Goal: Information Seeking & Learning: Learn about a topic

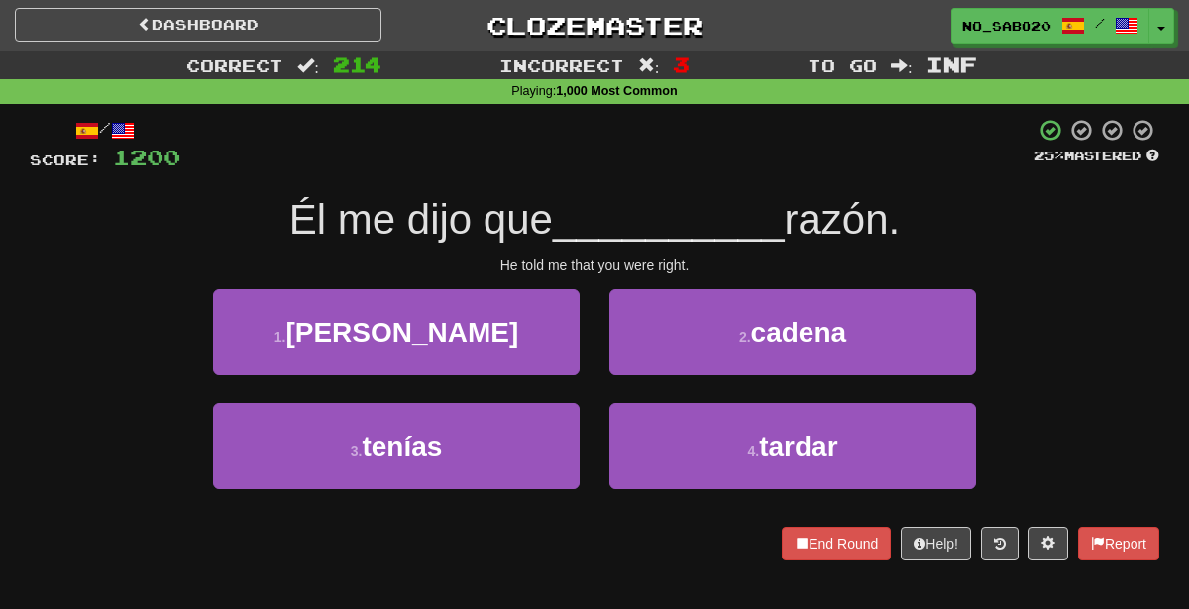
scroll to position [47, 0]
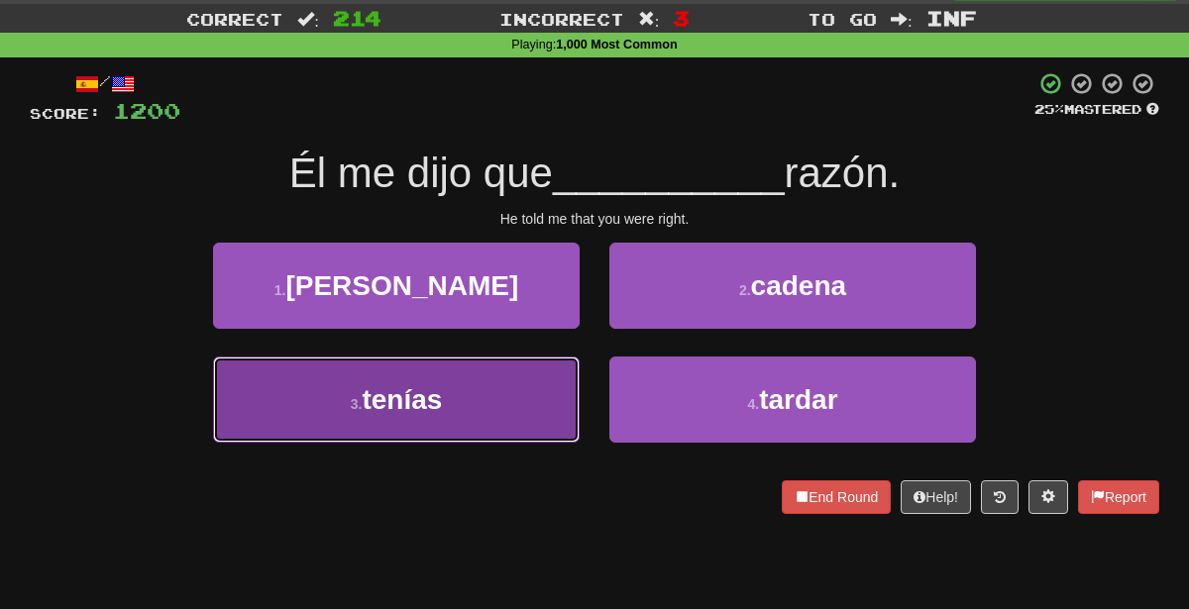
click at [518, 420] on button "3 . tenías" at bounding box center [396, 400] width 367 height 86
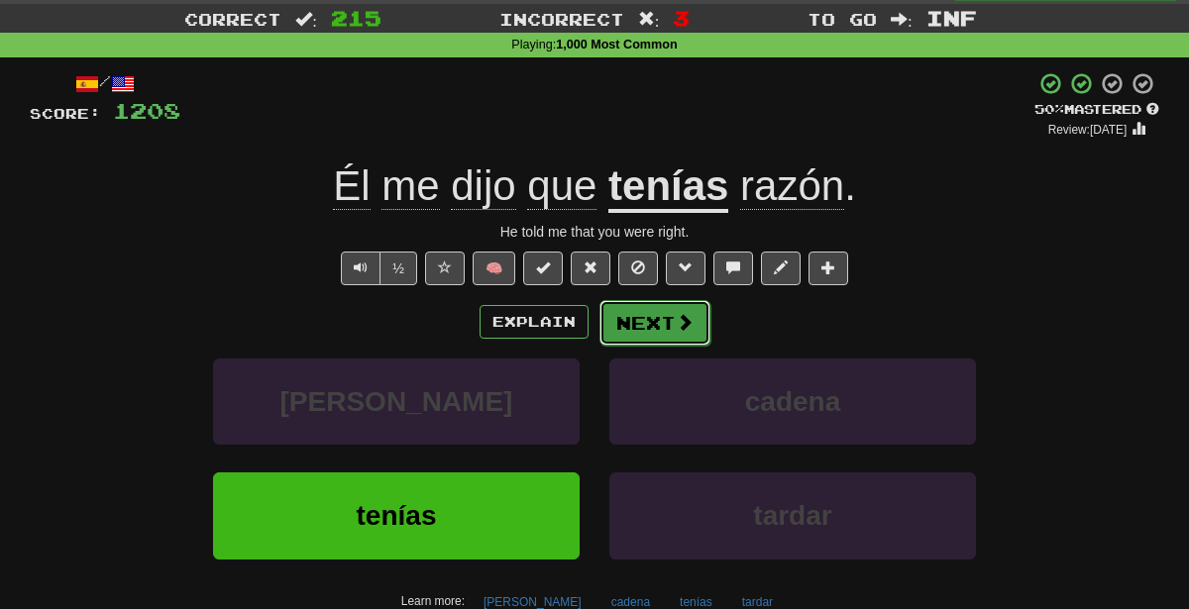
click at [670, 319] on button "Next" at bounding box center [654, 323] width 111 height 46
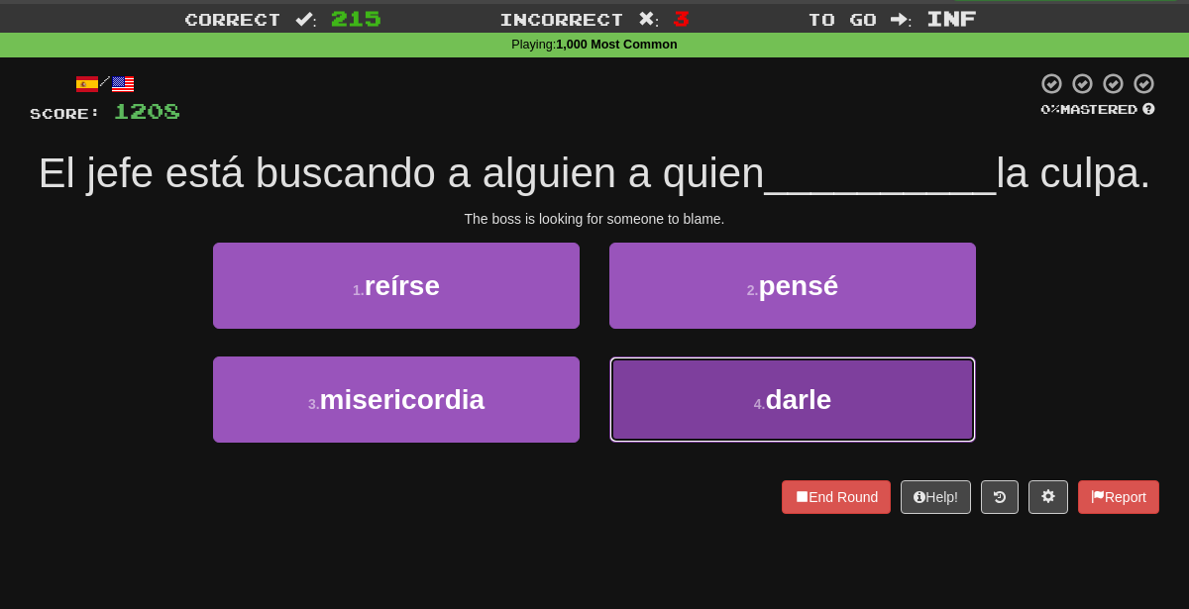
click at [693, 443] on button "4 . darle" at bounding box center [792, 400] width 367 height 86
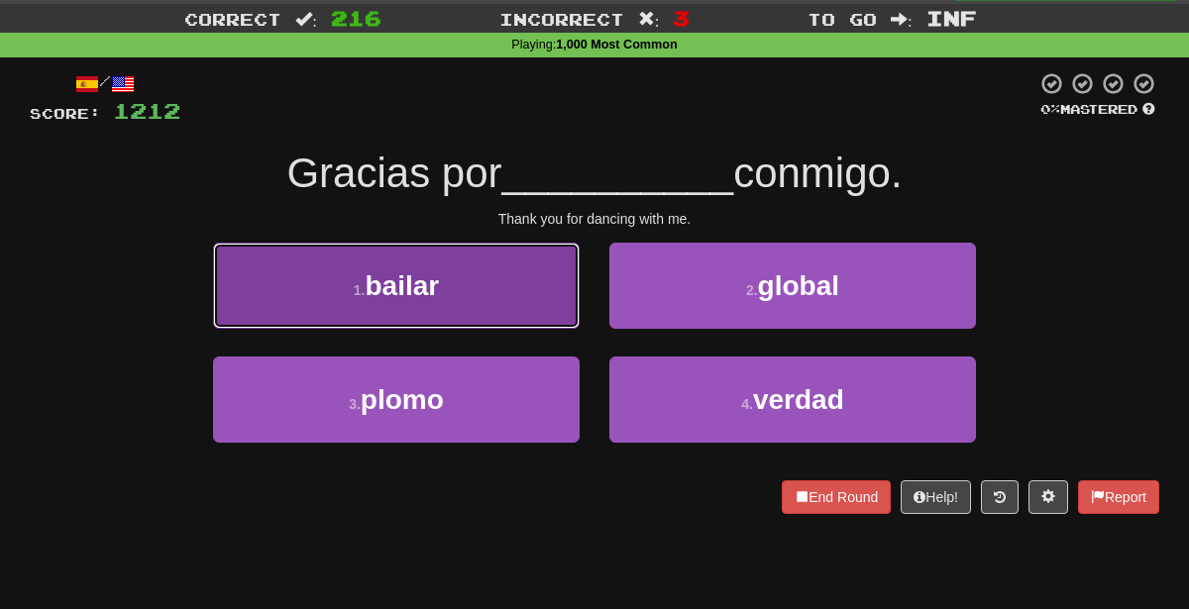
click at [509, 247] on button "1 . bailar" at bounding box center [396, 286] width 367 height 86
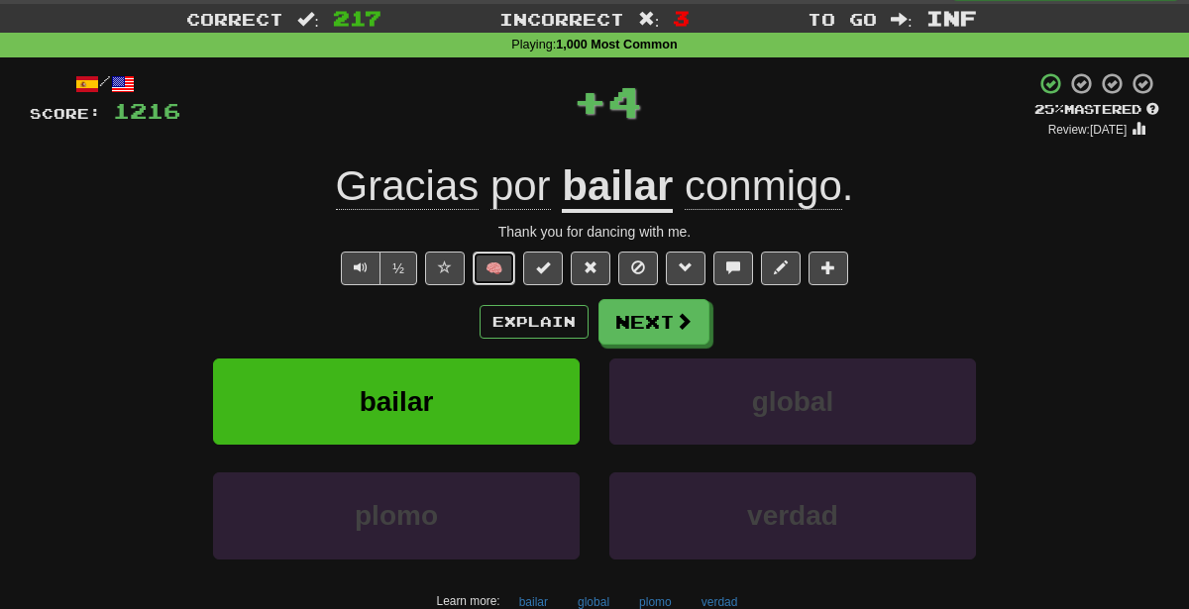
click at [484, 269] on button "🧠" at bounding box center [494, 269] width 43 height 34
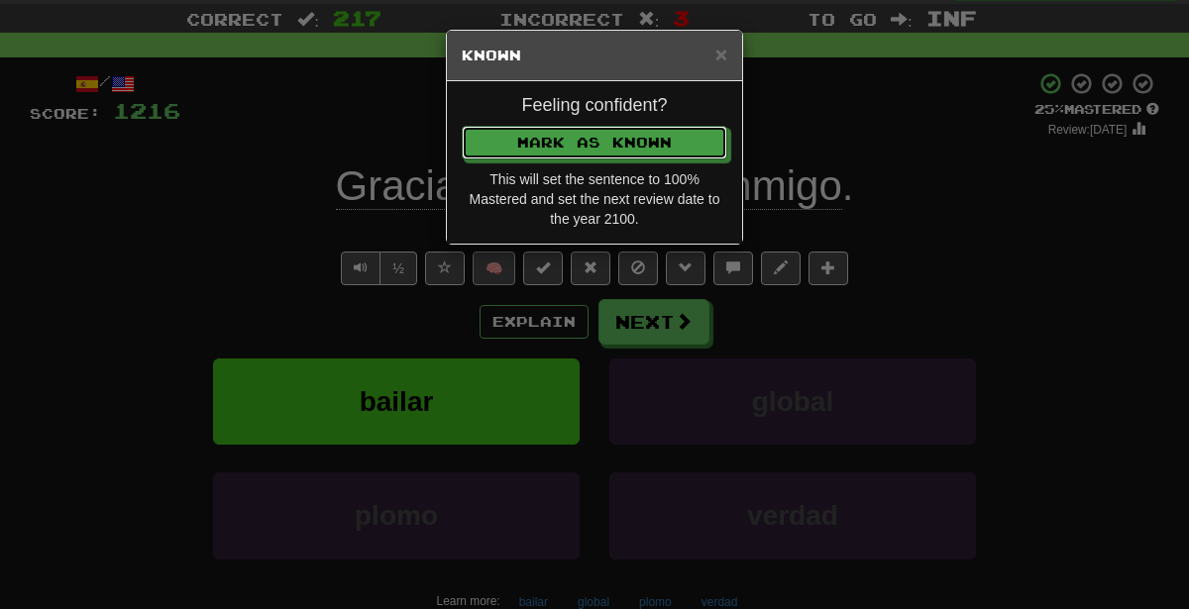
click at [462, 126] on button "Mark as Known" at bounding box center [595, 143] width 266 height 34
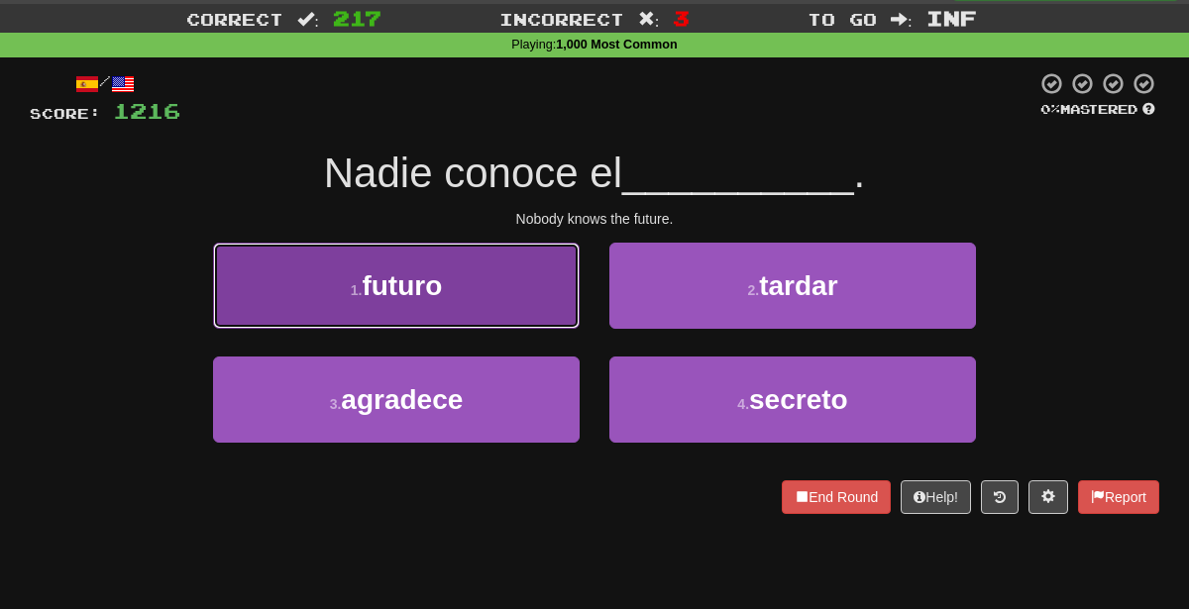
click at [515, 290] on button "1 . futuro" at bounding box center [396, 286] width 367 height 86
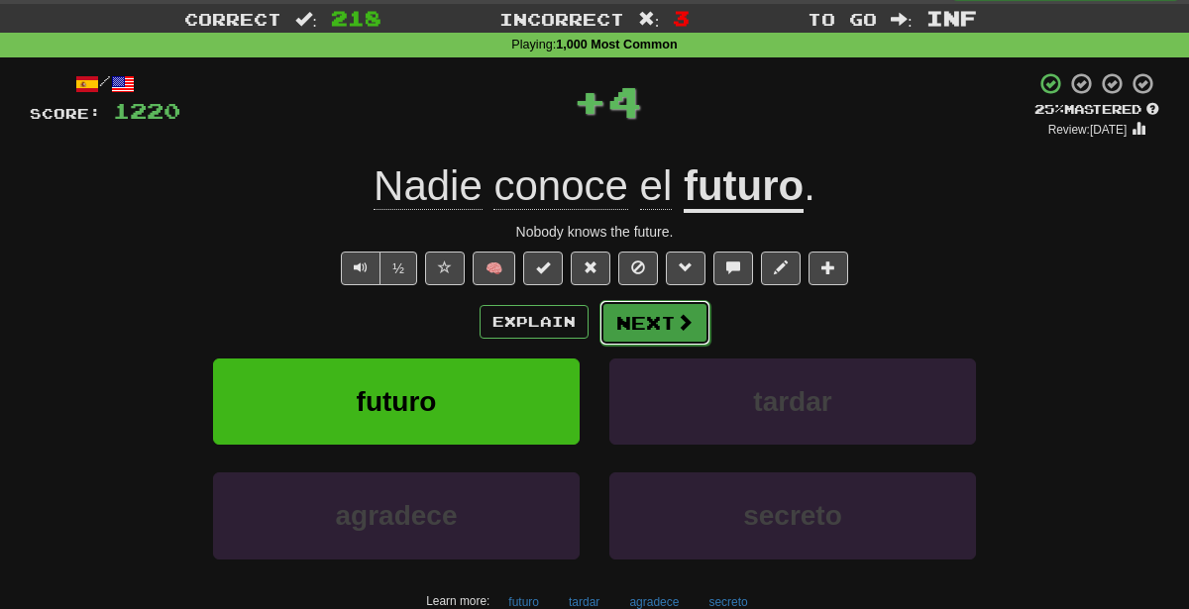
click at [653, 327] on button "Next" at bounding box center [654, 323] width 111 height 46
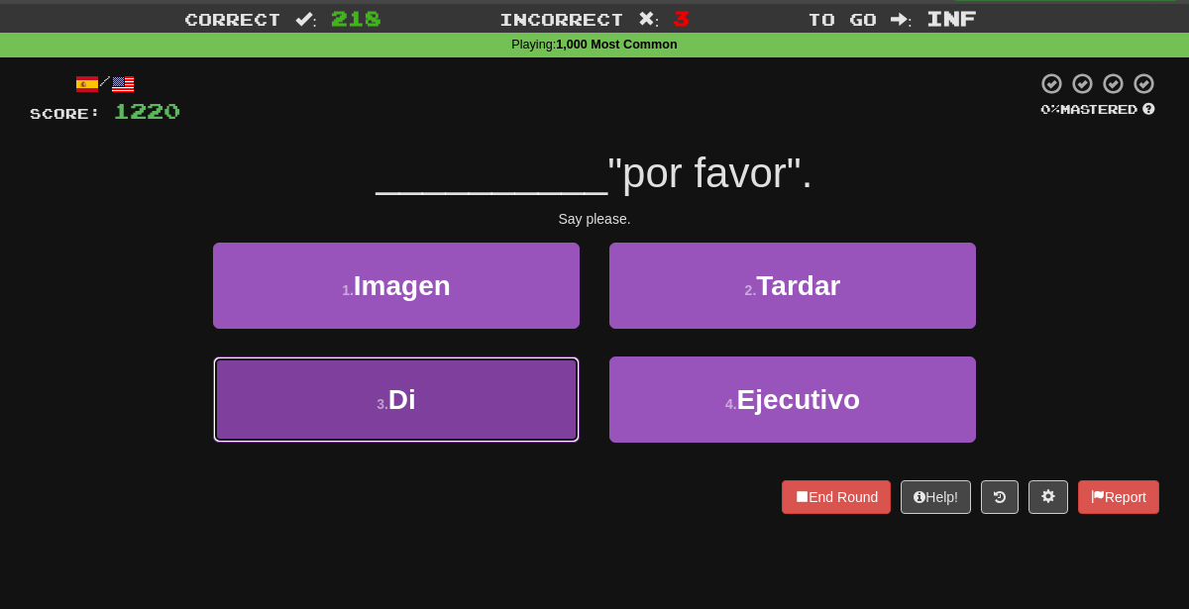
click at [447, 408] on button "3 . Di" at bounding box center [396, 400] width 367 height 86
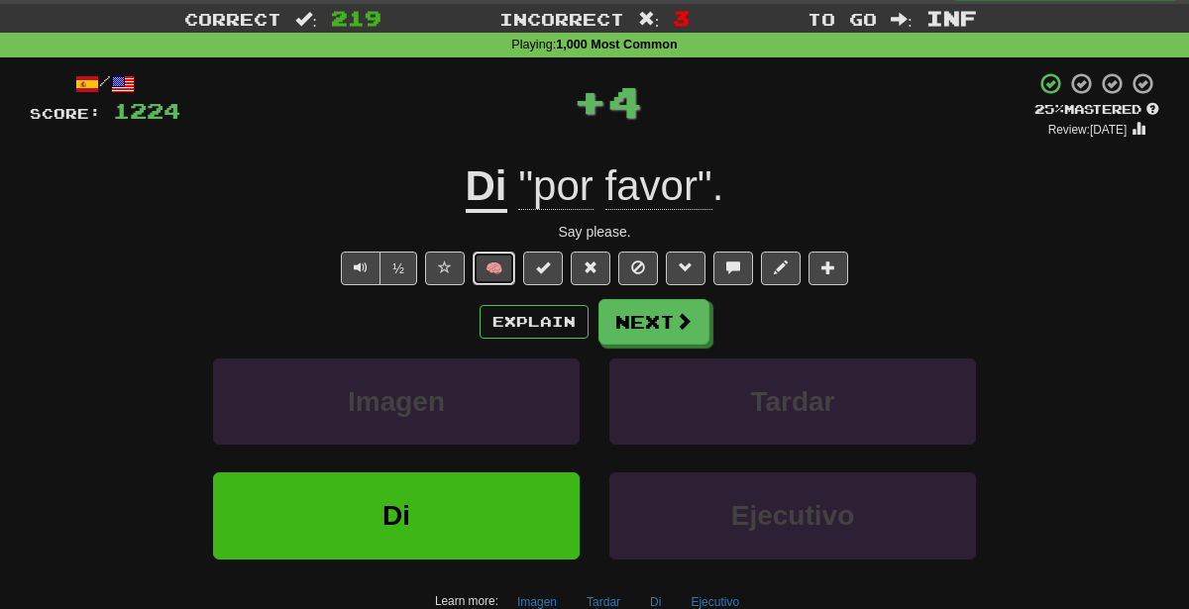
click at [513, 261] on button "🧠" at bounding box center [494, 269] width 43 height 34
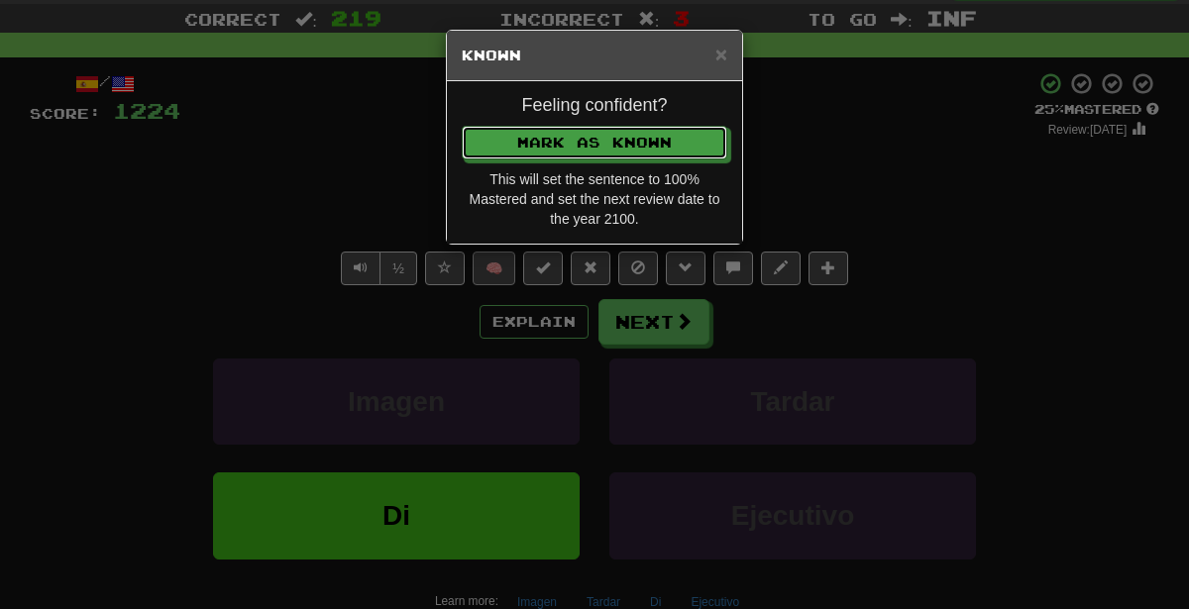
click at [462, 126] on button "Mark as Known" at bounding box center [595, 143] width 266 height 34
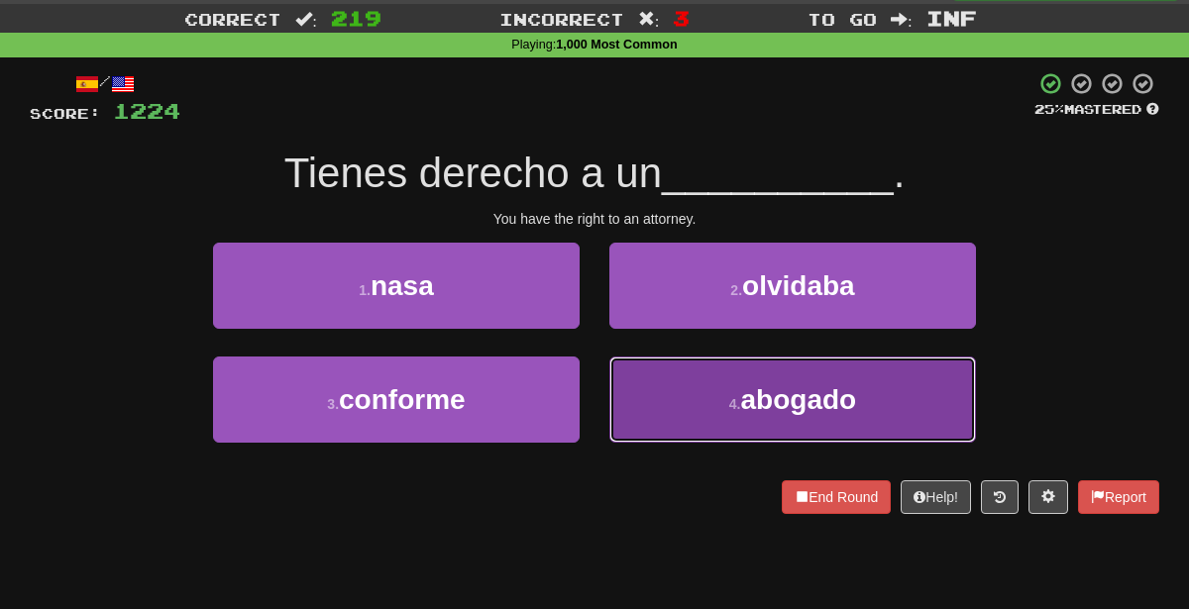
click at [643, 403] on button "4 . abogado" at bounding box center [792, 400] width 367 height 86
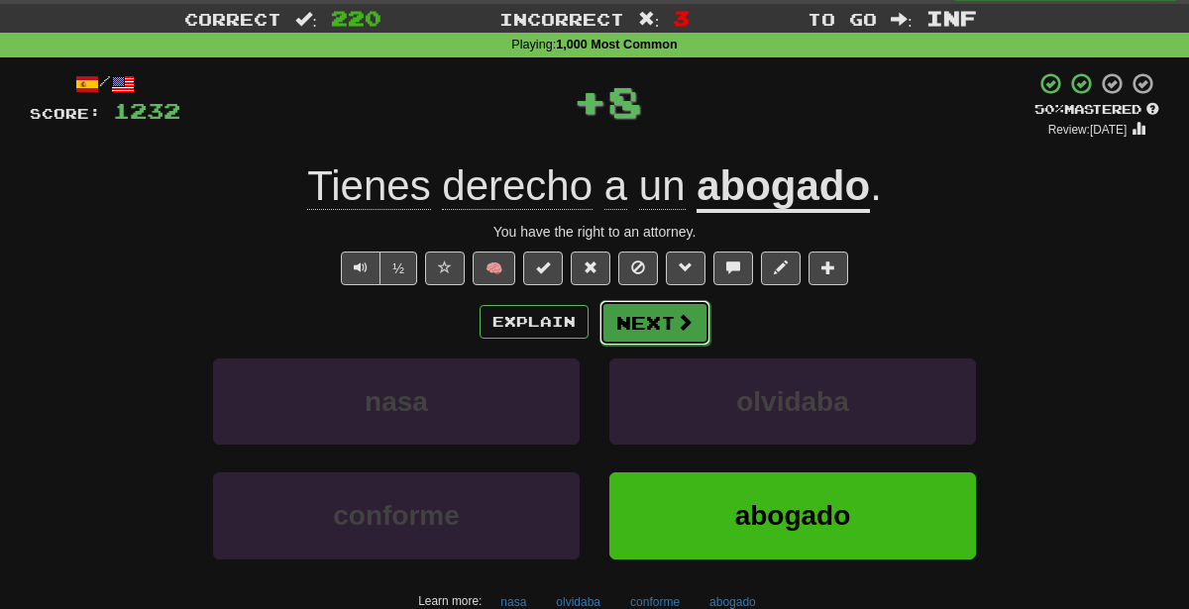
click at [622, 319] on button "Next" at bounding box center [654, 323] width 111 height 46
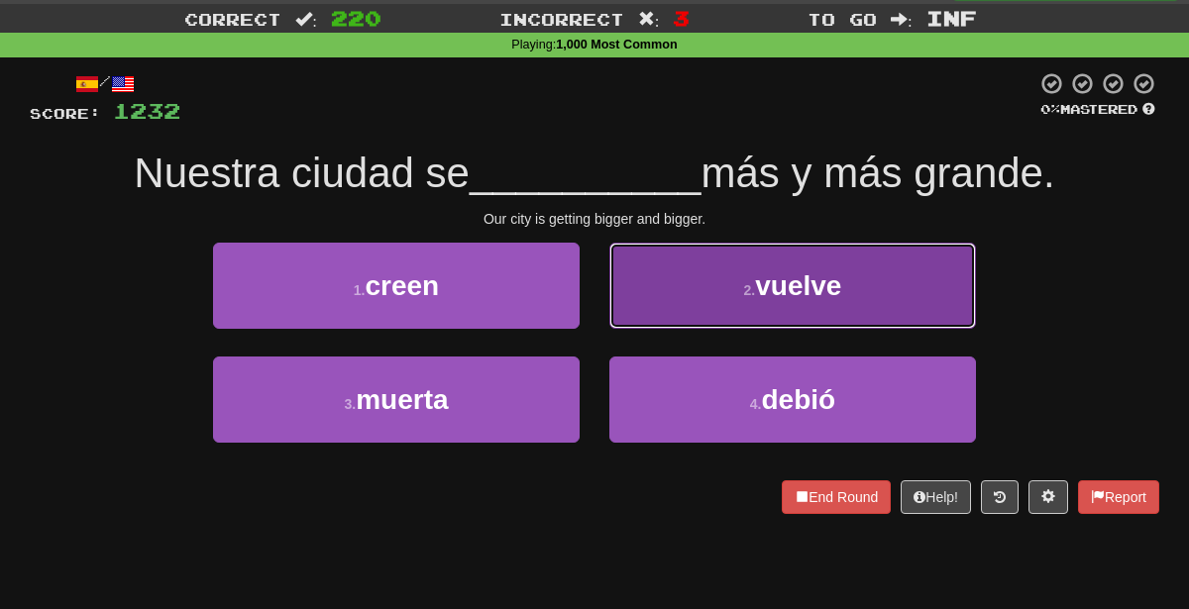
click at [673, 294] on button "2 . vuelve" at bounding box center [792, 286] width 367 height 86
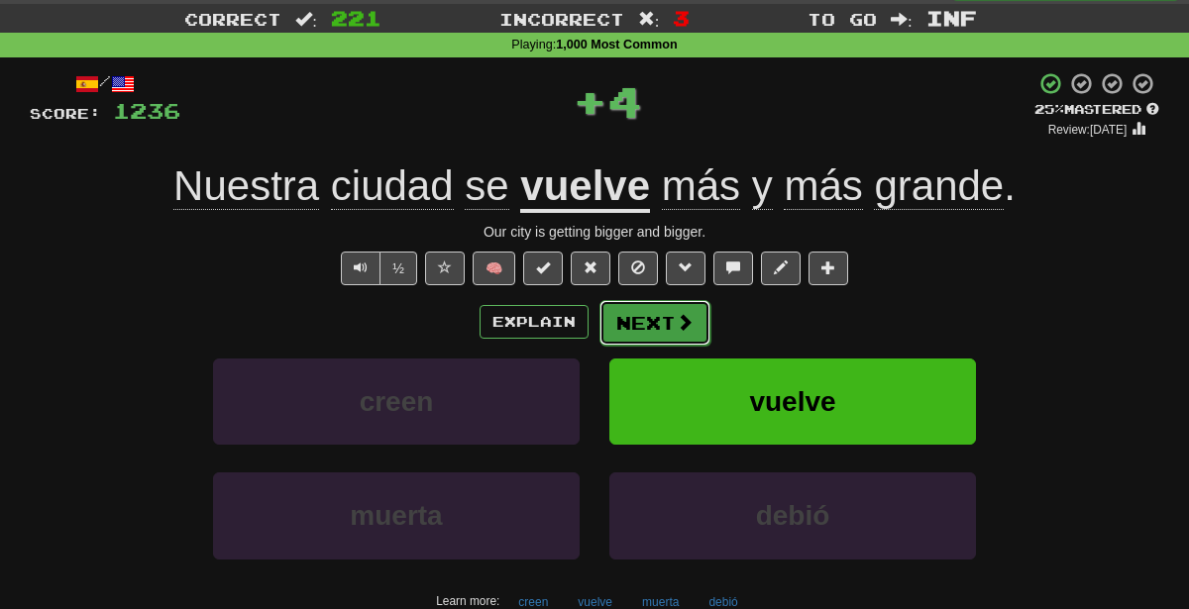
click at [652, 304] on button "Next" at bounding box center [654, 323] width 111 height 46
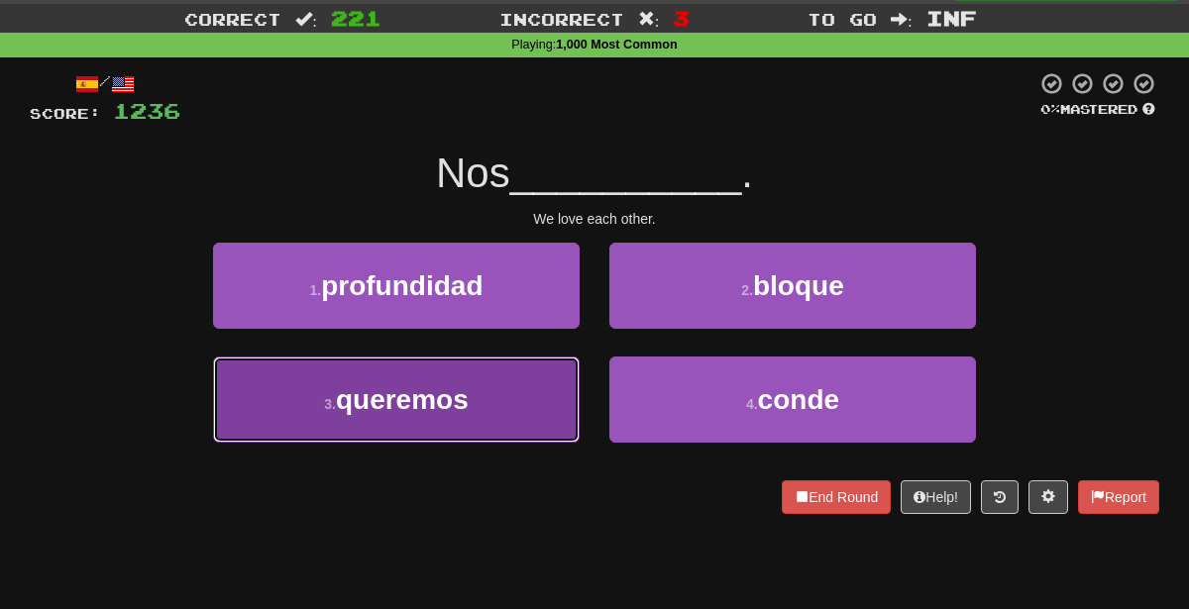
click at [483, 390] on button "3 . queremos" at bounding box center [396, 400] width 367 height 86
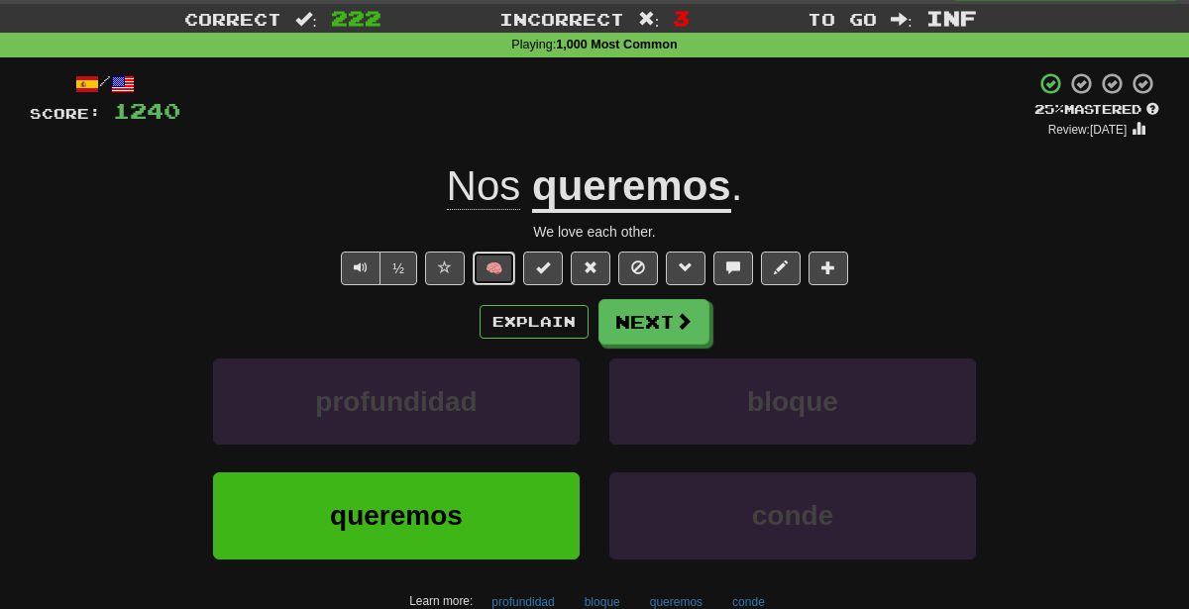
click at [496, 269] on button "🧠" at bounding box center [494, 269] width 43 height 34
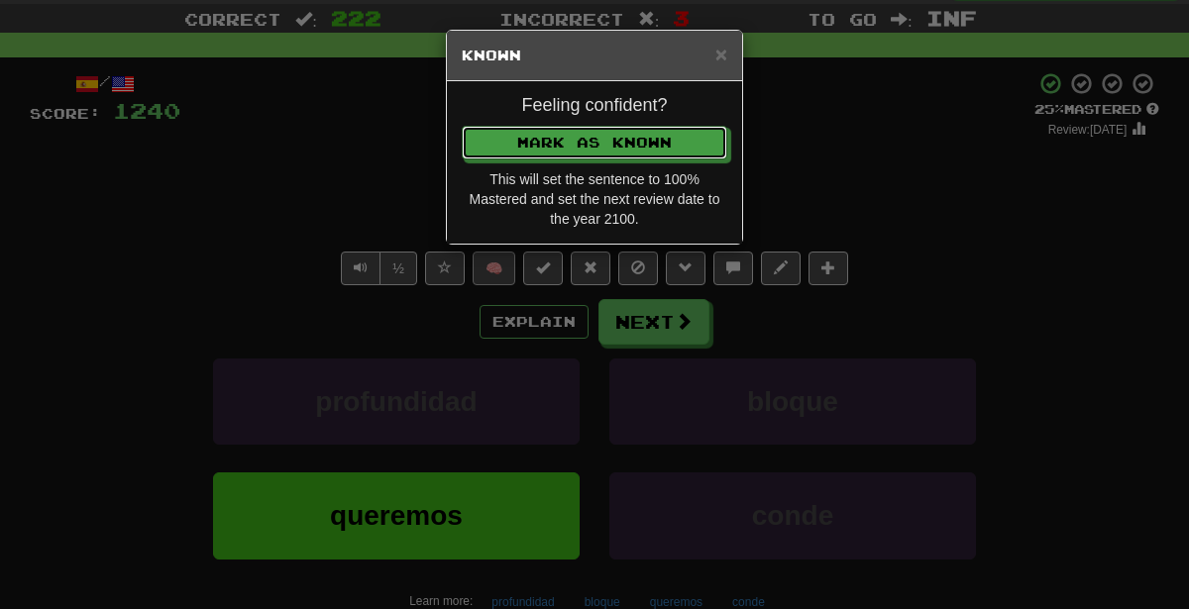
click at [462, 126] on button "Mark as Known" at bounding box center [595, 143] width 266 height 34
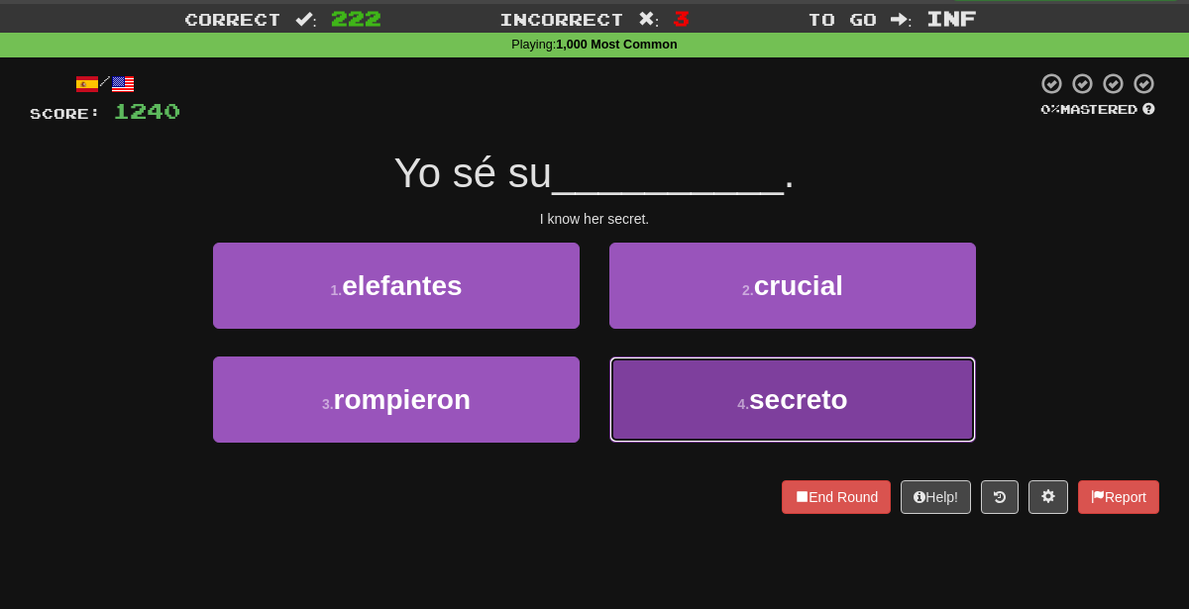
click at [687, 373] on button "4 . secreto" at bounding box center [792, 400] width 367 height 86
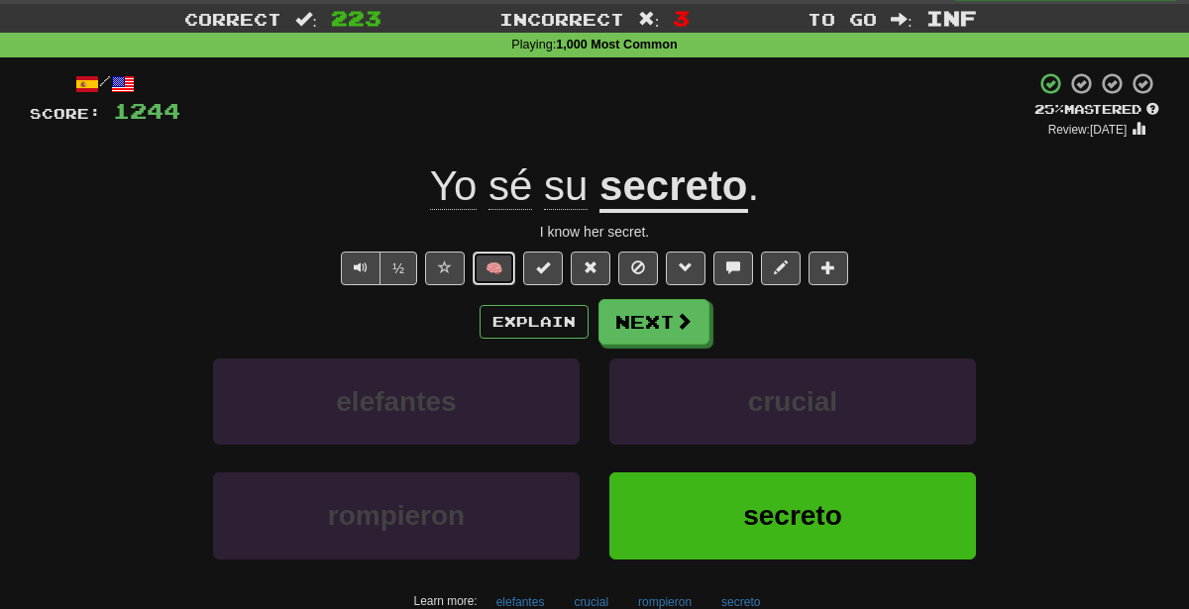
click at [502, 283] on button "🧠" at bounding box center [494, 269] width 43 height 34
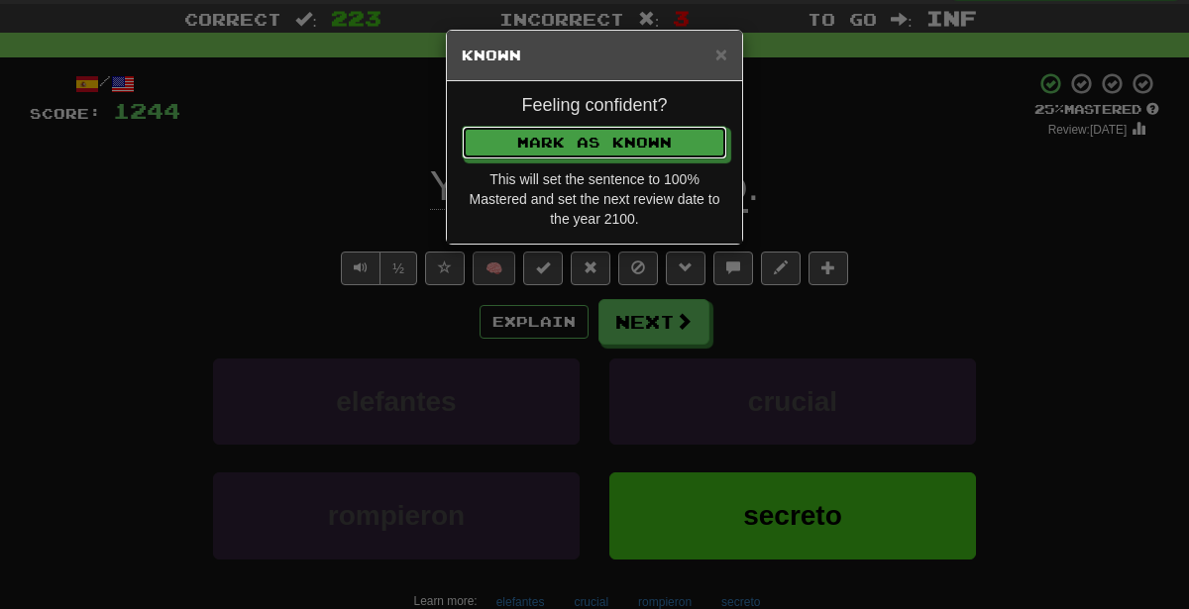
click at [462, 126] on button "Mark as Known" at bounding box center [595, 143] width 266 height 34
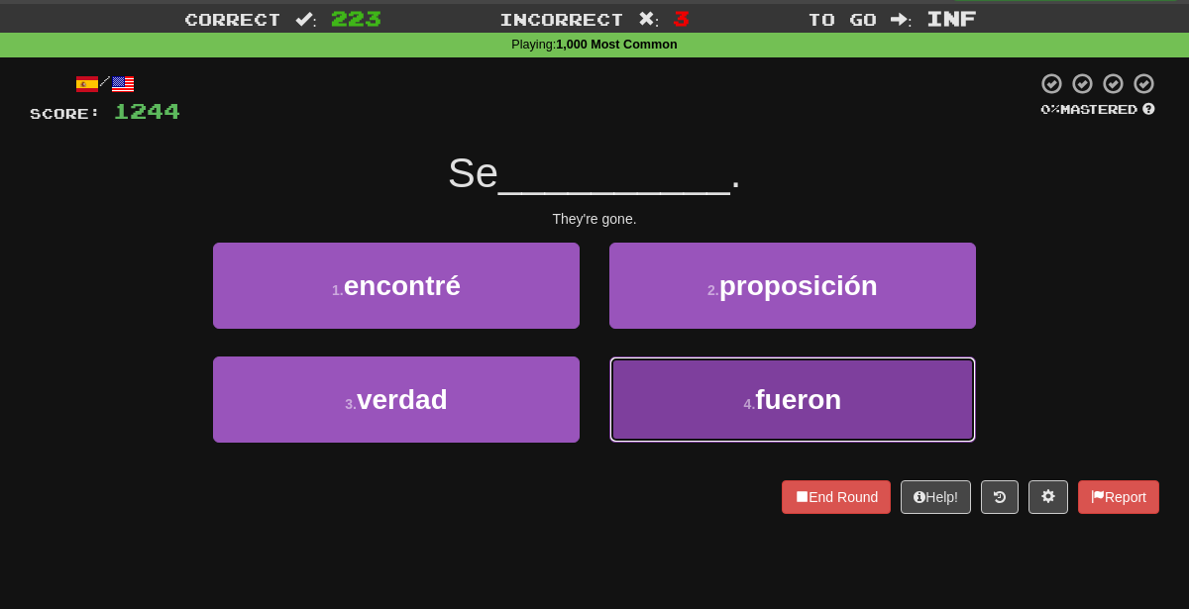
click at [681, 395] on button "4 . fueron" at bounding box center [792, 400] width 367 height 86
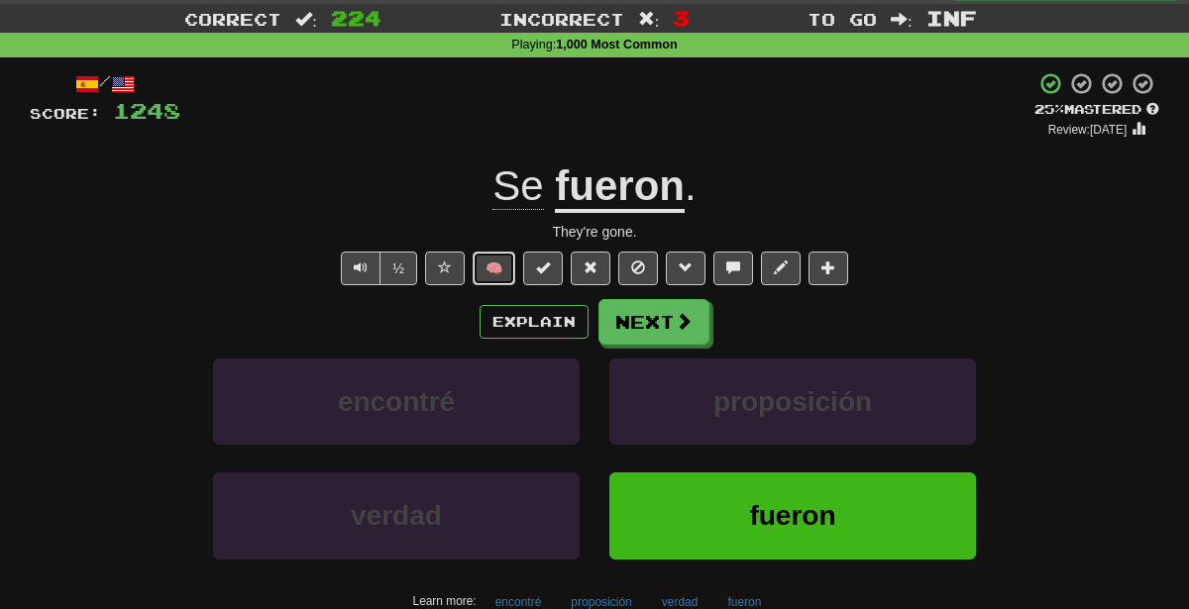
click at [510, 269] on button "🧠" at bounding box center [494, 269] width 43 height 34
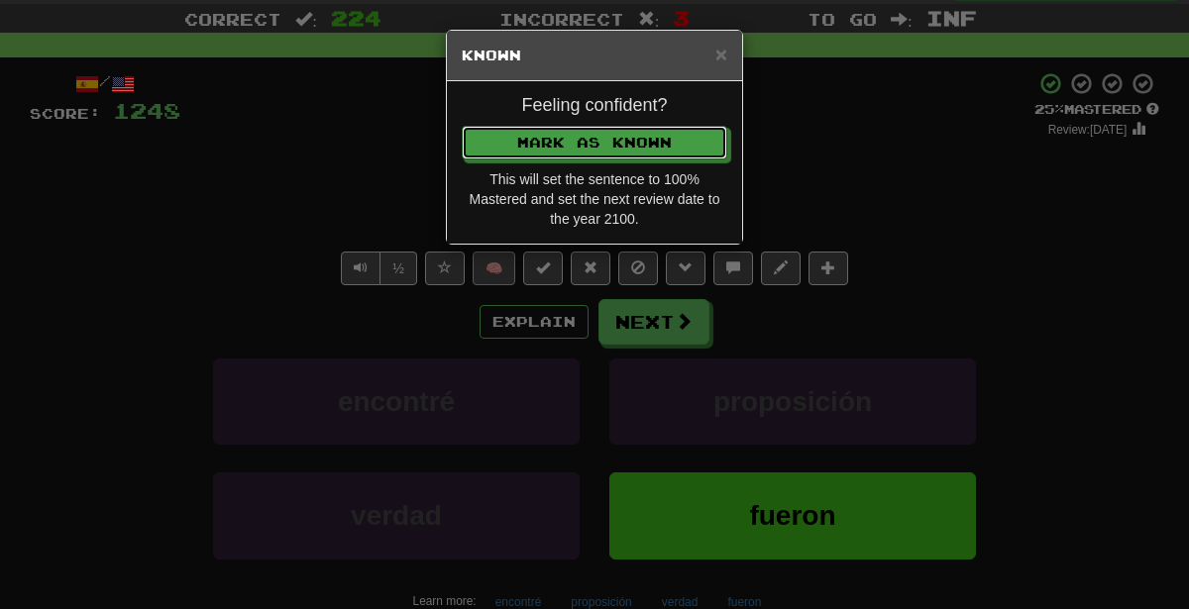
click at [462, 126] on button "Mark as Known" at bounding box center [595, 143] width 266 height 34
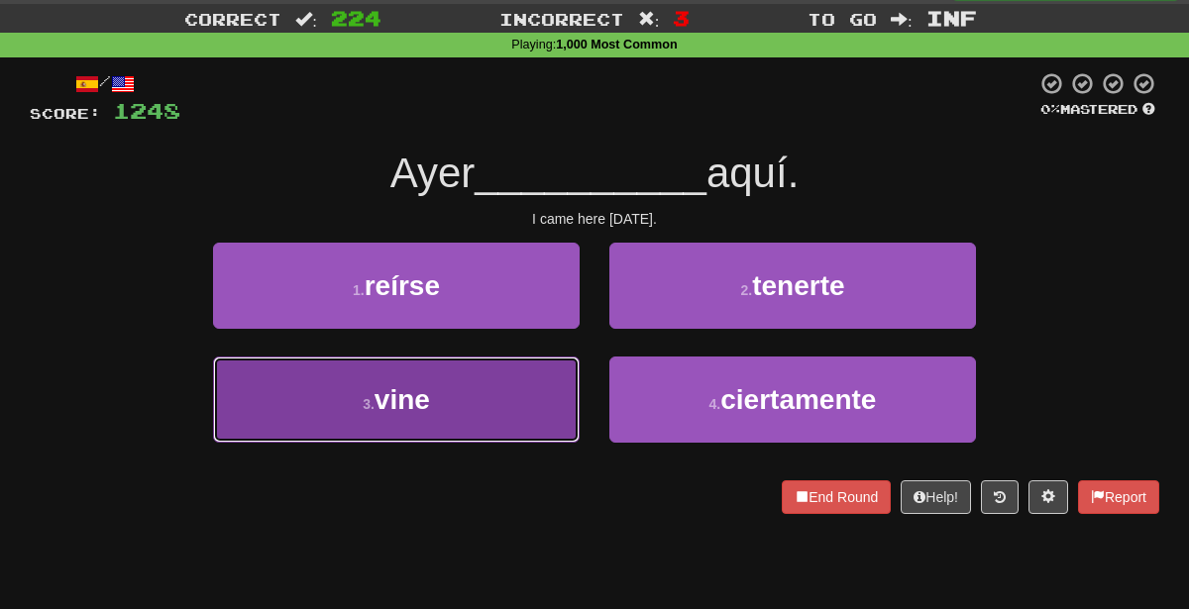
click at [478, 418] on button "3 . vine" at bounding box center [396, 400] width 367 height 86
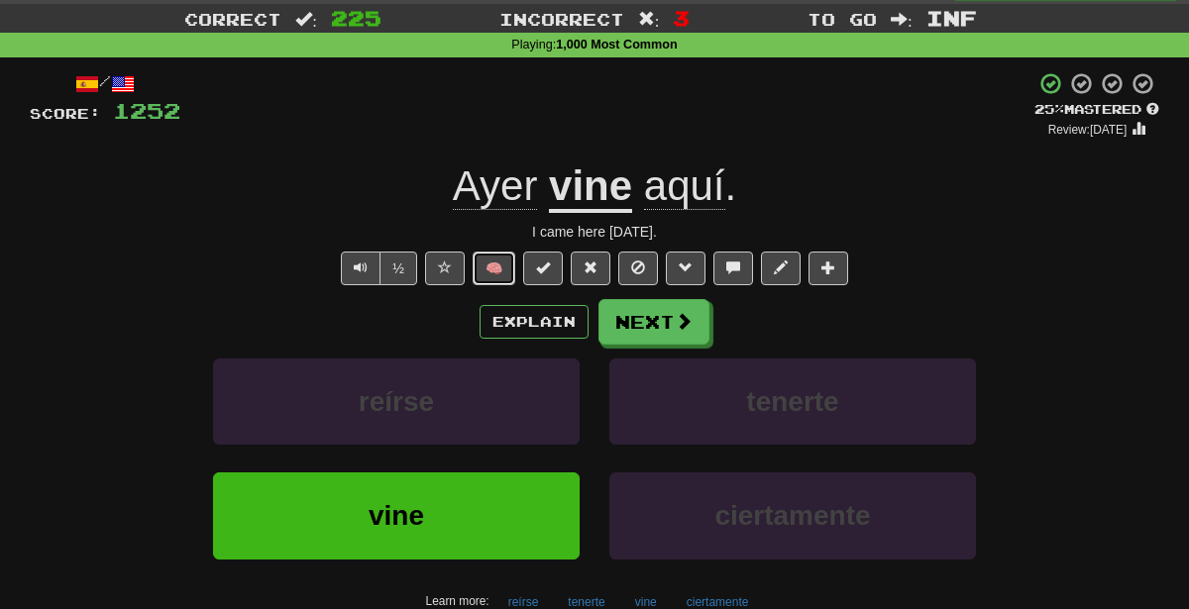
click at [493, 263] on button "🧠" at bounding box center [494, 269] width 43 height 34
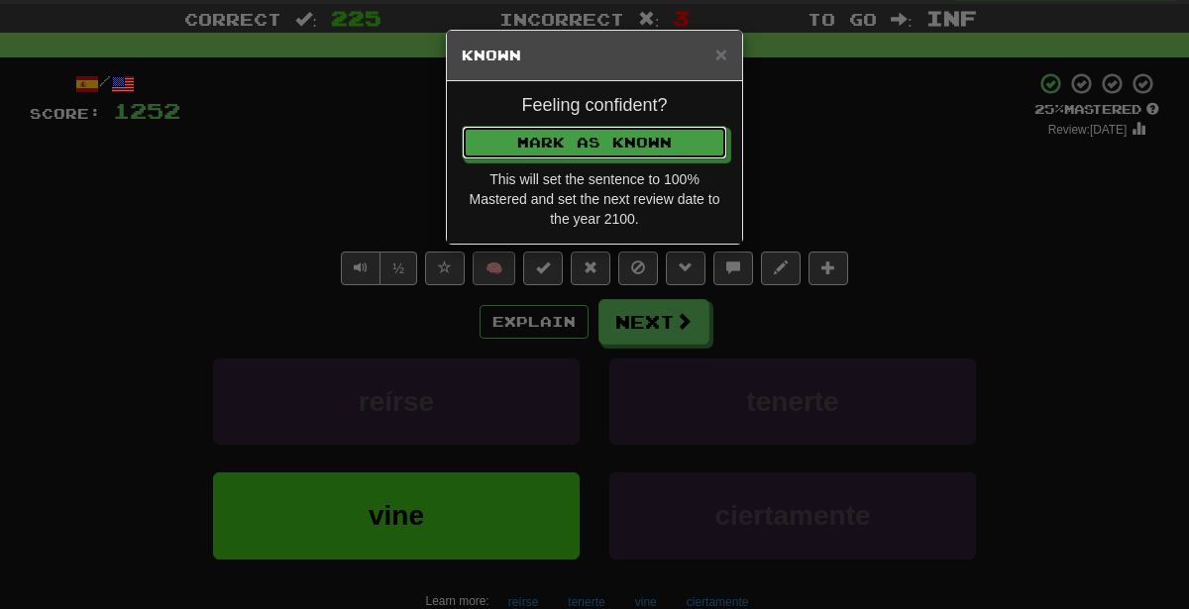
click at [462, 126] on button "Mark as Known" at bounding box center [595, 143] width 266 height 34
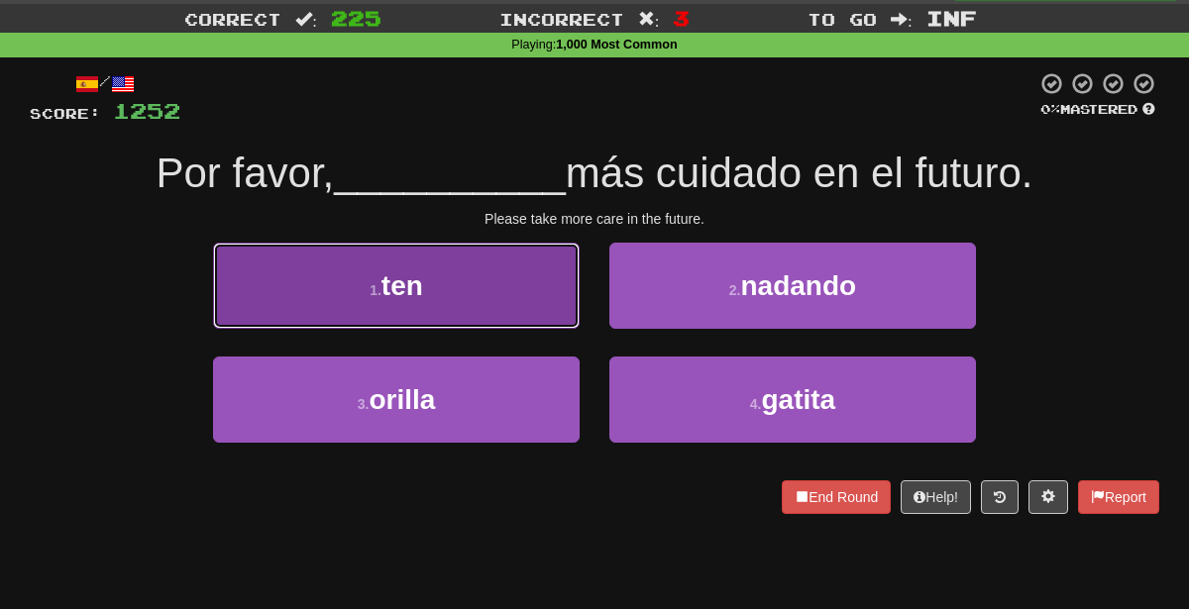
click at [520, 286] on button "1 . ten" at bounding box center [396, 286] width 367 height 86
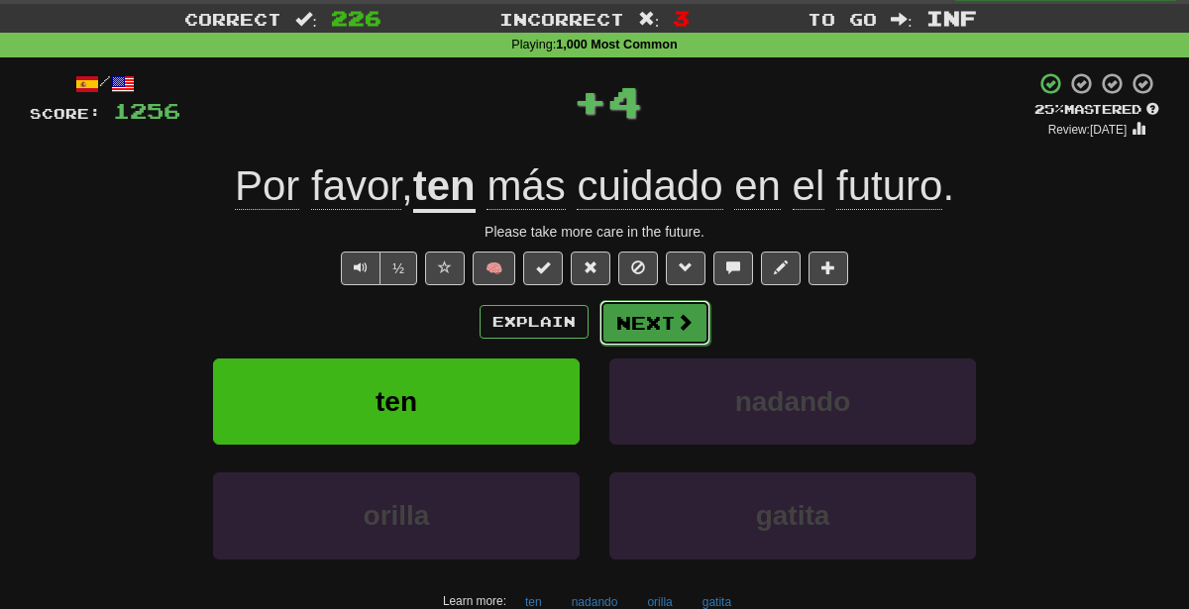
click at [699, 335] on button "Next" at bounding box center [654, 323] width 111 height 46
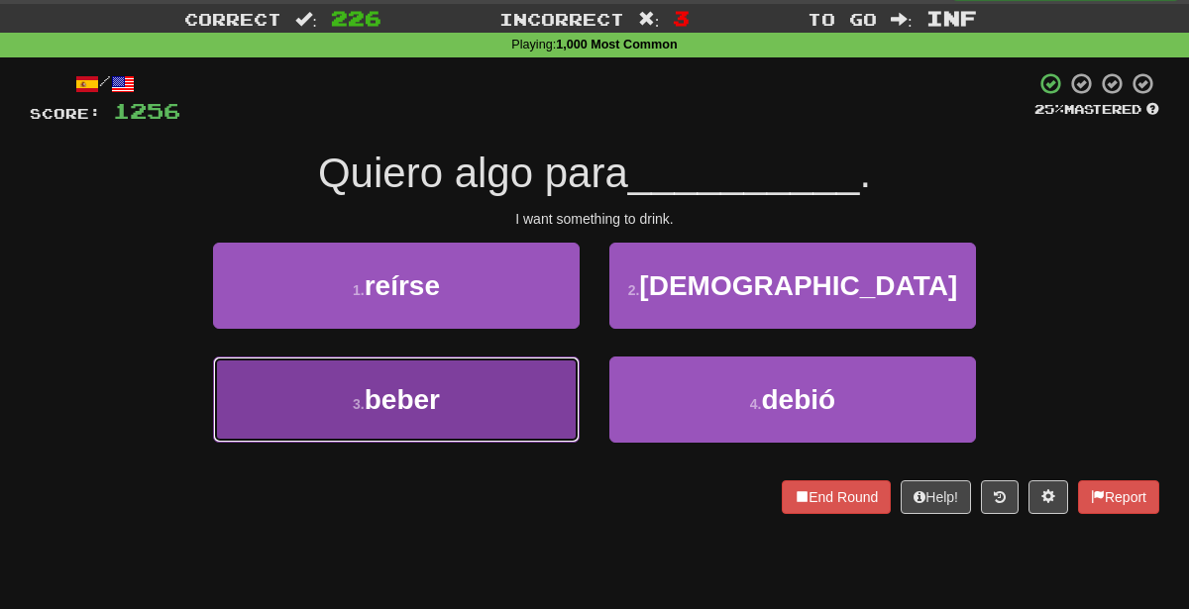
click at [509, 365] on button "3 . beber" at bounding box center [396, 400] width 367 height 86
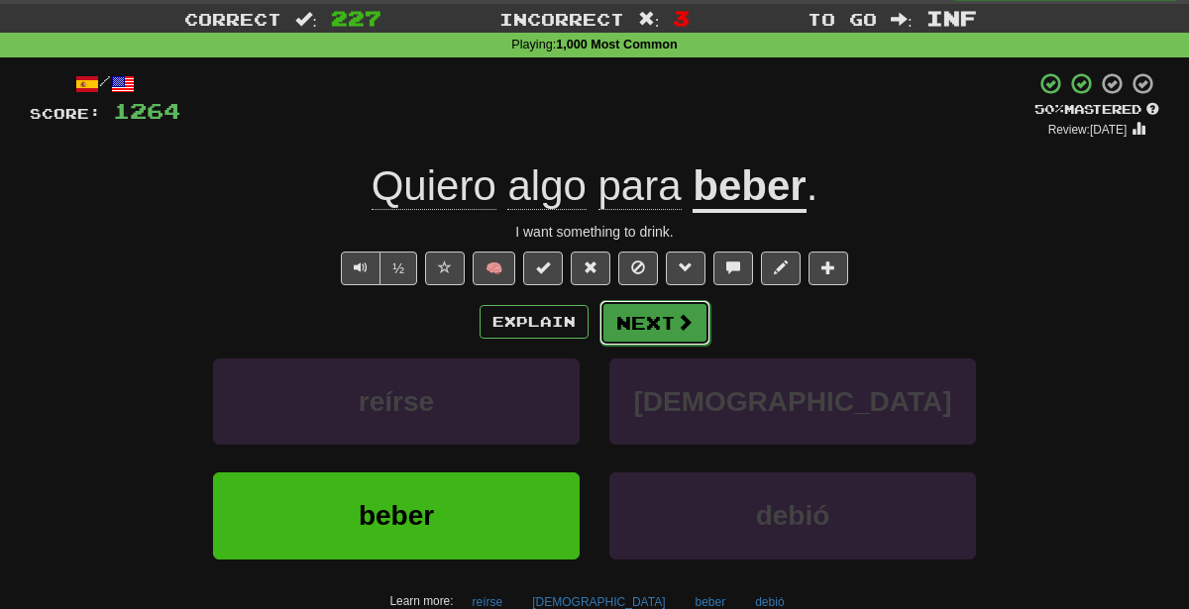
click at [694, 325] on button "Next" at bounding box center [654, 323] width 111 height 46
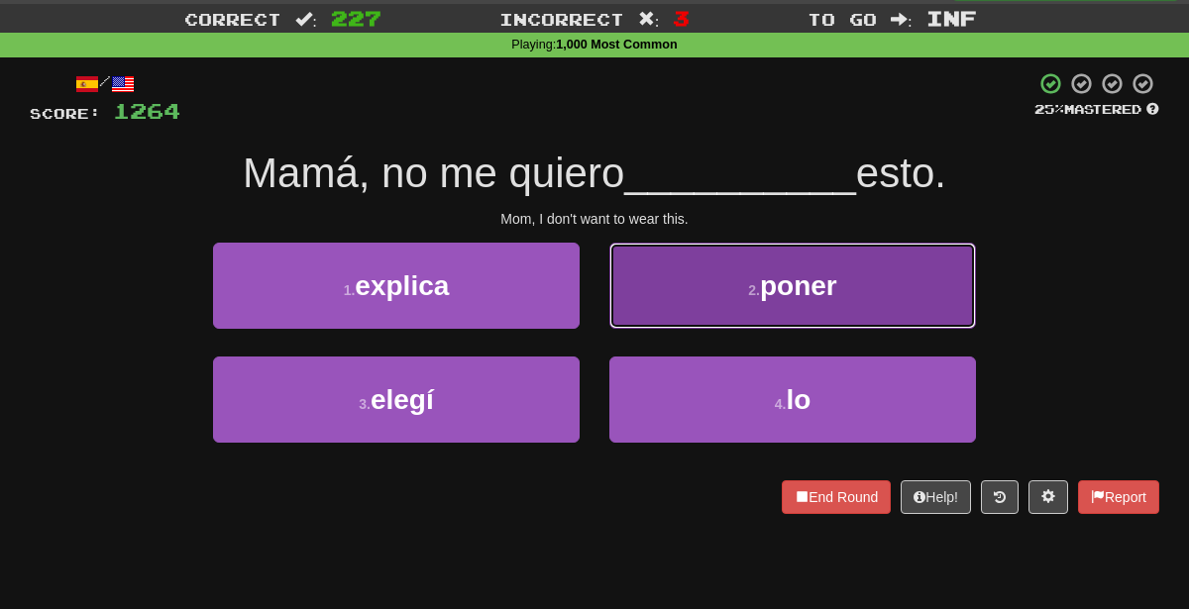
click at [682, 280] on button "2 . poner" at bounding box center [792, 286] width 367 height 86
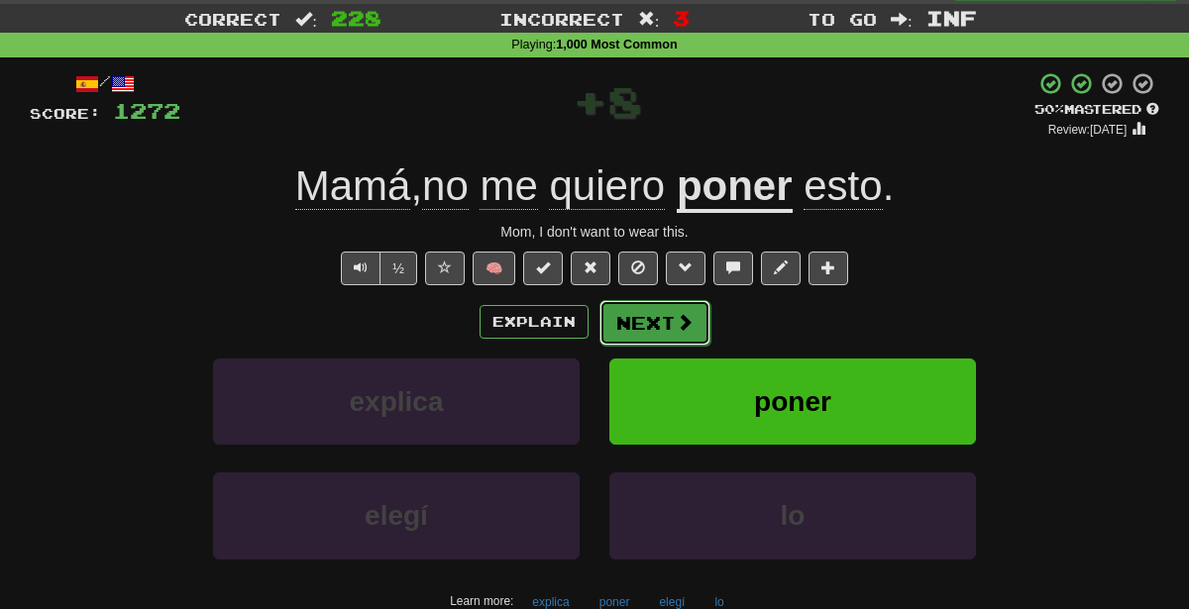
click at [668, 317] on button "Next" at bounding box center [654, 323] width 111 height 46
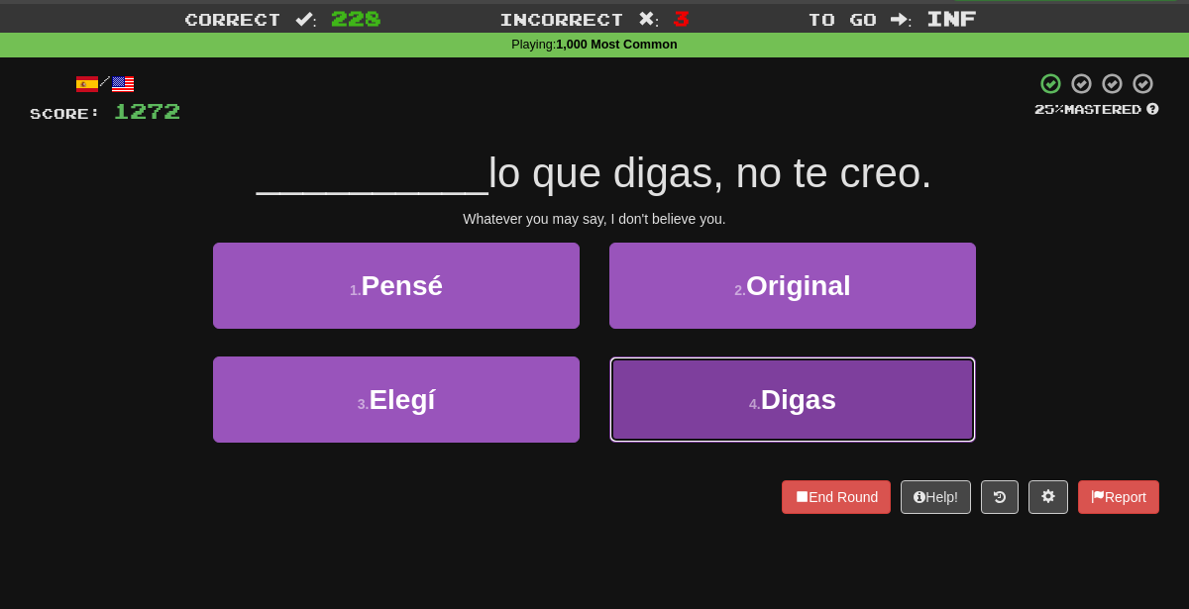
click at [689, 398] on button "4 . Digas" at bounding box center [792, 400] width 367 height 86
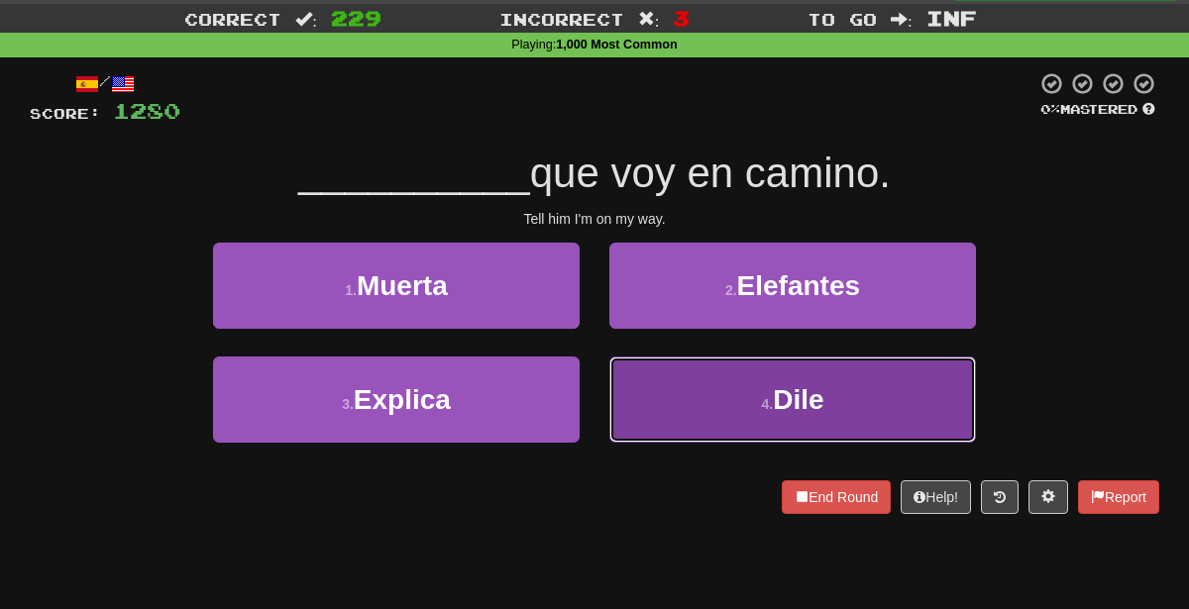
click at [737, 424] on button "4 . [GEOGRAPHIC_DATA]" at bounding box center [792, 400] width 367 height 86
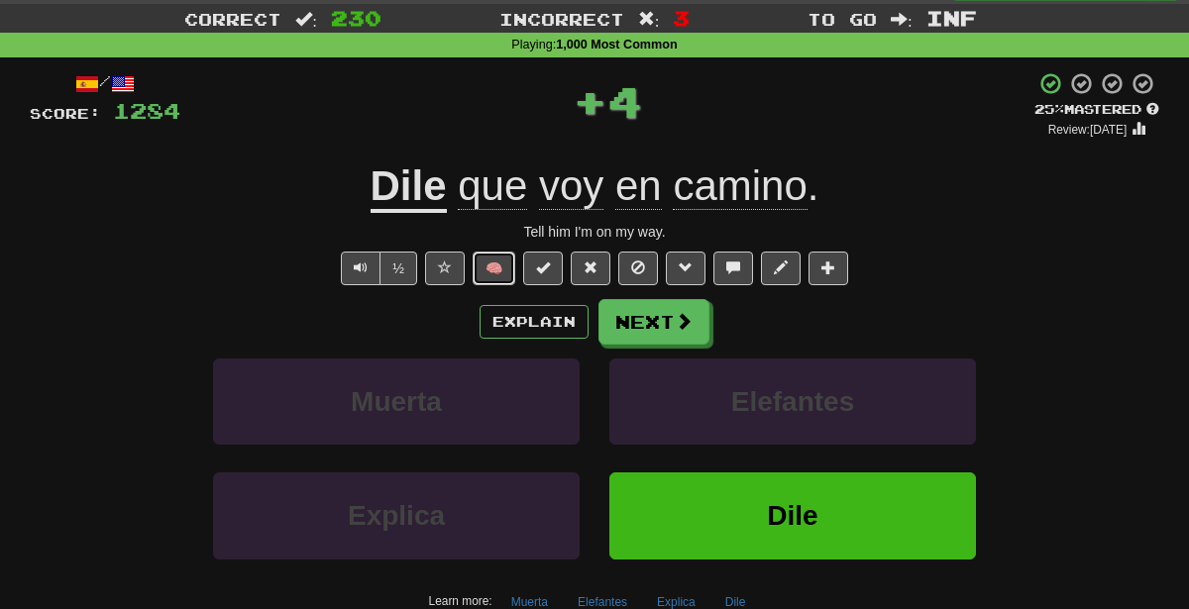
click at [501, 265] on button "🧠" at bounding box center [494, 269] width 43 height 34
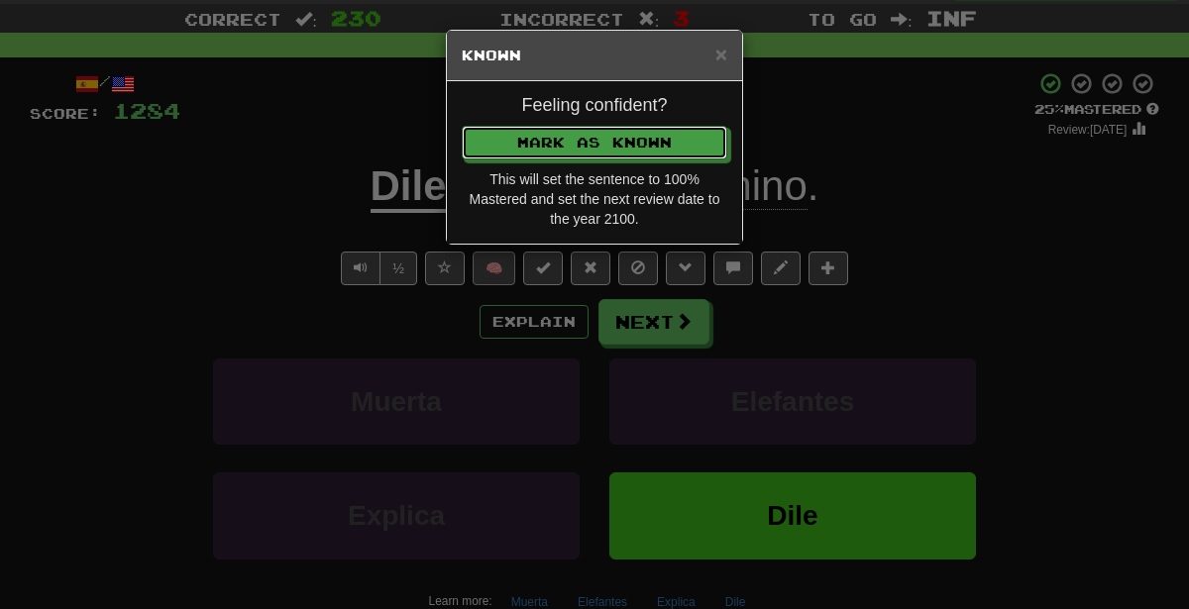
click at [462, 126] on button "Mark as Known" at bounding box center [595, 143] width 266 height 34
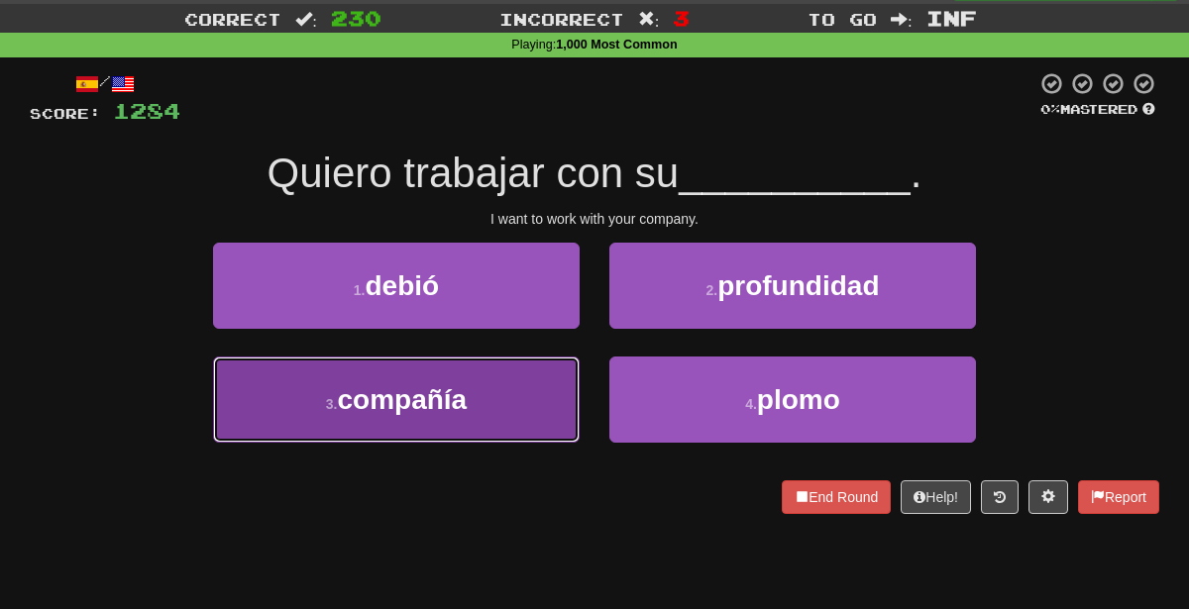
click at [509, 413] on button "3 . compañía" at bounding box center [396, 400] width 367 height 86
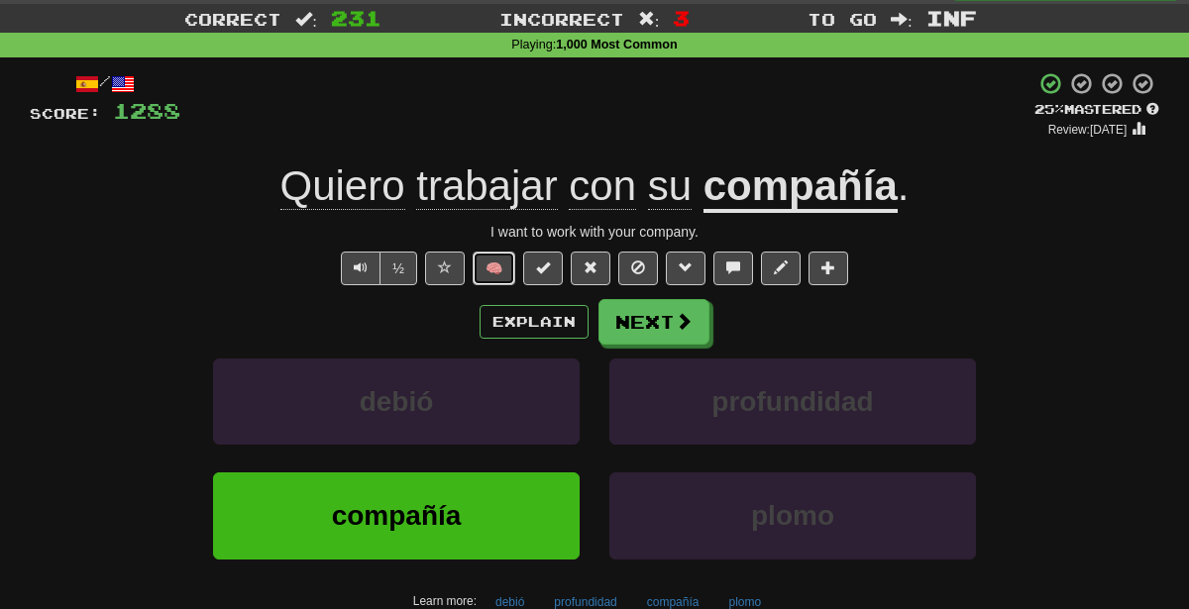
click at [492, 261] on button "🧠" at bounding box center [494, 269] width 43 height 34
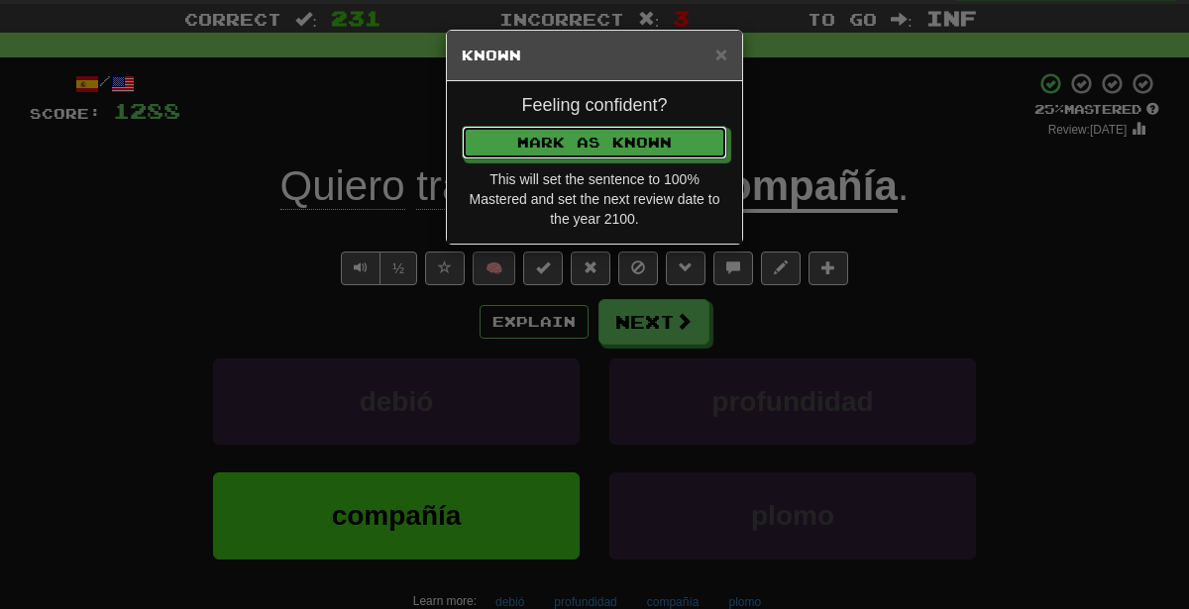
click at [462, 126] on button "Mark as Known" at bounding box center [595, 143] width 266 height 34
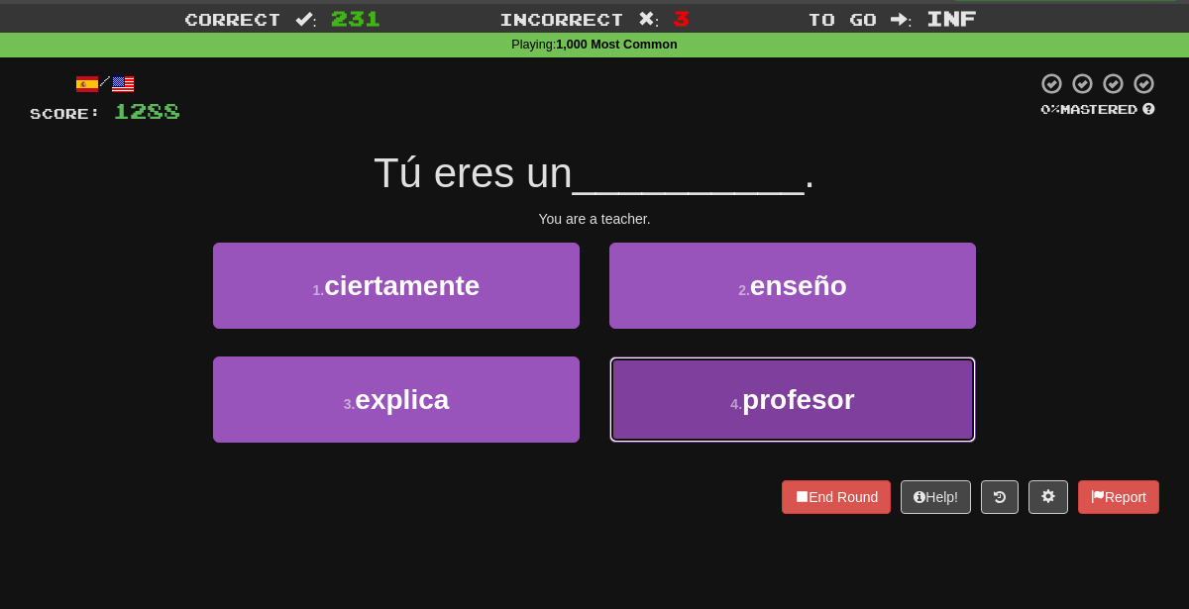
click at [756, 432] on button "4 . profesor" at bounding box center [792, 400] width 367 height 86
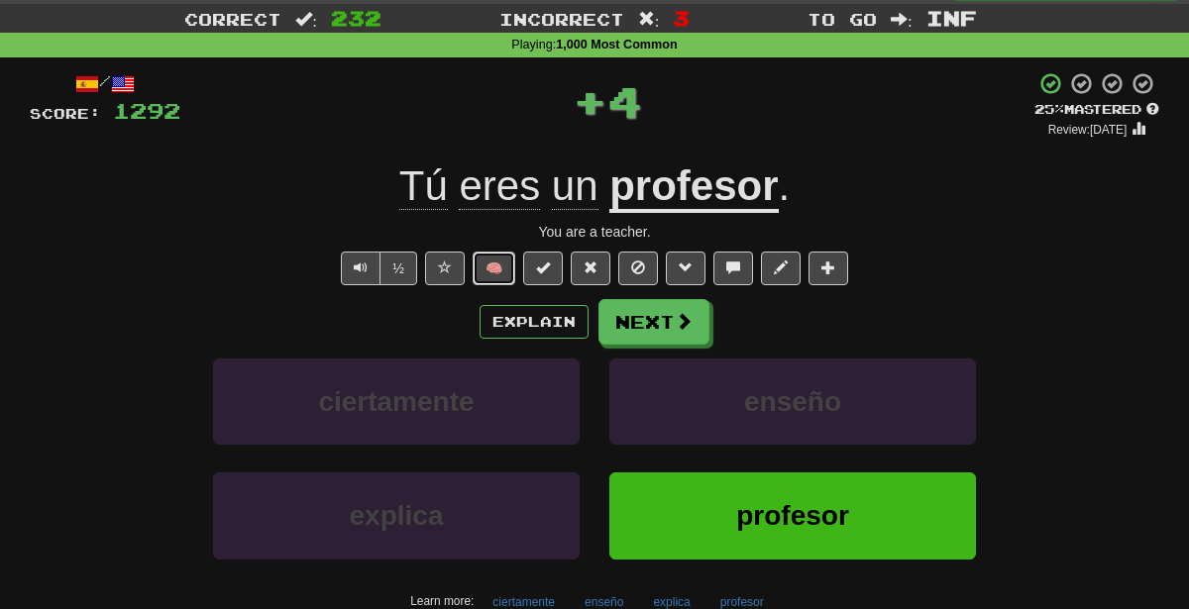
click at [510, 272] on button "🧠" at bounding box center [494, 269] width 43 height 34
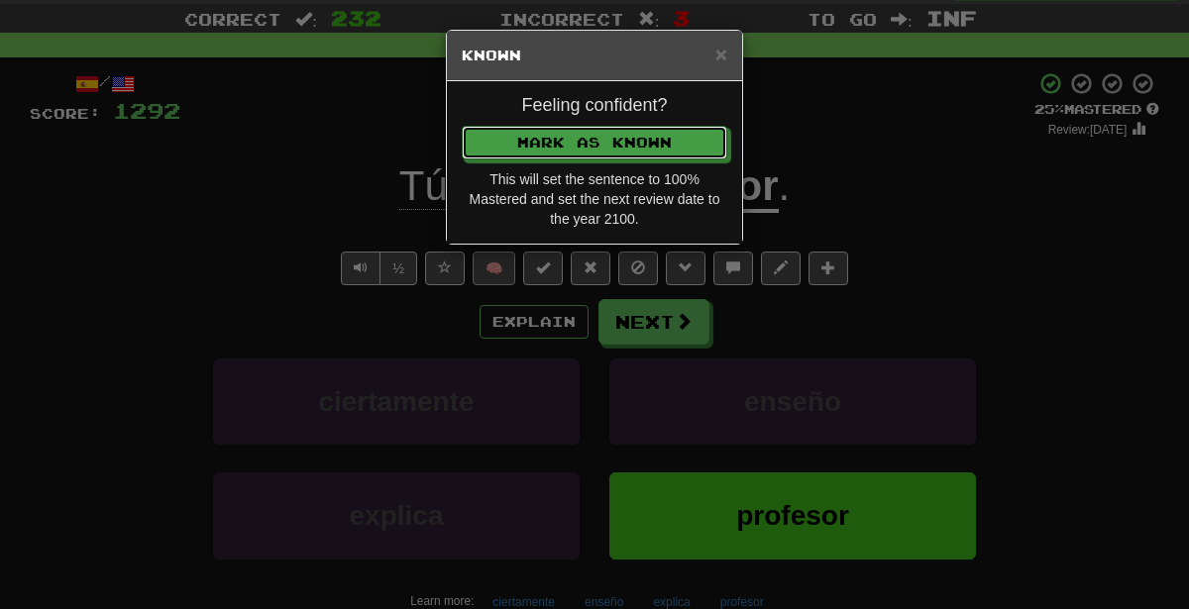
click at [462, 126] on button "Mark as Known" at bounding box center [595, 143] width 266 height 34
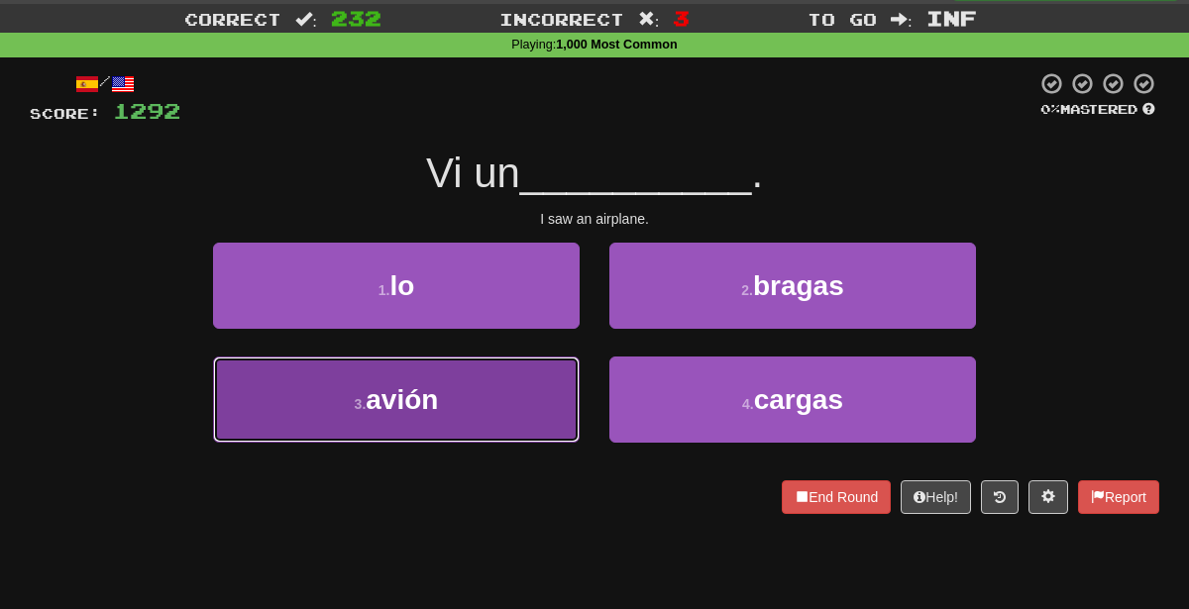
click at [502, 416] on button "3 . avión" at bounding box center [396, 400] width 367 height 86
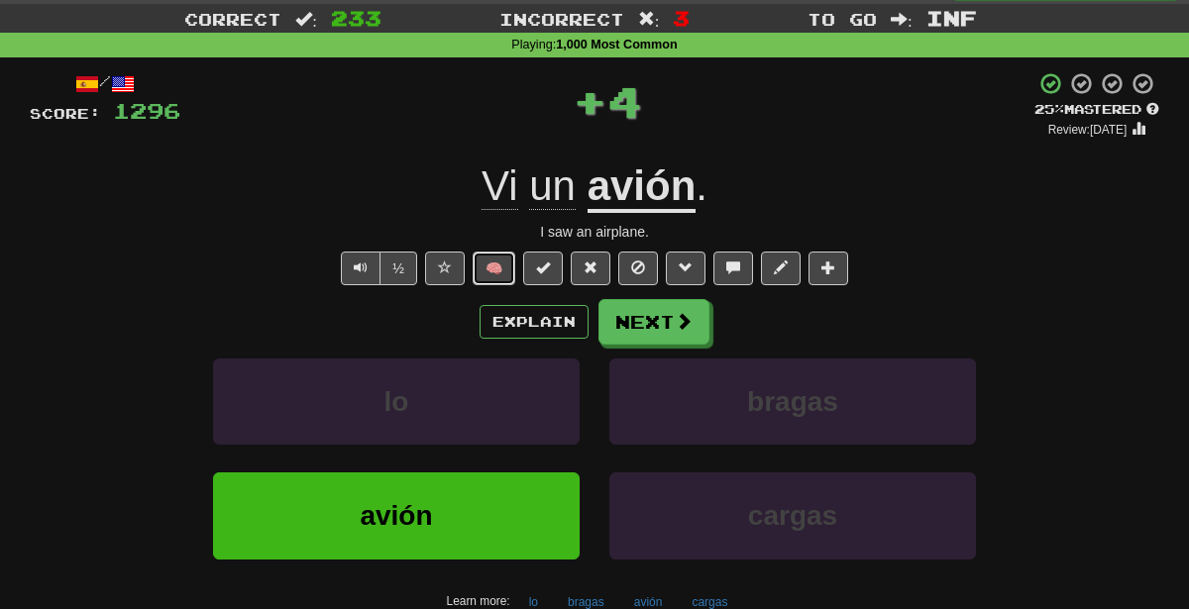
click at [506, 267] on button "🧠" at bounding box center [494, 269] width 43 height 34
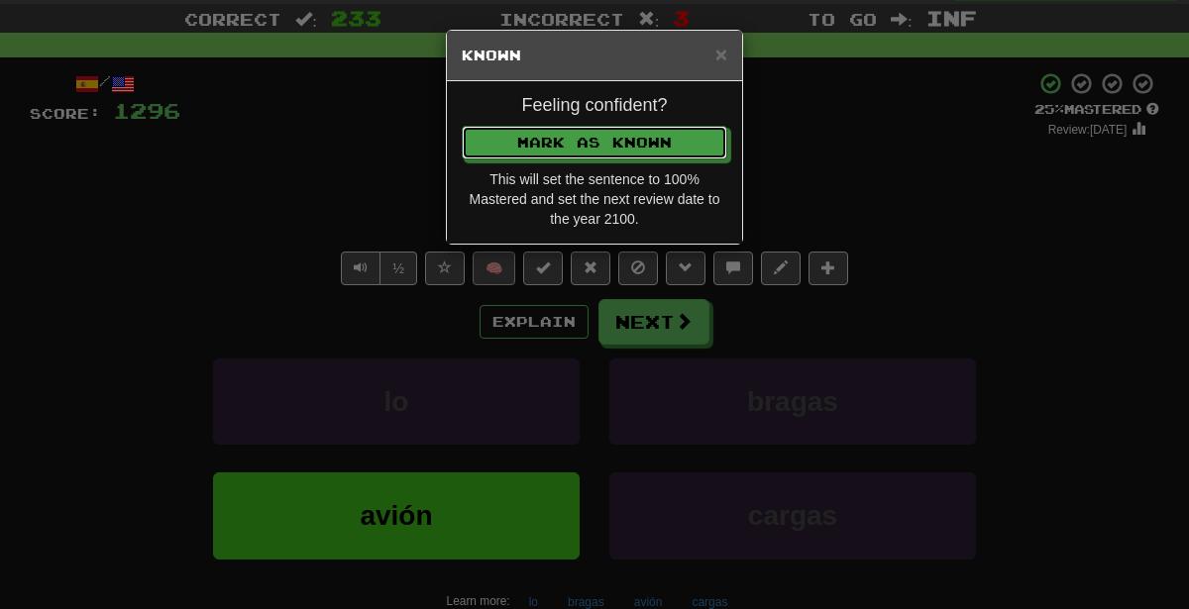
click at [462, 126] on button "Mark as Known" at bounding box center [595, 143] width 266 height 34
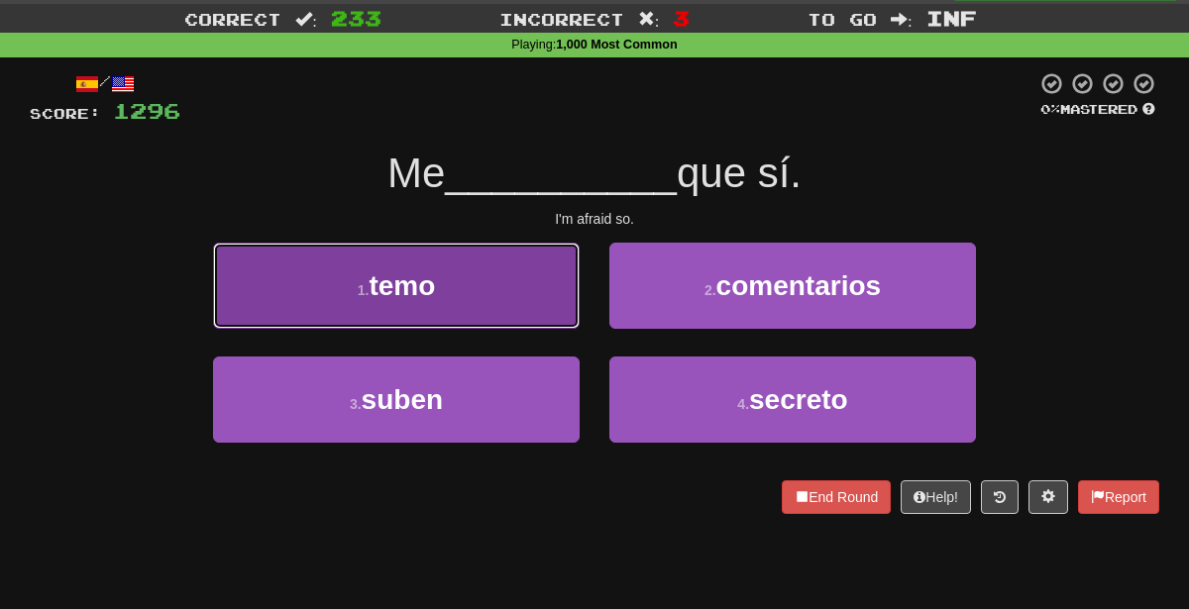
click at [522, 281] on button "1 . temo" at bounding box center [396, 286] width 367 height 86
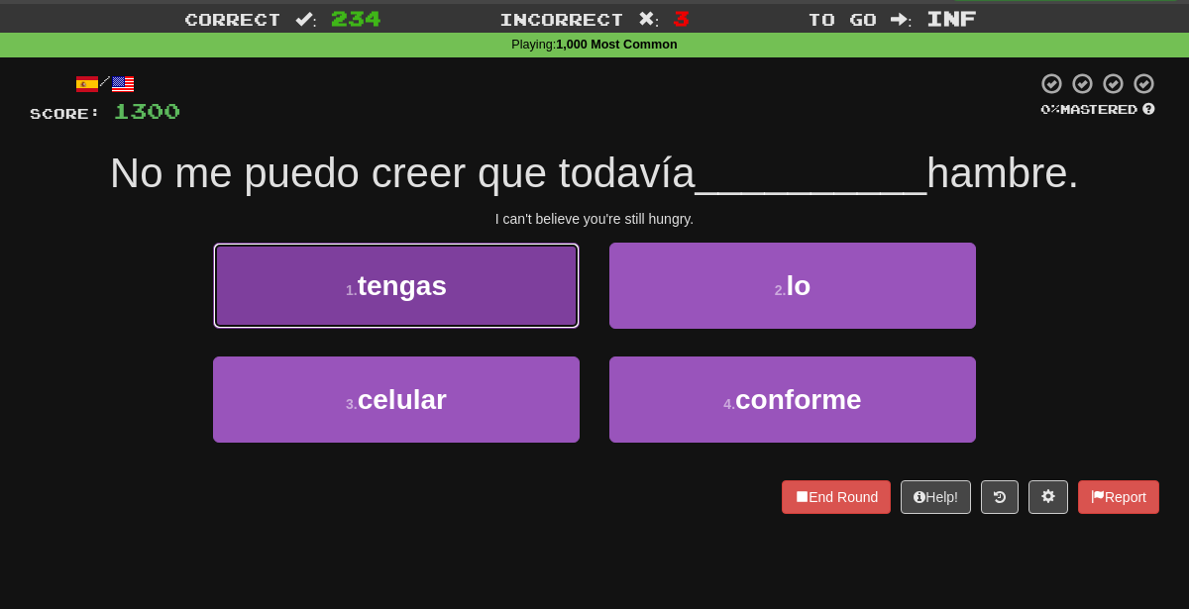
click at [522, 311] on button "1 . tengas" at bounding box center [396, 286] width 367 height 86
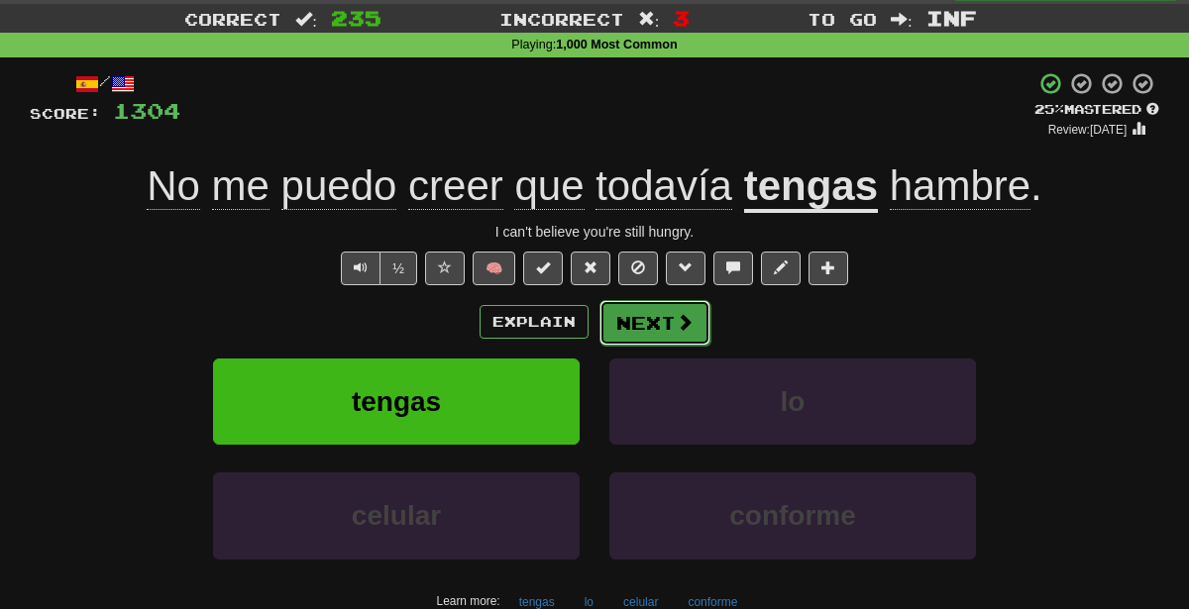
click at [681, 320] on span at bounding box center [685, 322] width 18 height 18
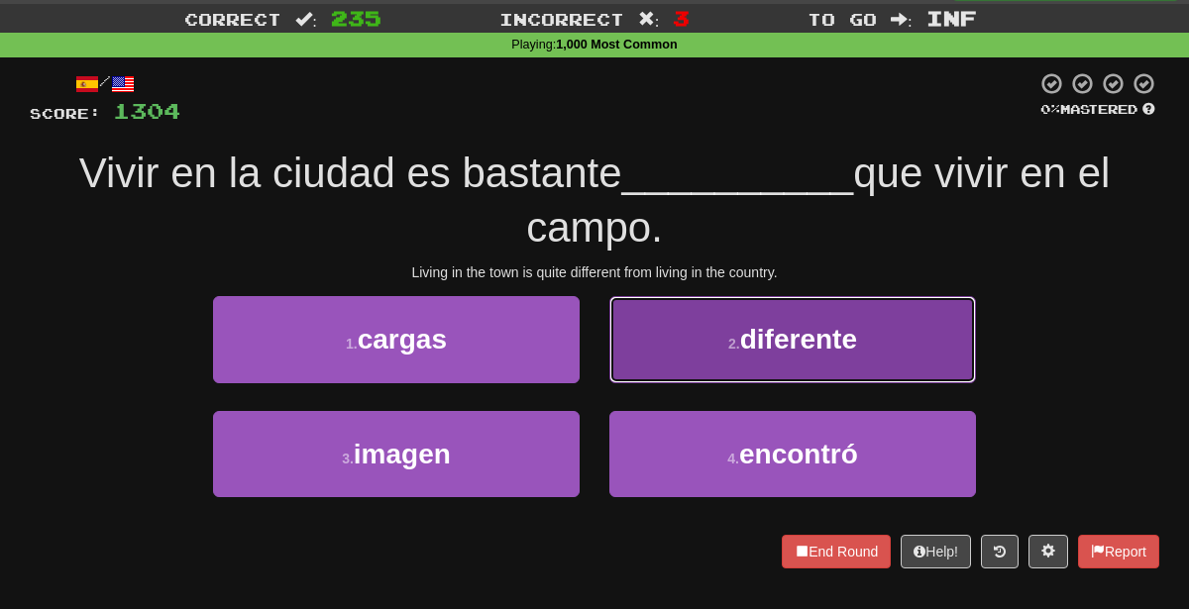
click at [661, 335] on button "2 . diferente" at bounding box center [792, 339] width 367 height 86
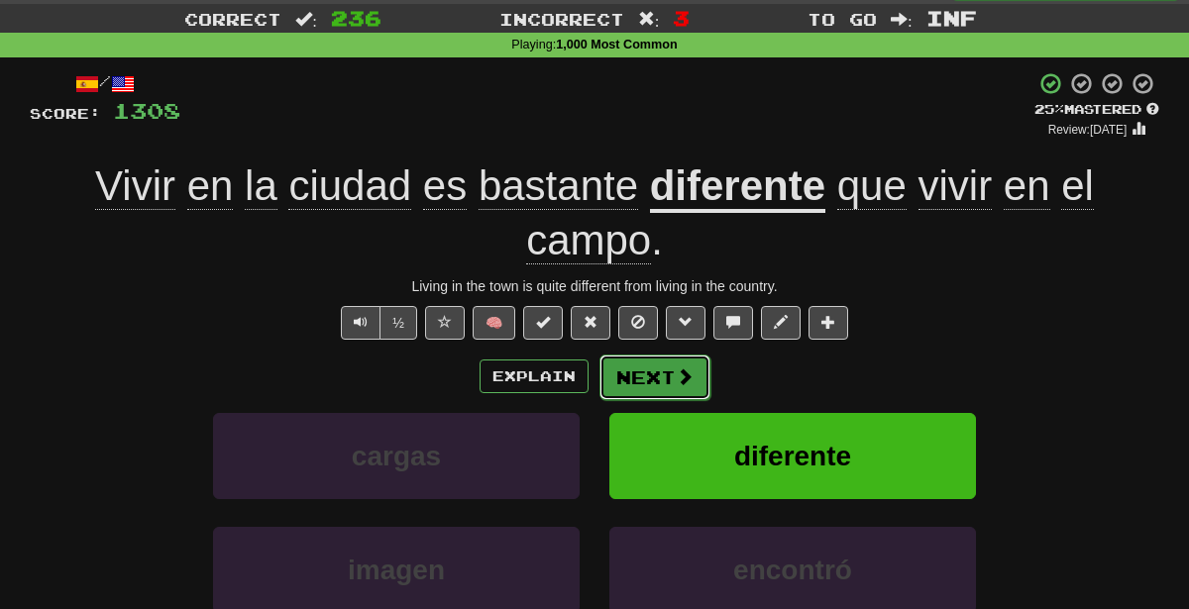
click at [640, 369] on button "Next" at bounding box center [654, 378] width 111 height 46
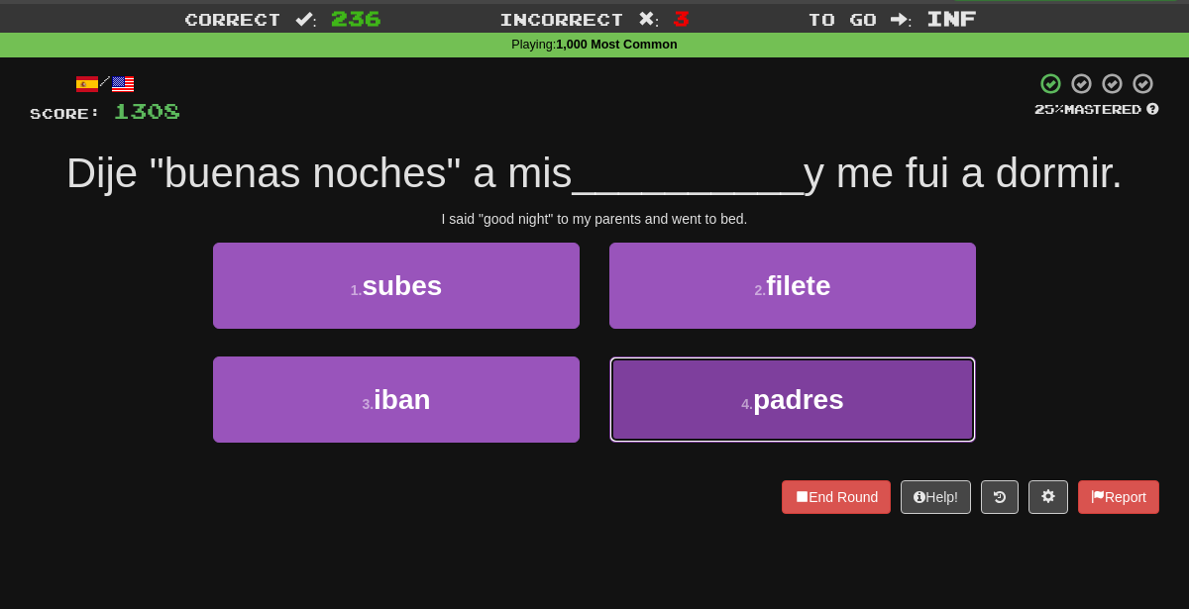
click at [687, 409] on button "4 . padres" at bounding box center [792, 400] width 367 height 86
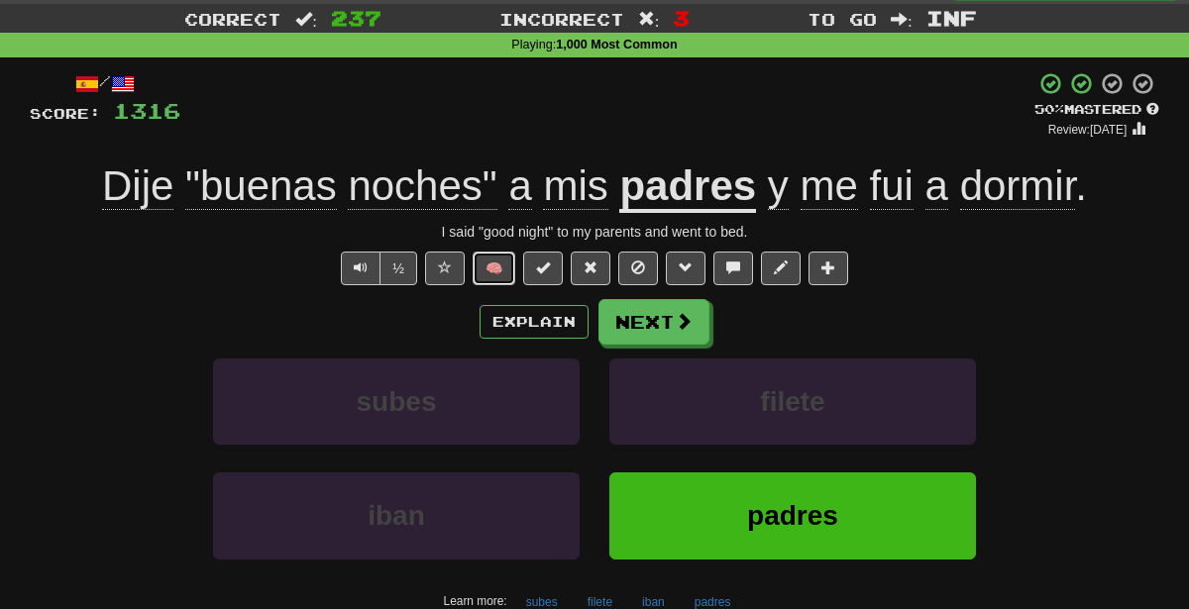
click at [512, 269] on button "🧠" at bounding box center [494, 269] width 43 height 34
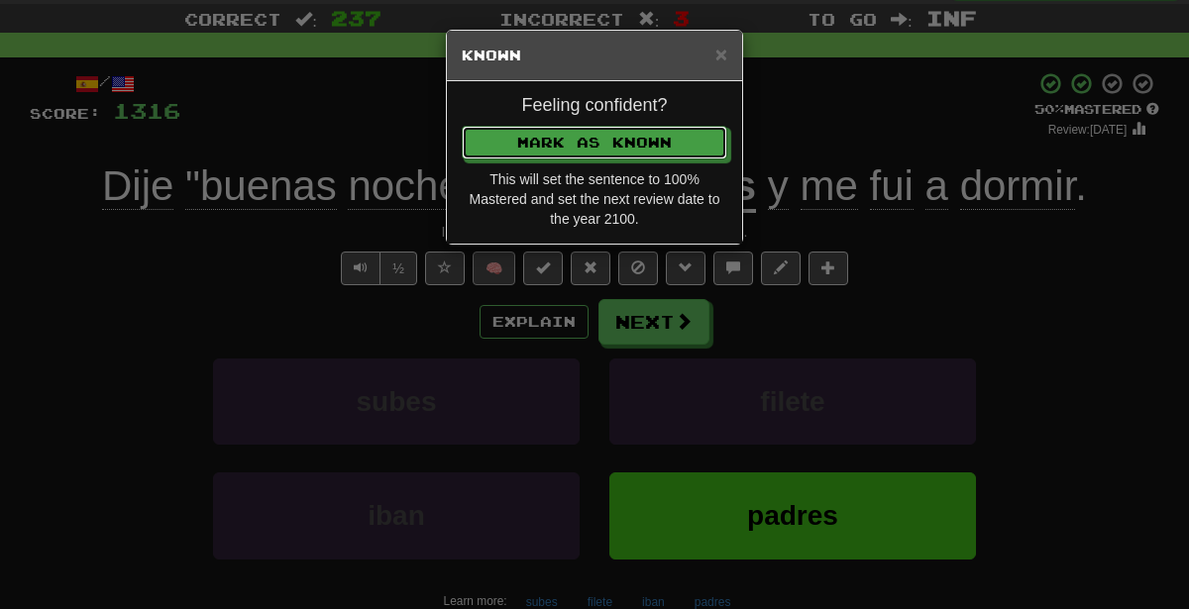
click at [462, 126] on button "Mark as Known" at bounding box center [595, 143] width 266 height 34
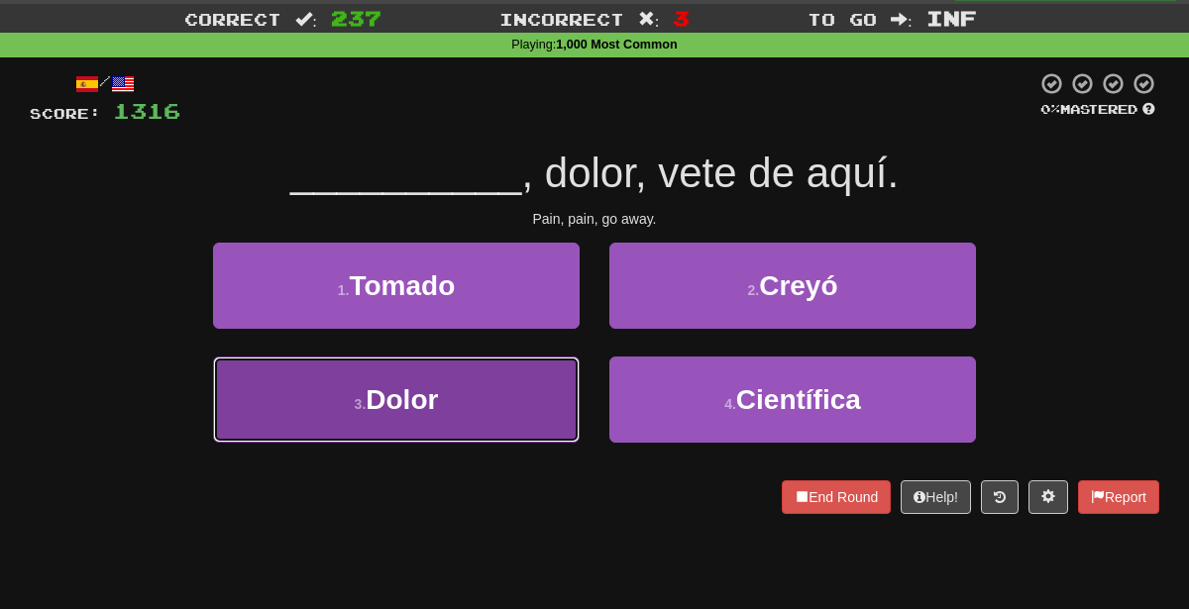
click at [497, 392] on button "3 . Dolor" at bounding box center [396, 400] width 367 height 86
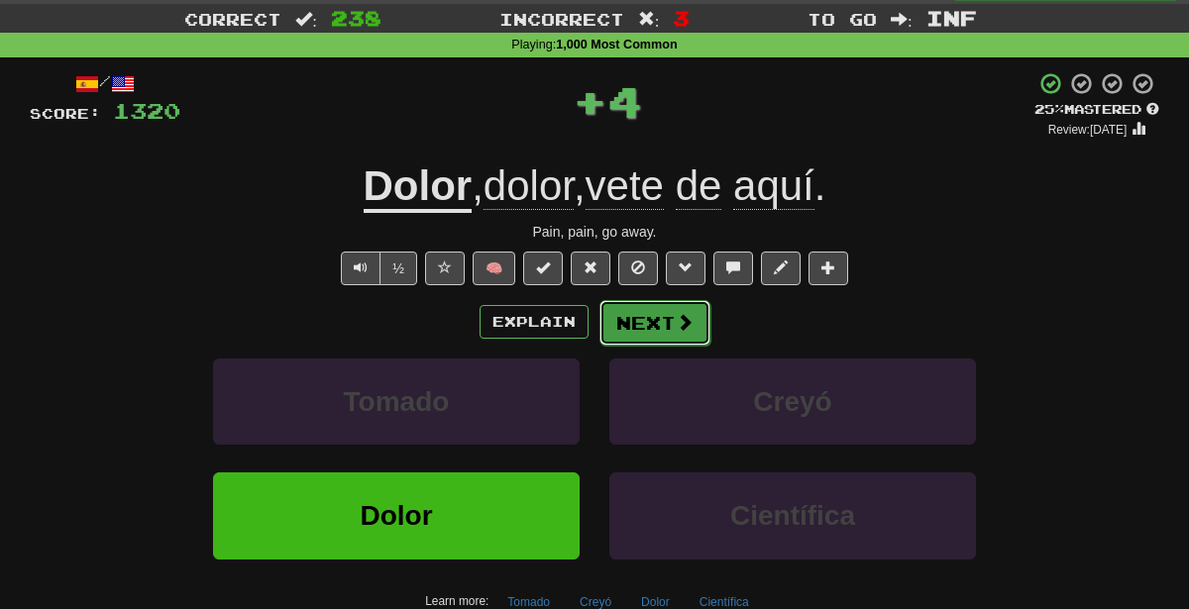
click at [660, 333] on button "Next" at bounding box center [654, 323] width 111 height 46
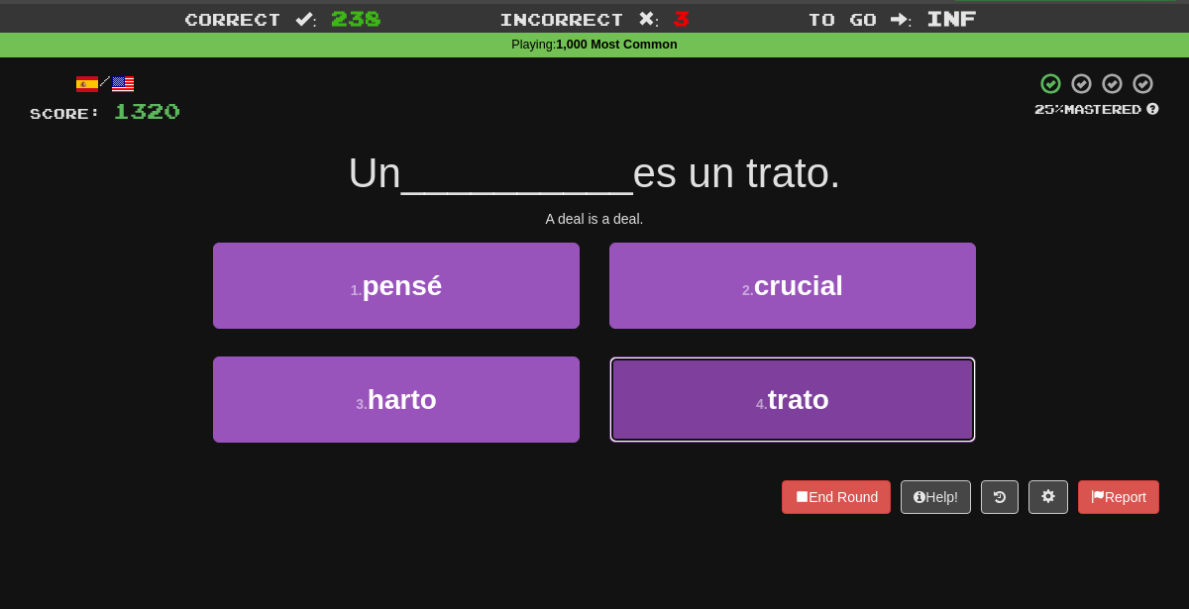
click at [727, 435] on button "4 . trato" at bounding box center [792, 400] width 367 height 86
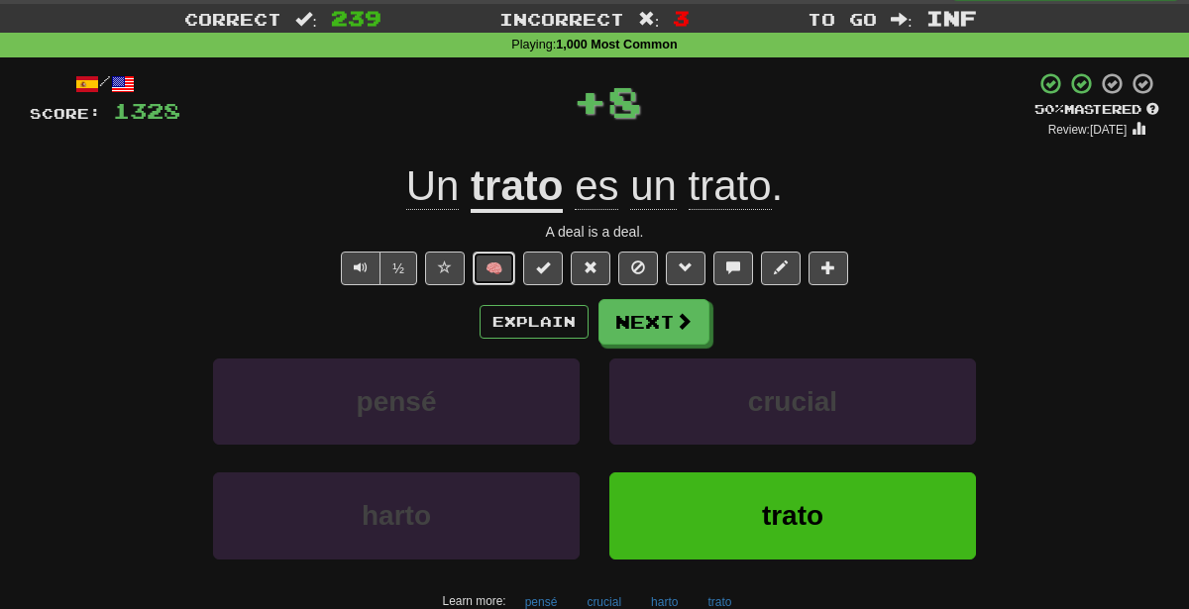
click at [497, 269] on button "🧠" at bounding box center [494, 269] width 43 height 34
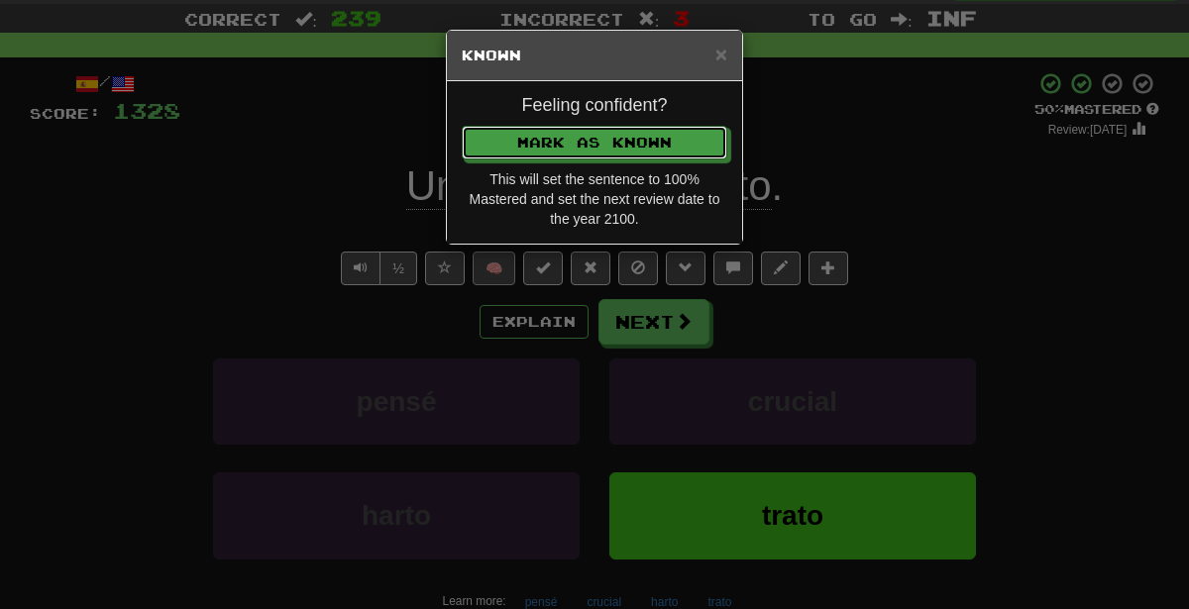
click at [462, 126] on button "Mark as Known" at bounding box center [595, 143] width 266 height 34
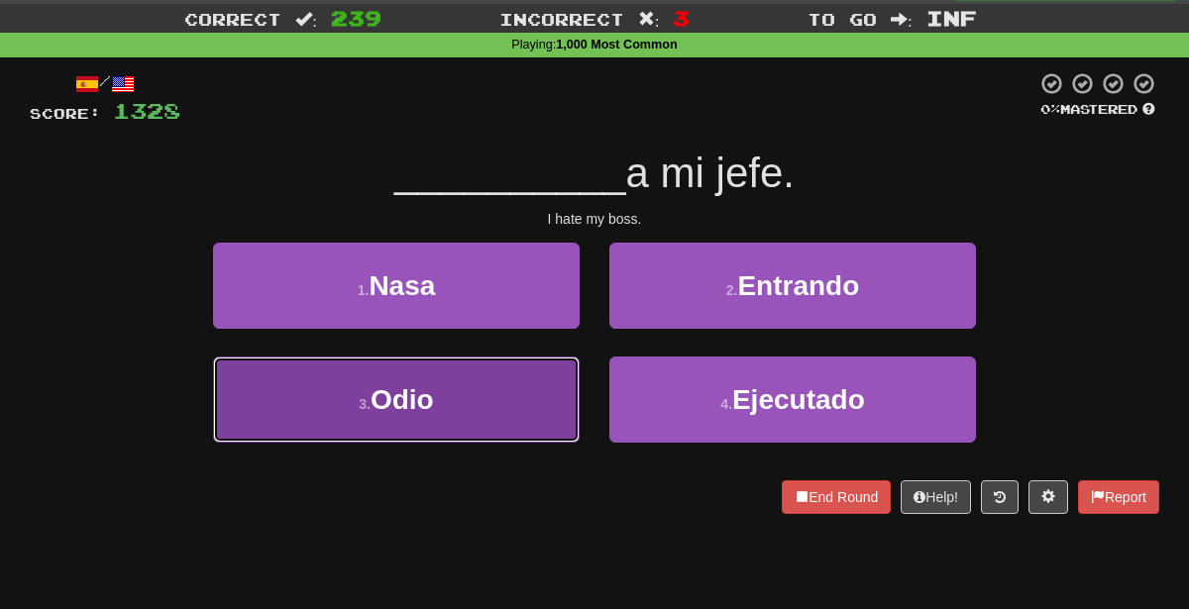
click at [492, 387] on button "3 . Odio" at bounding box center [396, 400] width 367 height 86
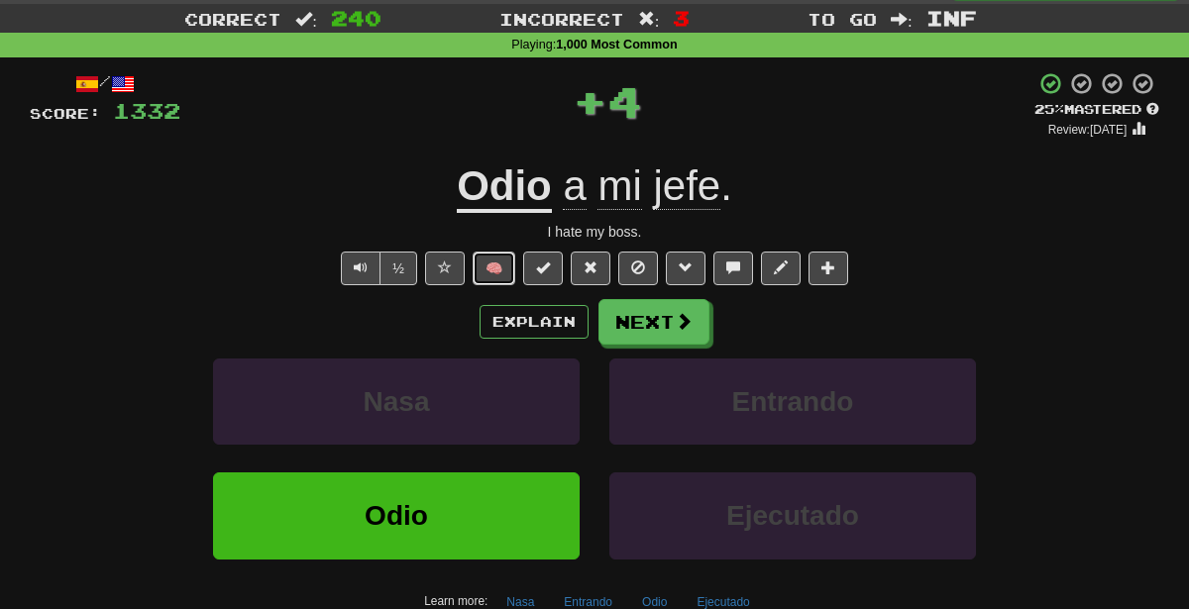
click at [493, 275] on button "🧠" at bounding box center [494, 269] width 43 height 34
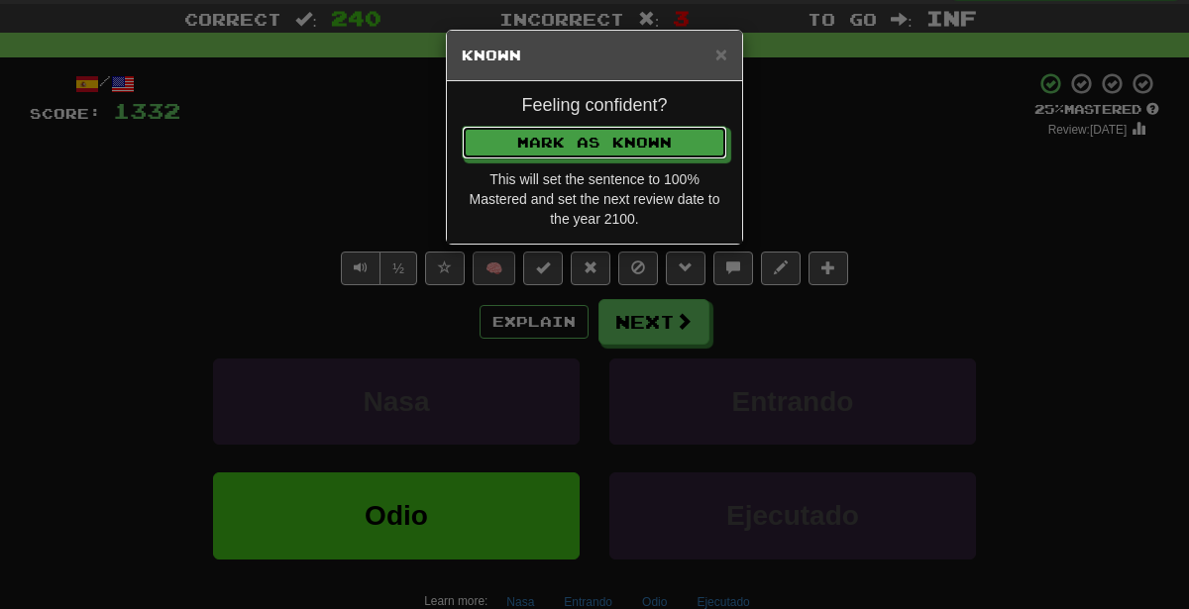
click at [462, 126] on button "Mark as Known" at bounding box center [595, 143] width 266 height 34
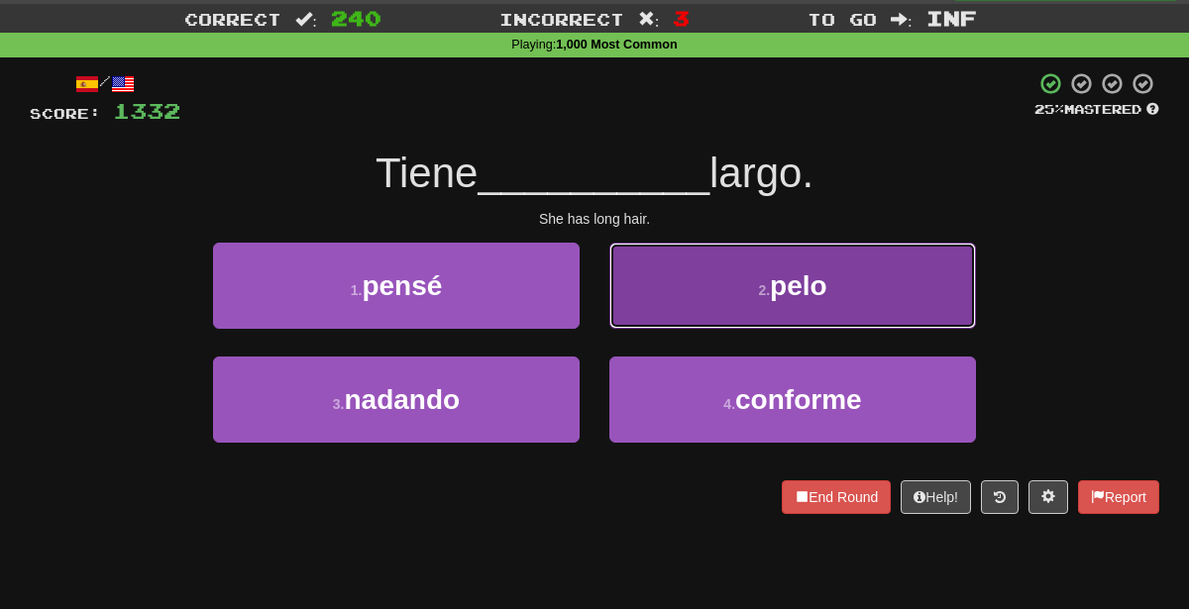
click at [656, 281] on button "2 . pelo" at bounding box center [792, 286] width 367 height 86
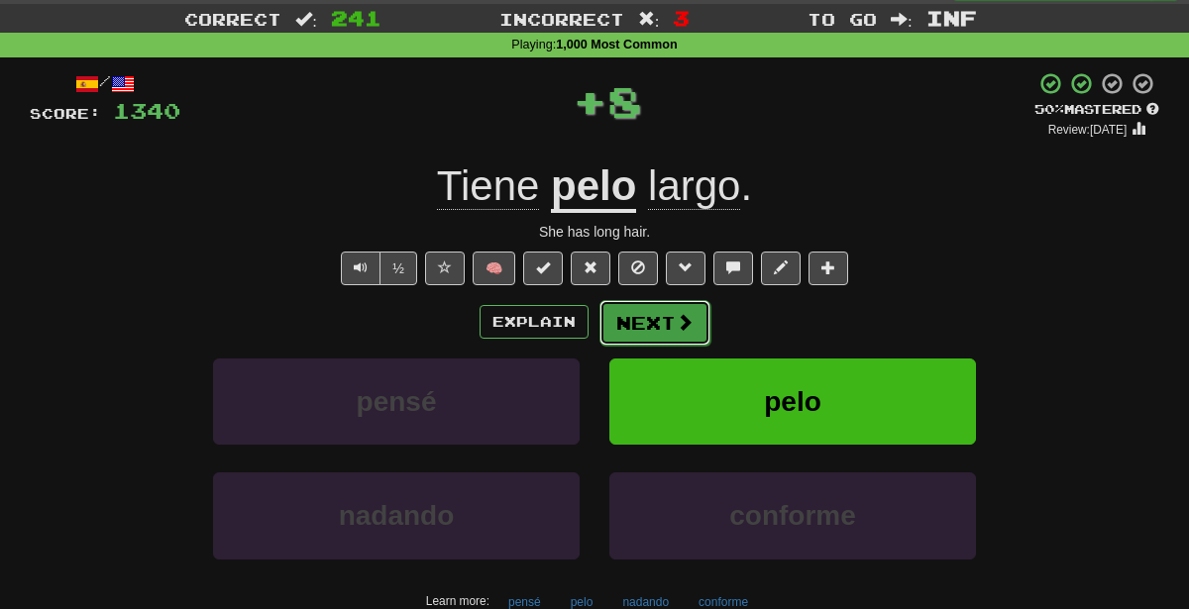
click at [658, 322] on button "Next" at bounding box center [654, 323] width 111 height 46
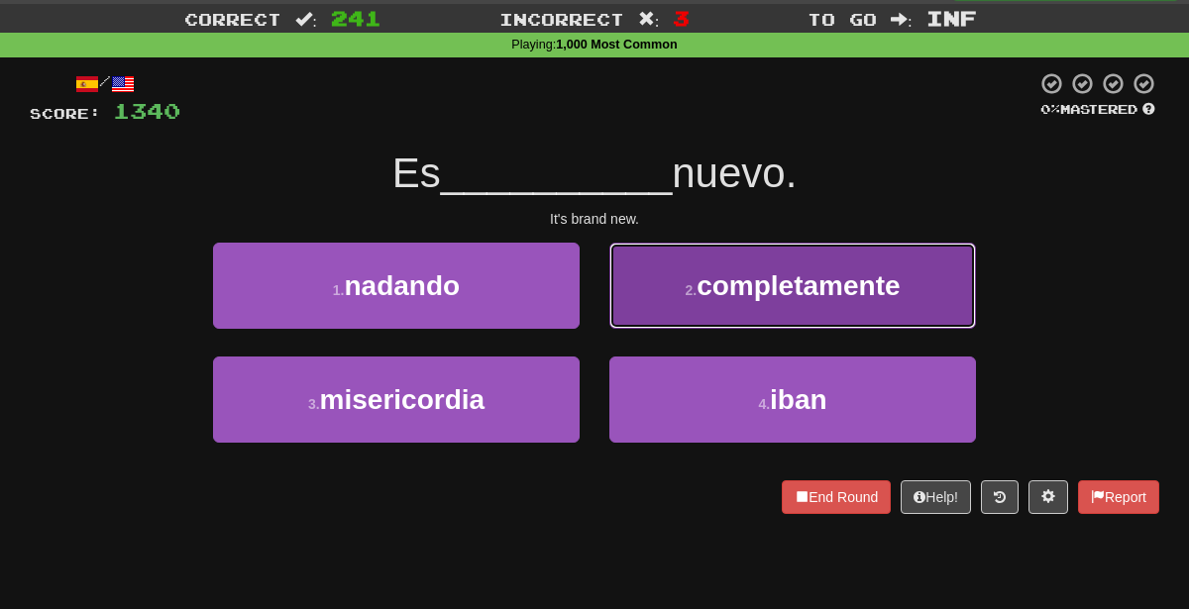
click at [789, 305] on button "2 . completamente" at bounding box center [792, 286] width 367 height 86
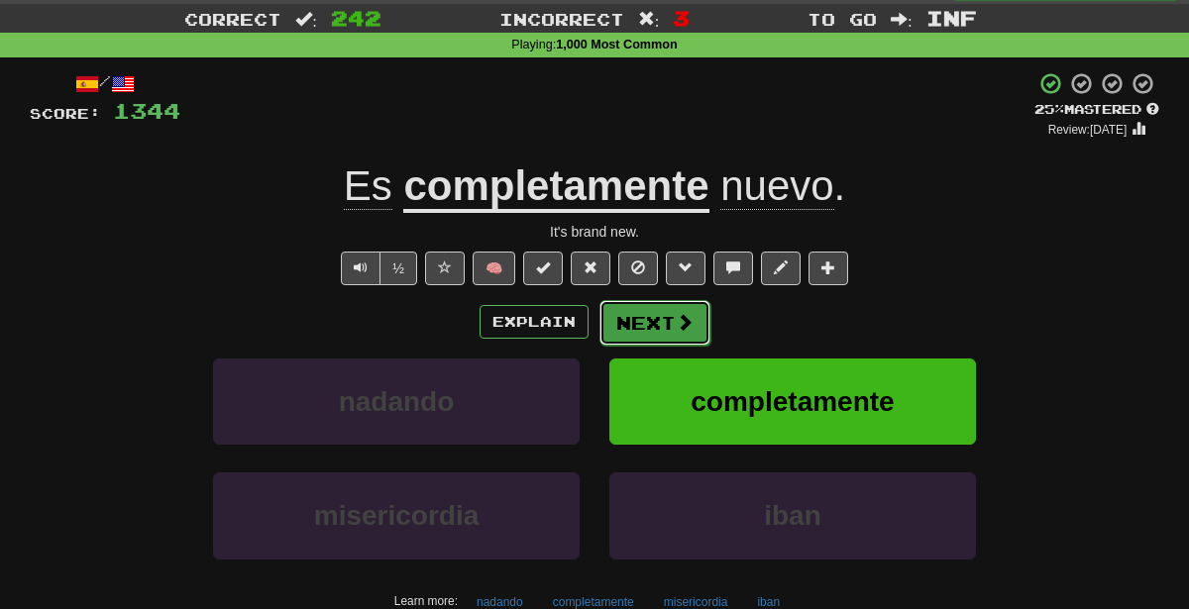
click at [651, 316] on button "Next" at bounding box center [654, 323] width 111 height 46
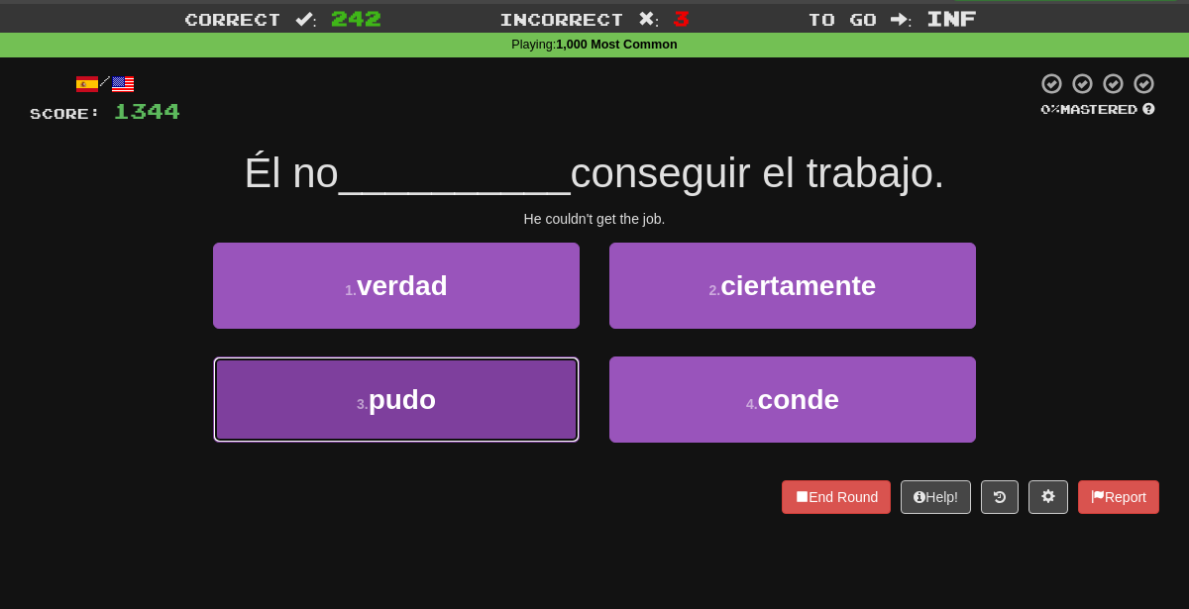
click at [545, 419] on button "3 . pudo" at bounding box center [396, 400] width 367 height 86
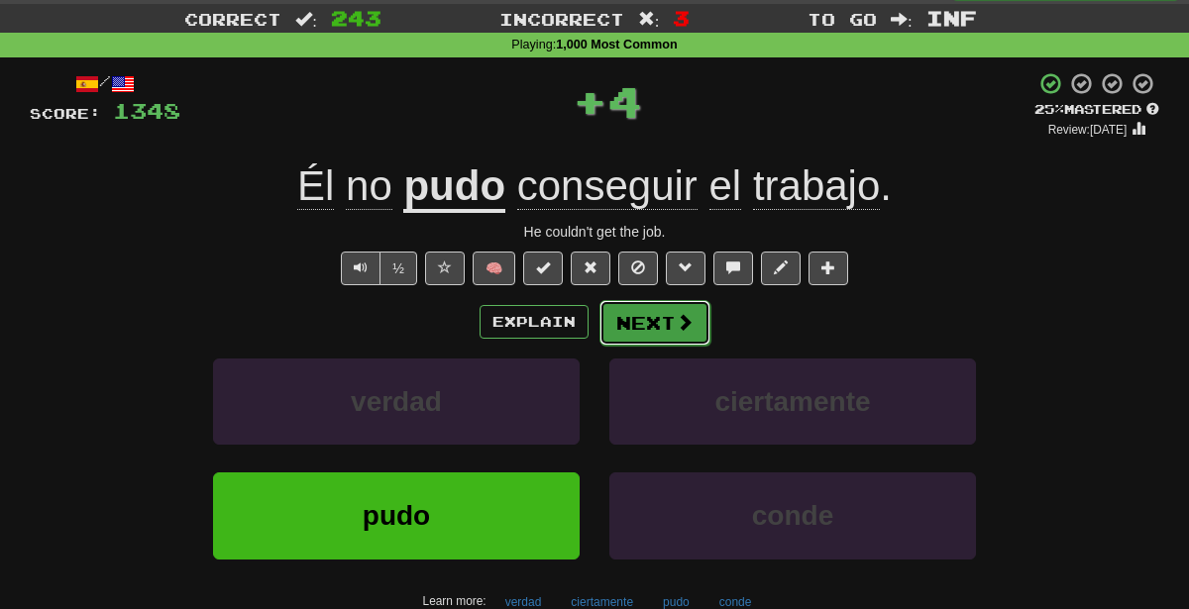
click at [645, 322] on button "Next" at bounding box center [654, 323] width 111 height 46
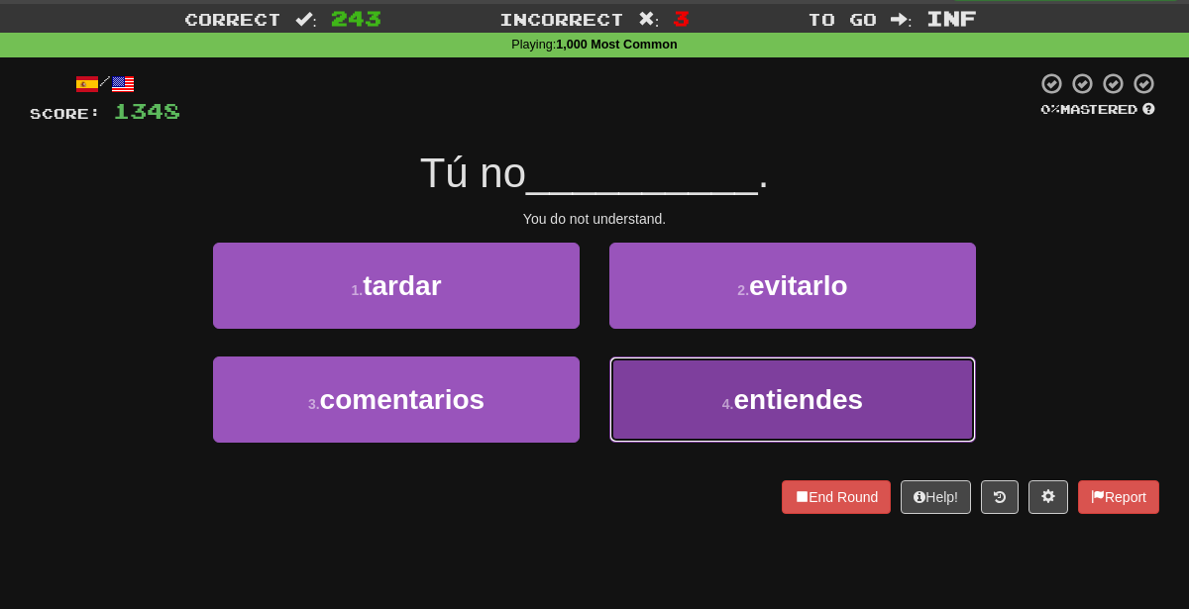
click at [617, 415] on button "4 . entiendes" at bounding box center [792, 400] width 367 height 86
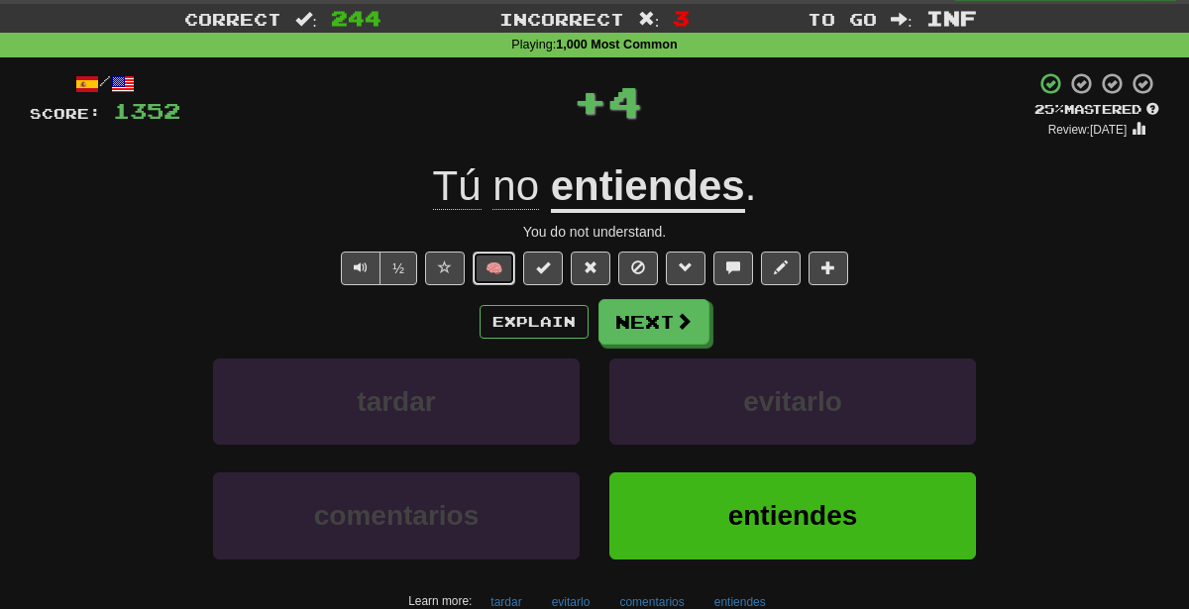
click at [489, 267] on button "🧠" at bounding box center [494, 269] width 43 height 34
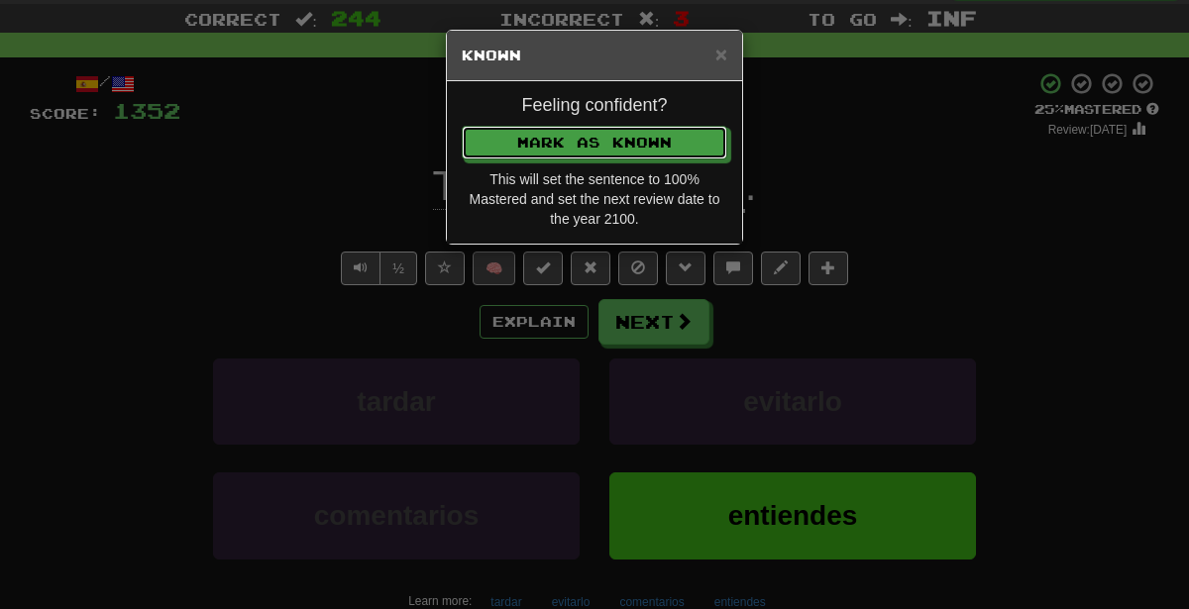
click at [462, 126] on button "Mark as Known" at bounding box center [595, 143] width 266 height 34
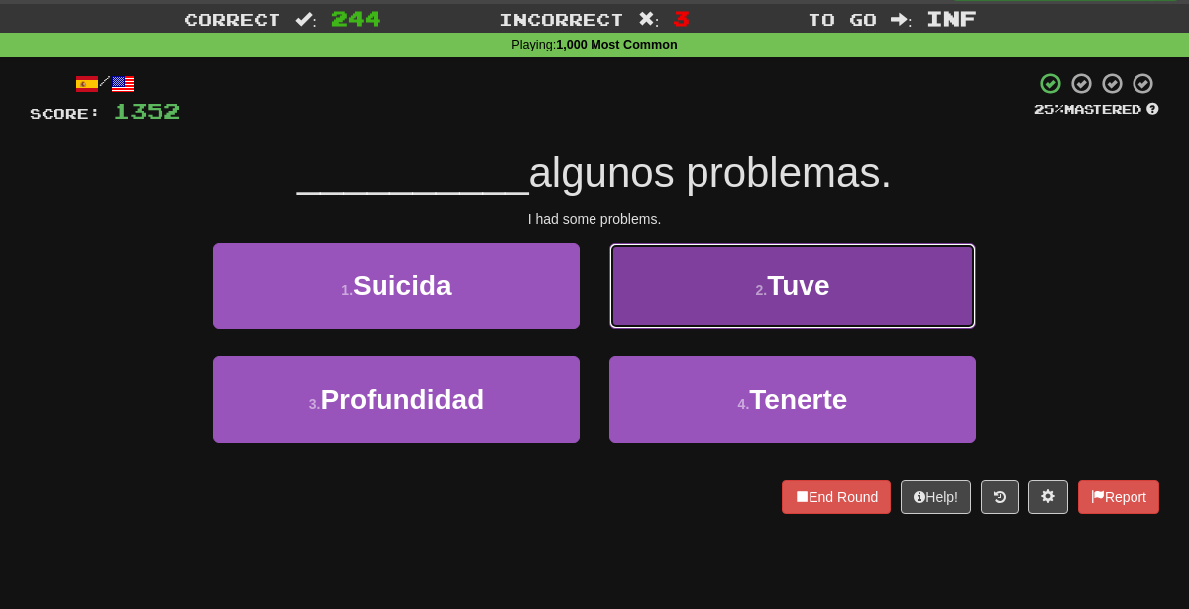
click at [678, 319] on button "2 . Tuve" at bounding box center [792, 286] width 367 height 86
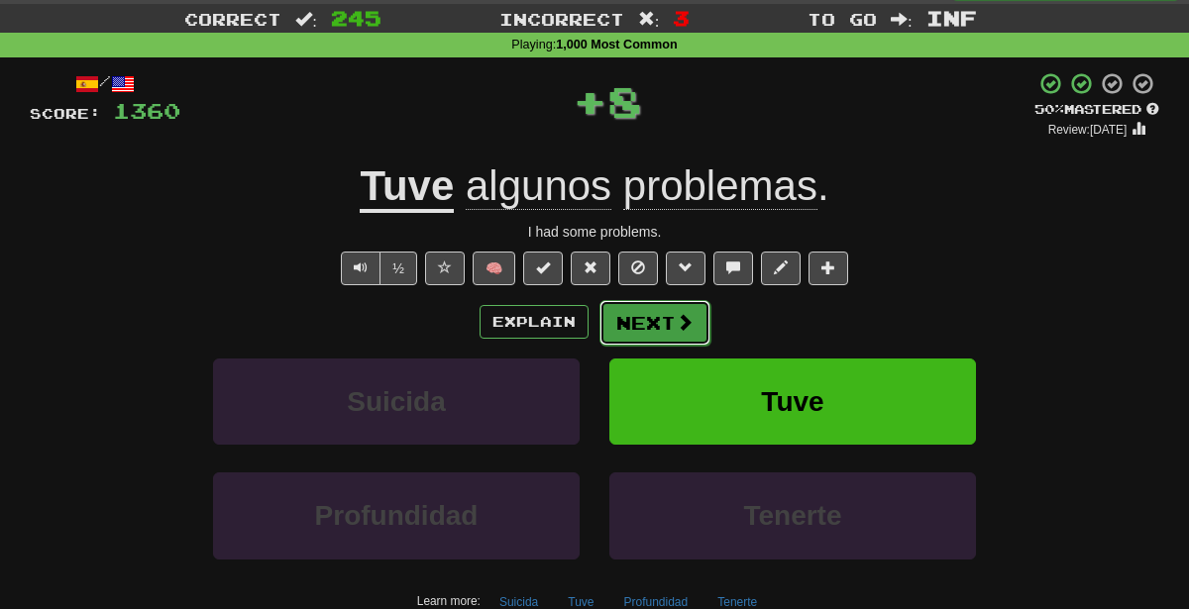
click at [635, 323] on button "Next" at bounding box center [654, 323] width 111 height 46
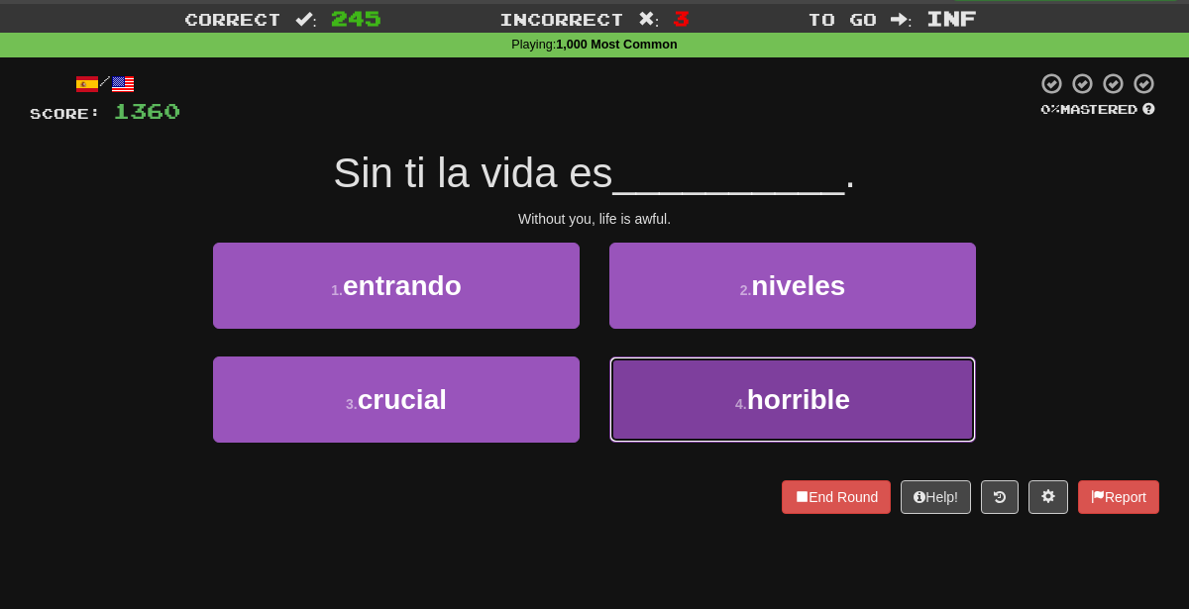
click at [719, 438] on button "4 . horrible" at bounding box center [792, 400] width 367 height 86
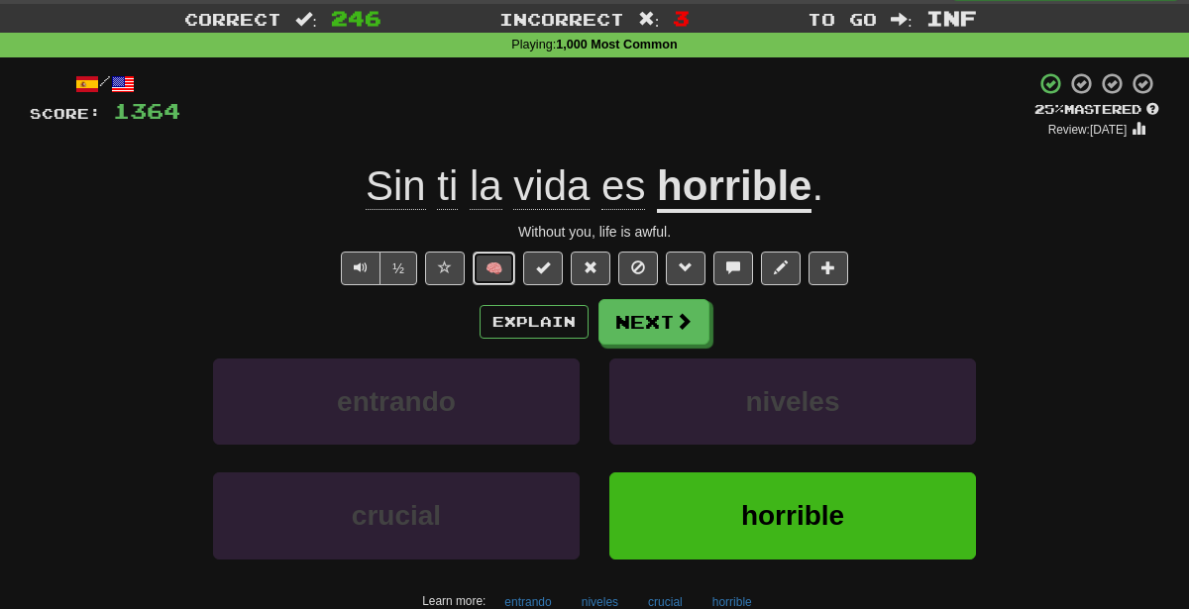
click at [514, 269] on button "🧠" at bounding box center [494, 269] width 43 height 34
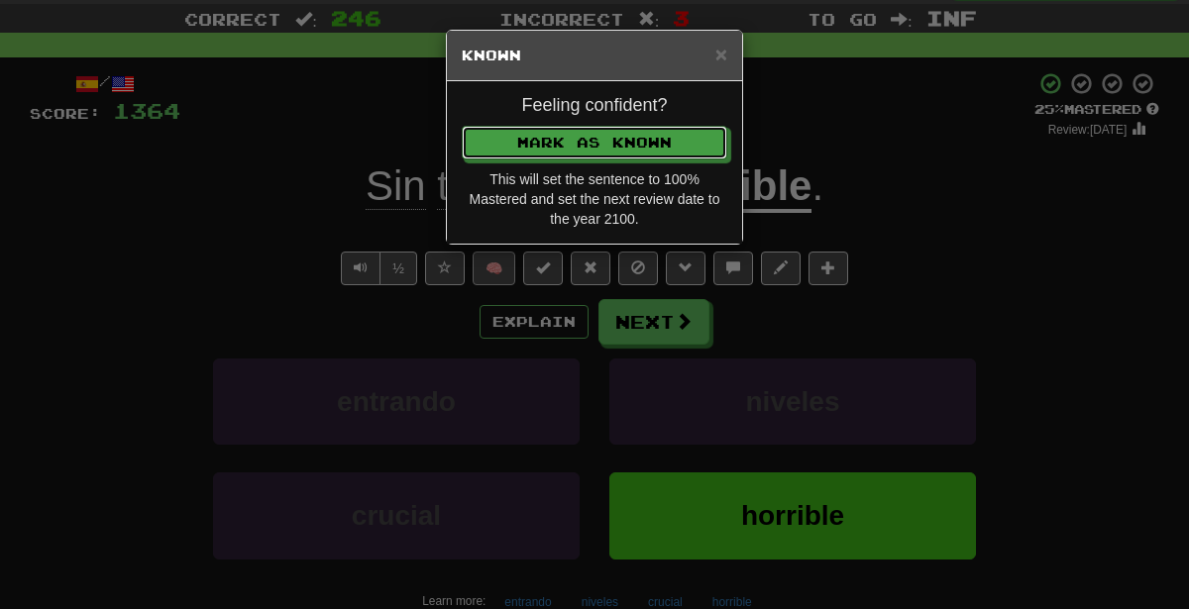
click at [462, 126] on button "Mark as Known" at bounding box center [595, 143] width 266 height 34
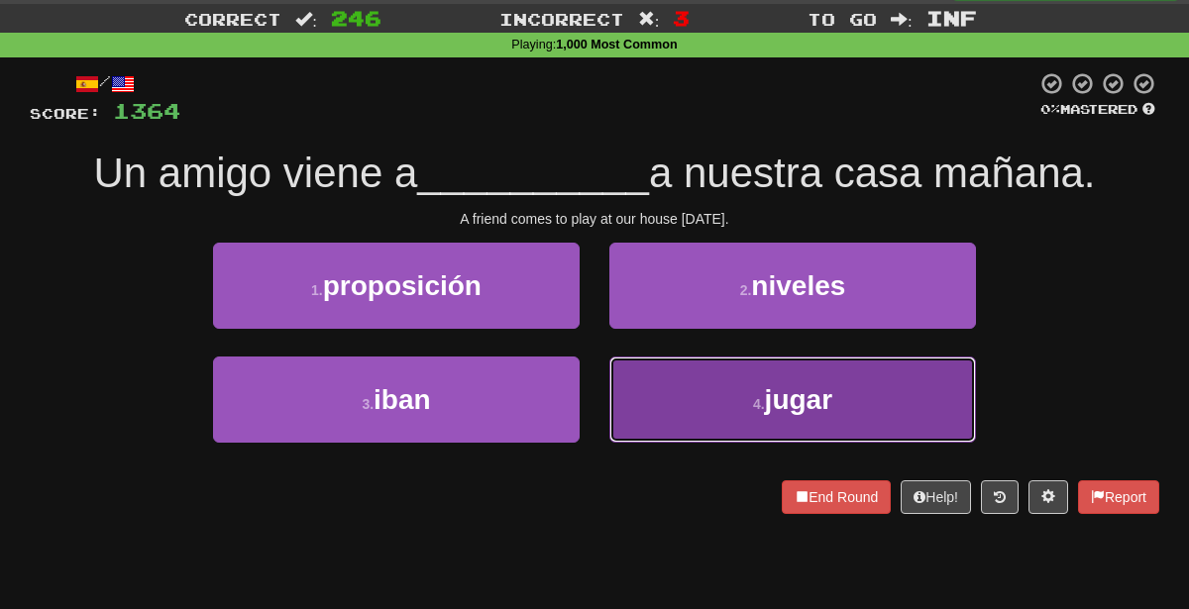
click at [646, 394] on button "4 . jugar" at bounding box center [792, 400] width 367 height 86
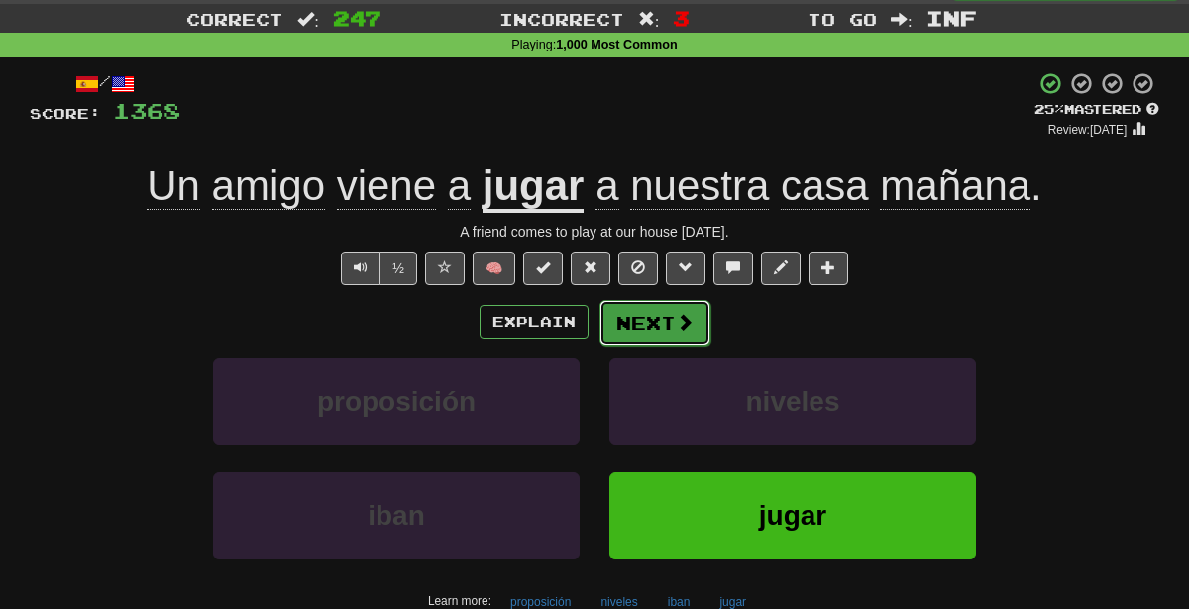
click at [641, 336] on button "Next" at bounding box center [654, 323] width 111 height 46
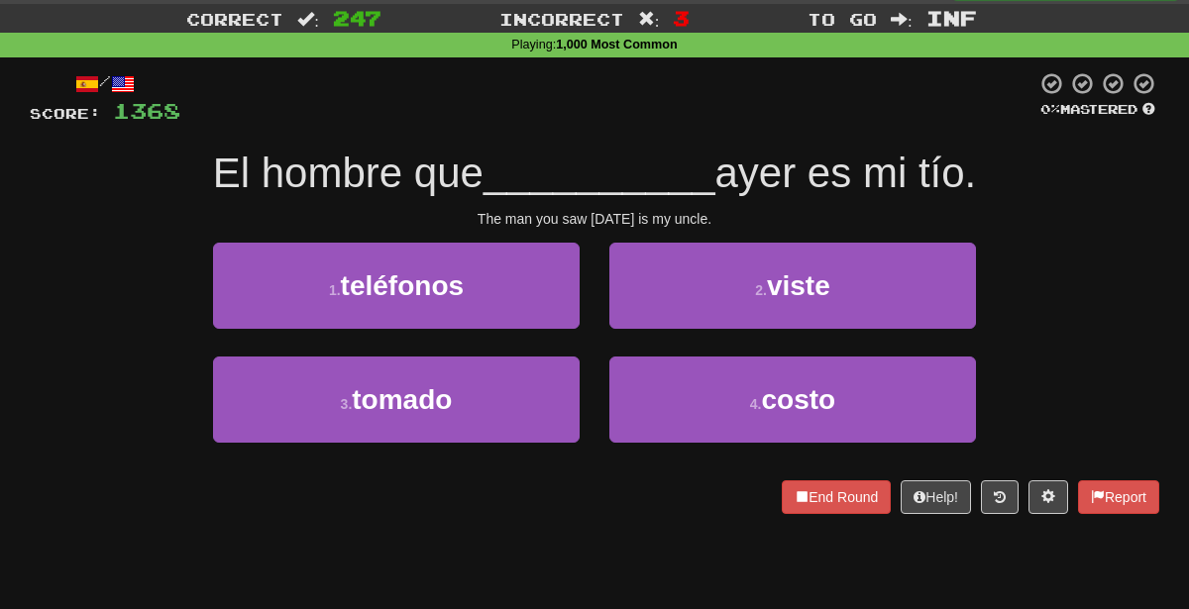
click at [641, 336] on div "2 . viste" at bounding box center [792, 300] width 396 height 114
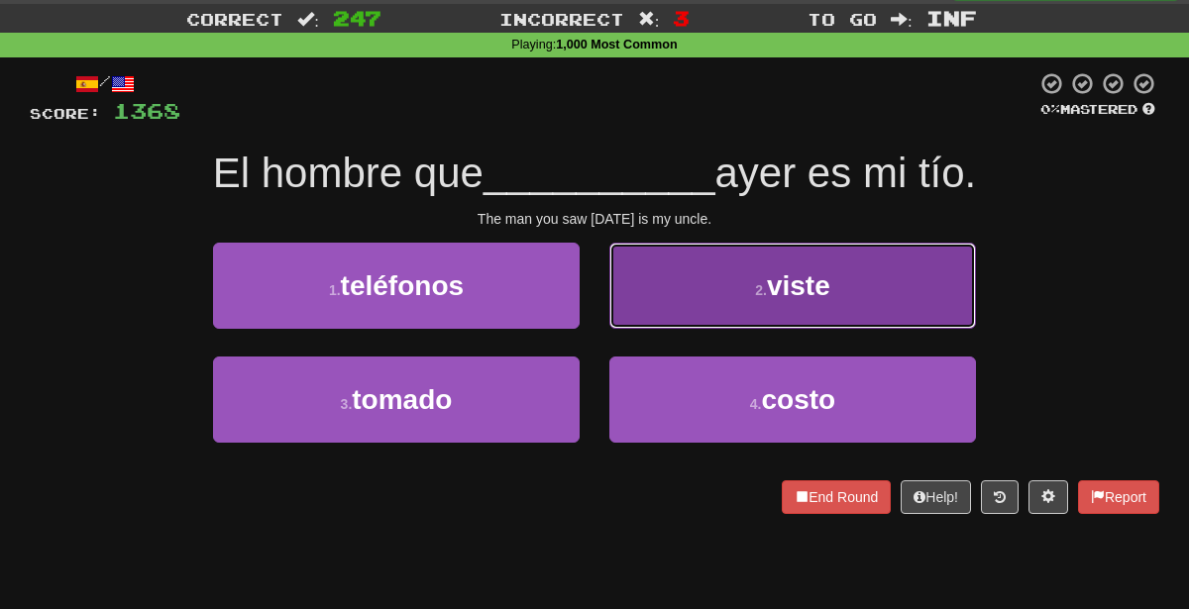
click at [660, 287] on button "2 . viste" at bounding box center [792, 286] width 367 height 86
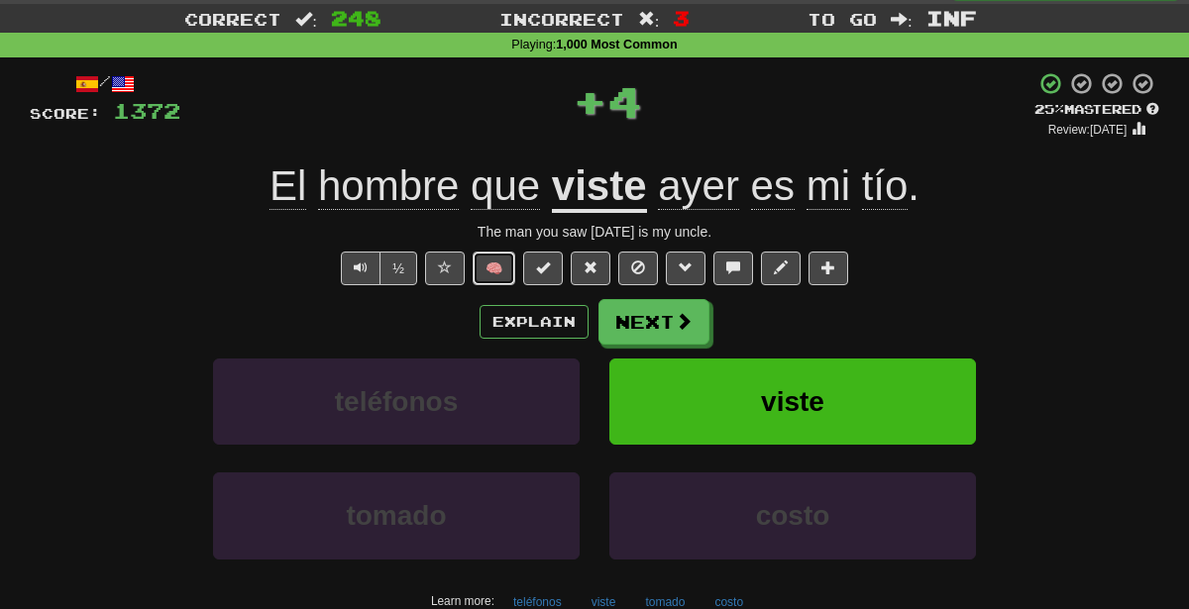
click at [493, 267] on button "🧠" at bounding box center [494, 269] width 43 height 34
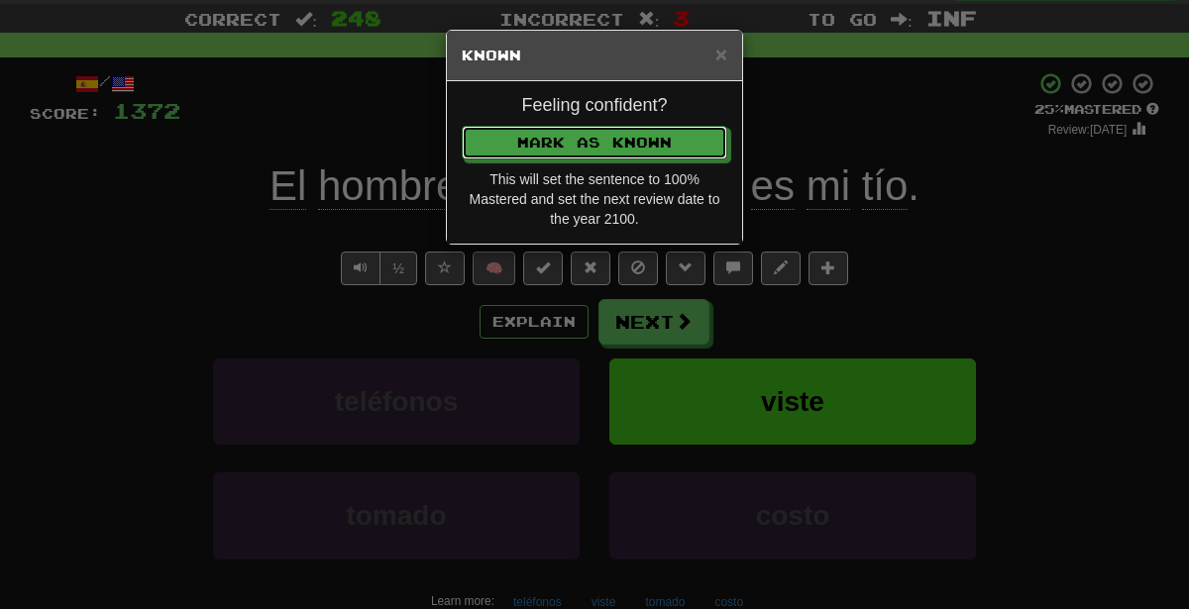
click at [462, 126] on button "Mark as Known" at bounding box center [595, 143] width 266 height 34
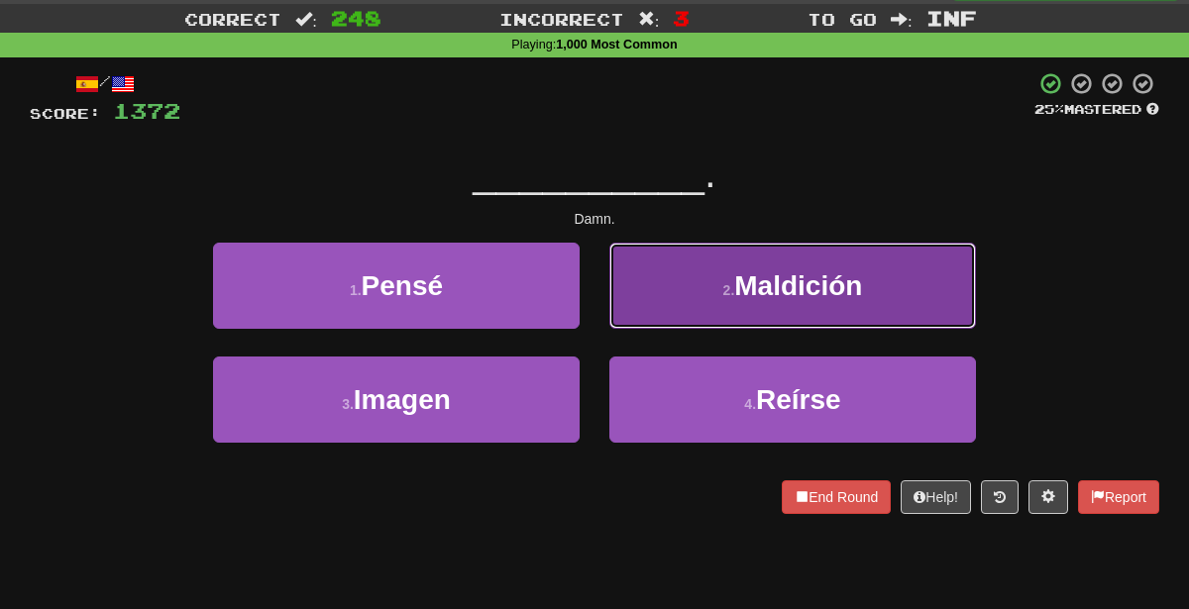
click at [692, 284] on button "2 . Maldición" at bounding box center [792, 286] width 367 height 86
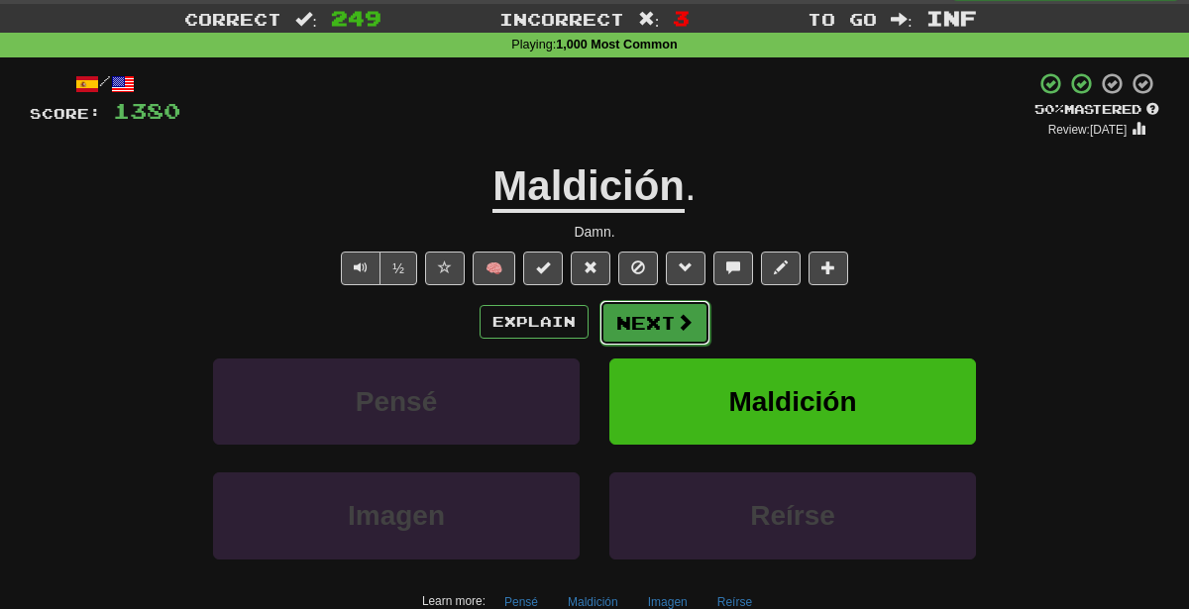
click at [638, 315] on button "Next" at bounding box center [654, 323] width 111 height 46
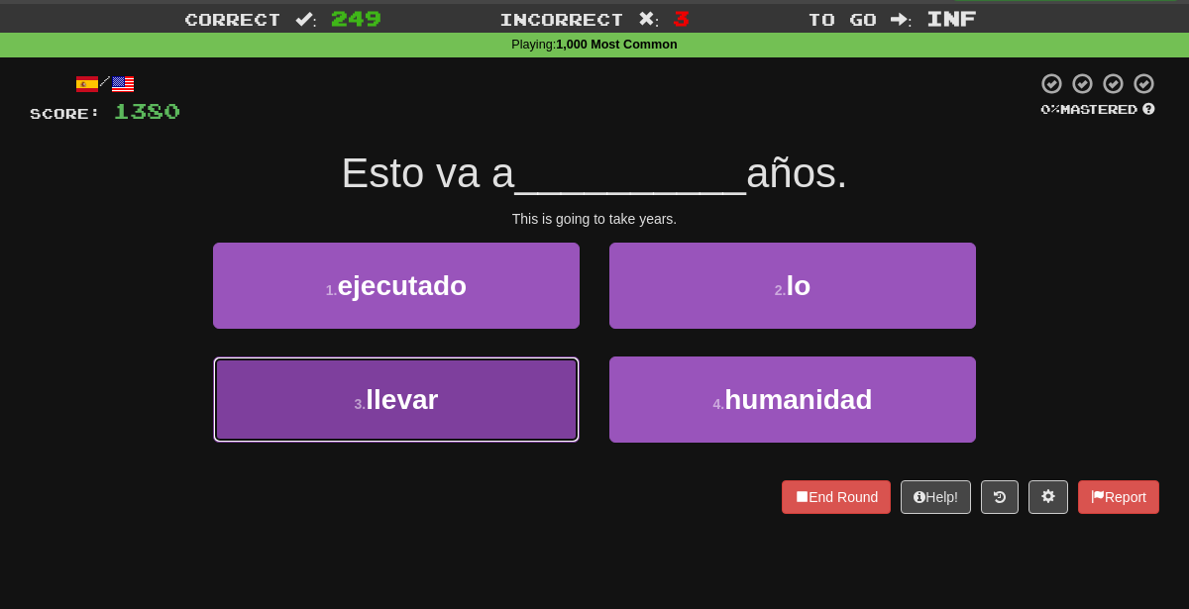
click at [538, 410] on button "3 . llevar" at bounding box center [396, 400] width 367 height 86
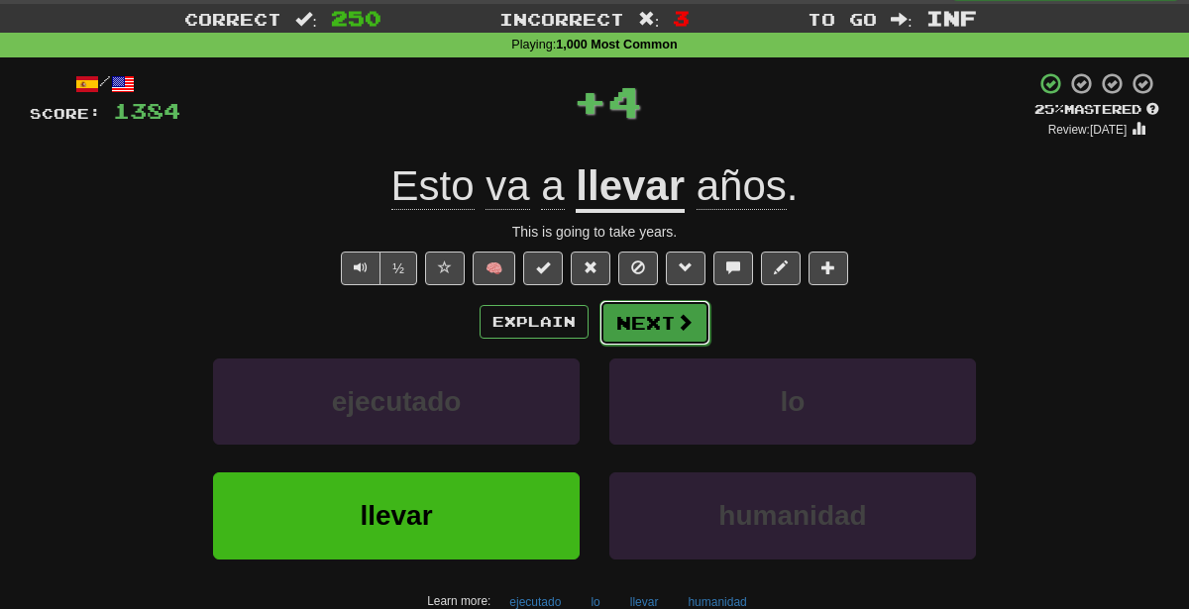
click at [645, 324] on button "Next" at bounding box center [654, 323] width 111 height 46
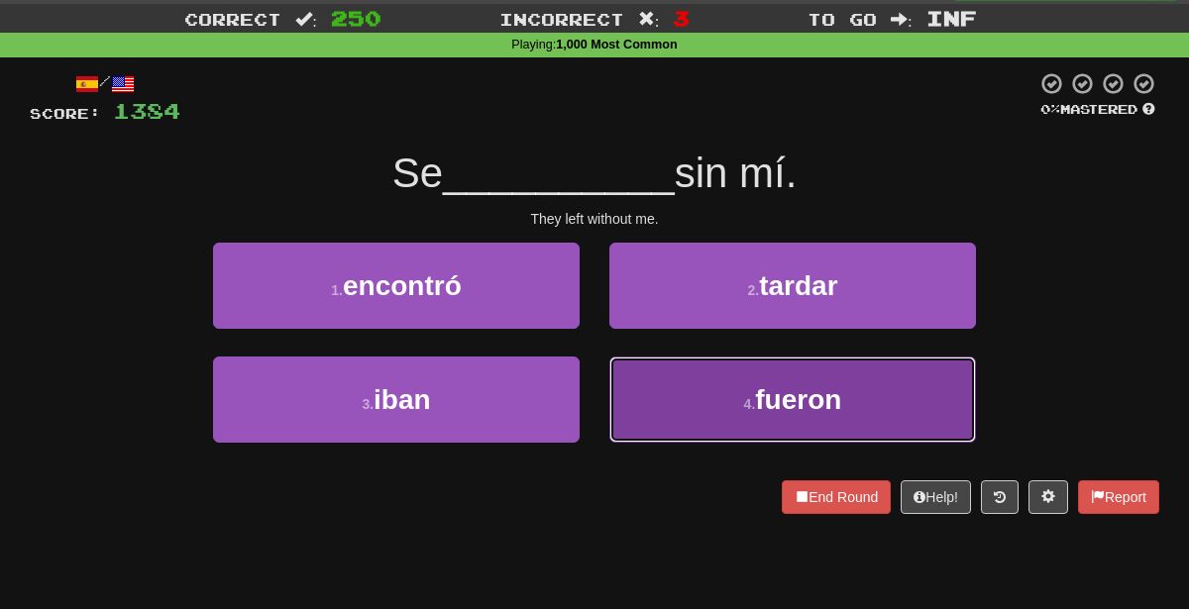
click at [663, 392] on button "4 . fueron" at bounding box center [792, 400] width 367 height 86
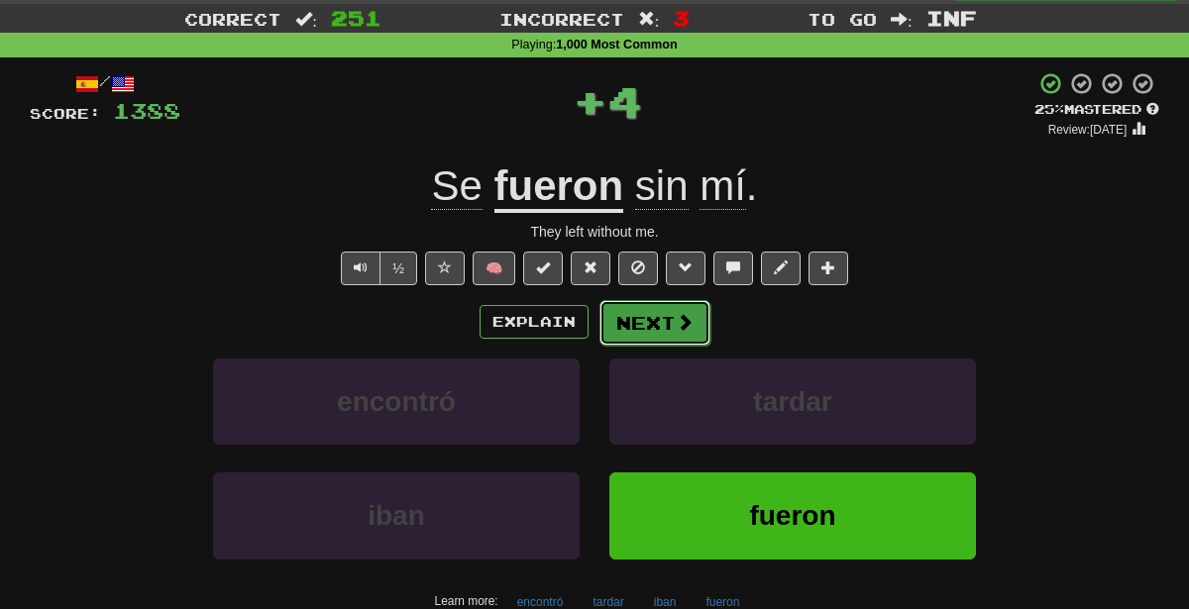
click at [660, 325] on button "Next" at bounding box center [654, 323] width 111 height 46
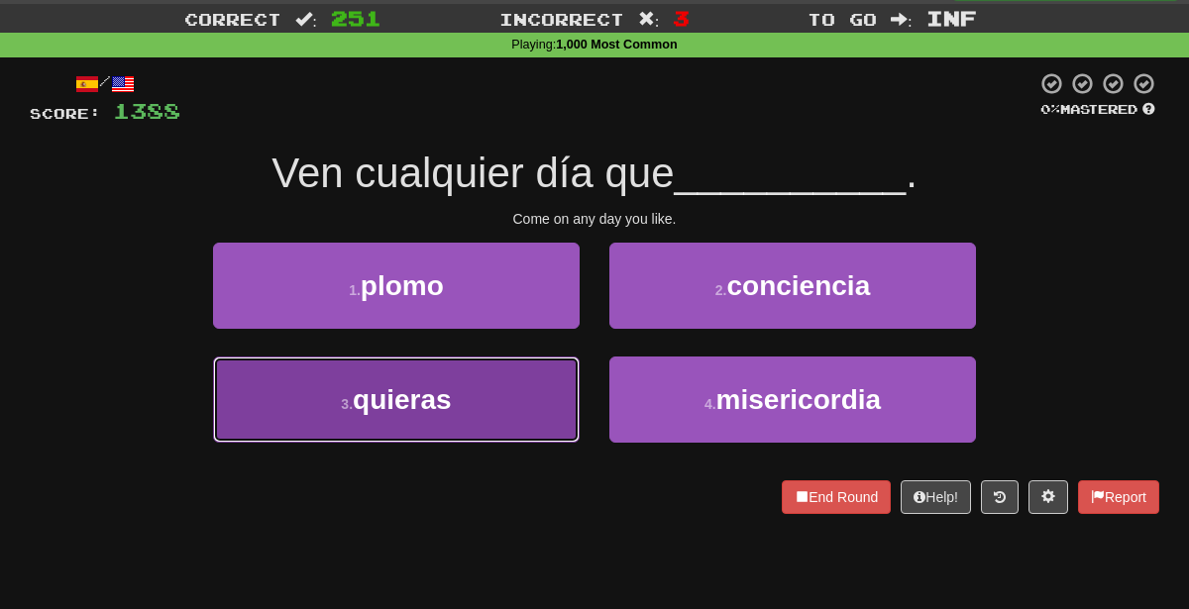
click at [498, 393] on button "3 . [GEOGRAPHIC_DATA]" at bounding box center [396, 400] width 367 height 86
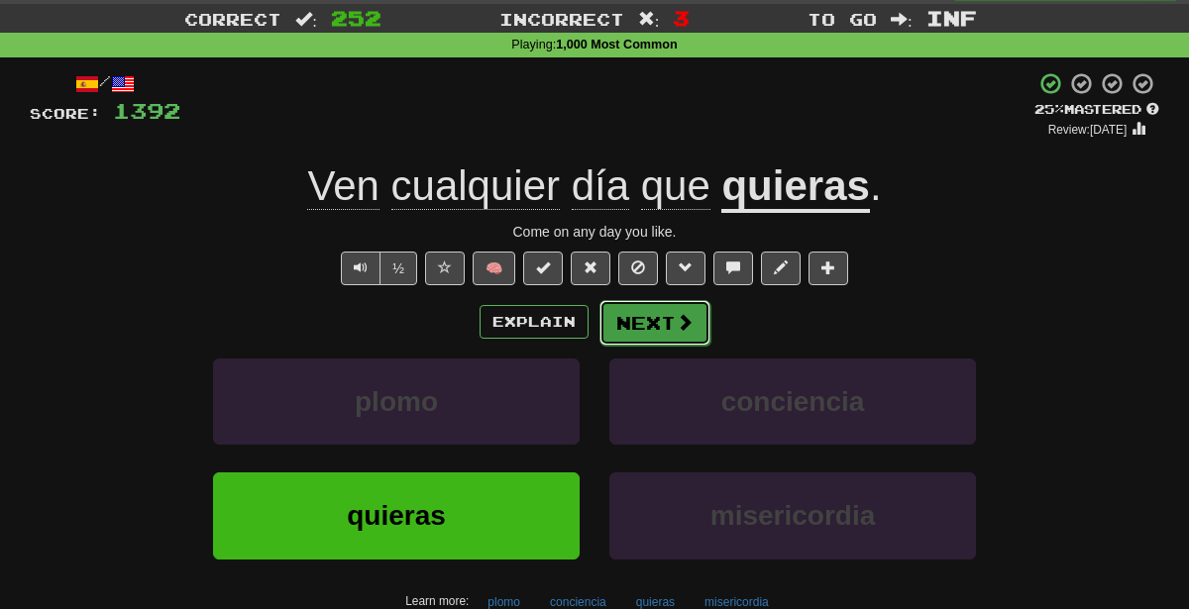
click at [683, 313] on span at bounding box center [685, 322] width 18 height 18
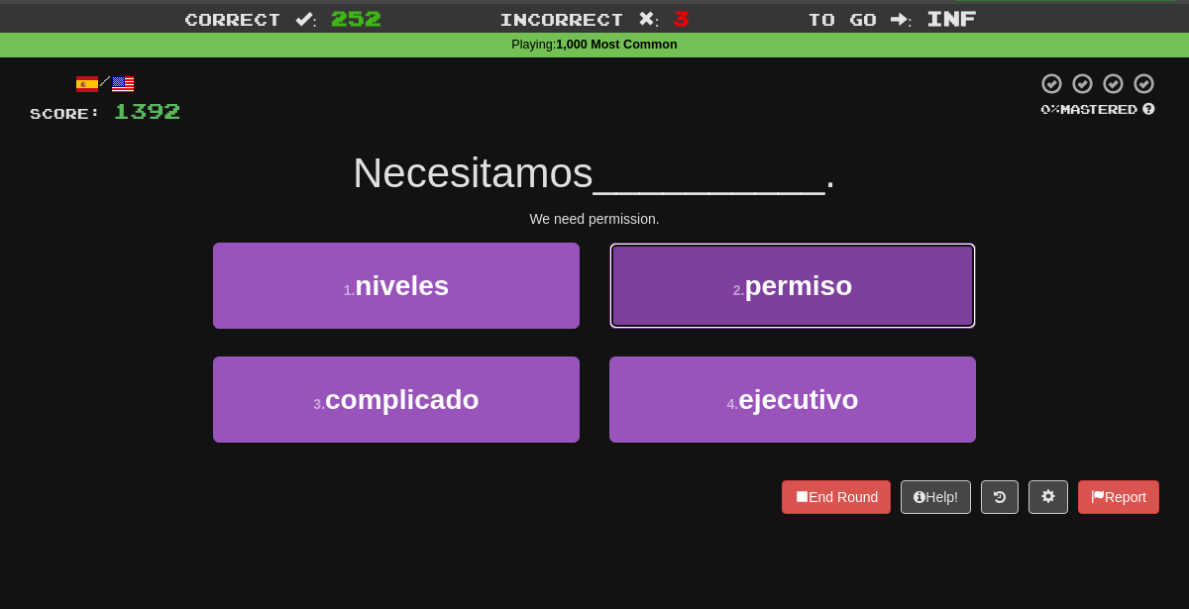
click at [702, 272] on button "2 . permiso" at bounding box center [792, 286] width 367 height 86
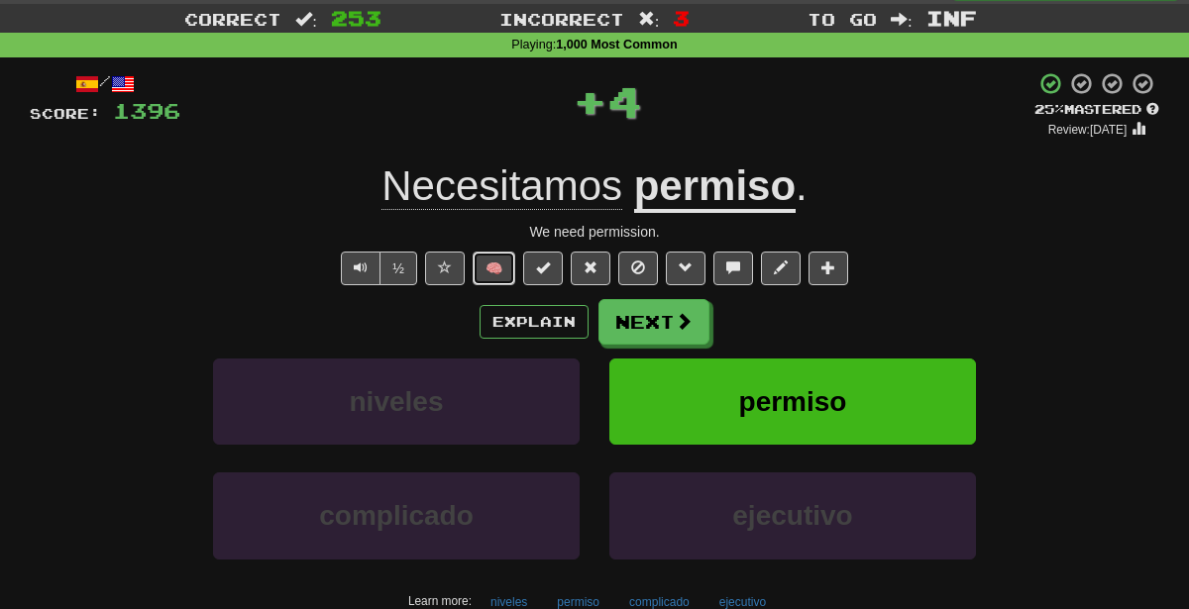
click at [506, 266] on button "🧠" at bounding box center [494, 269] width 43 height 34
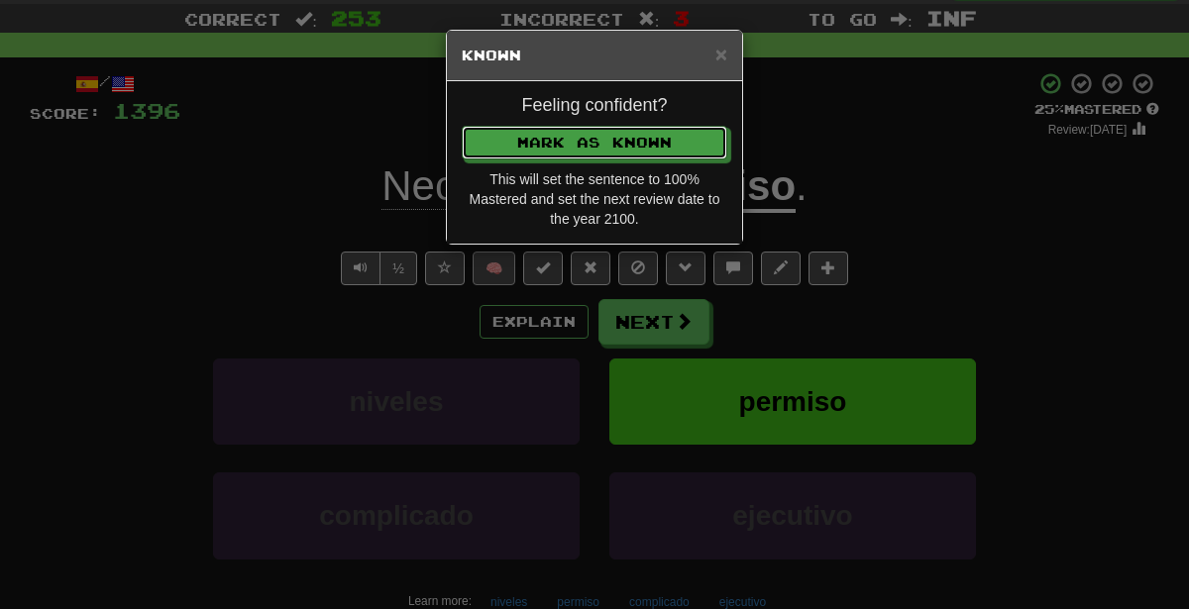
click at [462, 126] on button "Mark as Known" at bounding box center [595, 143] width 266 height 34
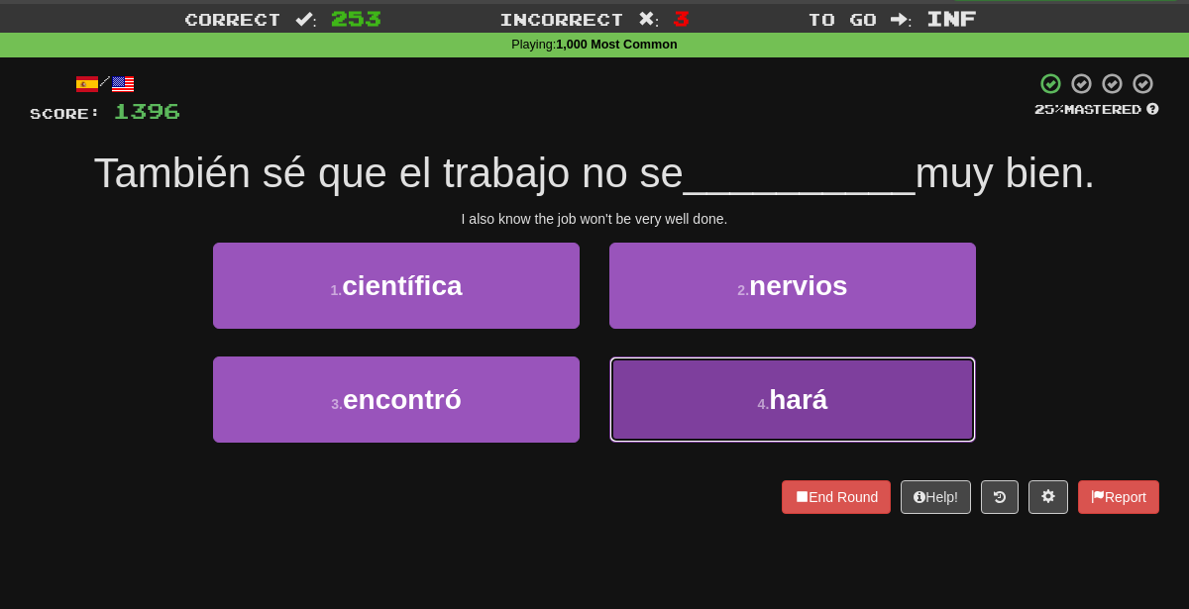
click at [711, 399] on button "4 . hará" at bounding box center [792, 400] width 367 height 86
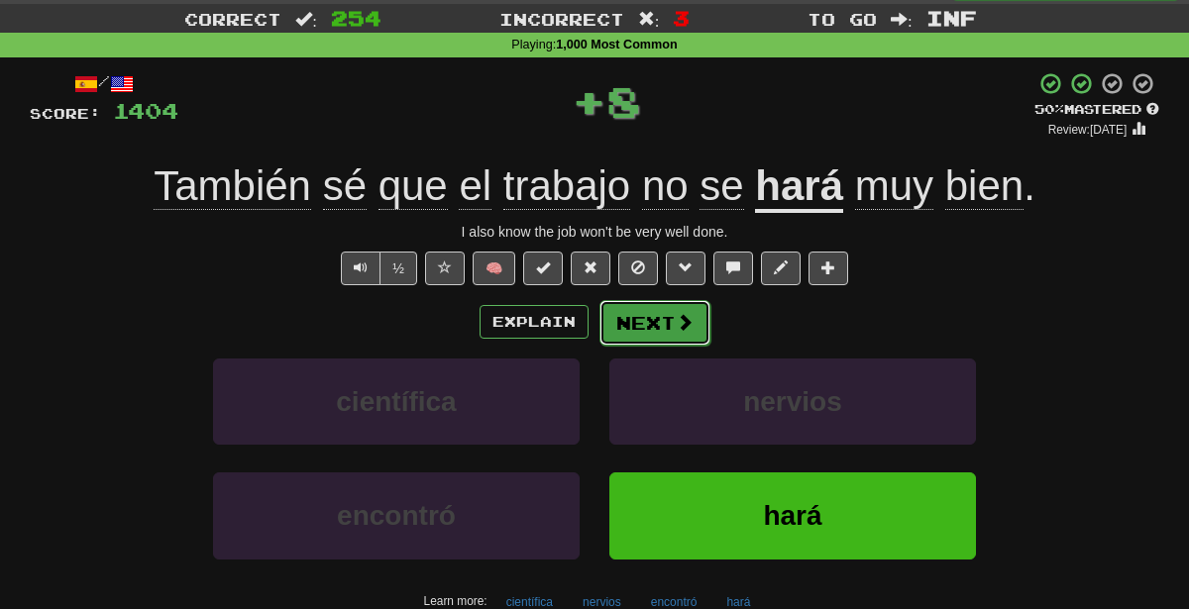
click at [640, 322] on button "Next" at bounding box center [654, 323] width 111 height 46
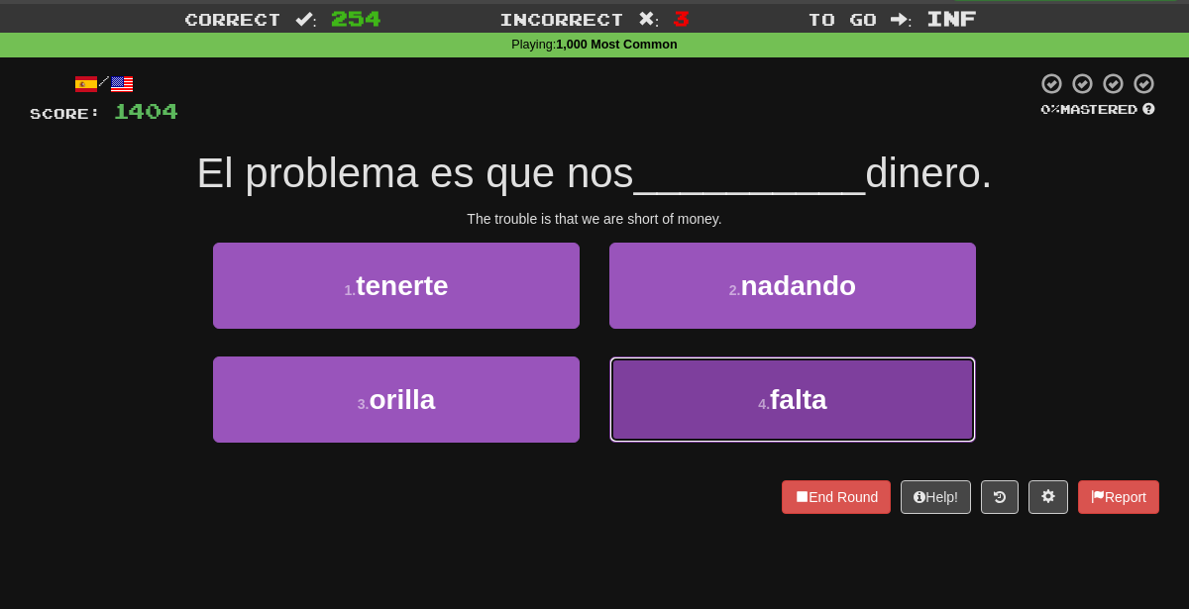
click at [656, 393] on button "4 . falta" at bounding box center [792, 400] width 367 height 86
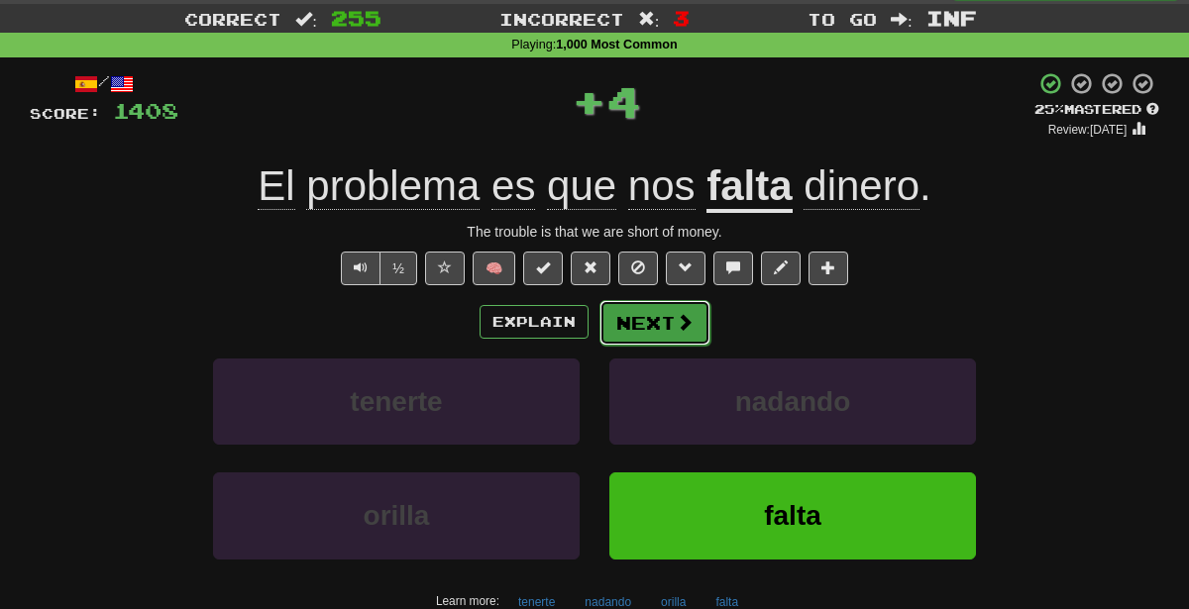
click at [671, 315] on button "Next" at bounding box center [654, 323] width 111 height 46
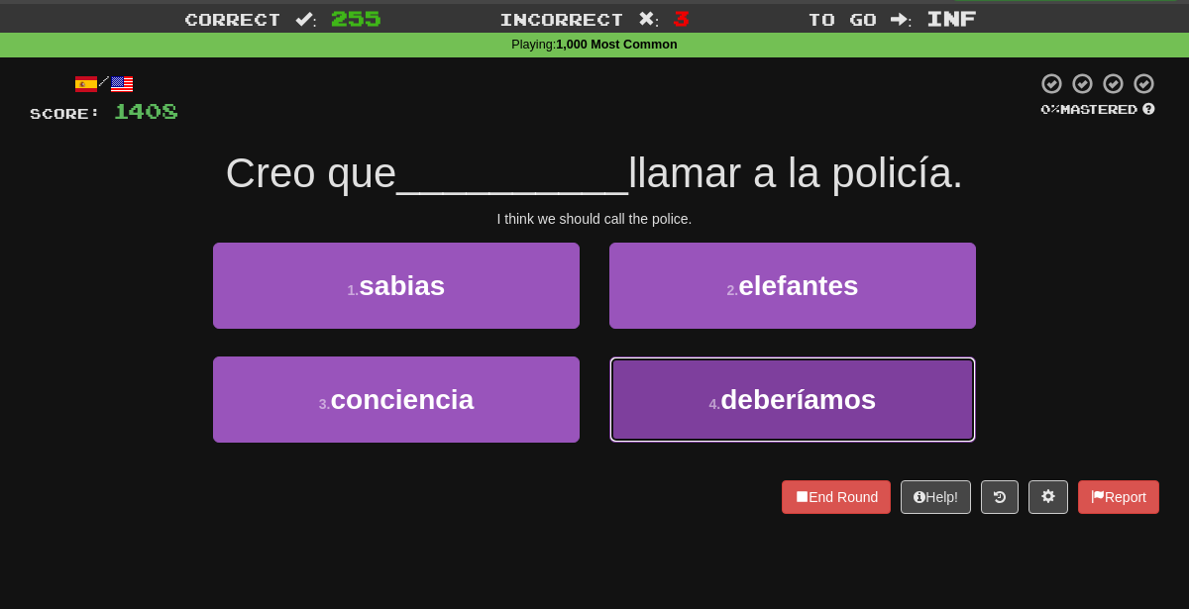
click at [699, 414] on button "4 . deberíamos" at bounding box center [792, 400] width 367 height 86
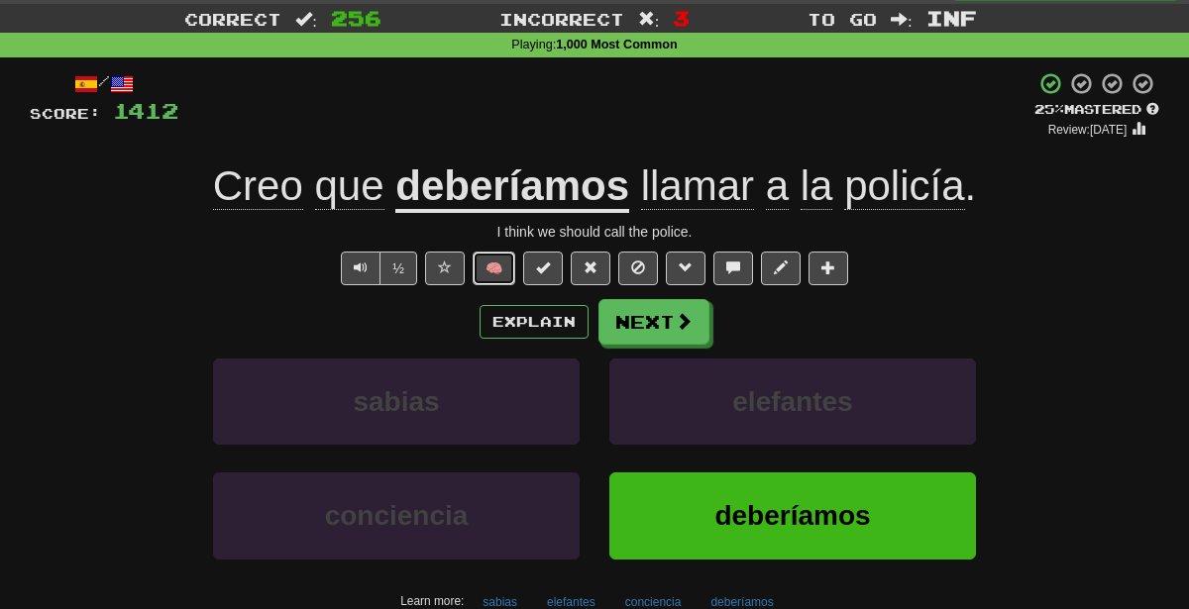
click at [509, 268] on button "🧠" at bounding box center [494, 269] width 43 height 34
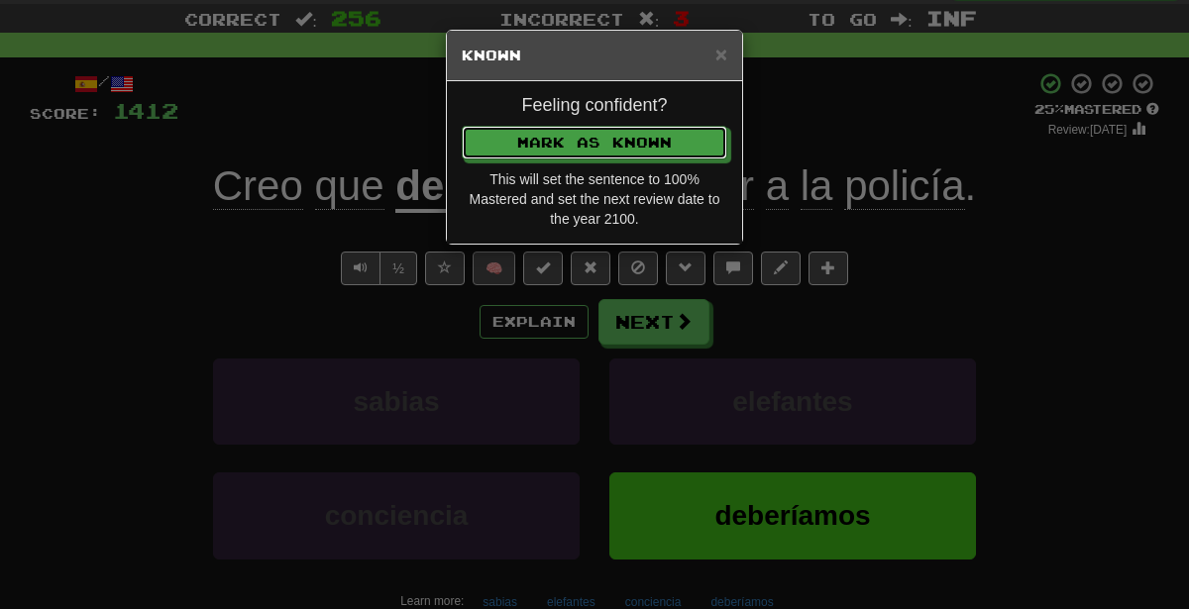
click at [462, 126] on button "Mark as Known" at bounding box center [595, 143] width 266 height 34
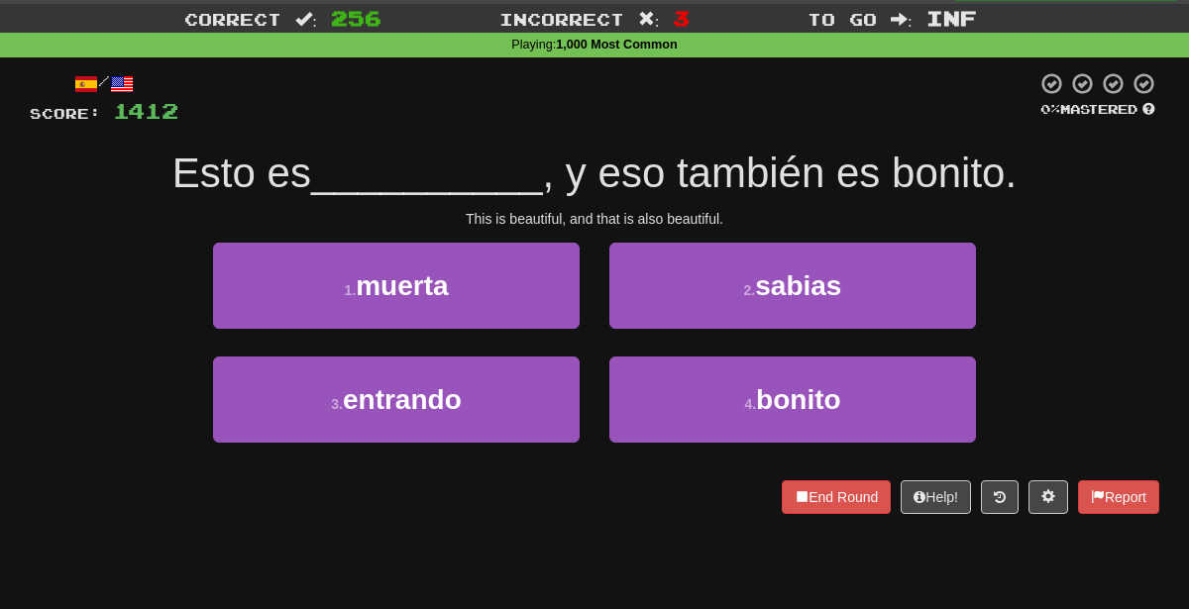
click at [658, 449] on div "4 . [GEOGRAPHIC_DATA]" at bounding box center [792, 414] width 396 height 114
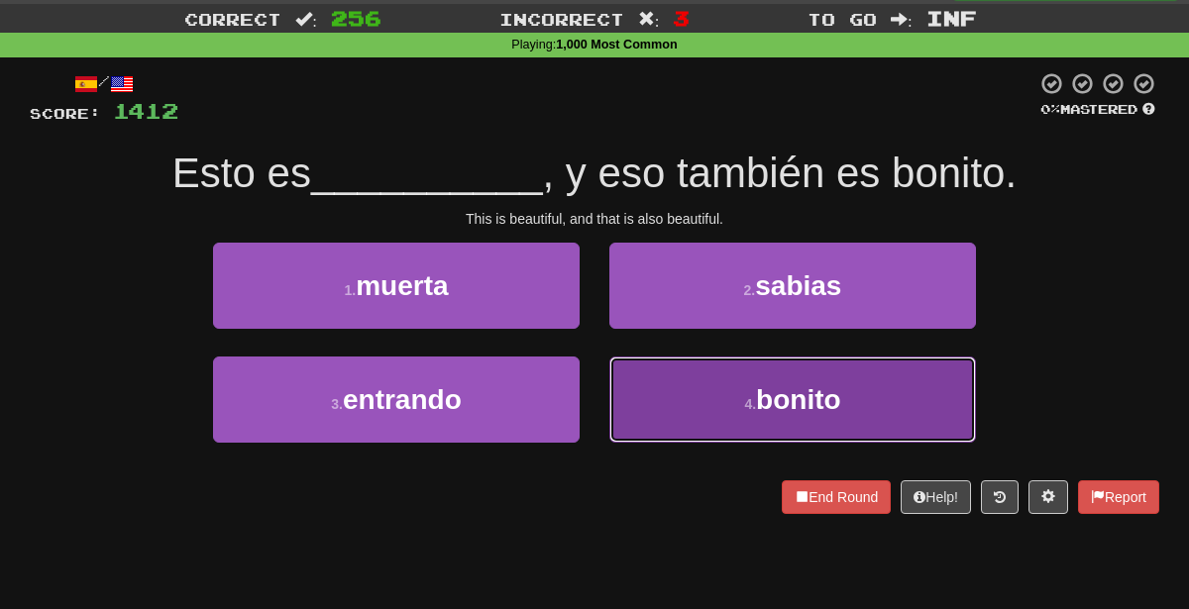
click at [666, 409] on button "4 . [GEOGRAPHIC_DATA]" at bounding box center [792, 400] width 367 height 86
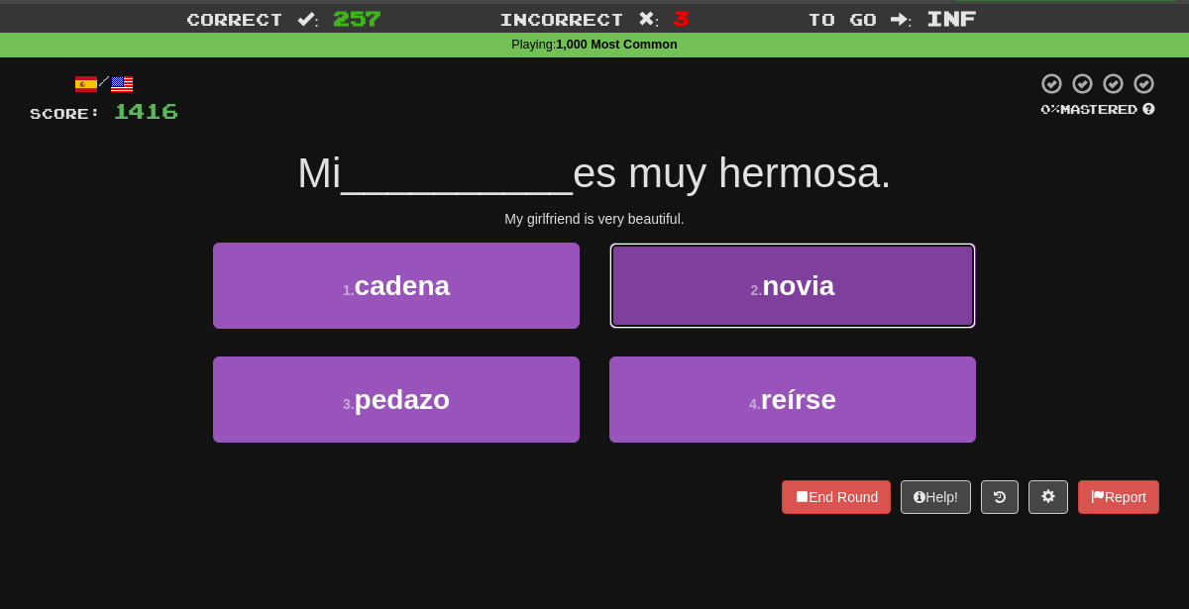
click at [688, 275] on button "2 . novia" at bounding box center [792, 286] width 367 height 86
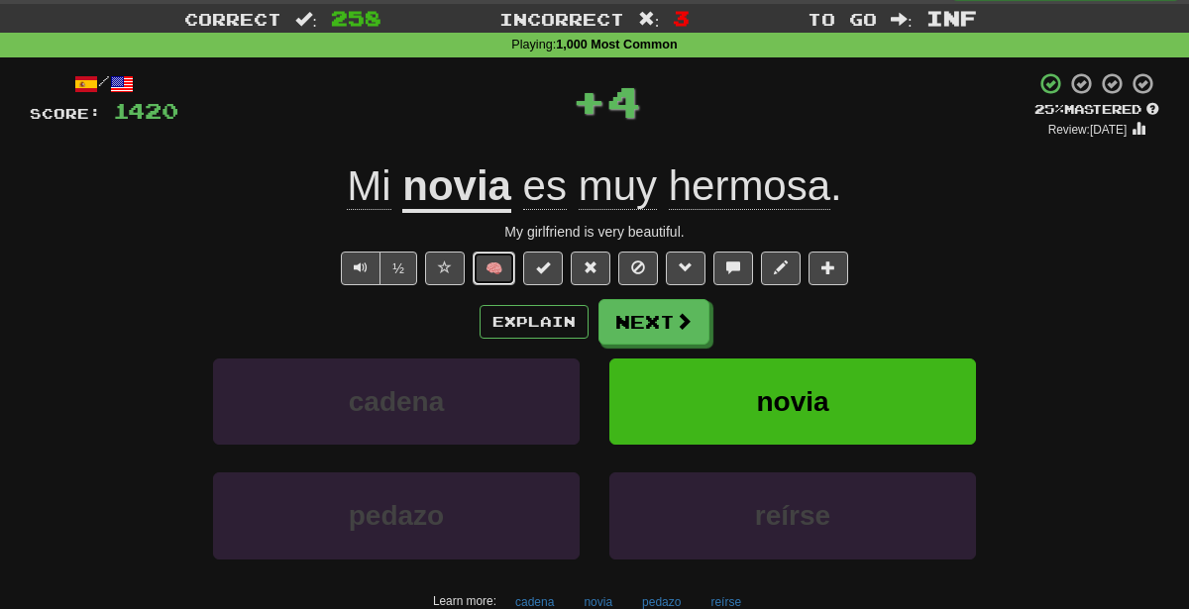
click at [492, 274] on button "🧠" at bounding box center [494, 269] width 43 height 34
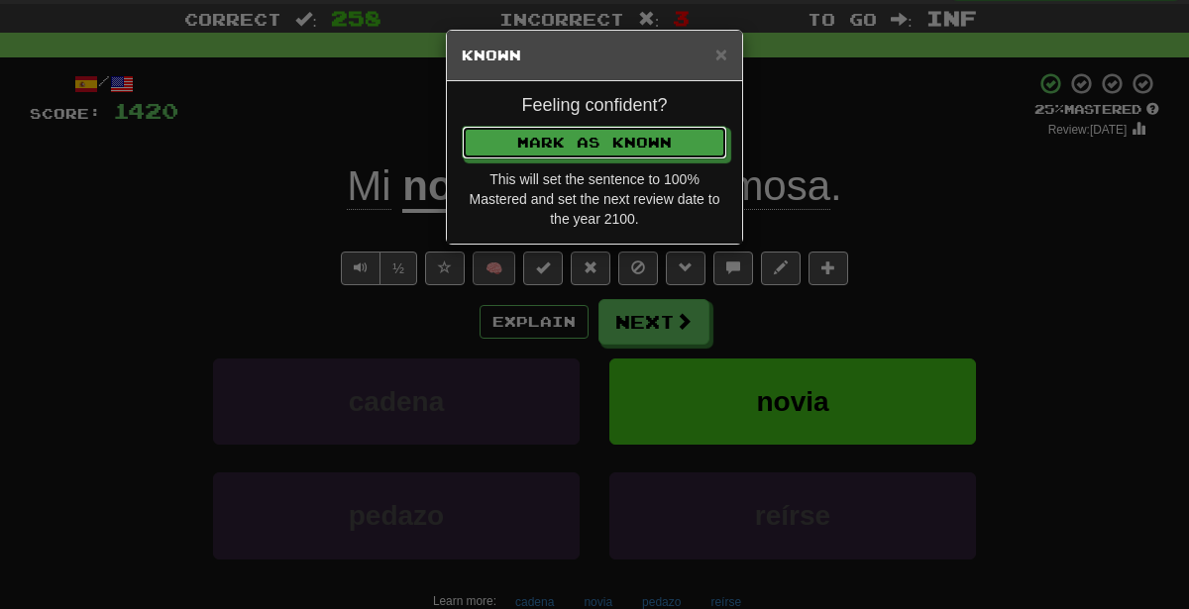
click at [462, 126] on button "Mark as Known" at bounding box center [595, 143] width 266 height 34
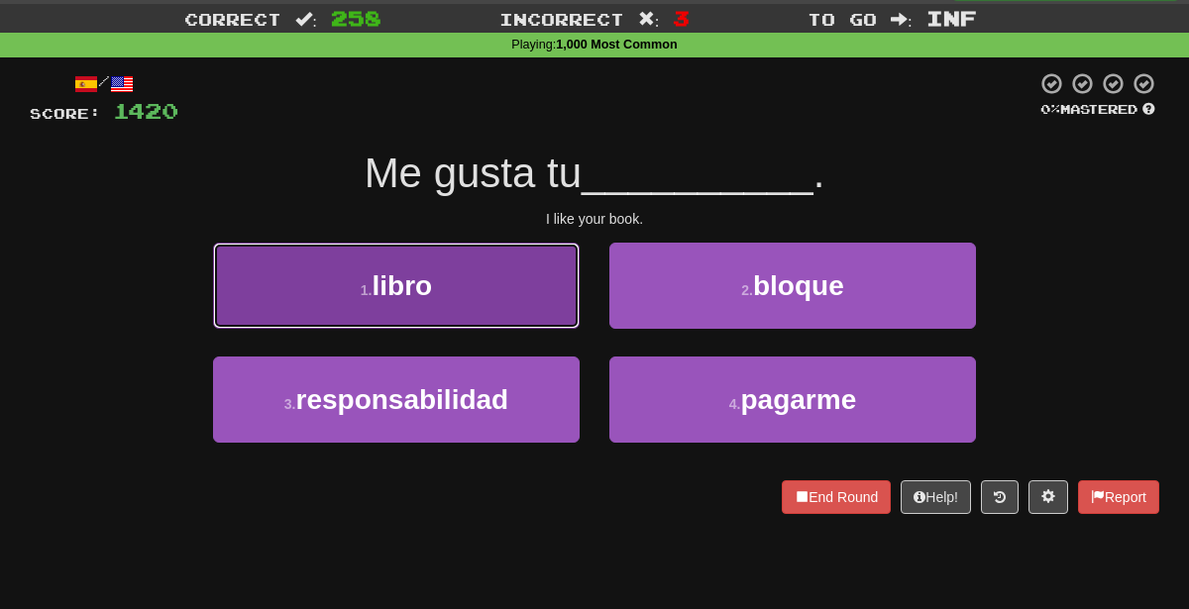
click at [515, 305] on button "1 . libro" at bounding box center [396, 286] width 367 height 86
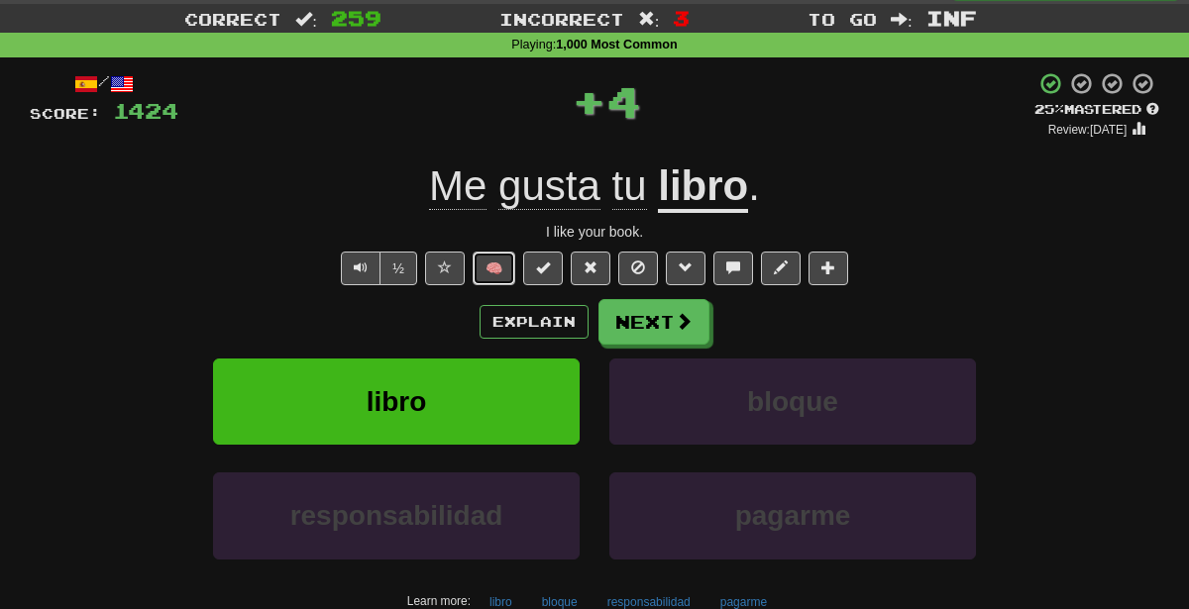
click at [499, 258] on button "🧠" at bounding box center [494, 269] width 43 height 34
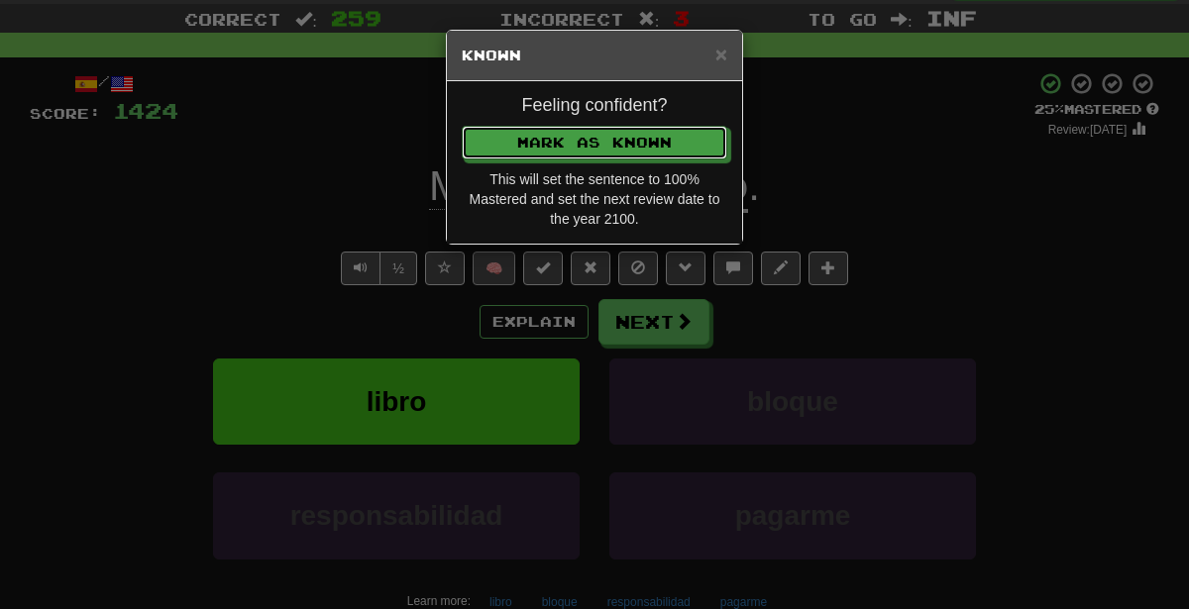
click at [462, 126] on button "Mark as Known" at bounding box center [595, 143] width 266 height 34
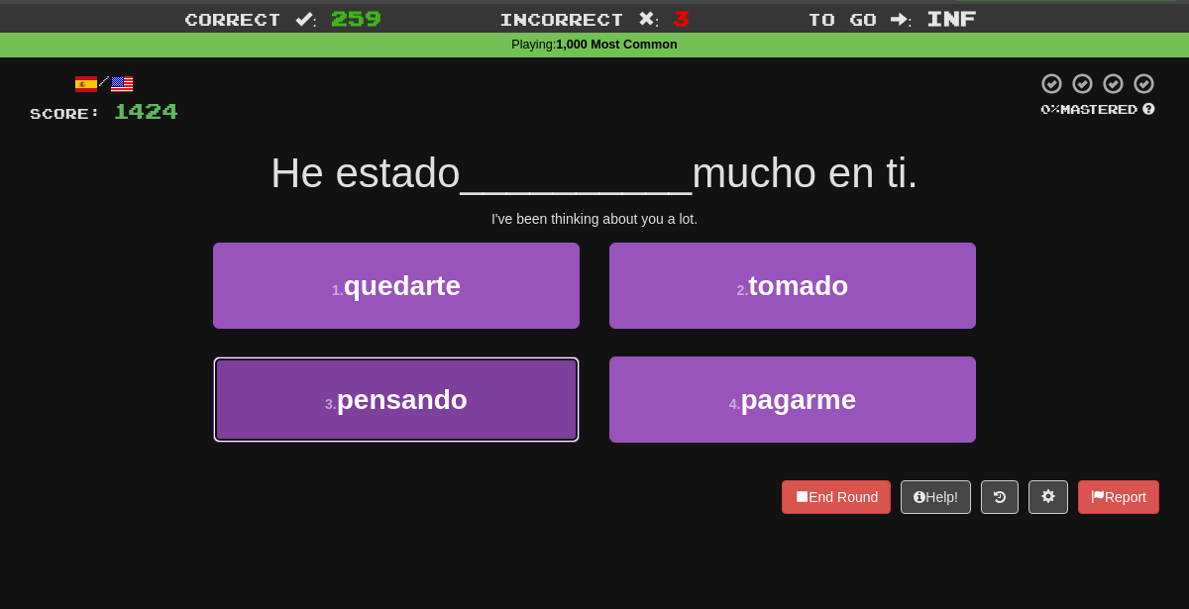
click at [512, 395] on button "3 . pensando" at bounding box center [396, 400] width 367 height 86
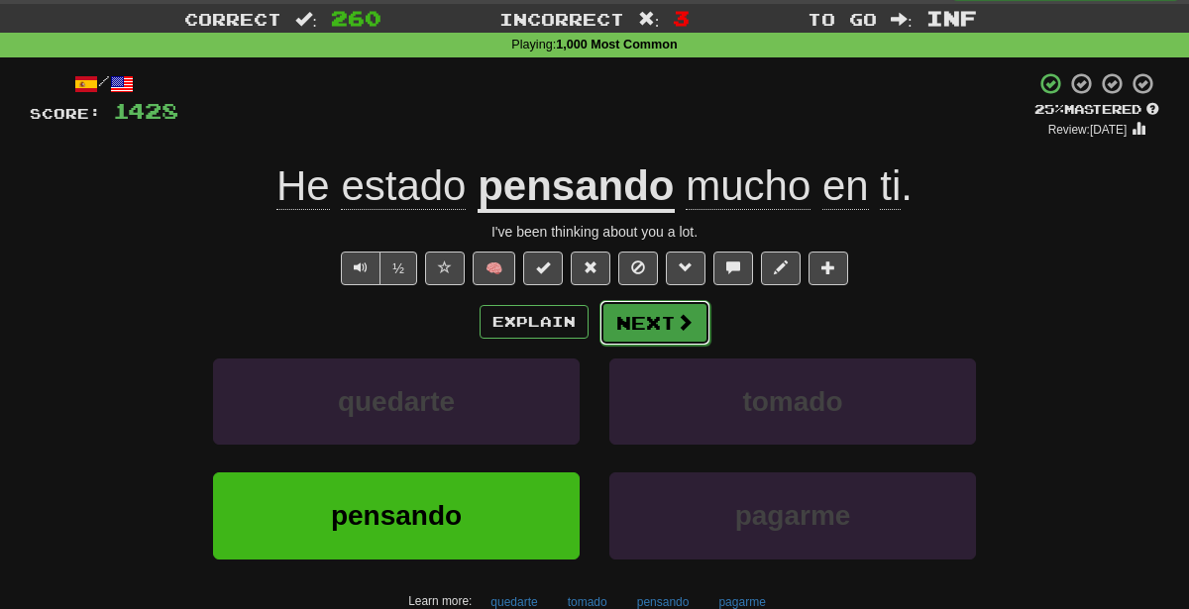
click at [663, 308] on button "Next" at bounding box center [654, 323] width 111 height 46
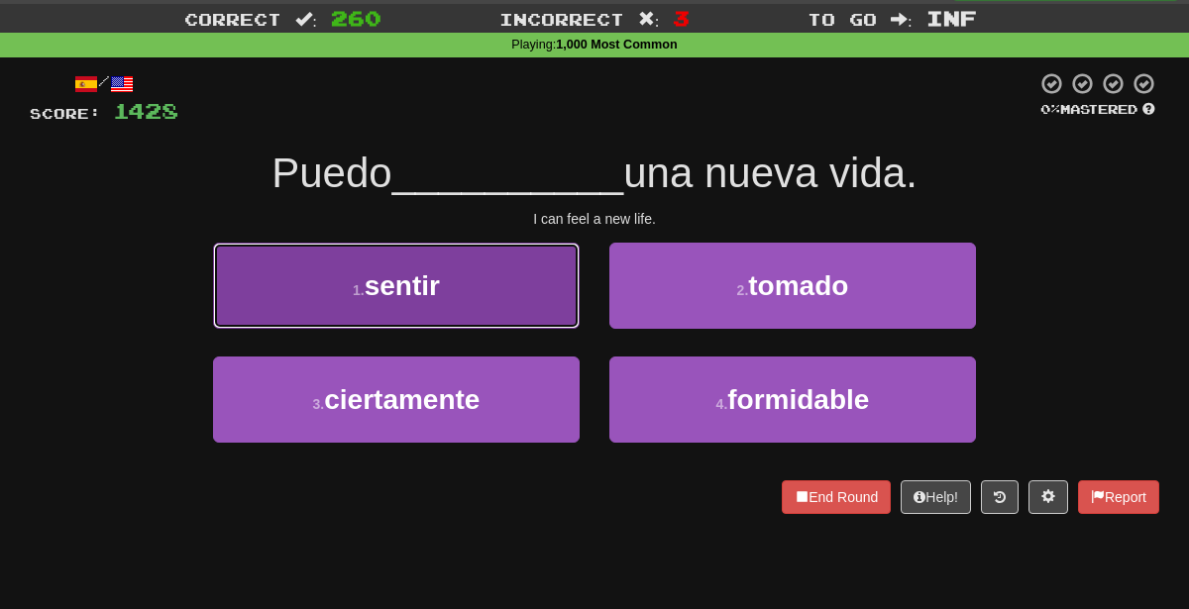
click at [540, 289] on button "1 . sentir" at bounding box center [396, 286] width 367 height 86
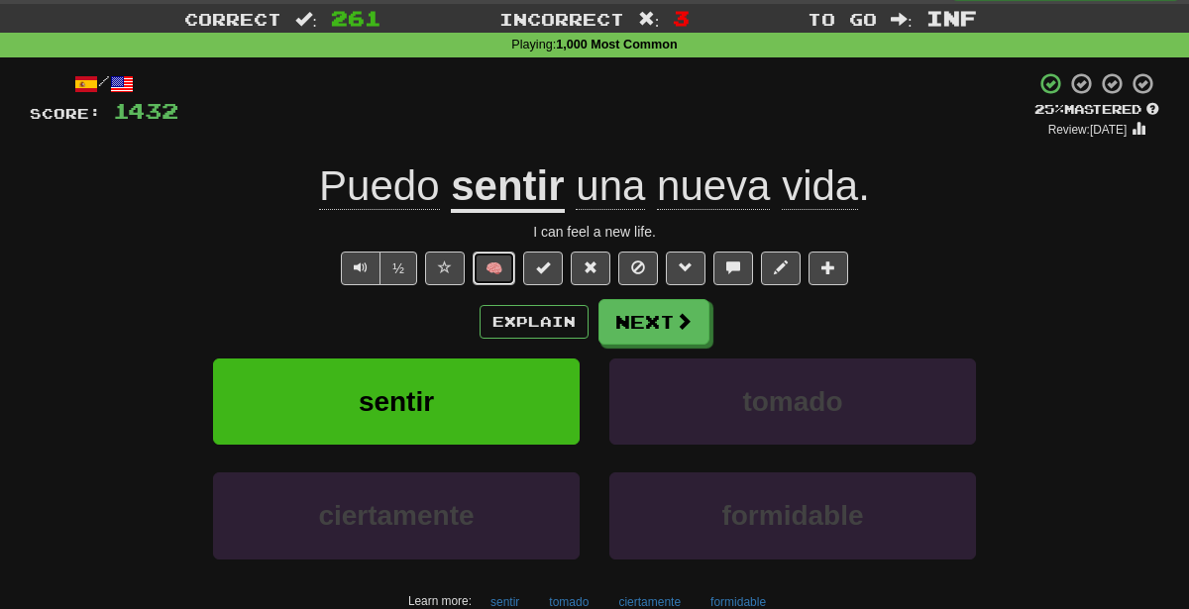
click at [493, 269] on button "🧠" at bounding box center [494, 269] width 43 height 34
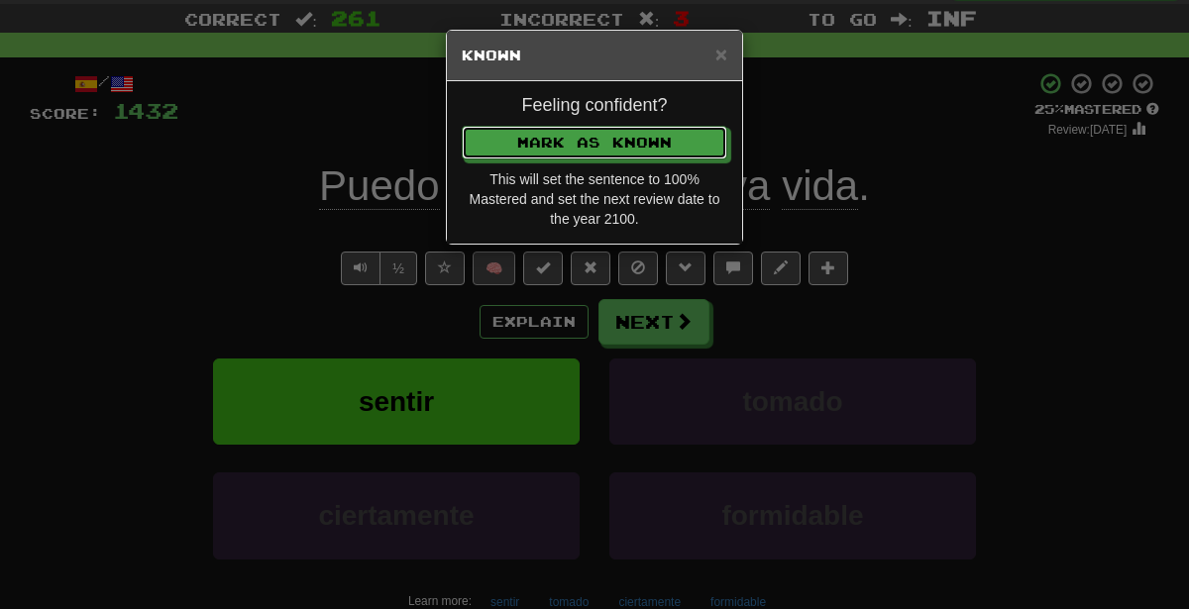
click at [462, 126] on button "Mark as Known" at bounding box center [595, 143] width 266 height 34
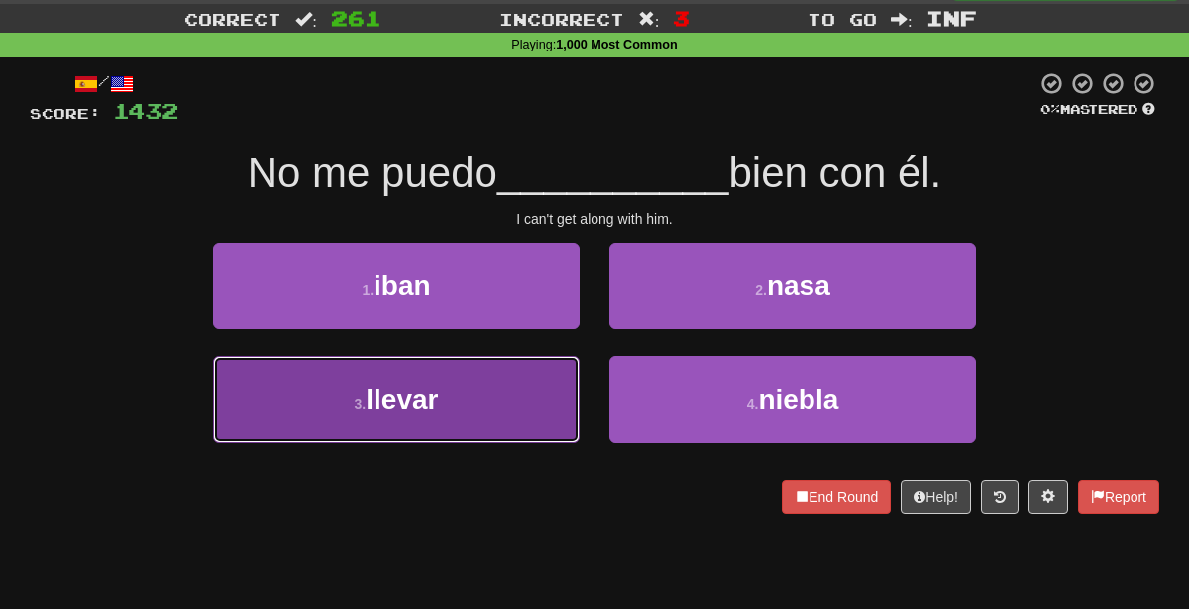
click at [513, 390] on button "3 . llevar" at bounding box center [396, 400] width 367 height 86
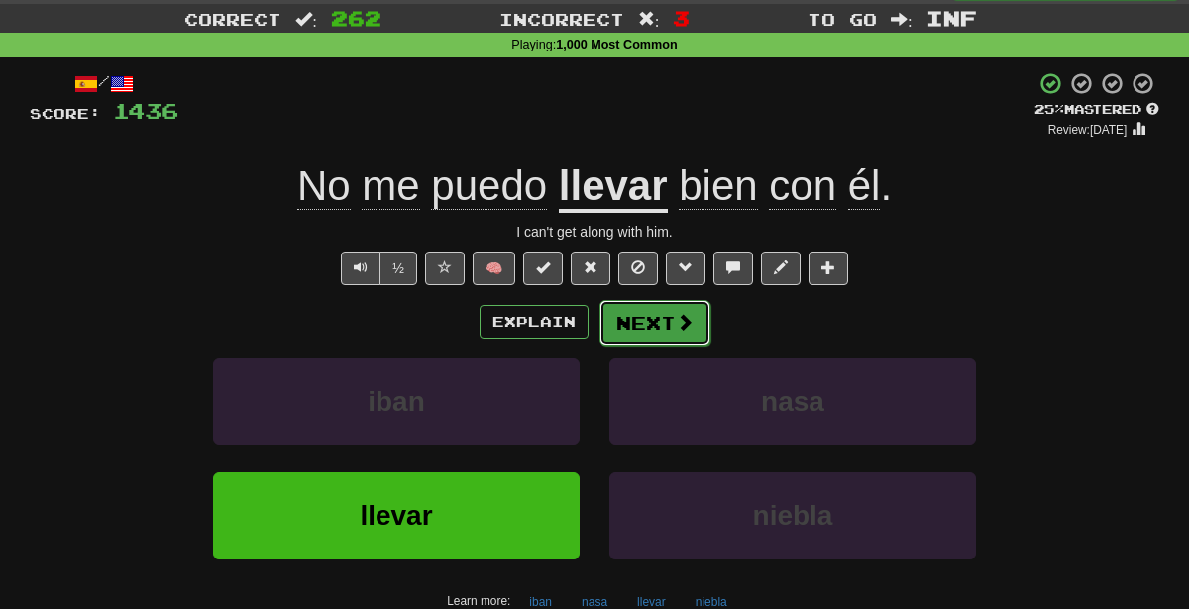
click at [661, 314] on button "Next" at bounding box center [654, 323] width 111 height 46
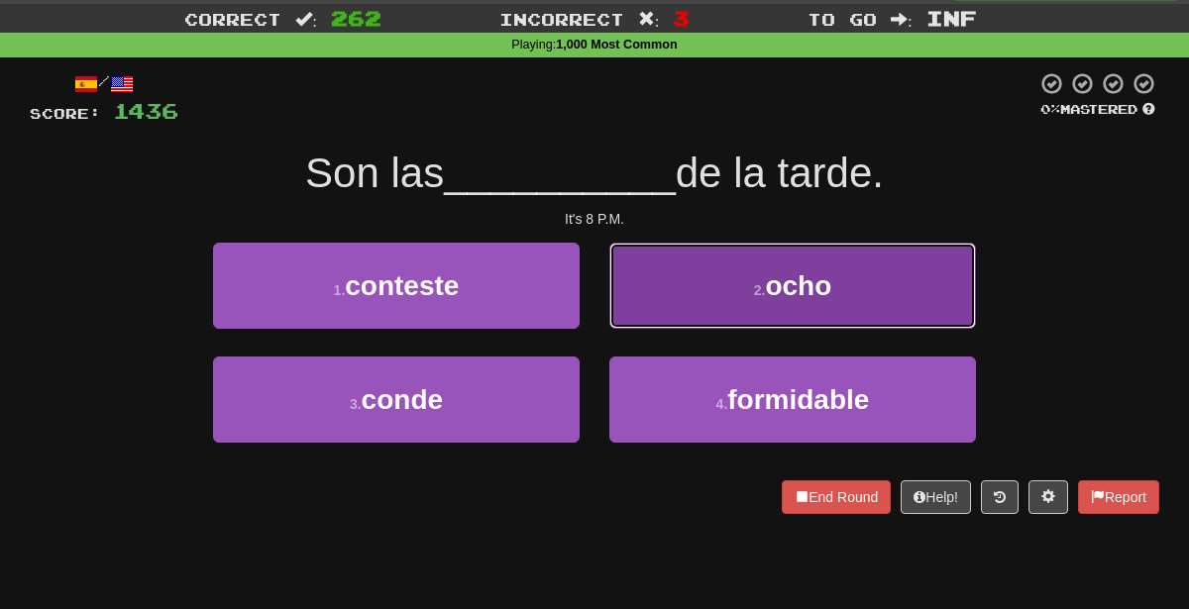
click at [704, 254] on button "2 . ocho" at bounding box center [792, 286] width 367 height 86
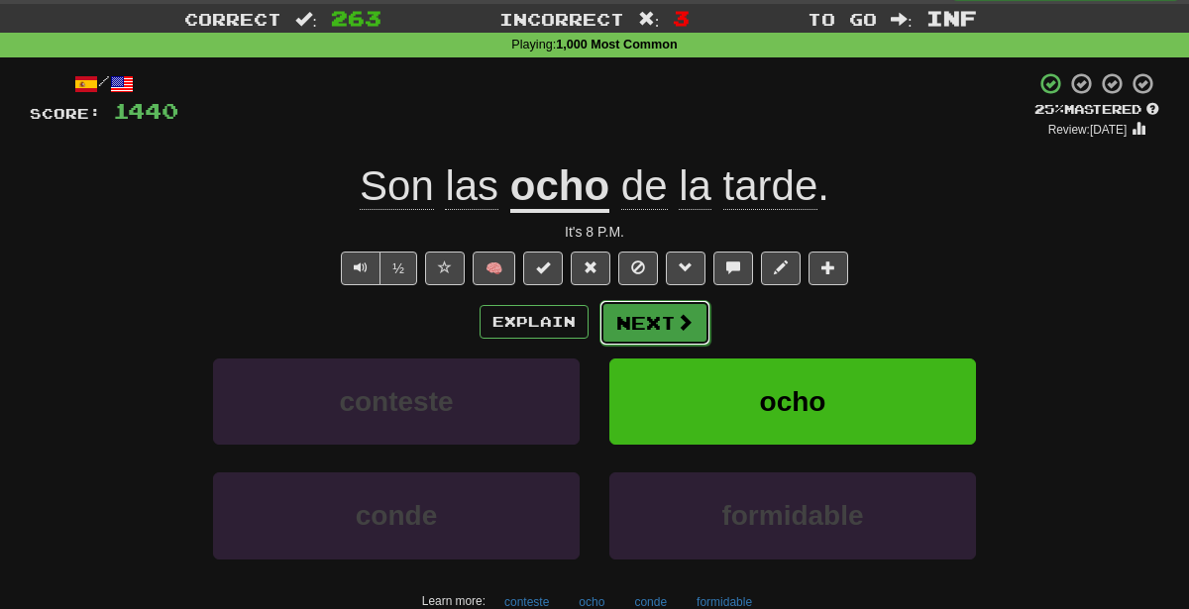
click at [658, 317] on button "Next" at bounding box center [654, 323] width 111 height 46
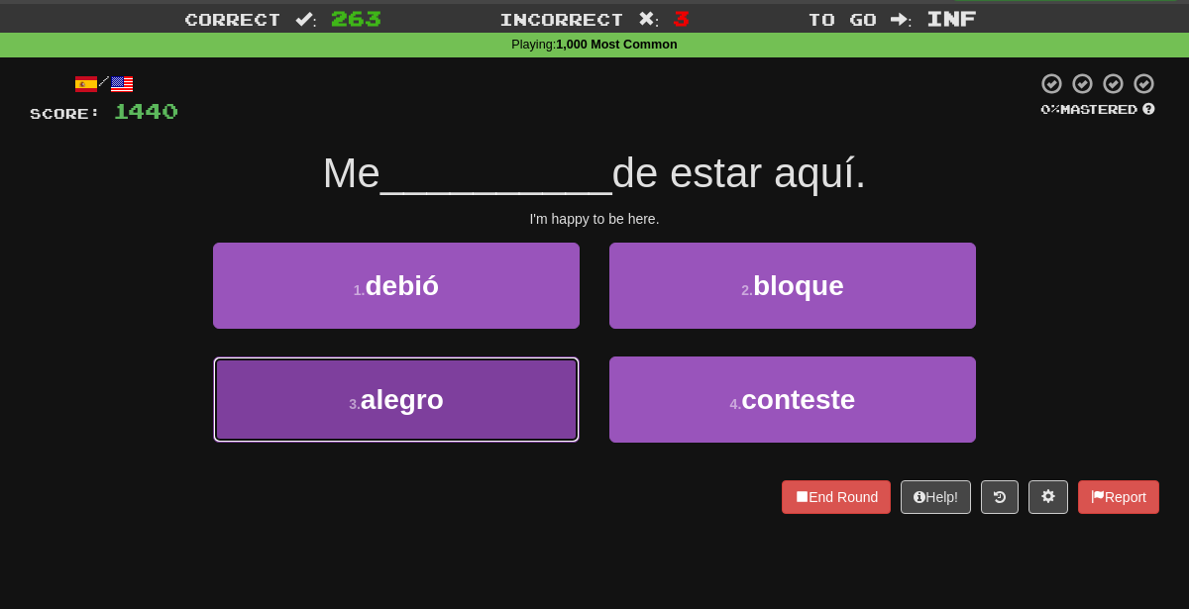
click at [491, 403] on button "3 . alegro" at bounding box center [396, 400] width 367 height 86
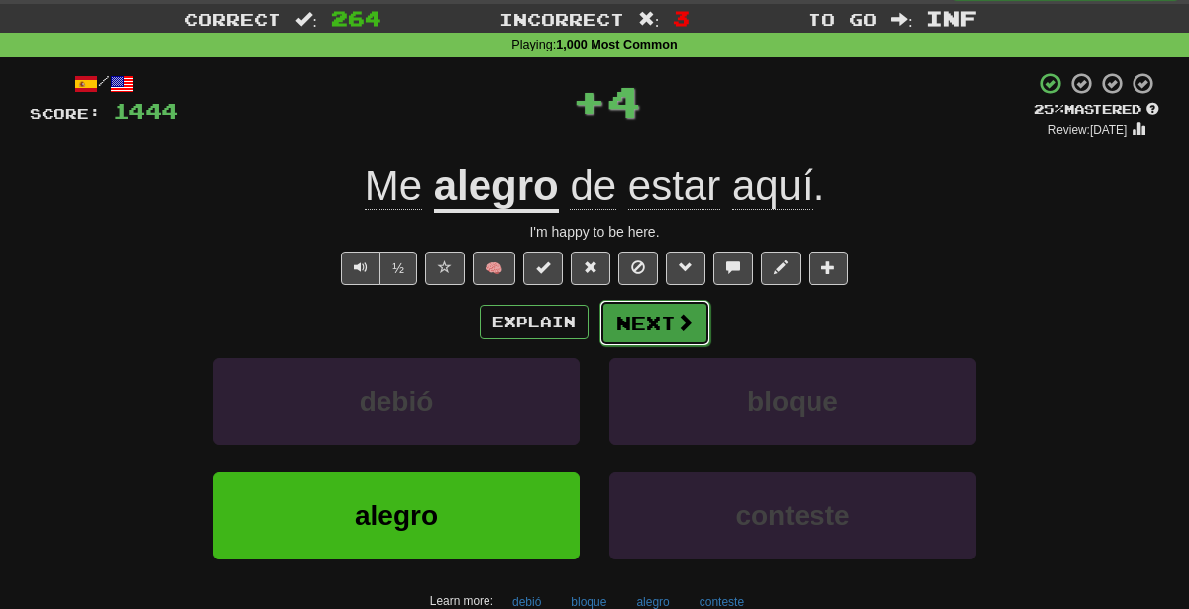
click at [661, 304] on button "Next" at bounding box center [654, 323] width 111 height 46
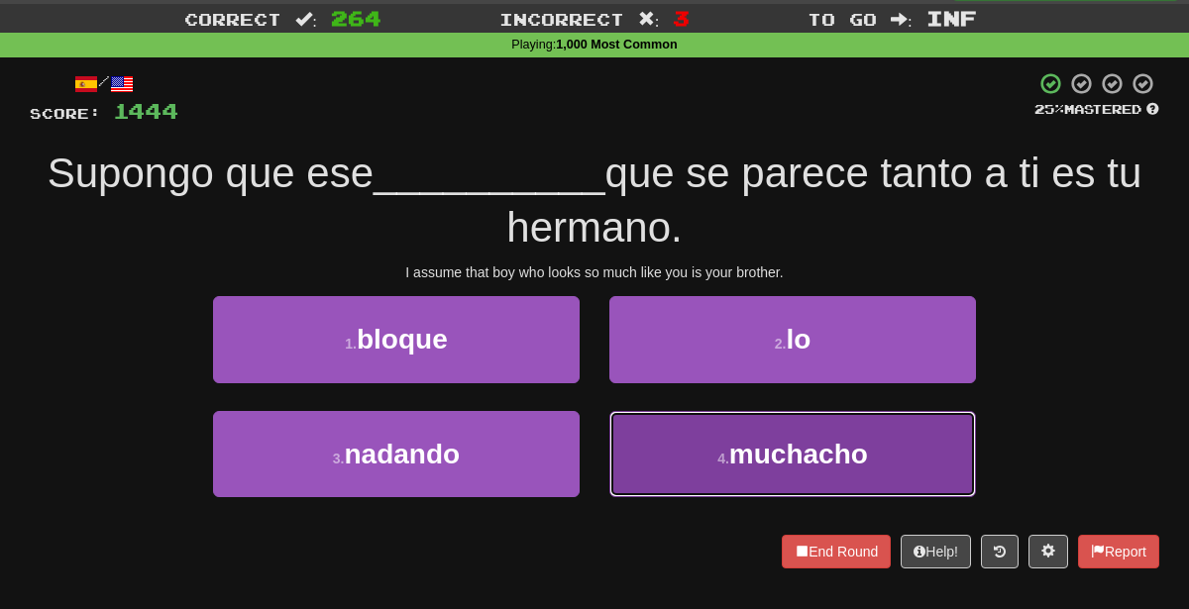
click at [704, 487] on button "4 . muchacho" at bounding box center [792, 454] width 367 height 86
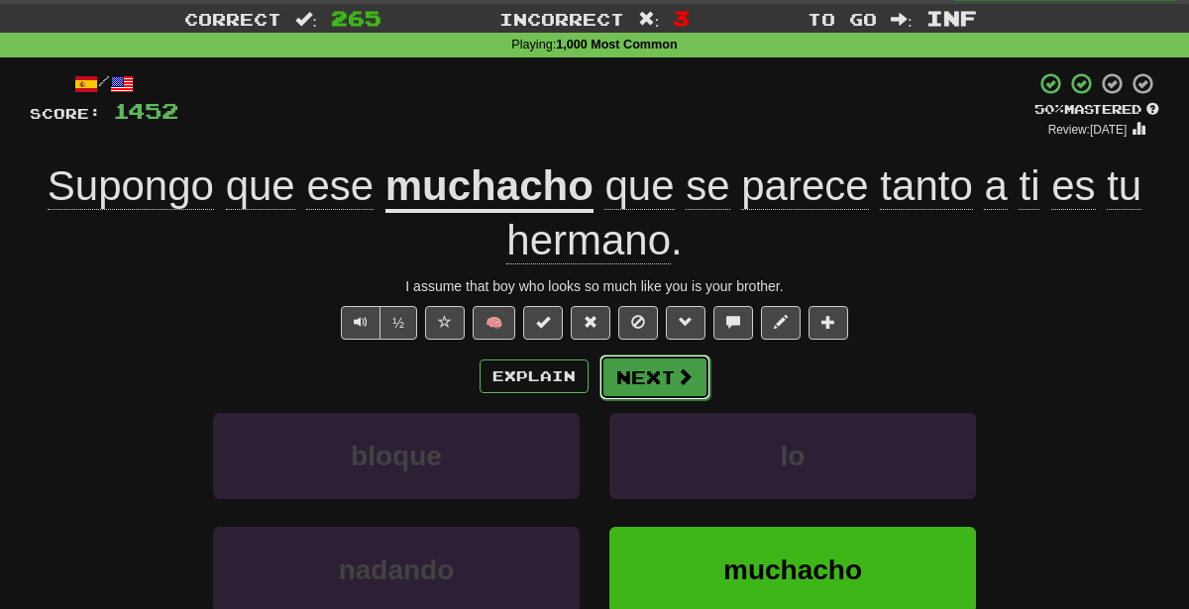
click at [626, 378] on button "Next" at bounding box center [654, 378] width 111 height 46
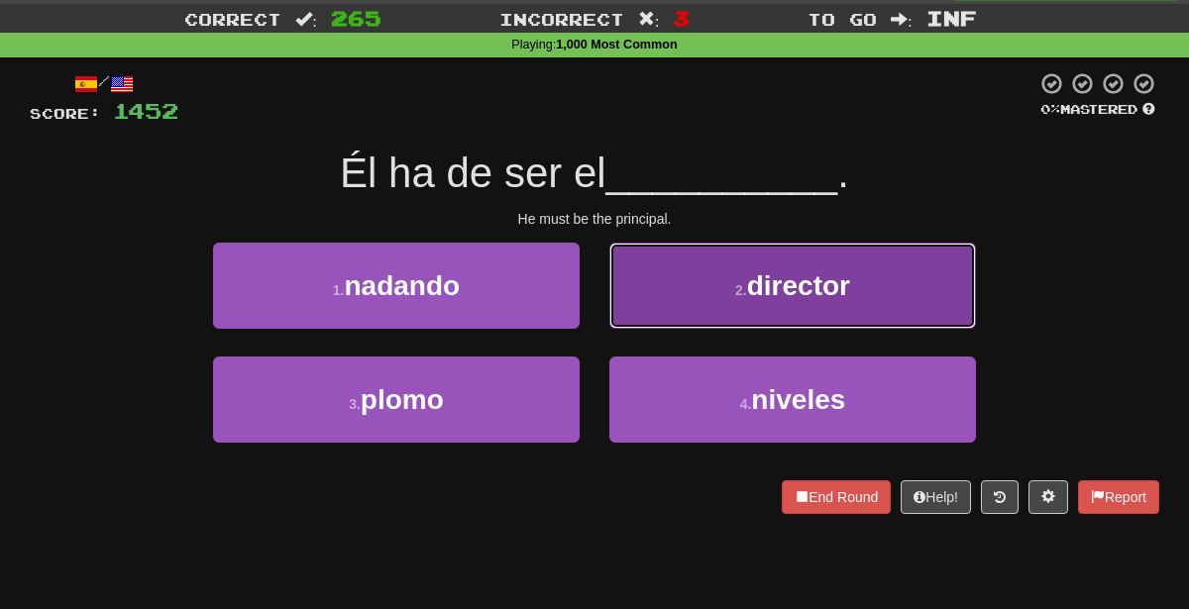
click at [701, 260] on button "2 . director" at bounding box center [792, 286] width 367 height 86
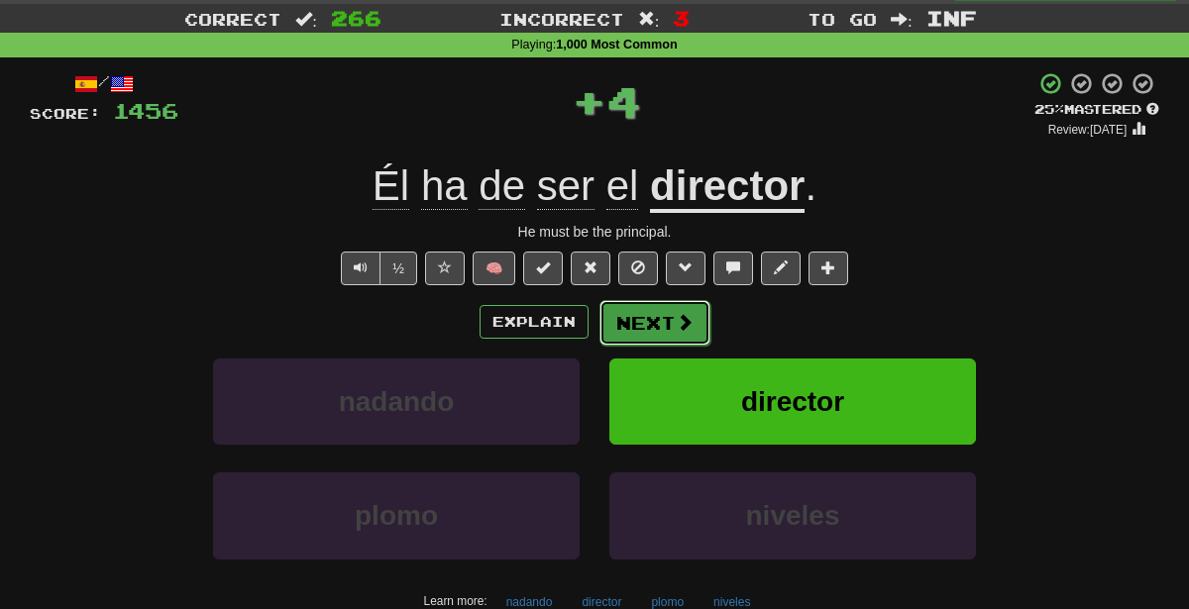
click at [626, 312] on button "Next" at bounding box center [654, 323] width 111 height 46
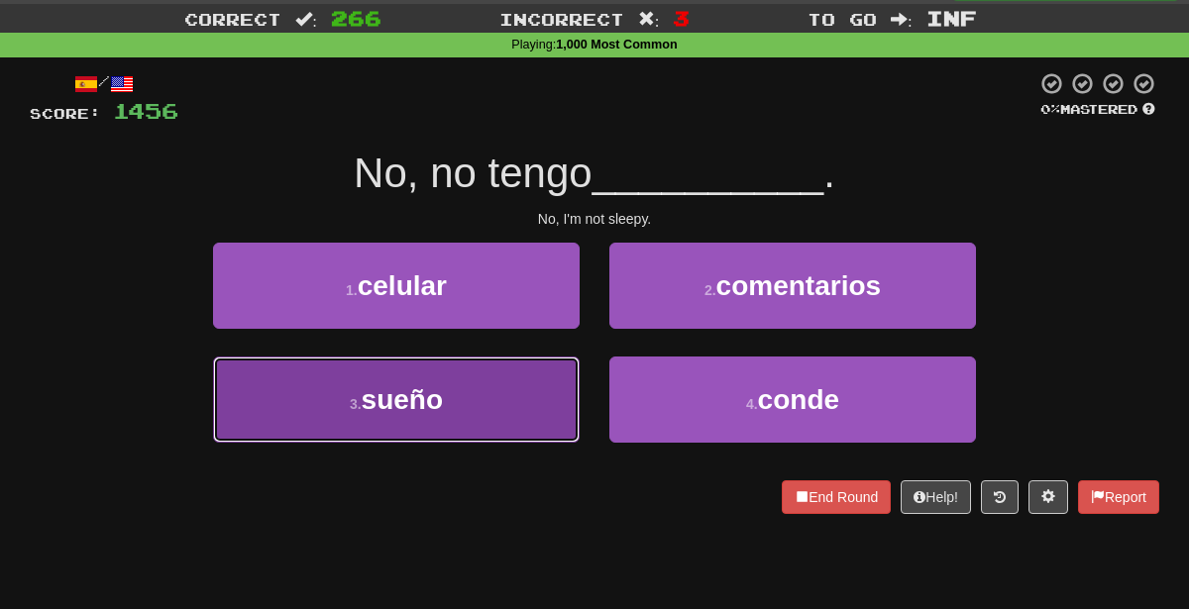
click at [564, 416] on button "3 . sueño" at bounding box center [396, 400] width 367 height 86
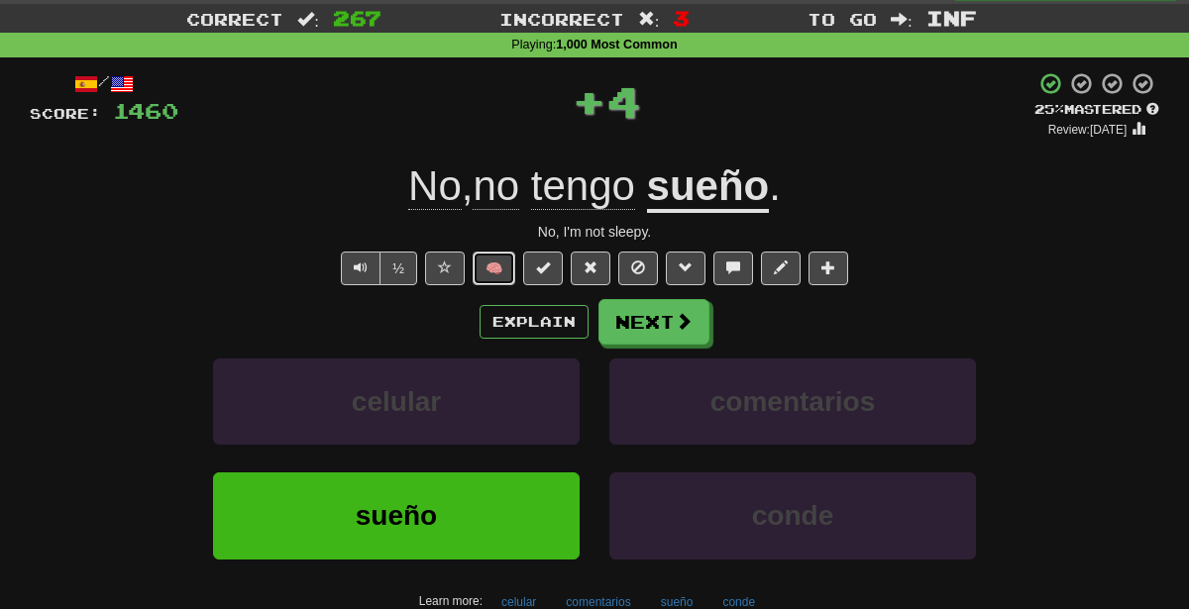
click at [492, 278] on button "🧠" at bounding box center [494, 269] width 43 height 34
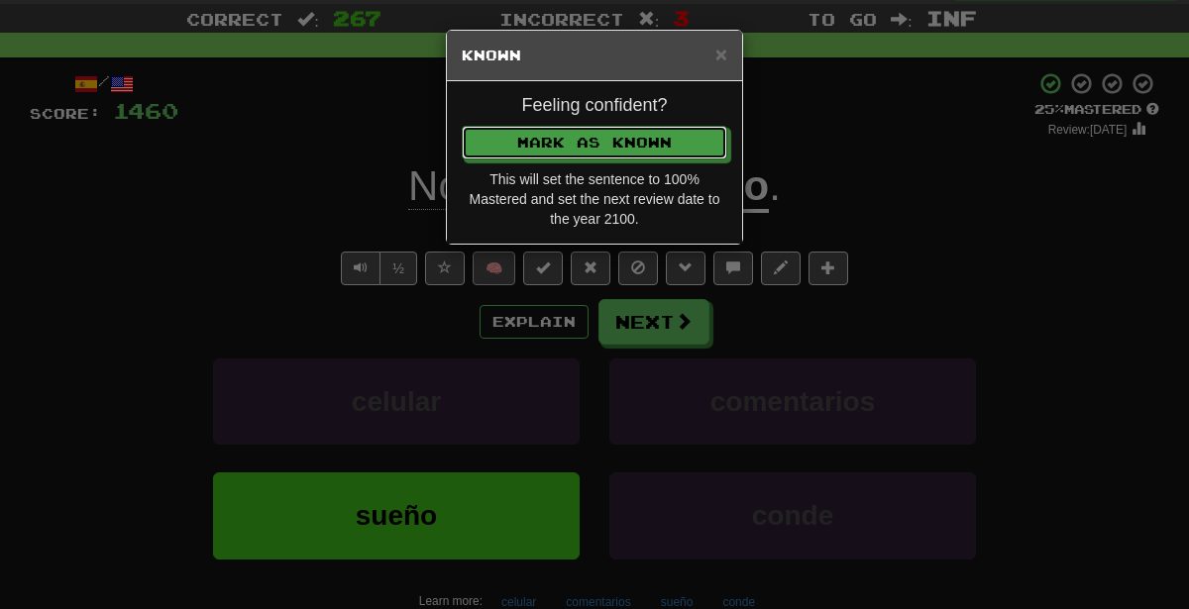
click at [462, 126] on button "Mark as Known" at bounding box center [595, 143] width 266 height 34
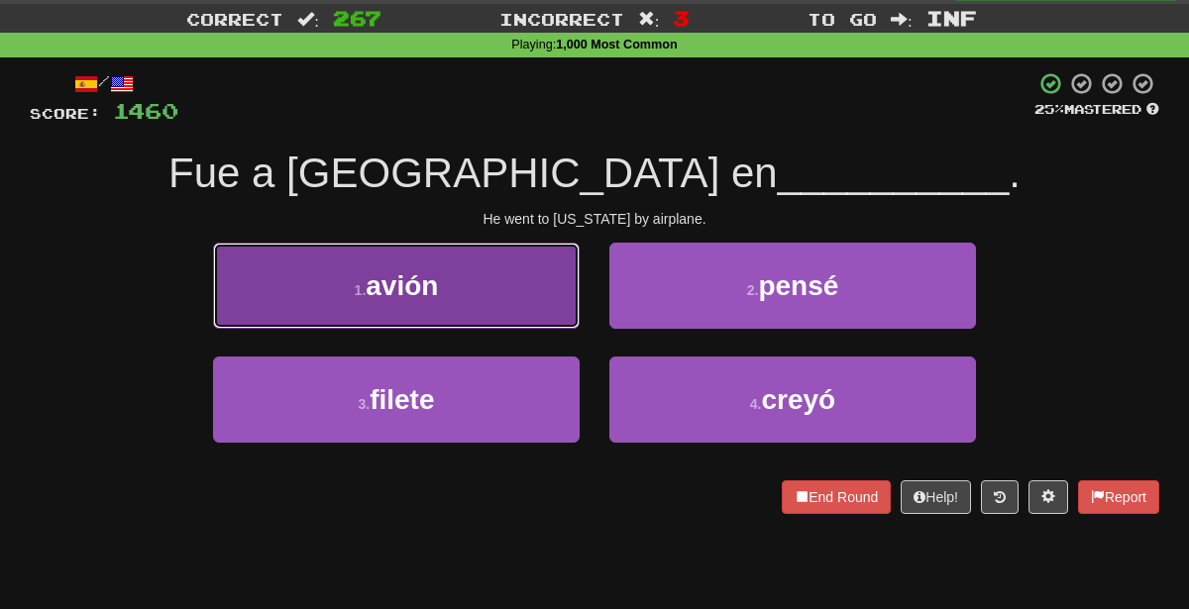
click at [497, 300] on button "1 . avión" at bounding box center [396, 286] width 367 height 86
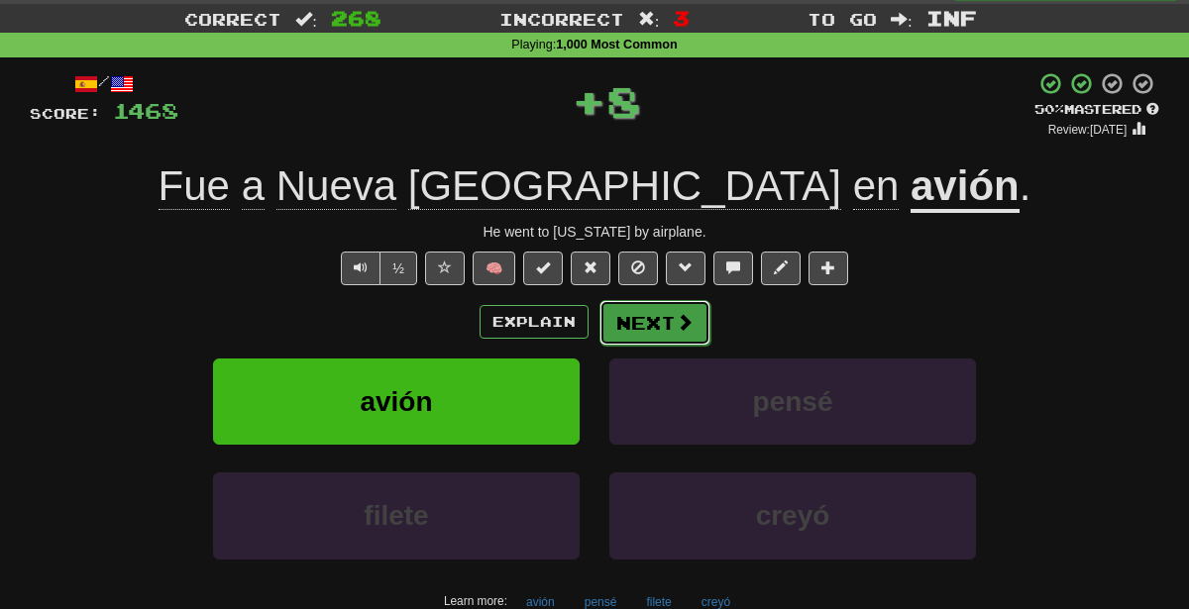
click at [635, 335] on button "Next" at bounding box center [654, 323] width 111 height 46
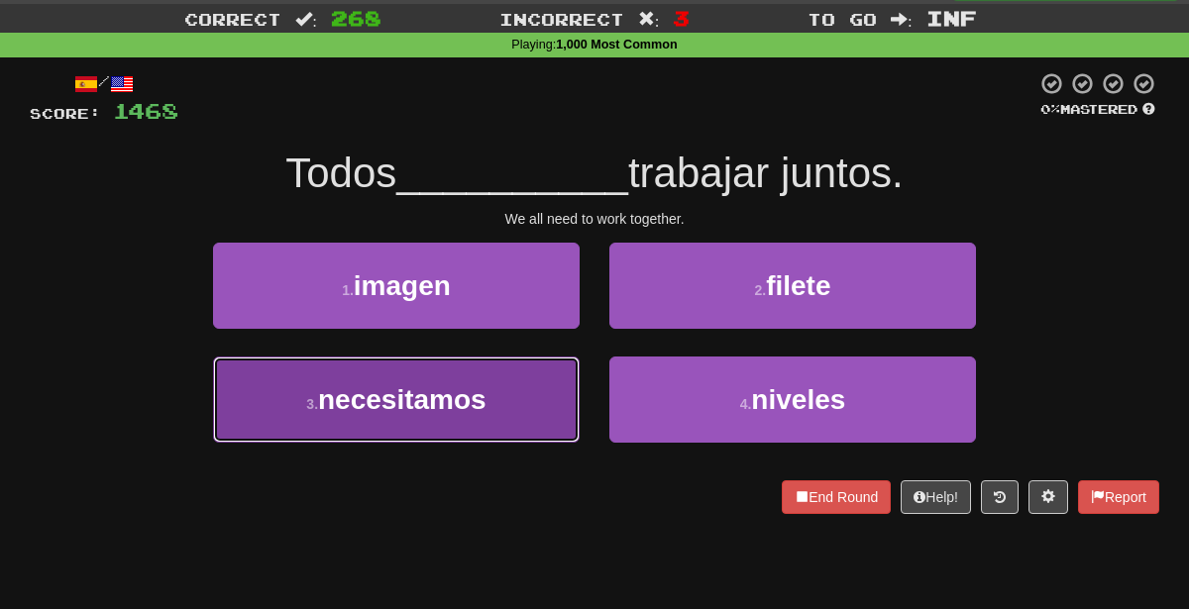
click at [525, 382] on button "3 . necesitamos" at bounding box center [396, 400] width 367 height 86
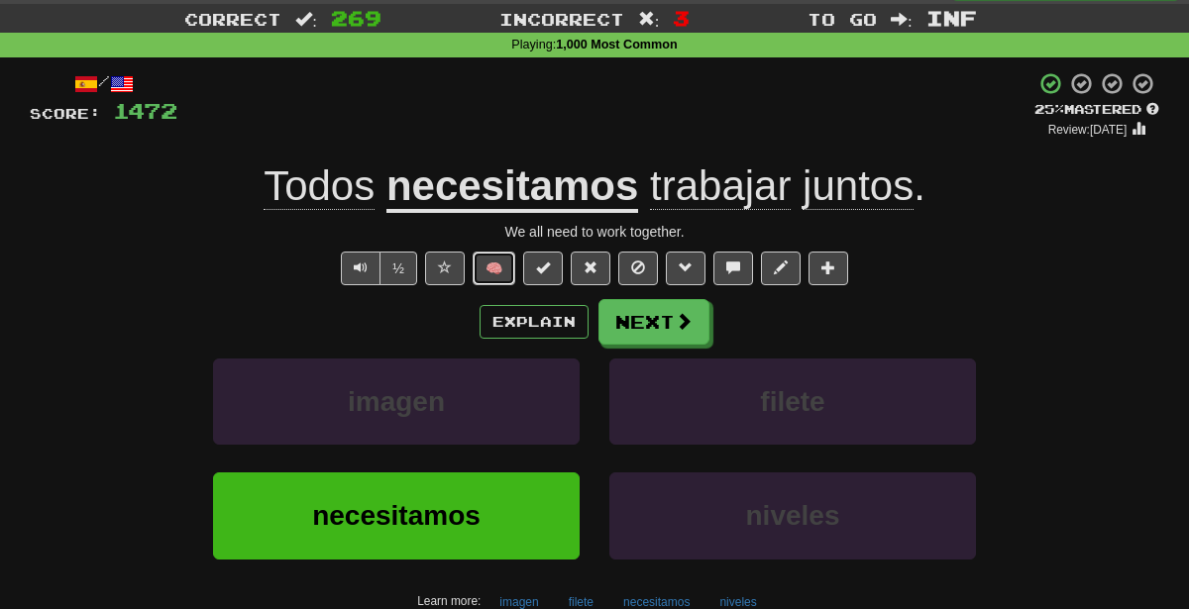
click at [505, 271] on button "🧠" at bounding box center [494, 269] width 43 height 34
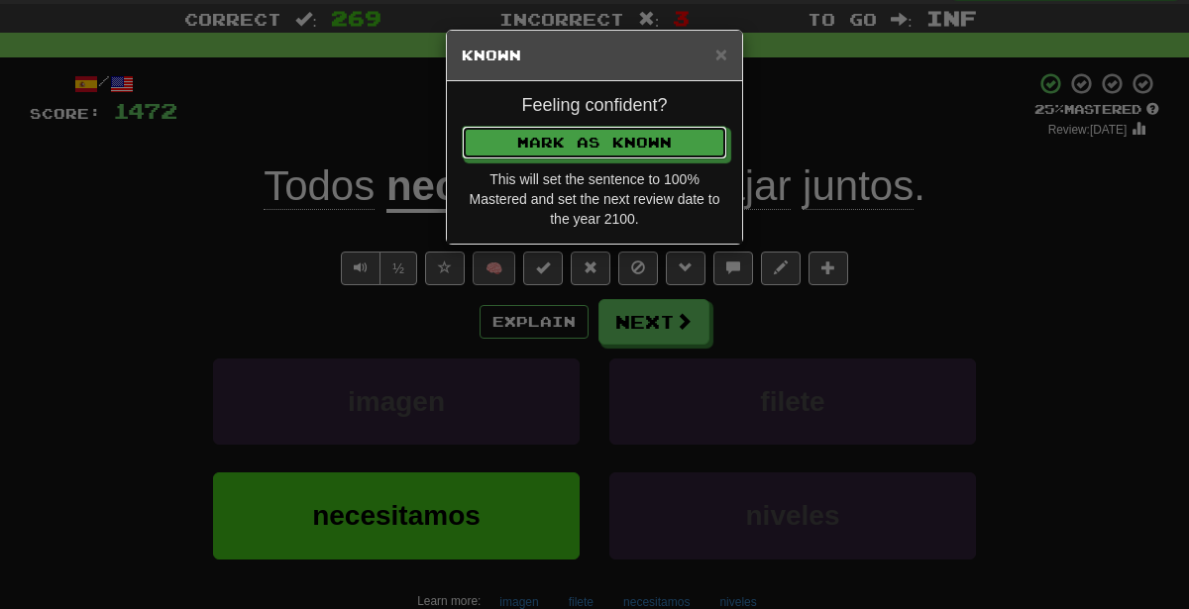
click at [462, 126] on button "Mark as Known" at bounding box center [595, 143] width 266 height 34
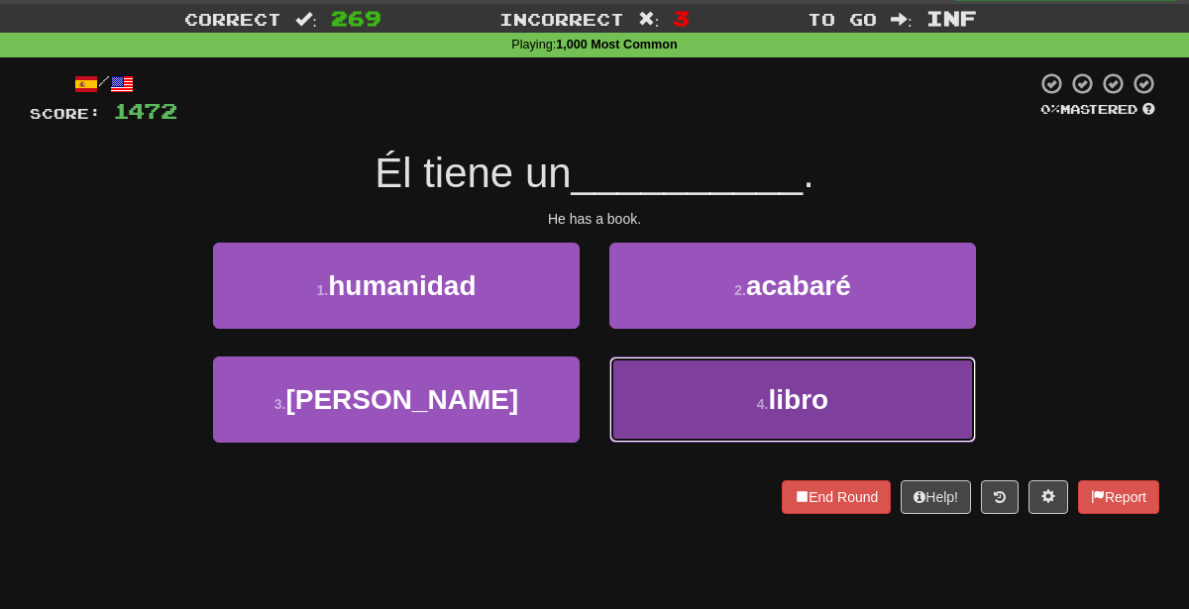
click at [686, 417] on button "4 . libro" at bounding box center [792, 400] width 367 height 86
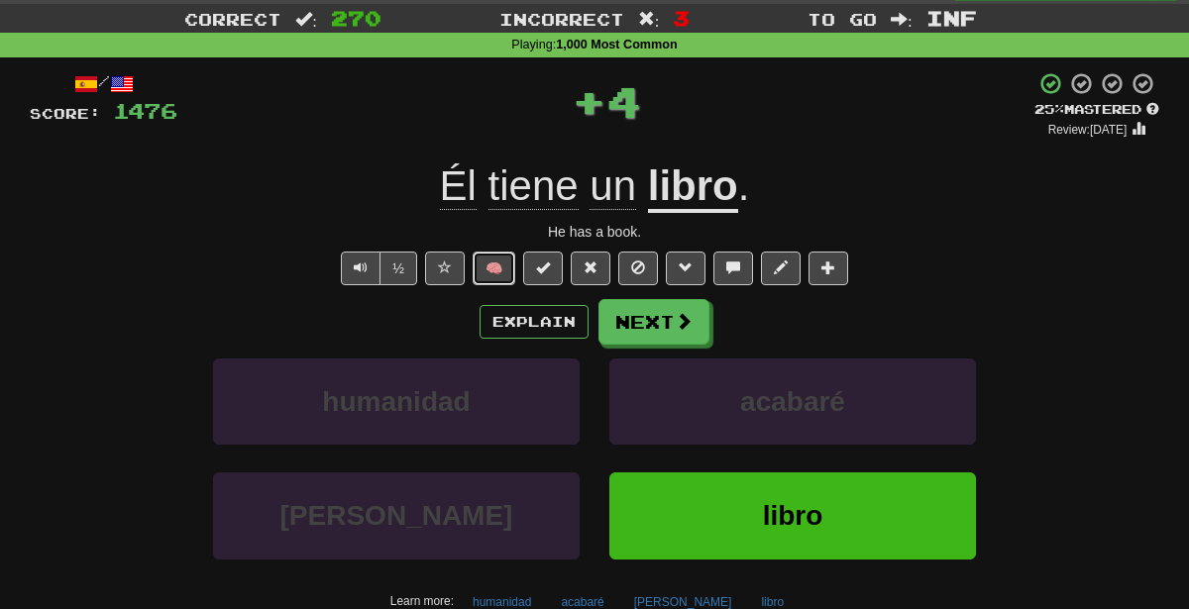
click at [495, 252] on button "🧠" at bounding box center [494, 269] width 43 height 34
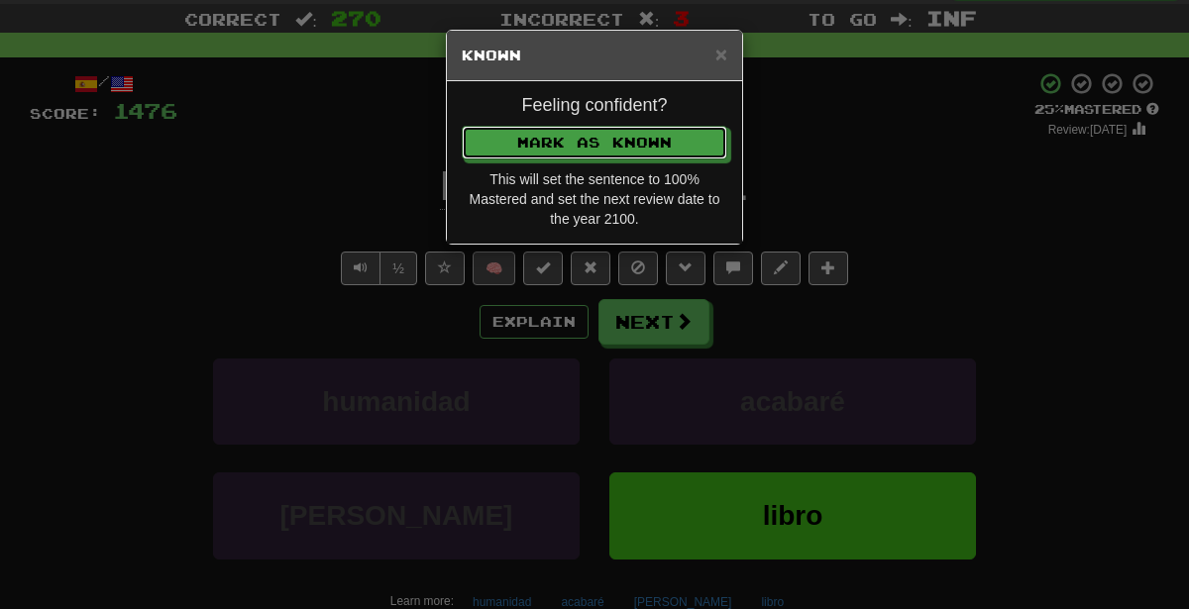
click at [462, 126] on button "Mark as Known" at bounding box center [595, 143] width 266 height 34
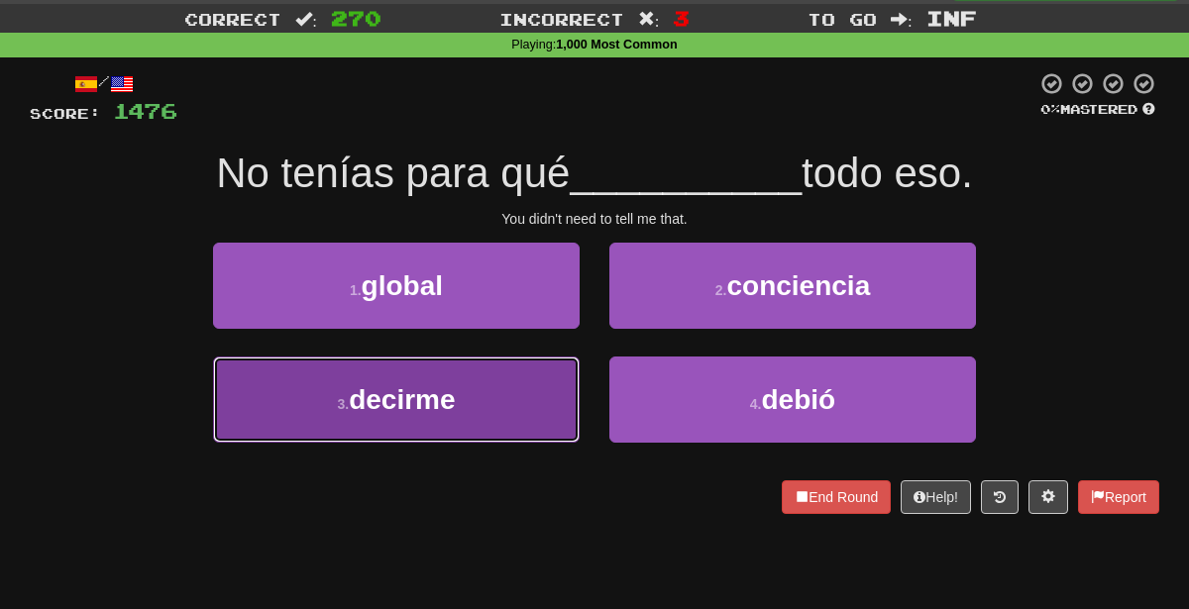
click at [555, 418] on button "3 . decirme" at bounding box center [396, 400] width 367 height 86
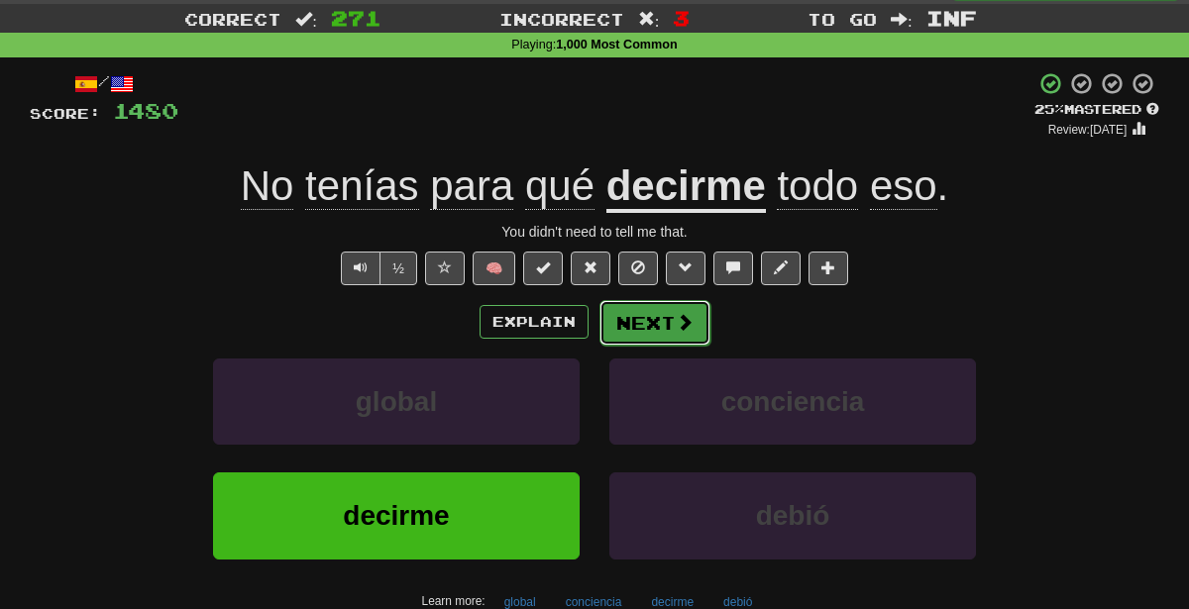
click at [654, 313] on button "Next" at bounding box center [654, 323] width 111 height 46
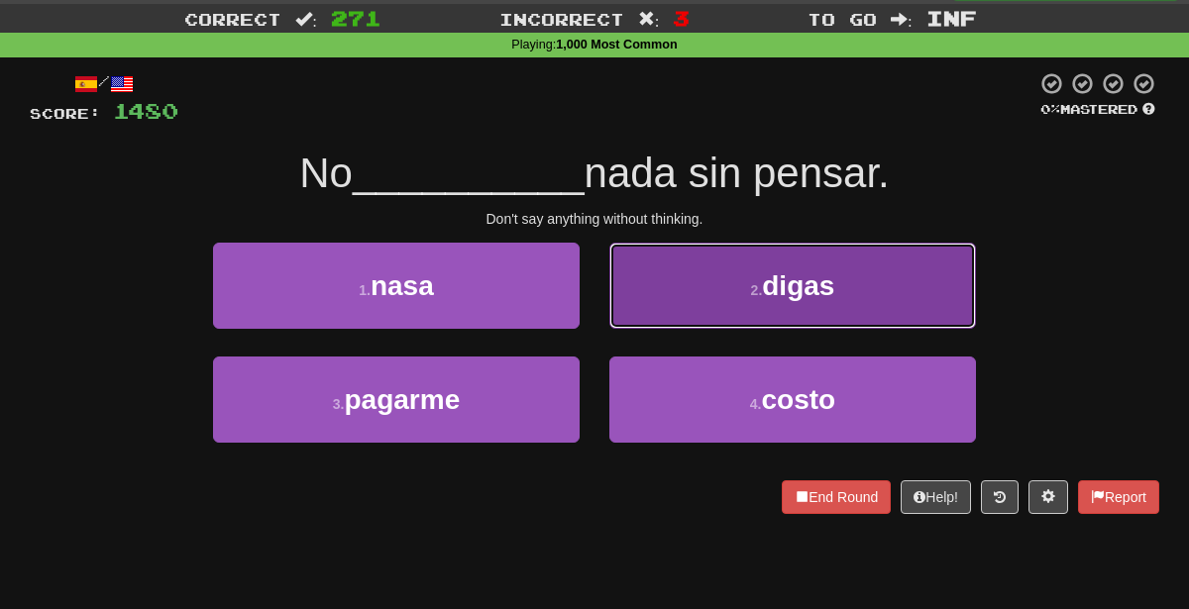
click at [718, 273] on button "2 . digas" at bounding box center [792, 286] width 367 height 86
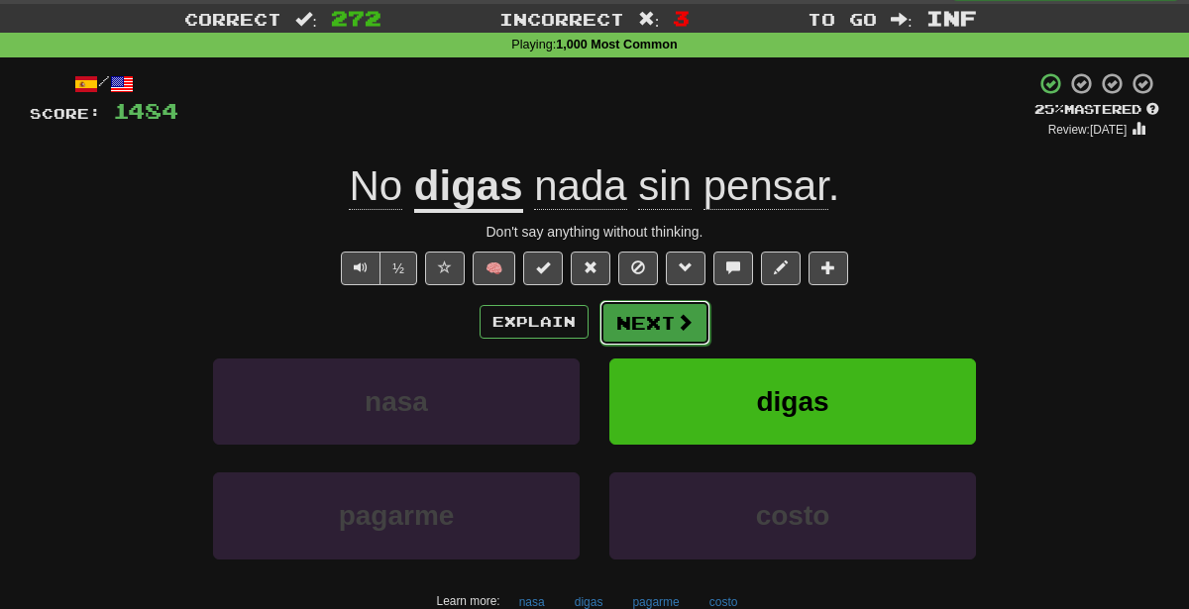
click at [645, 319] on button "Next" at bounding box center [654, 323] width 111 height 46
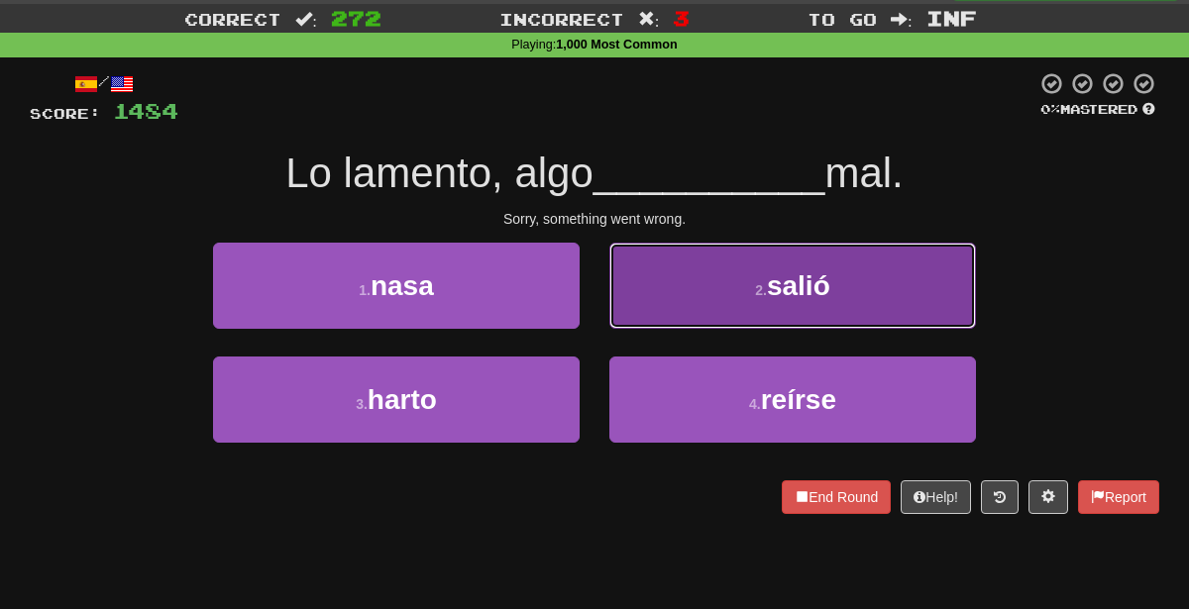
click at [708, 304] on button "2 . salió" at bounding box center [792, 286] width 367 height 86
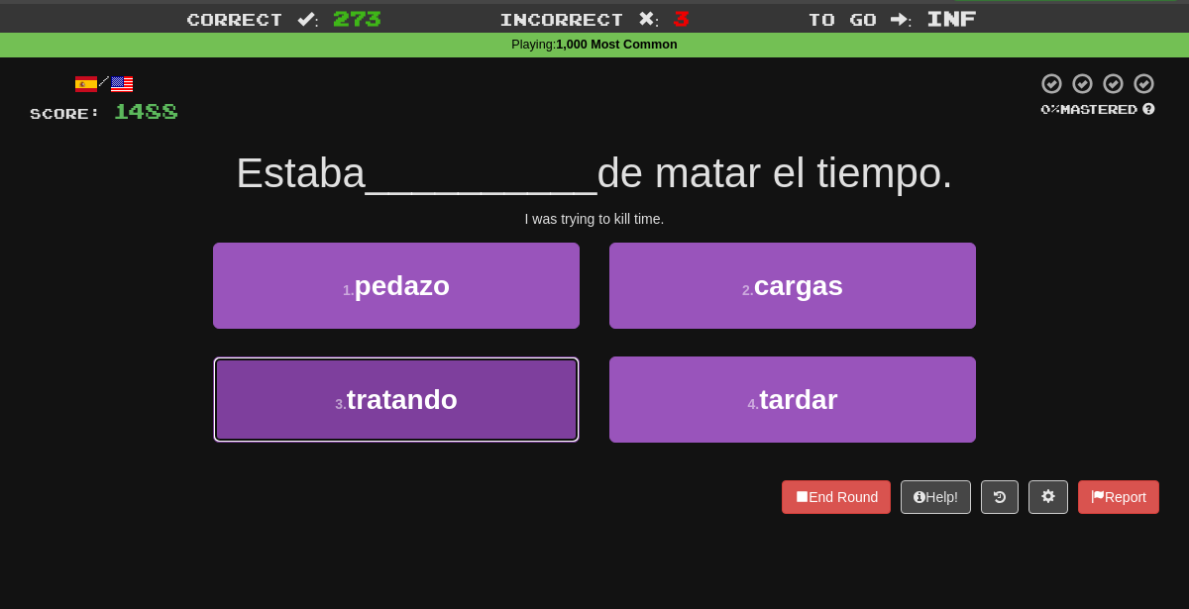
click at [456, 398] on span "tratando" at bounding box center [402, 399] width 111 height 31
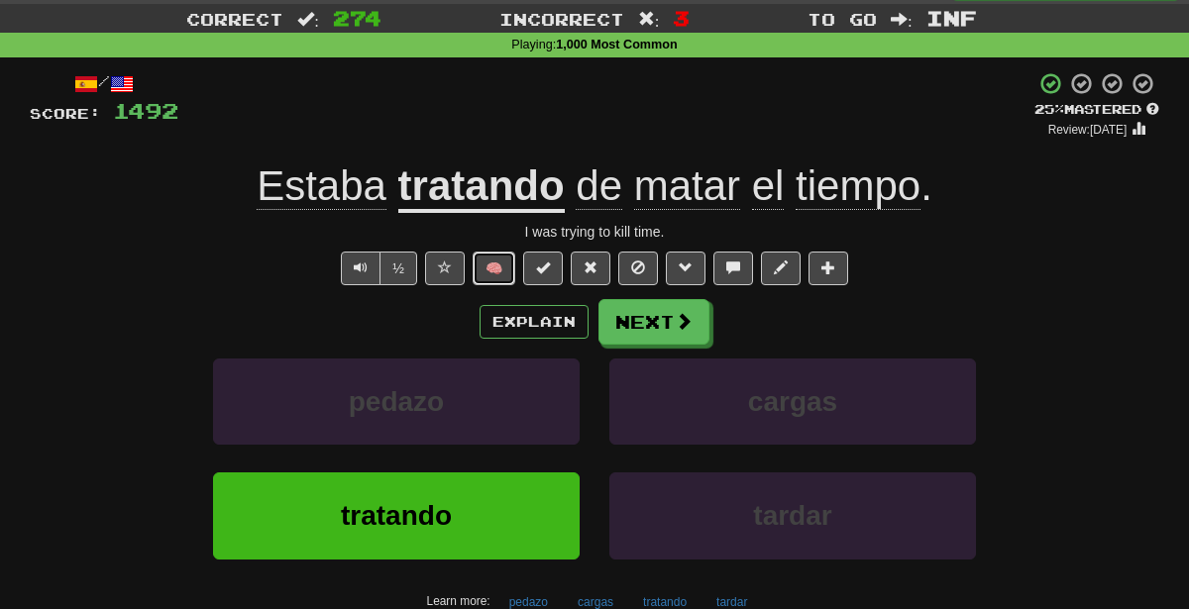
click at [501, 269] on button "🧠" at bounding box center [494, 269] width 43 height 34
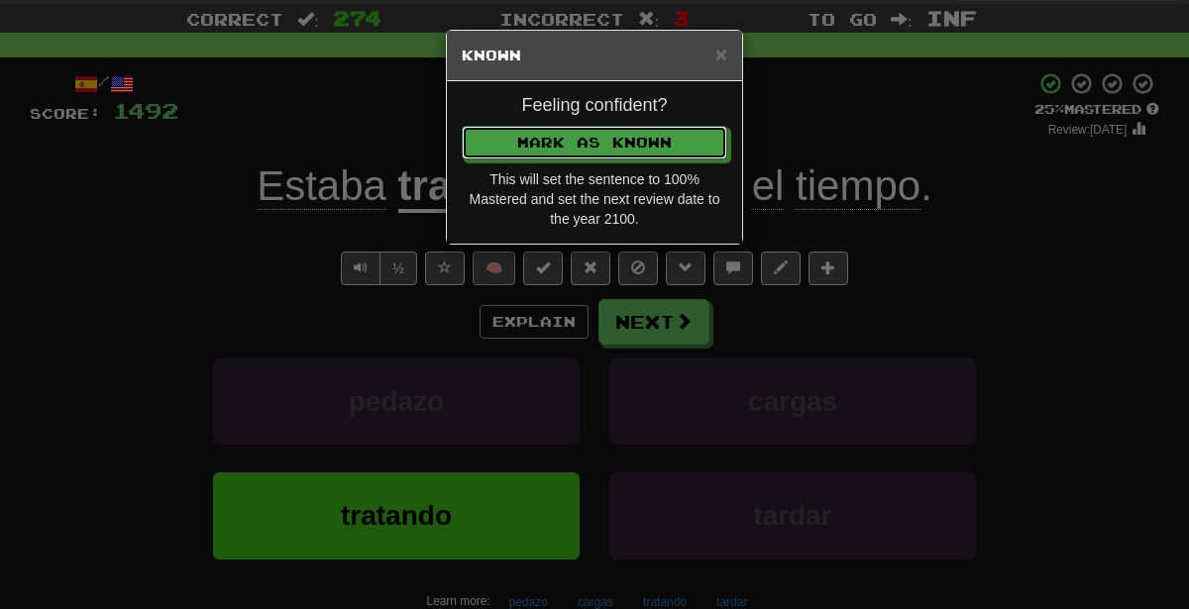
click at [462, 126] on button "Mark as Known" at bounding box center [595, 143] width 266 height 34
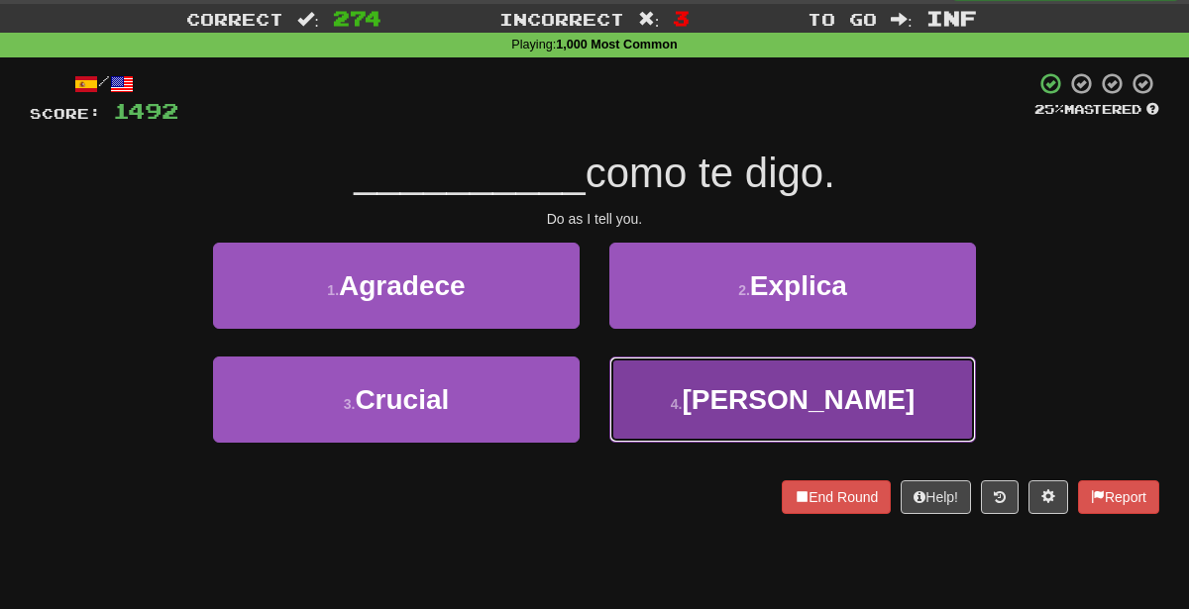
click at [676, 413] on button "4 . Hazlo" at bounding box center [792, 400] width 367 height 86
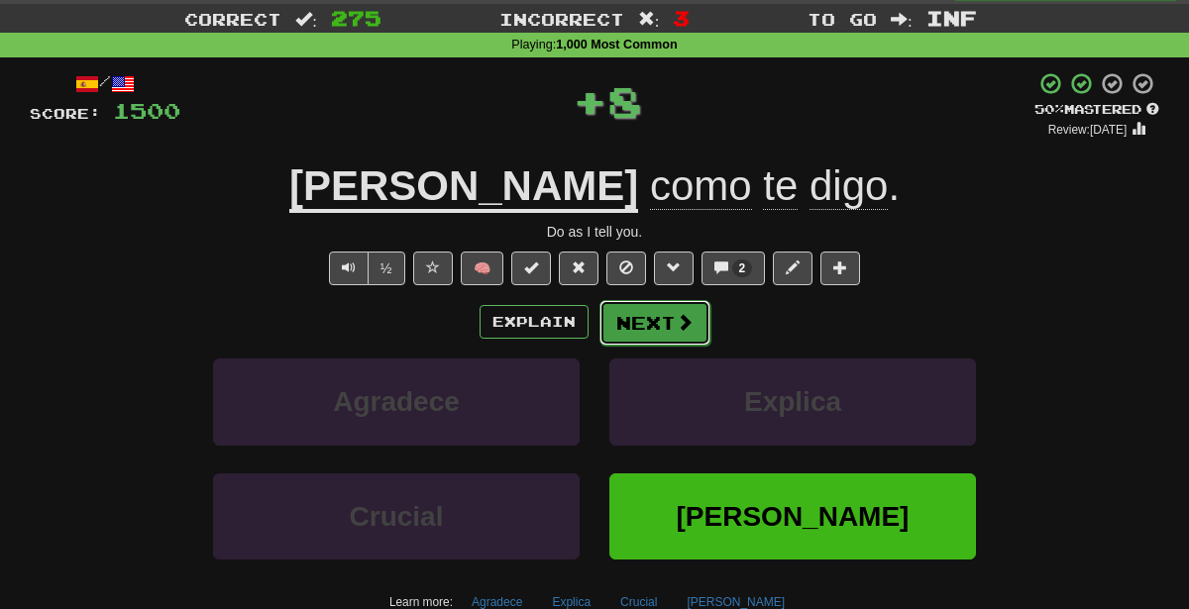
click at [673, 329] on button "Next" at bounding box center [654, 323] width 111 height 46
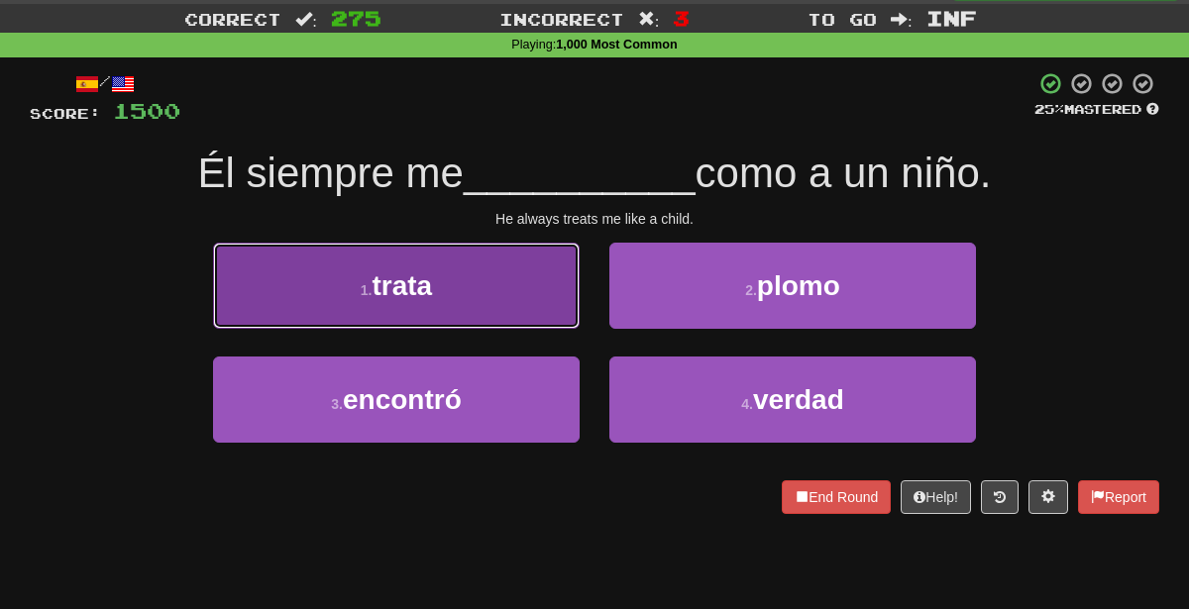
click at [490, 269] on button "1 . trata" at bounding box center [396, 286] width 367 height 86
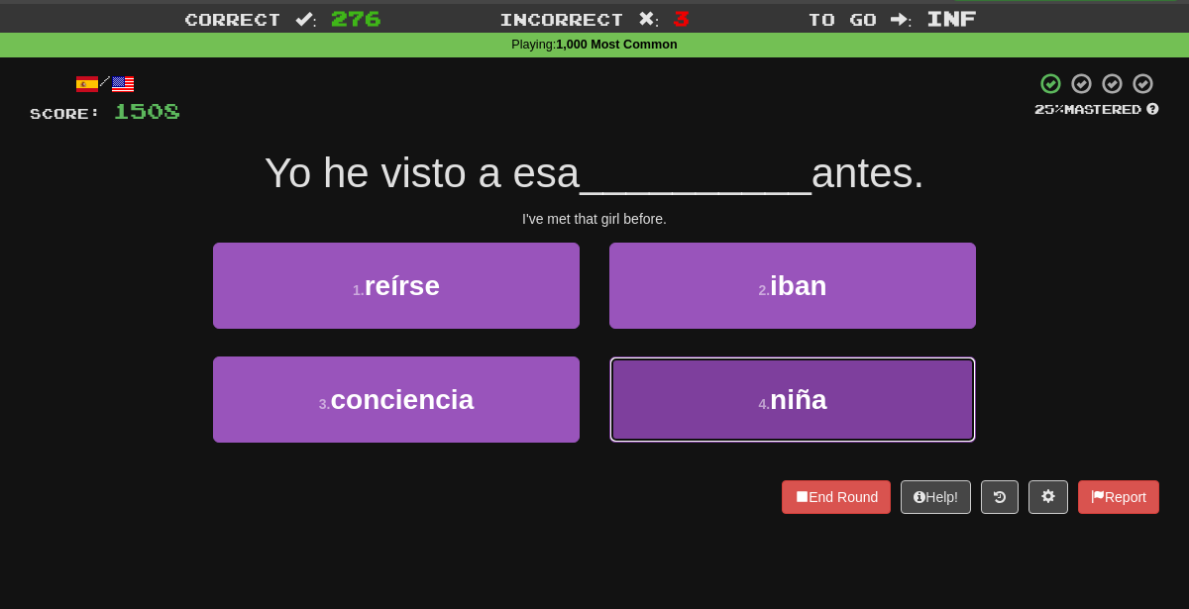
click at [660, 407] on button "4 . niña" at bounding box center [792, 400] width 367 height 86
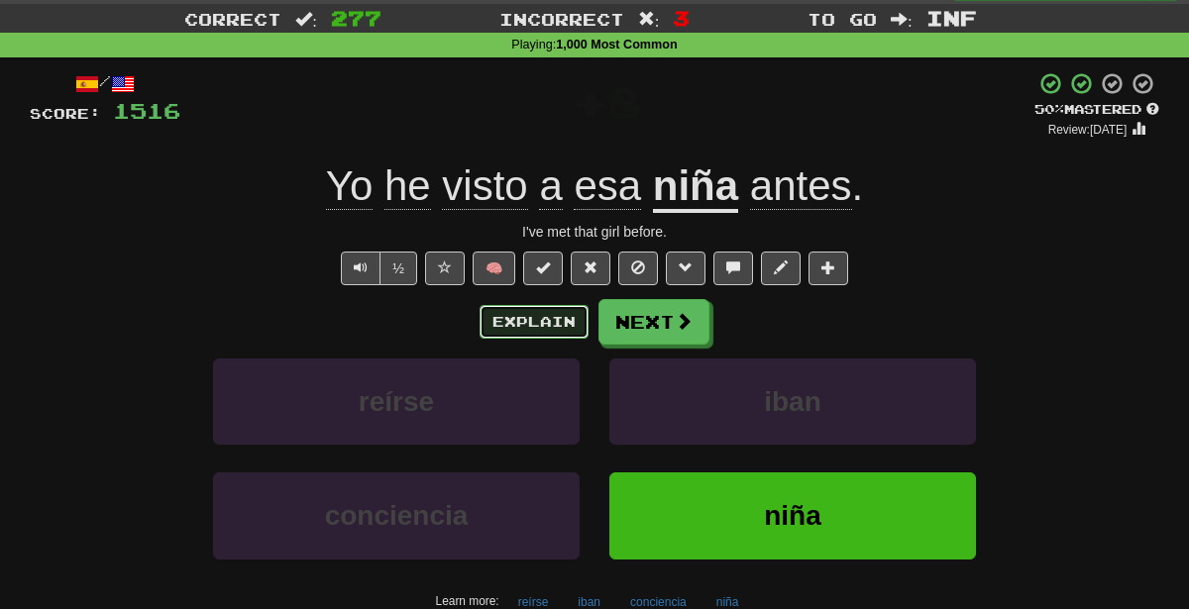
click at [559, 325] on button "Explain" at bounding box center [534, 322] width 109 height 34
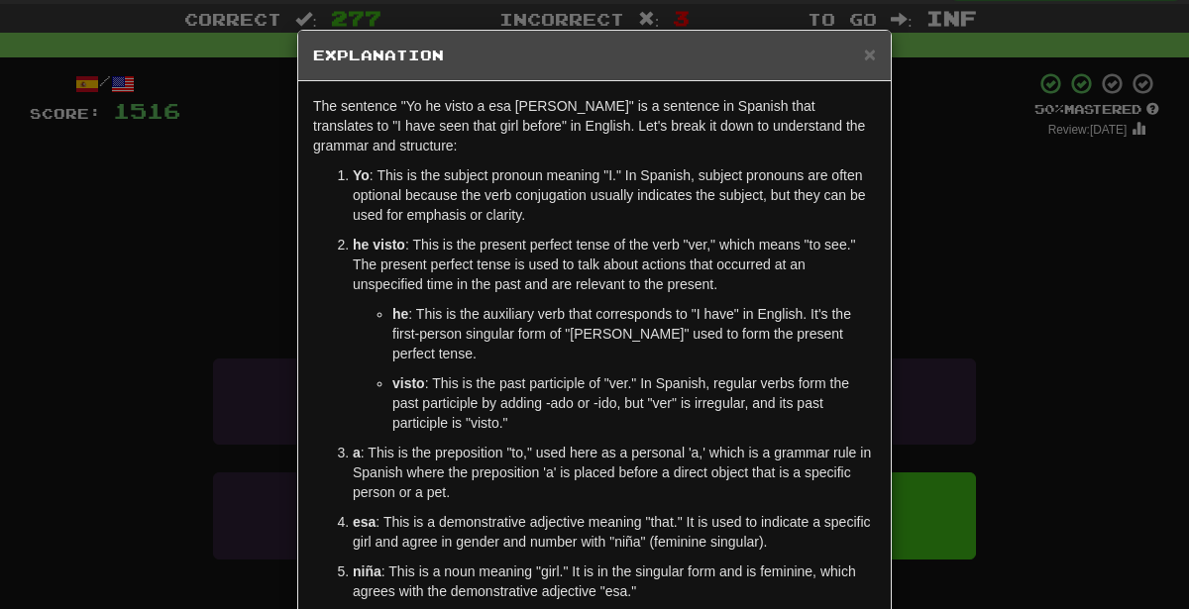
click at [977, 352] on div "× Explanation The sentence "Yo he visto a esa [PERSON_NAME]" is a sentence in S…" at bounding box center [594, 304] width 1189 height 609
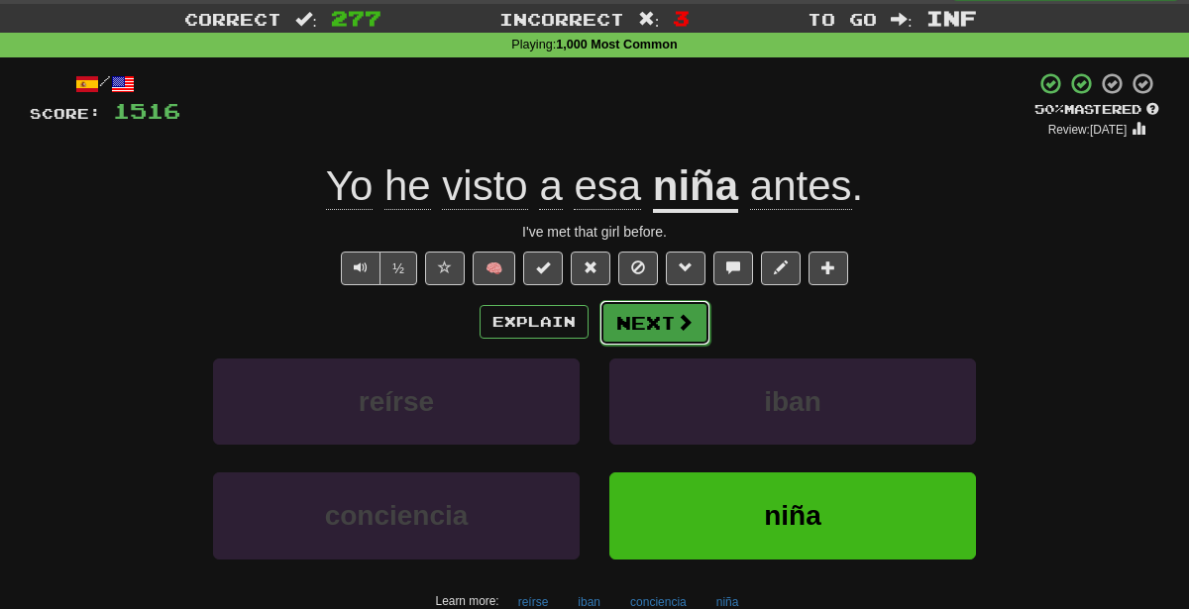
click at [677, 305] on button "Next" at bounding box center [654, 323] width 111 height 46
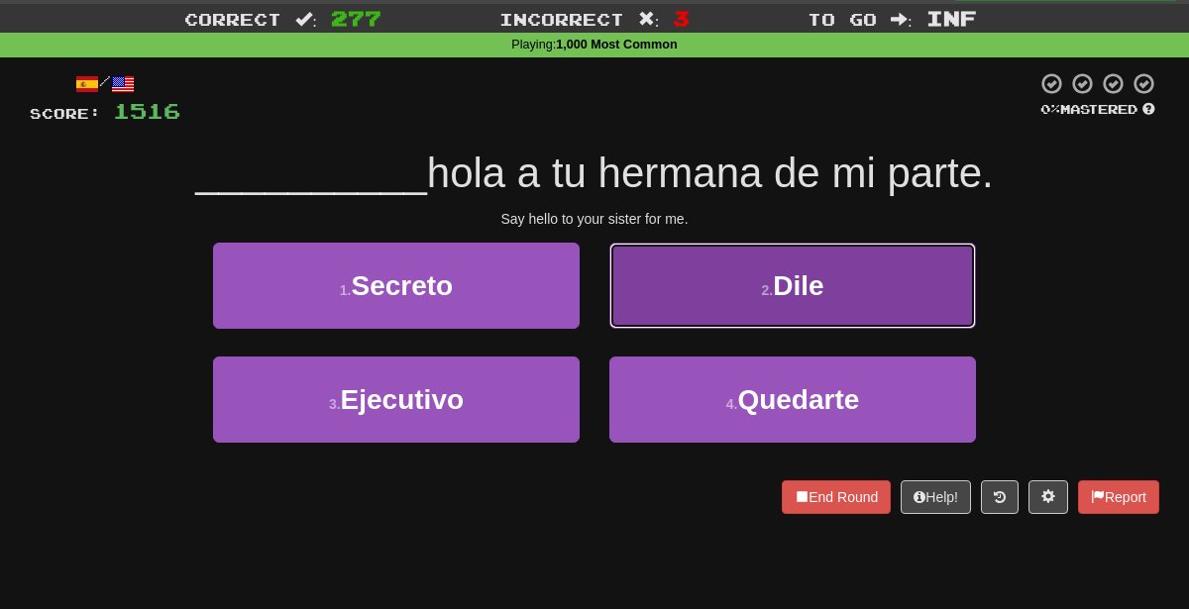
click at [768, 283] on small "2 ." at bounding box center [767, 290] width 12 height 16
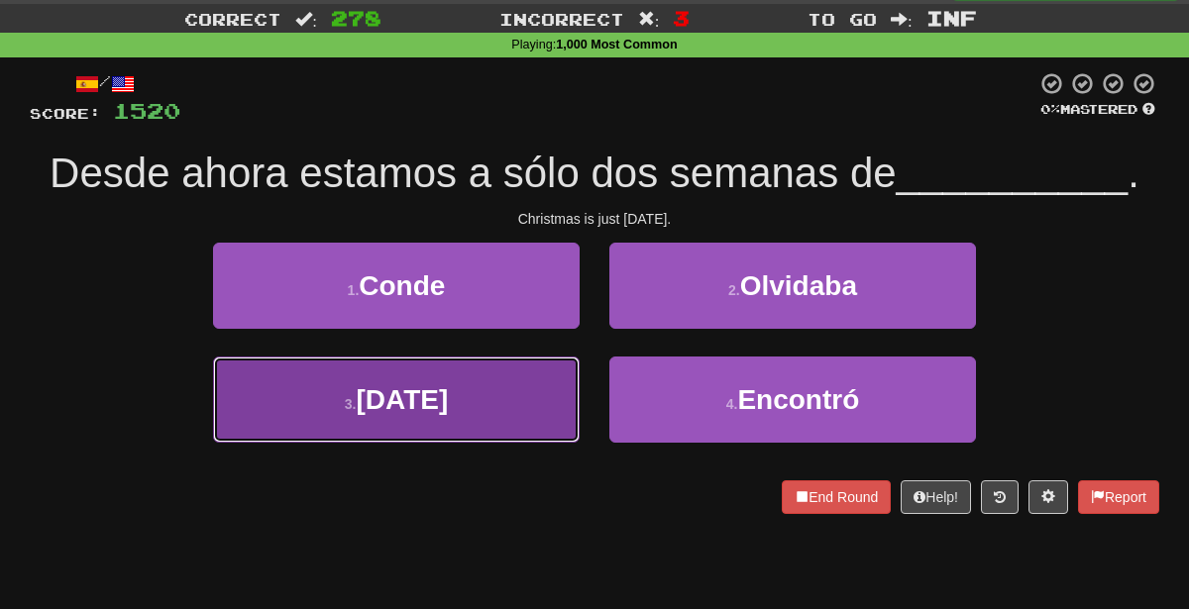
click at [486, 391] on button "3 . [DATE]" at bounding box center [396, 400] width 367 height 86
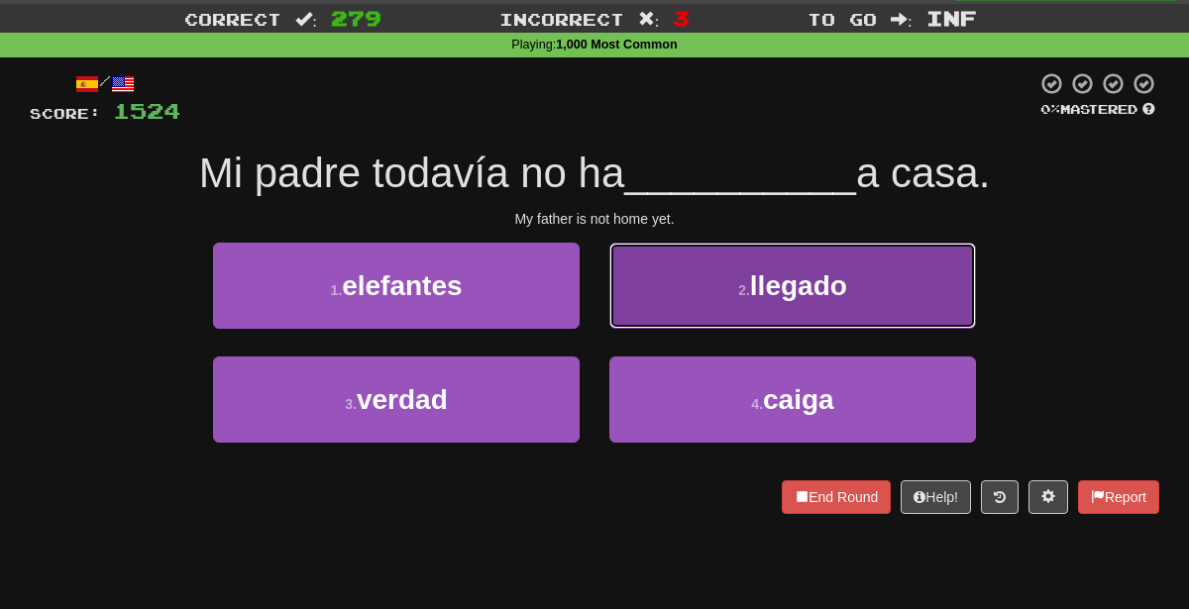
click at [759, 270] on span "llegado" at bounding box center [798, 285] width 97 height 31
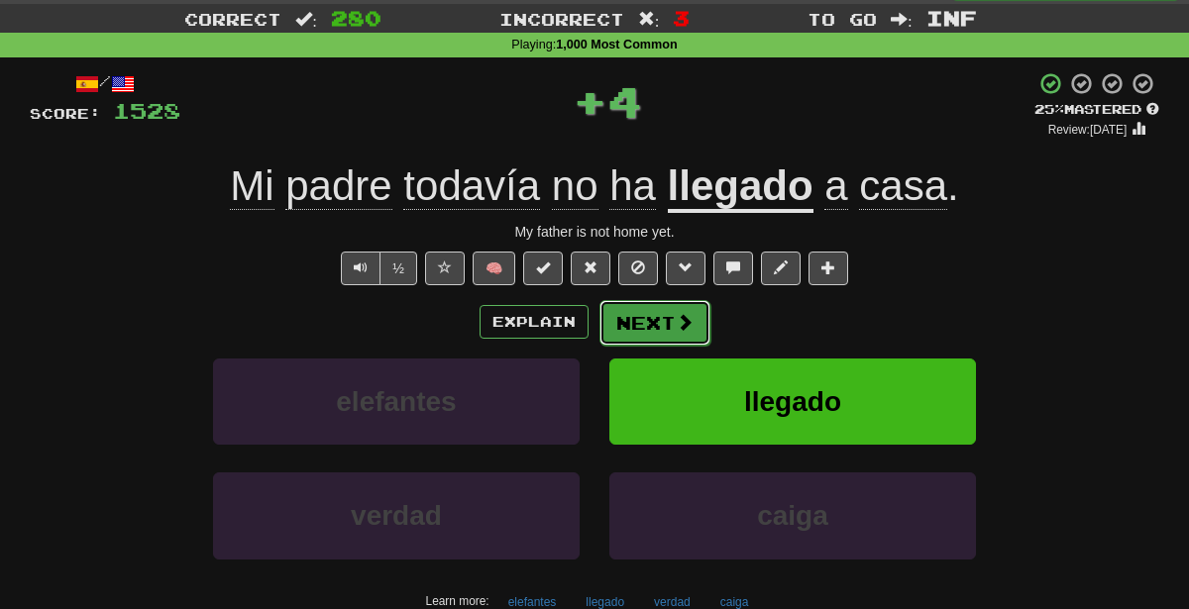
click at [683, 335] on button "Next" at bounding box center [654, 323] width 111 height 46
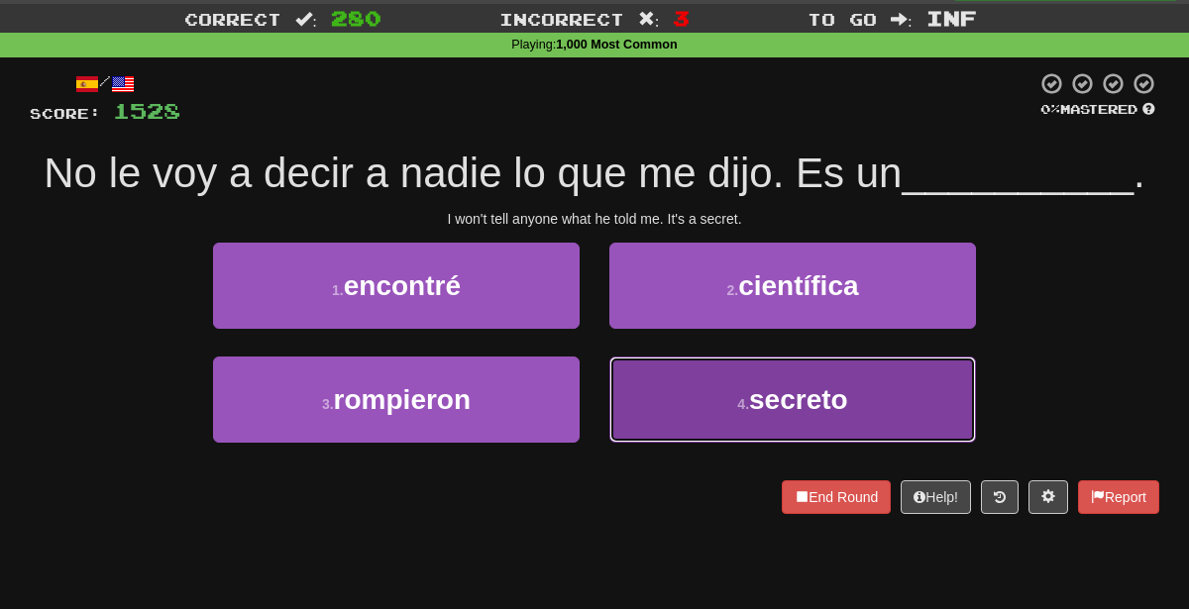
click at [748, 419] on button "4 . secreto" at bounding box center [792, 400] width 367 height 86
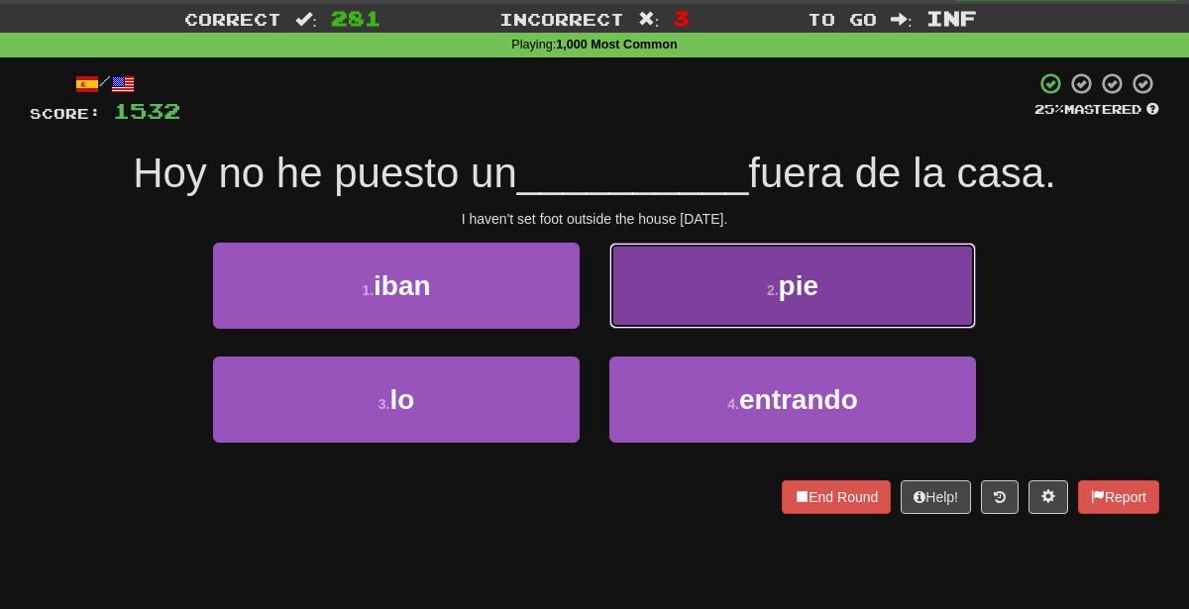
click at [648, 307] on button "2 . pie" at bounding box center [792, 286] width 367 height 86
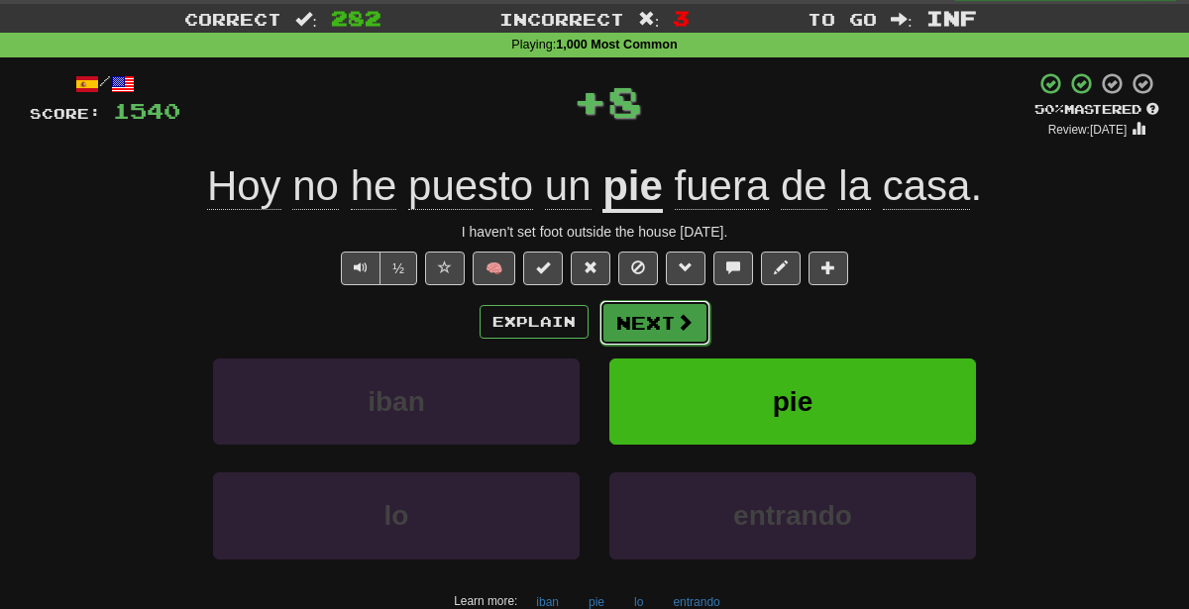
click at [655, 325] on button "Next" at bounding box center [654, 323] width 111 height 46
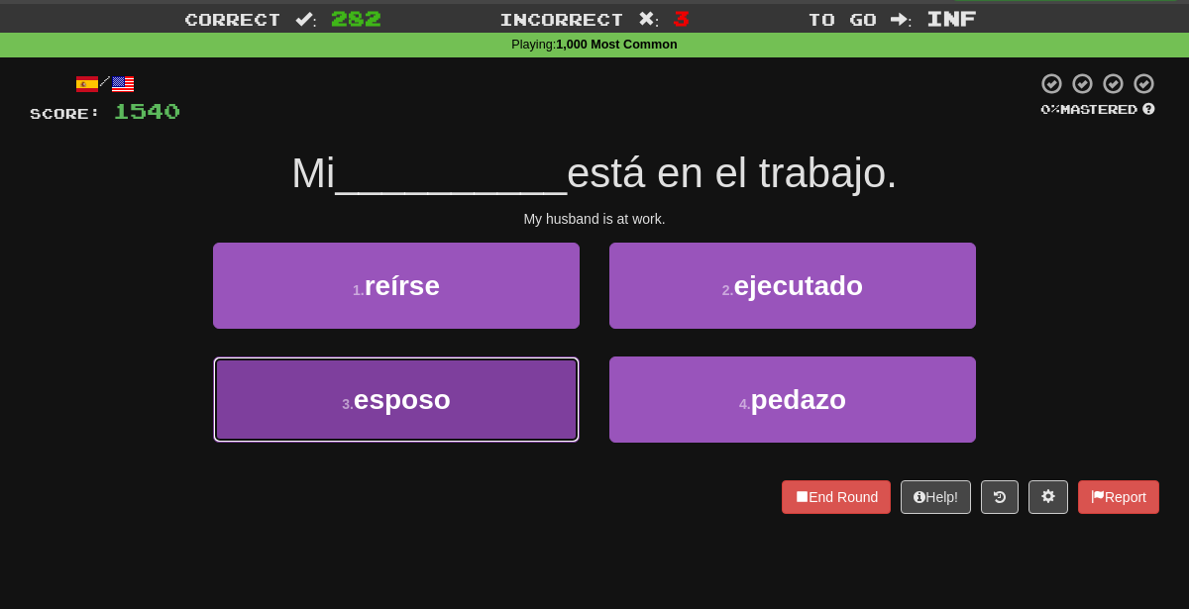
click at [509, 393] on button "3 . esposo" at bounding box center [396, 400] width 367 height 86
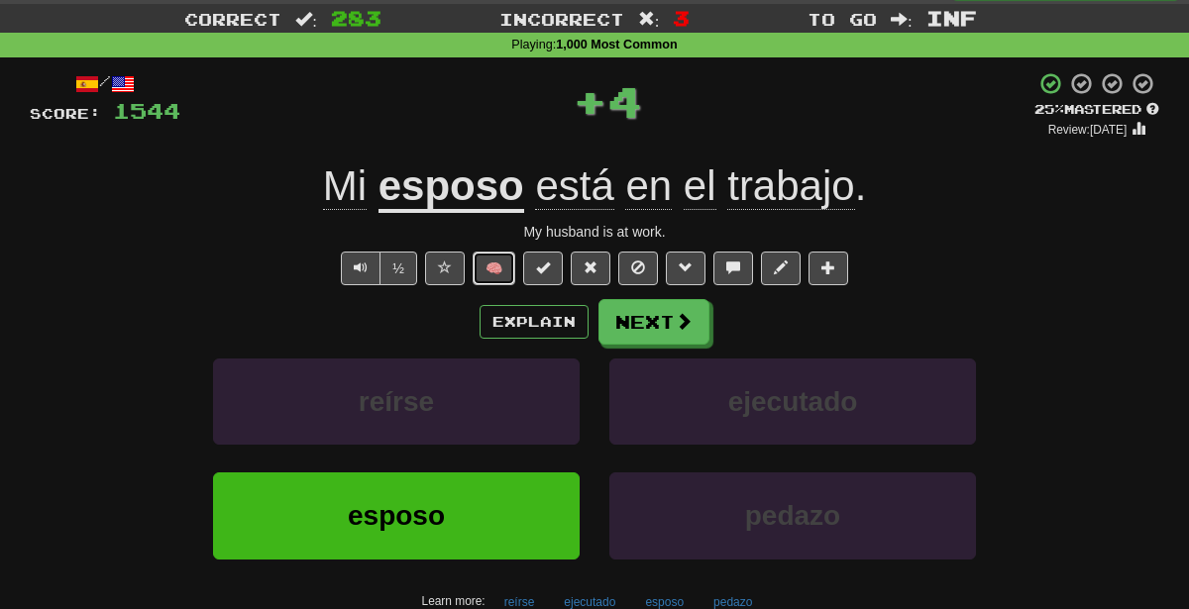
click at [493, 264] on button "🧠" at bounding box center [494, 269] width 43 height 34
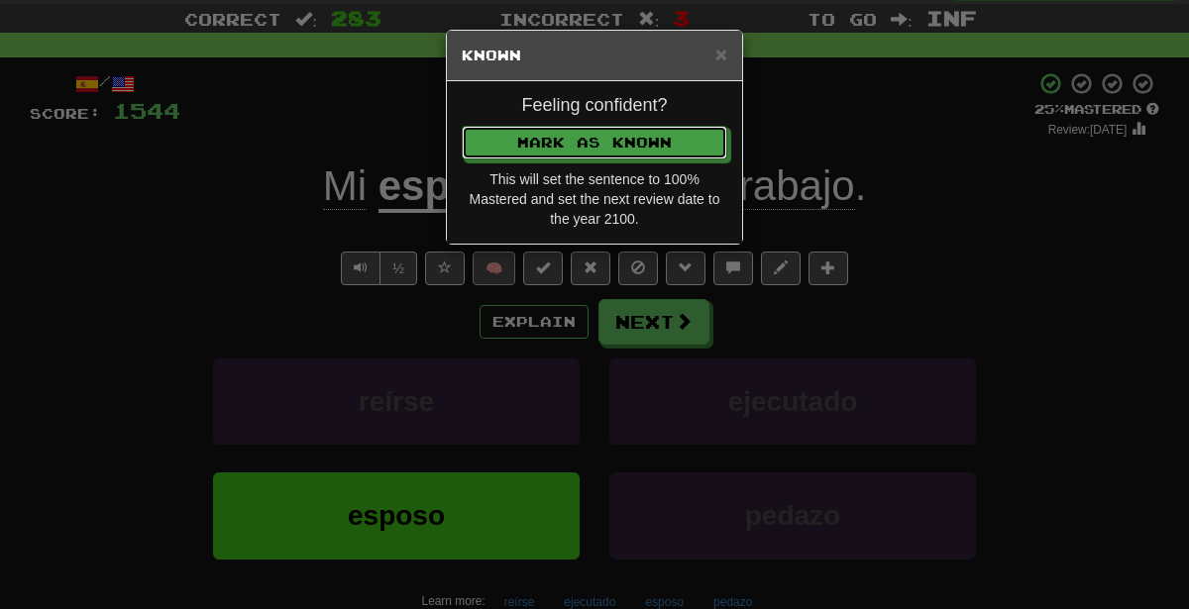
click at [462, 126] on button "Mark as Known" at bounding box center [595, 143] width 266 height 34
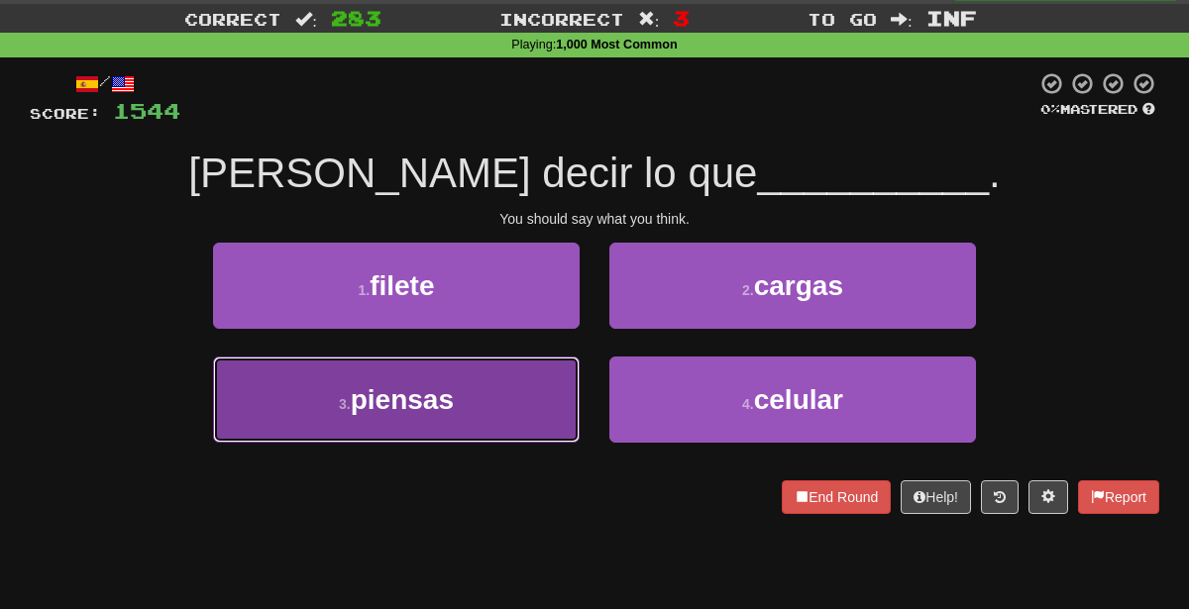
click at [522, 383] on button "3 . piensas" at bounding box center [396, 400] width 367 height 86
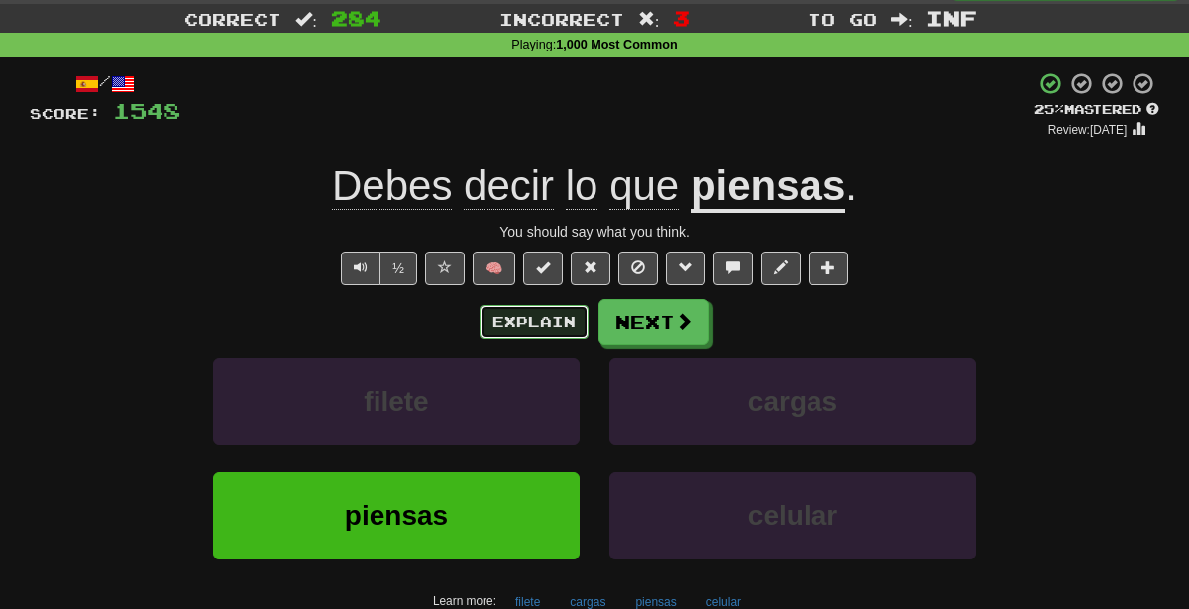
click at [564, 320] on button "Explain" at bounding box center [534, 322] width 109 height 34
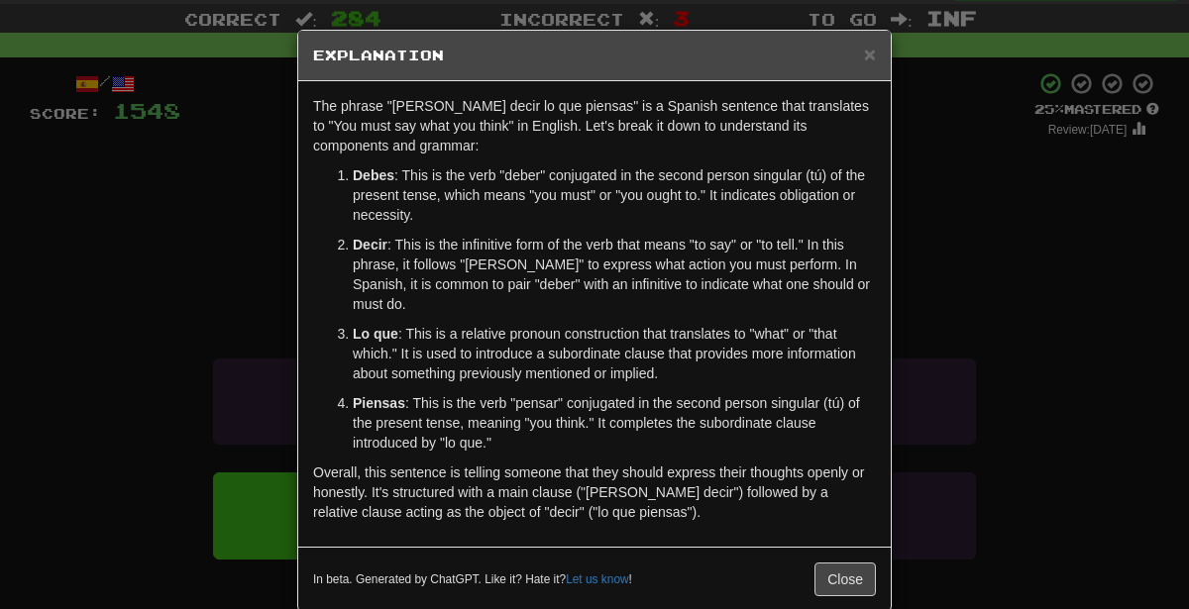
click at [972, 331] on div "× Explanation The phrase "[PERSON_NAME] decir lo que piensas" is a Spanish sent…" at bounding box center [594, 304] width 1189 height 609
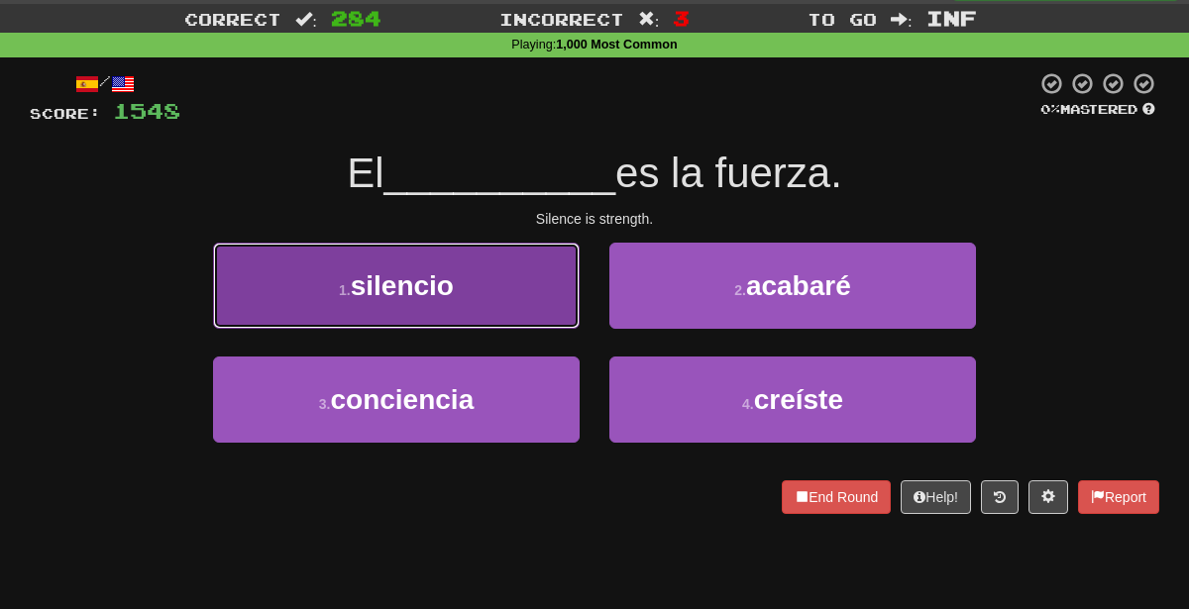
click at [519, 267] on button "1 . silencio" at bounding box center [396, 286] width 367 height 86
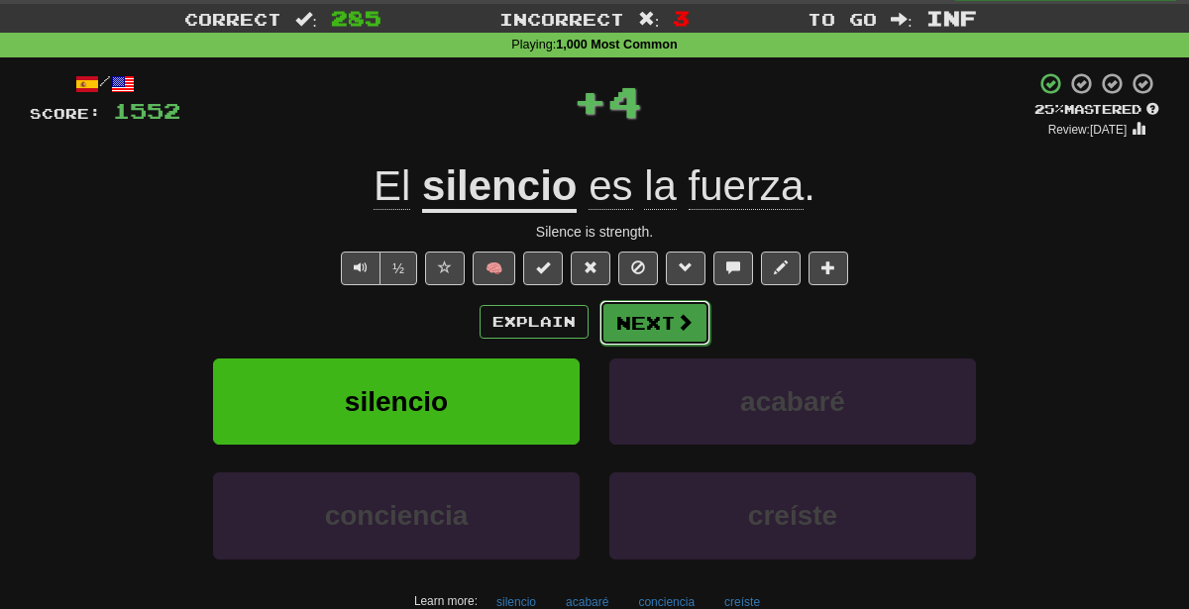
click at [644, 328] on button "Next" at bounding box center [654, 323] width 111 height 46
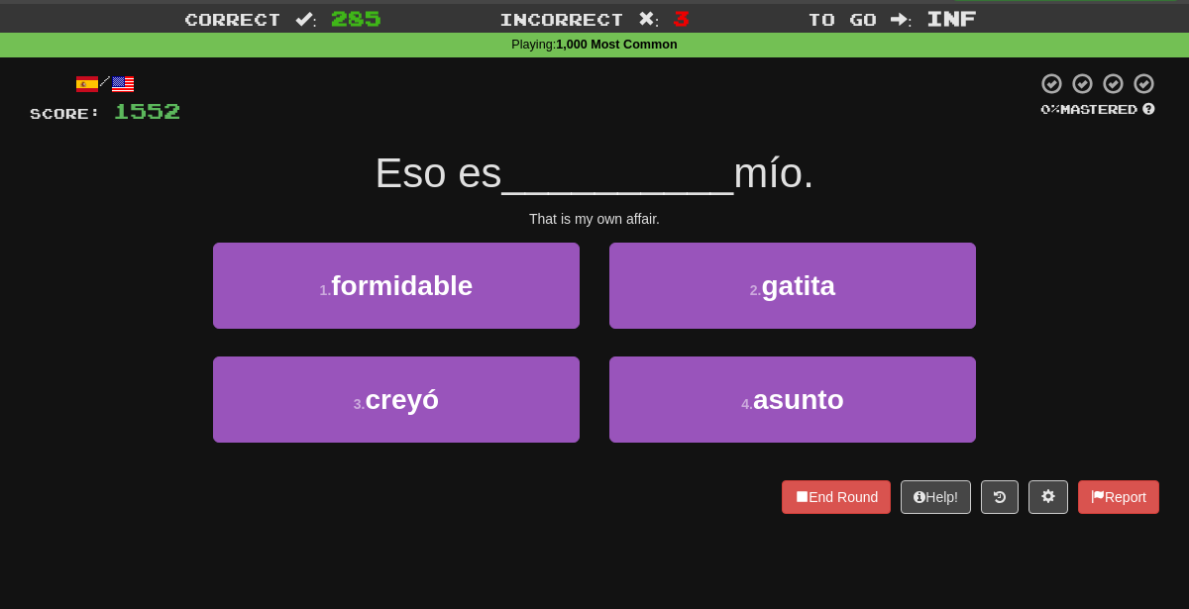
click at [670, 449] on div "4 . asunto" at bounding box center [792, 414] width 396 height 114
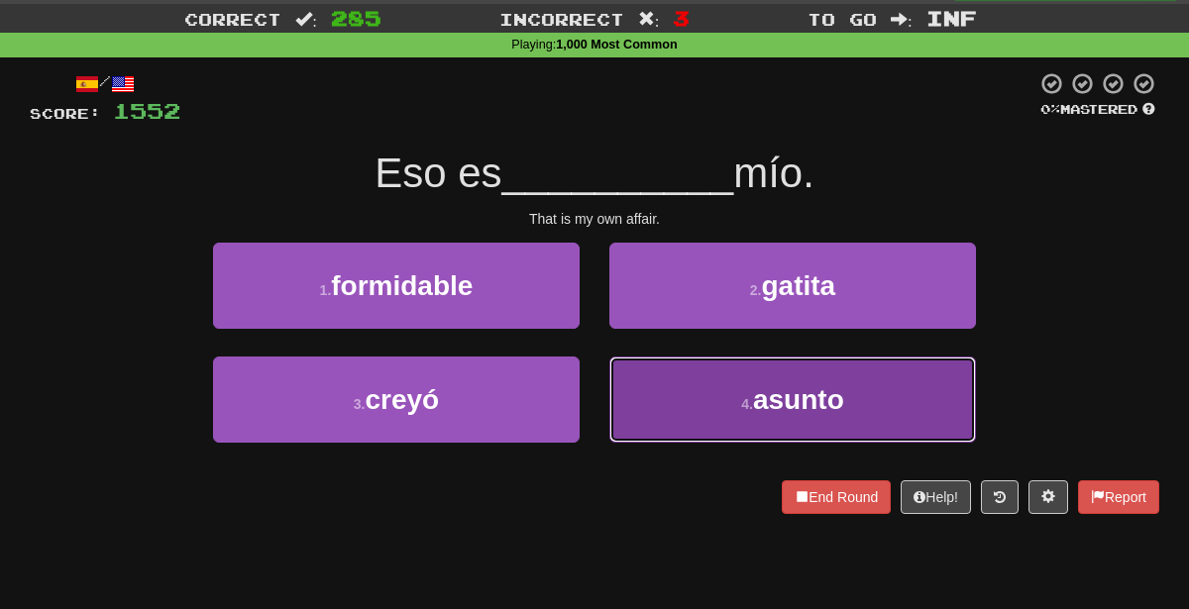
click at [665, 428] on button "4 . asunto" at bounding box center [792, 400] width 367 height 86
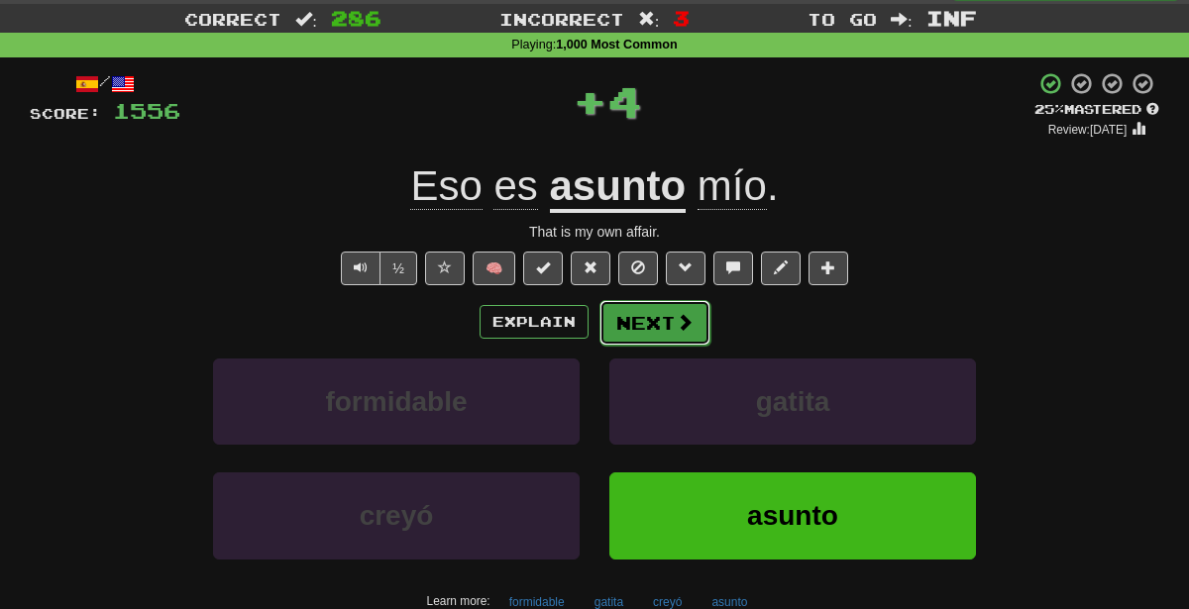
click at [613, 319] on button "Next" at bounding box center [654, 323] width 111 height 46
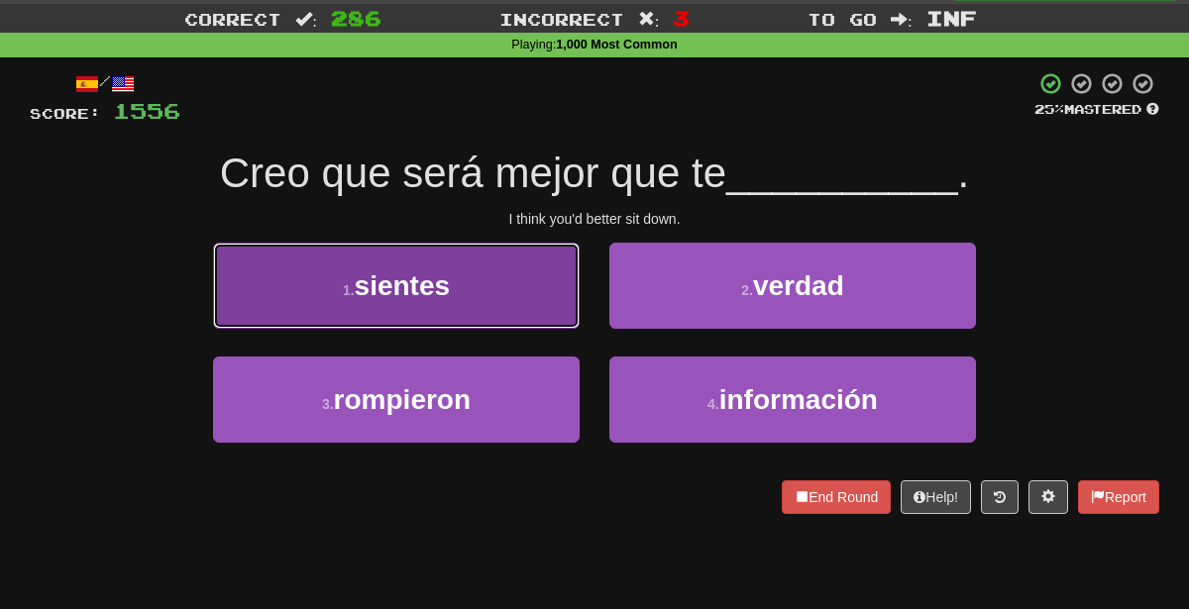
click at [535, 287] on button "1 . sientes" at bounding box center [396, 286] width 367 height 86
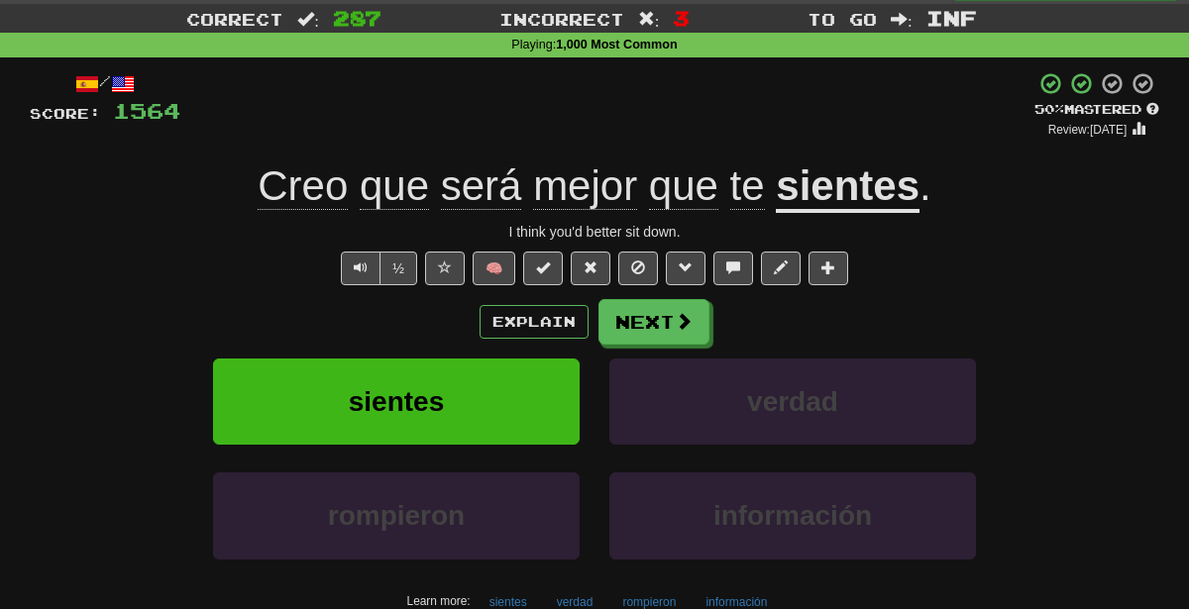
click at [560, 98] on div "+ 8" at bounding box center [607, 104] width 854 height 67
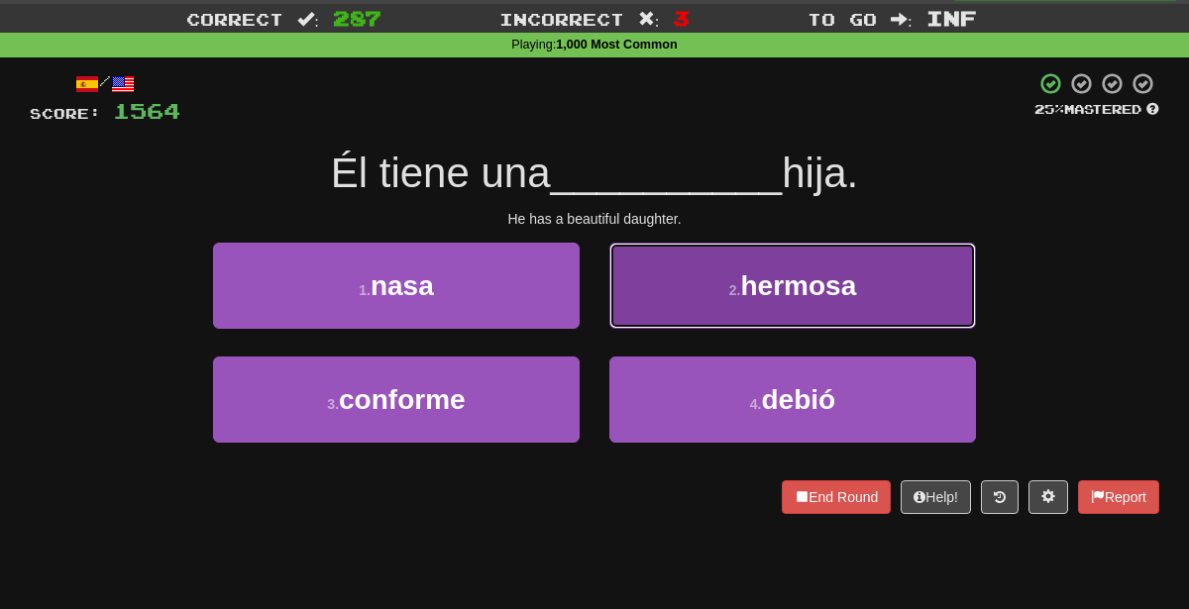
click at [680, 309] on button "2 . [GEOGRAPHIC_DATA]" at bounding box center [792, 286] width 367 height 86
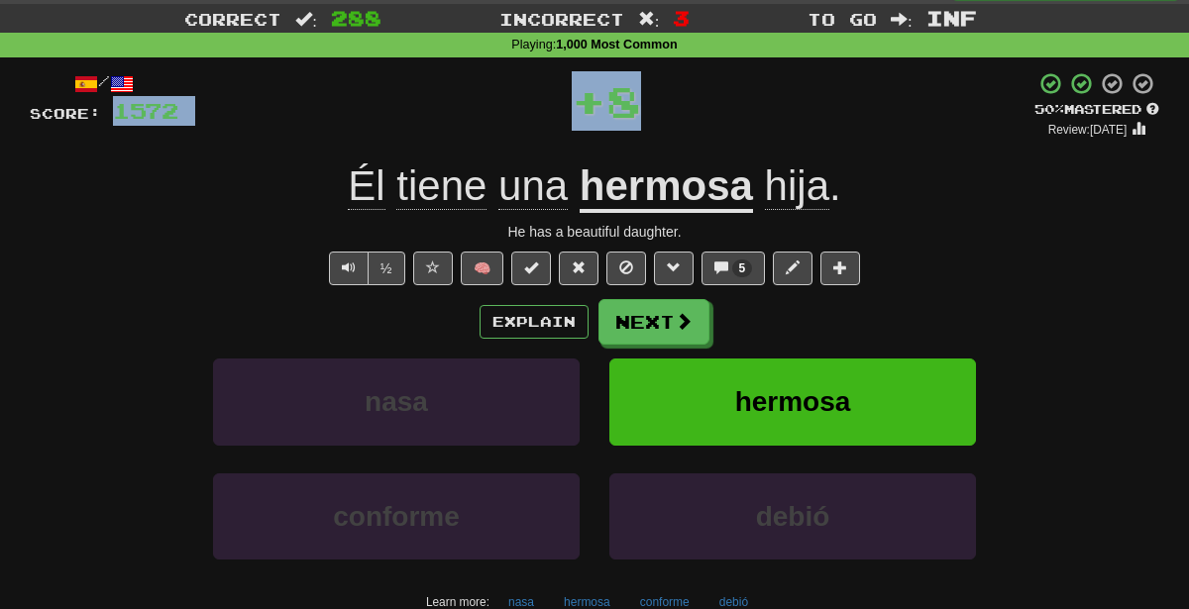
click at [465, 83] on div "+ 8" at bounding box center [606, 100] width 856 height 59
click at [475, 255] on button "🧠" at bounding box center [482, 269] width 43 height 34
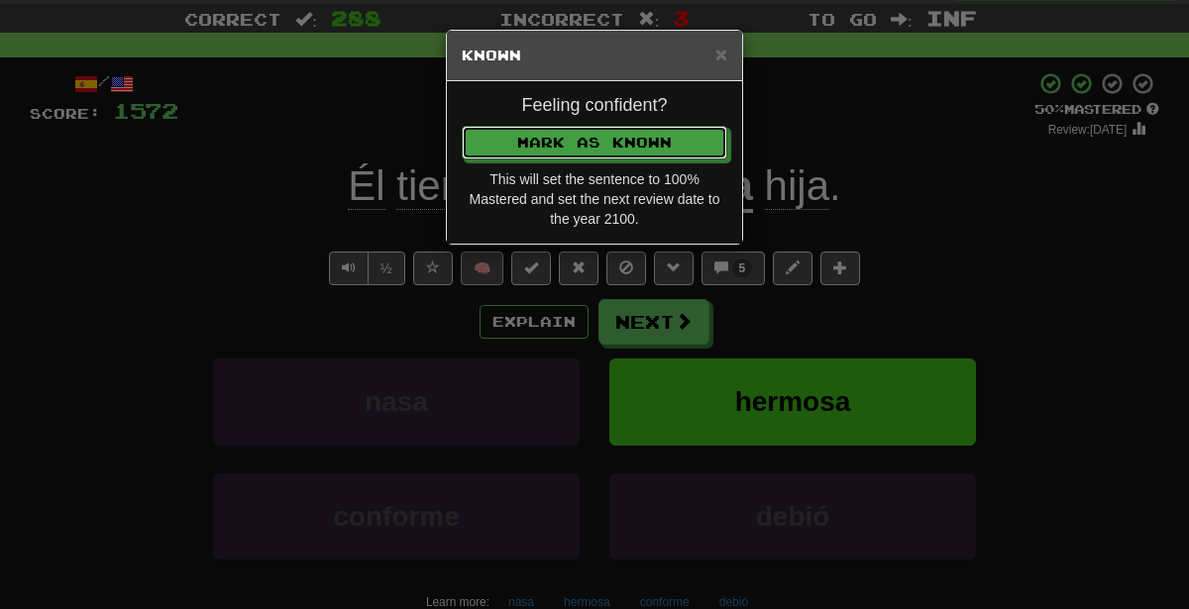
click at [462, 126] on button "Mark as Known" at bounding box center [595, 143] width 266 height 34
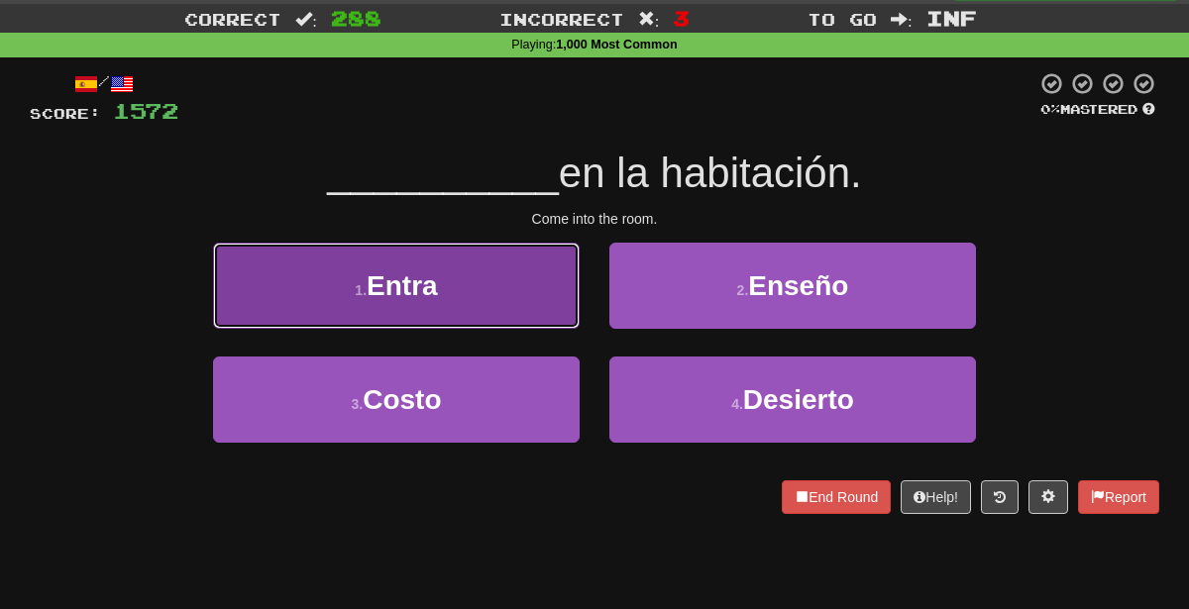
click at [521, 302] on button "1 . Entra" at bounding box center [396, 286] width 367 height 86
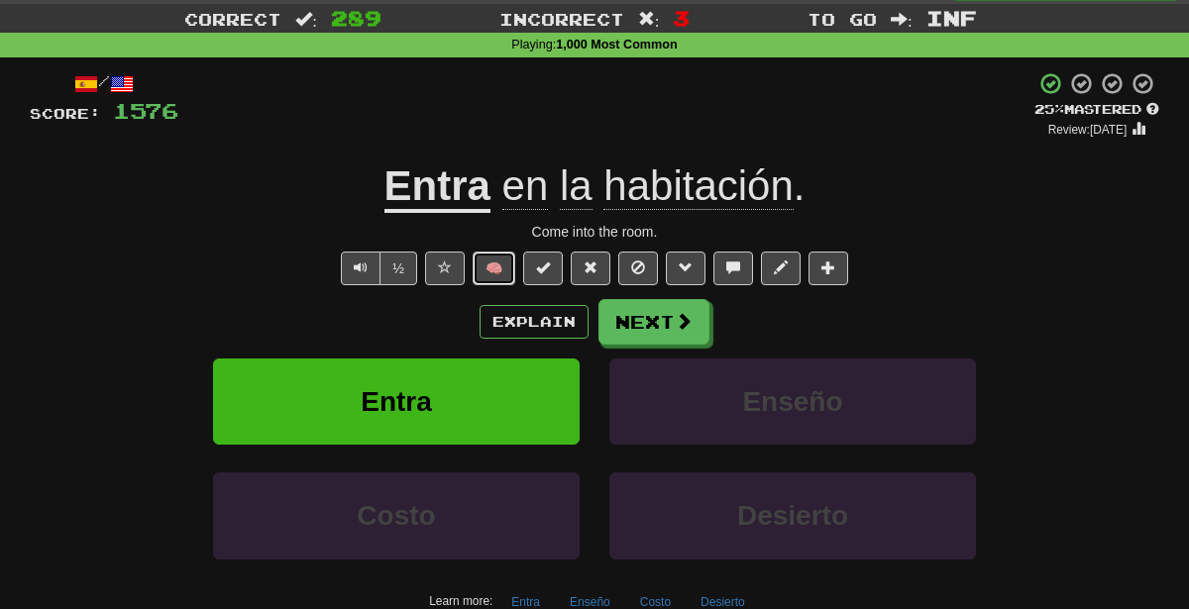
click at [500, 273] on button "🧠" at bounding box center [494, 269] width 43 height 34
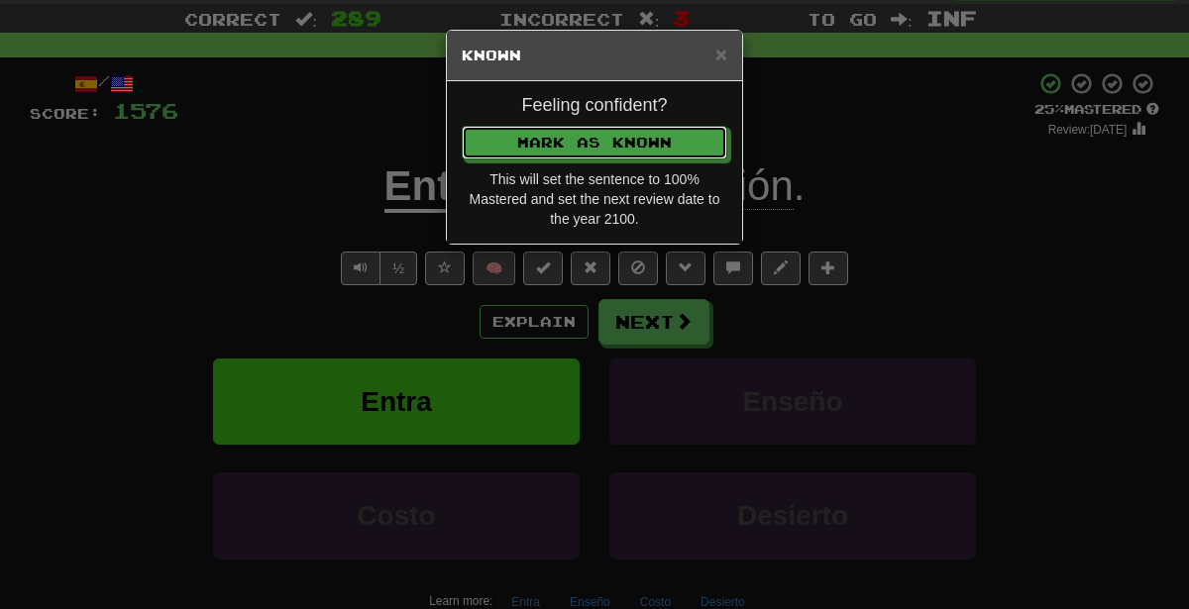
click at [462, 126] on button "Mark as Known" at bounding box center [595, 143] width 266 height 34
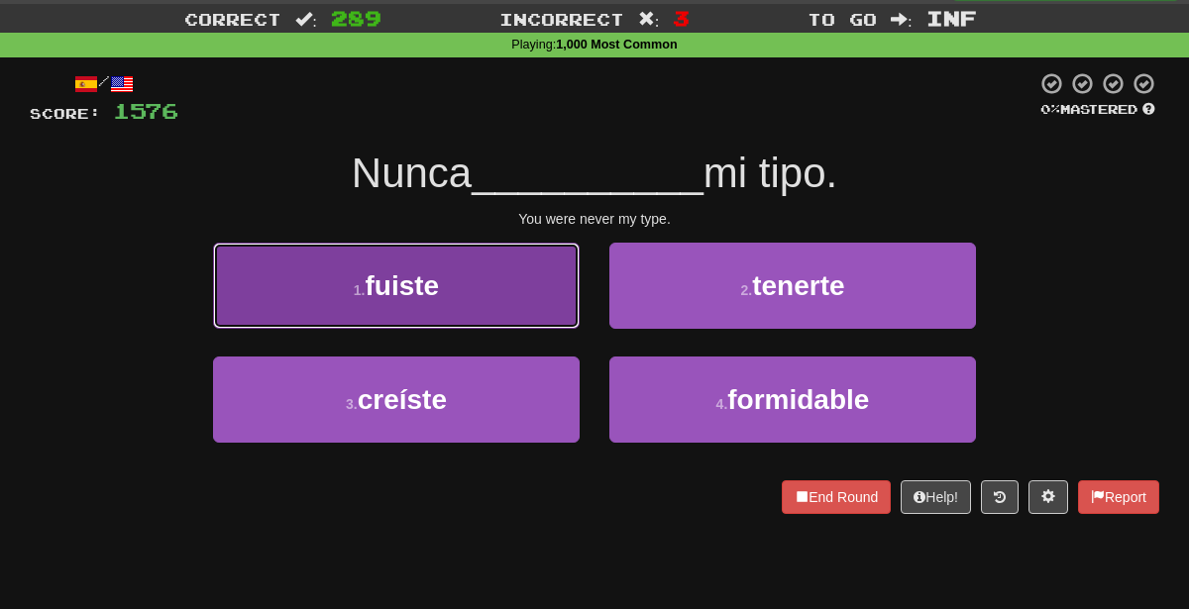
click at [464, 291] on button "1 . fuiste" at bounding box center [396, 286] width 367 height 86
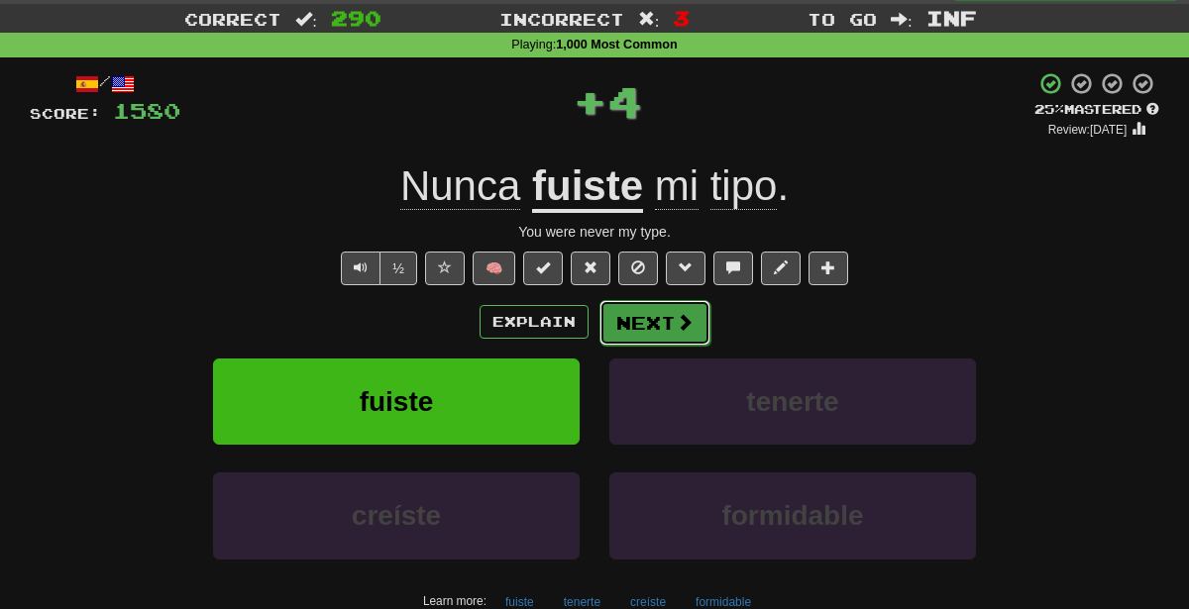
click at [676, 313] on span at bounding box center [685, 322] width 18 height 18
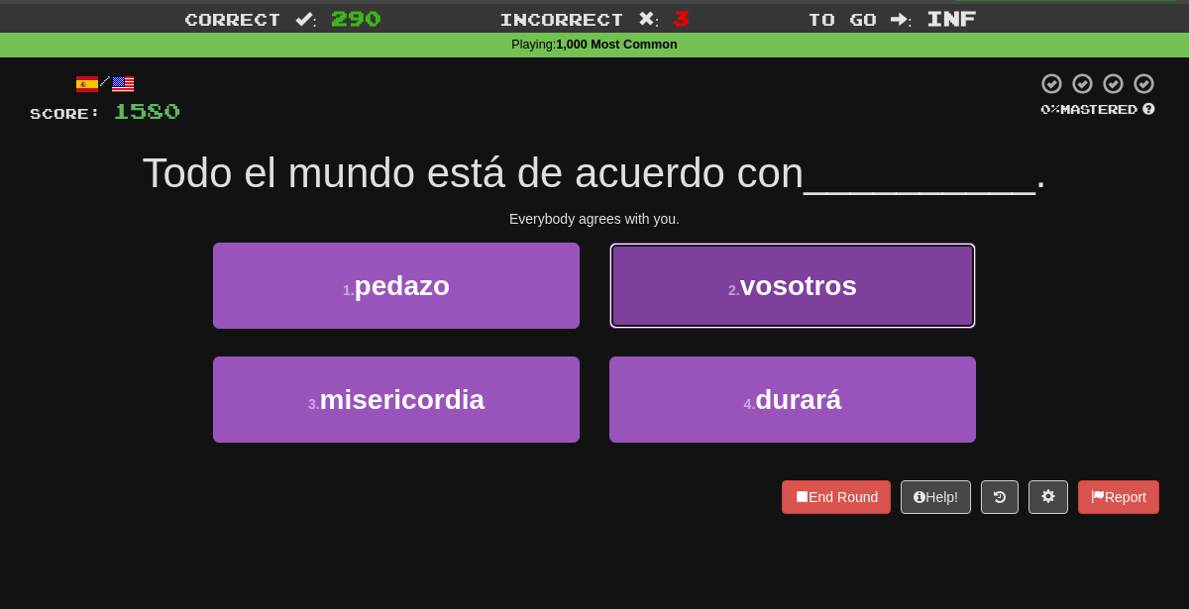
click at [644, 289] on button "2 . vosotros" at bounding box center [792, 286] width 367 height 86
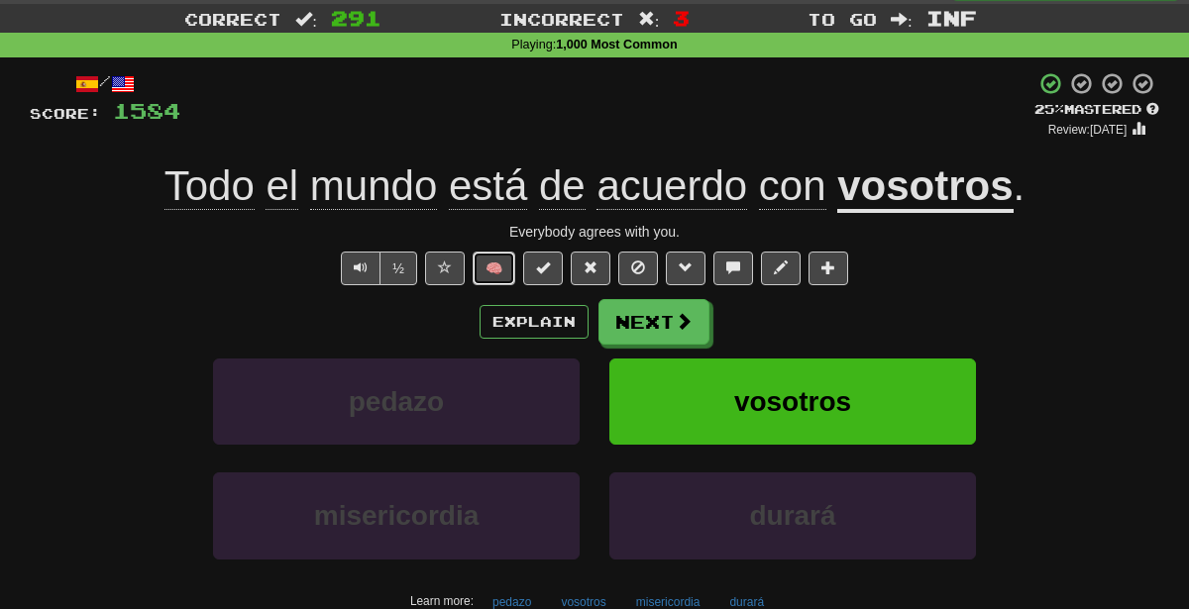
click at [489, 266] on button "🧠" at bounding box center [494, 269] width 43 height 34
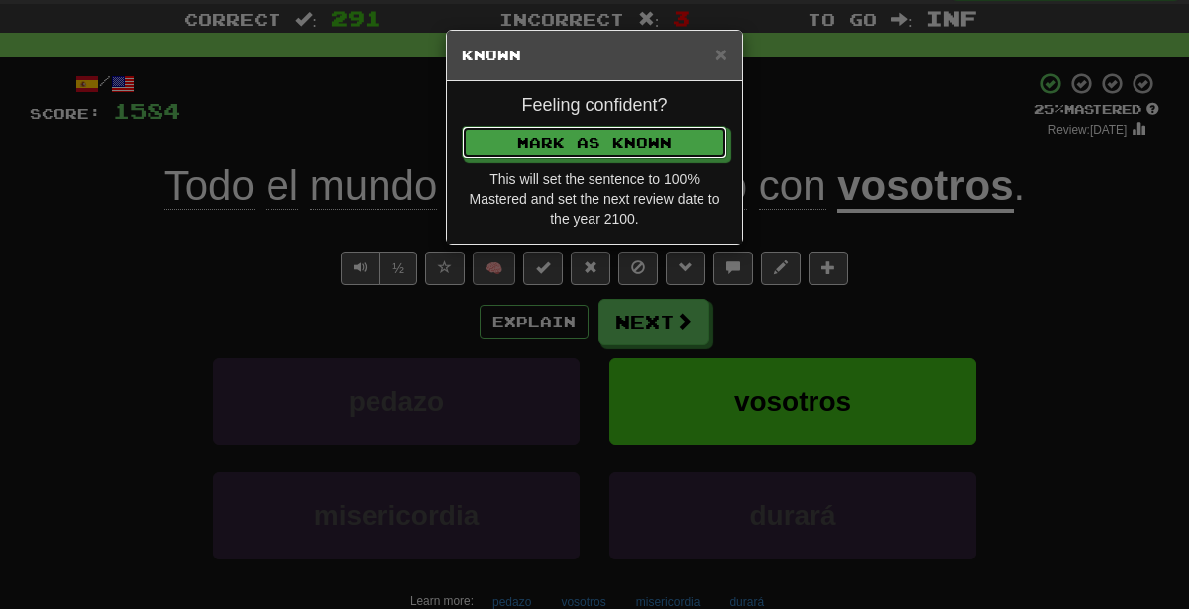
click at [462, 126] on button "Mark as Known" at bounding box center [595, 143] width 266 height 34
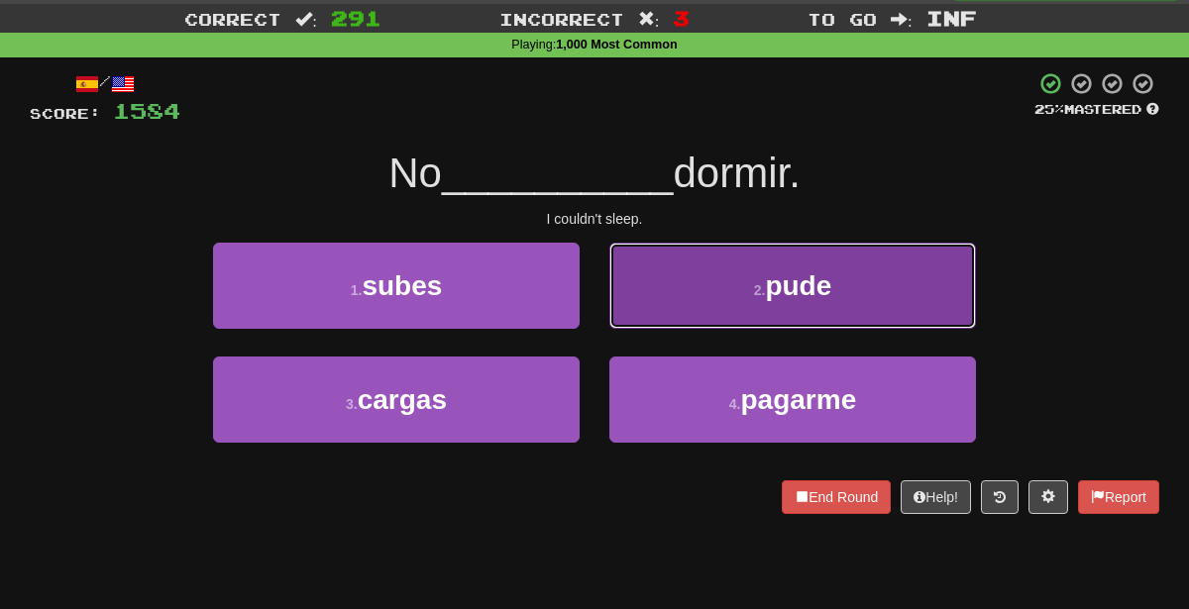
click at [760, 277] on button "2 . pude" at bounding box center [792, 286] width 367 height 86
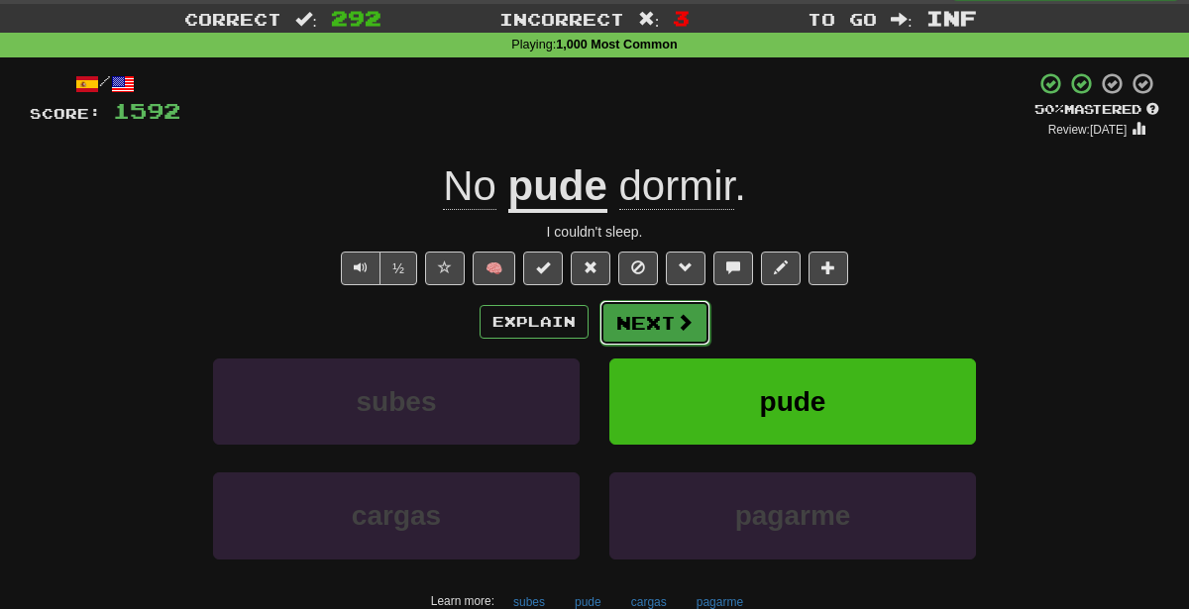
click at [625, 309] on button "Next" at bounding box center [654, 323] width 111 height 46
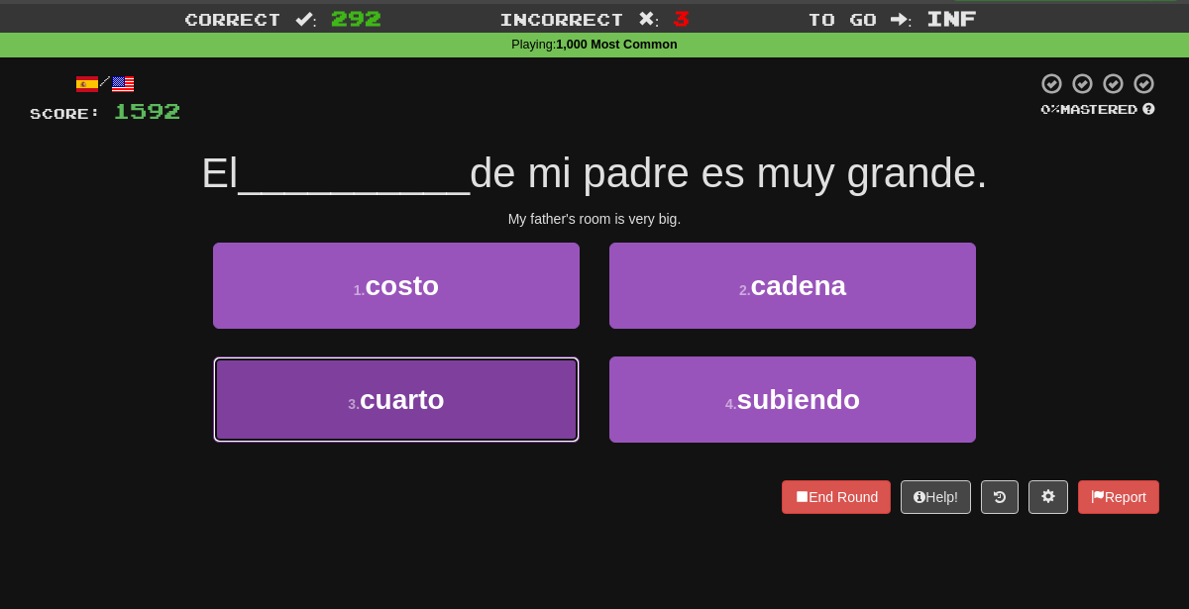
click at [526, 386] on button "3 . cuarto" at bounding box center [396, 400] width 367 height 86
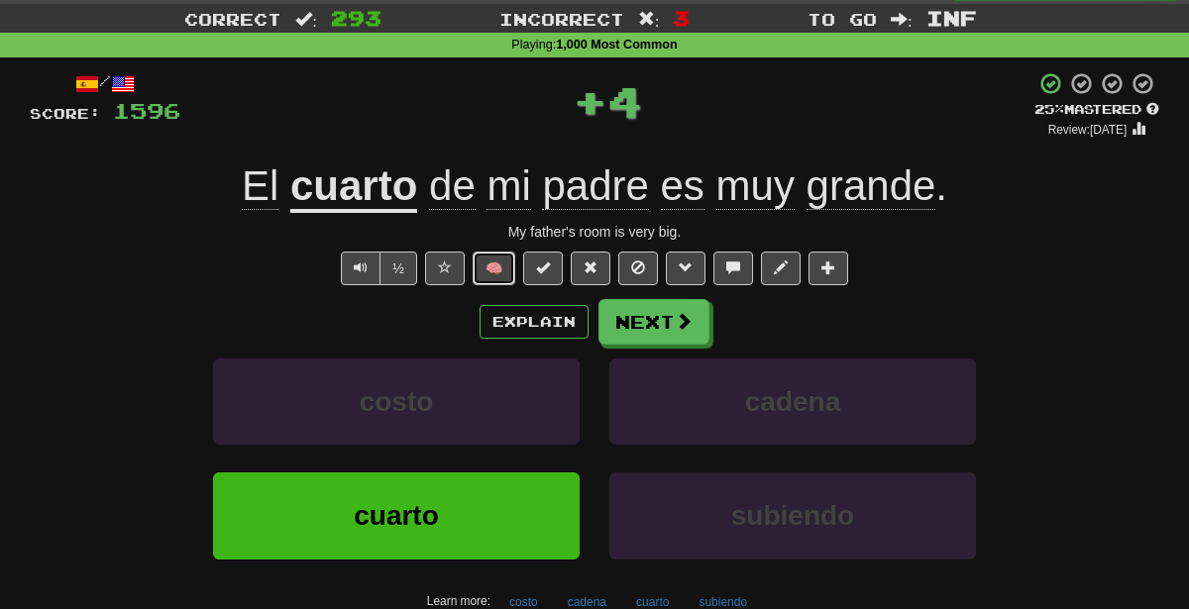
click at [510, 271] on button "🧠" at bounding box center [494, 269] width 43 height 34
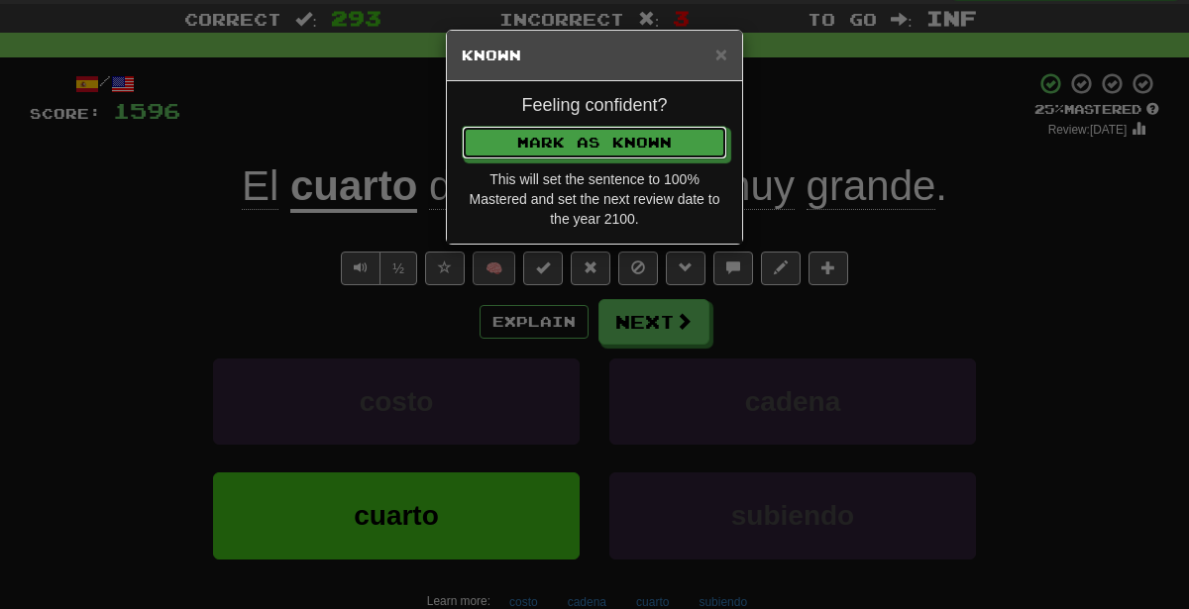
click at [462, 126] on button "Mark as Known" at bounding box center [595, 143] width 266 height 34
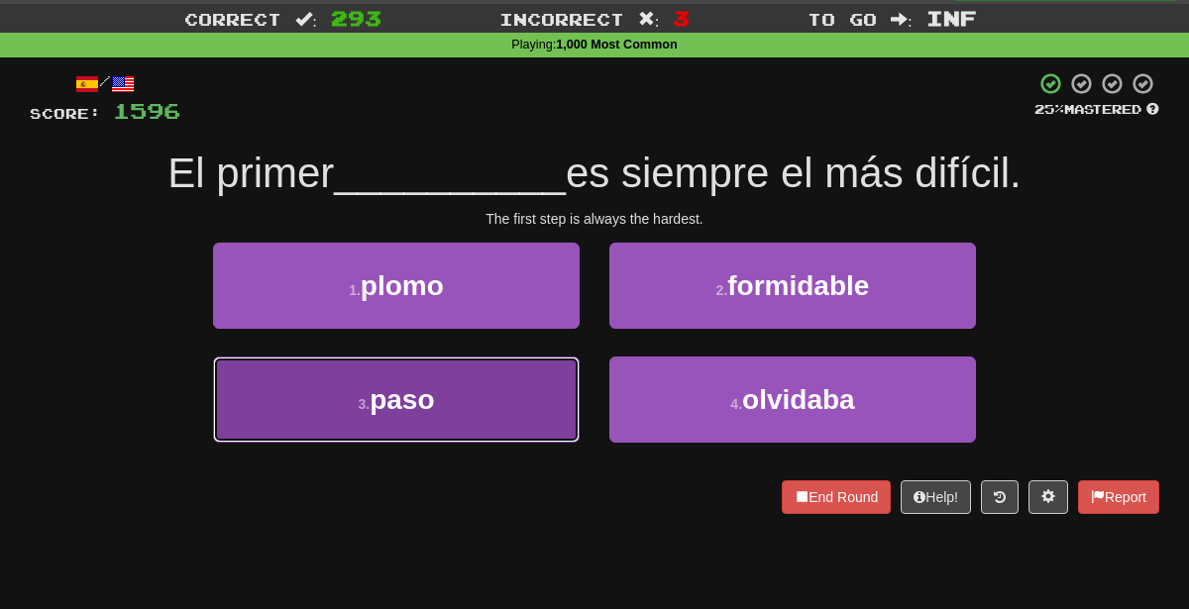
click at [491, 390] on button "3 . paso" at bounding box center [396, 400] width 367 height 86
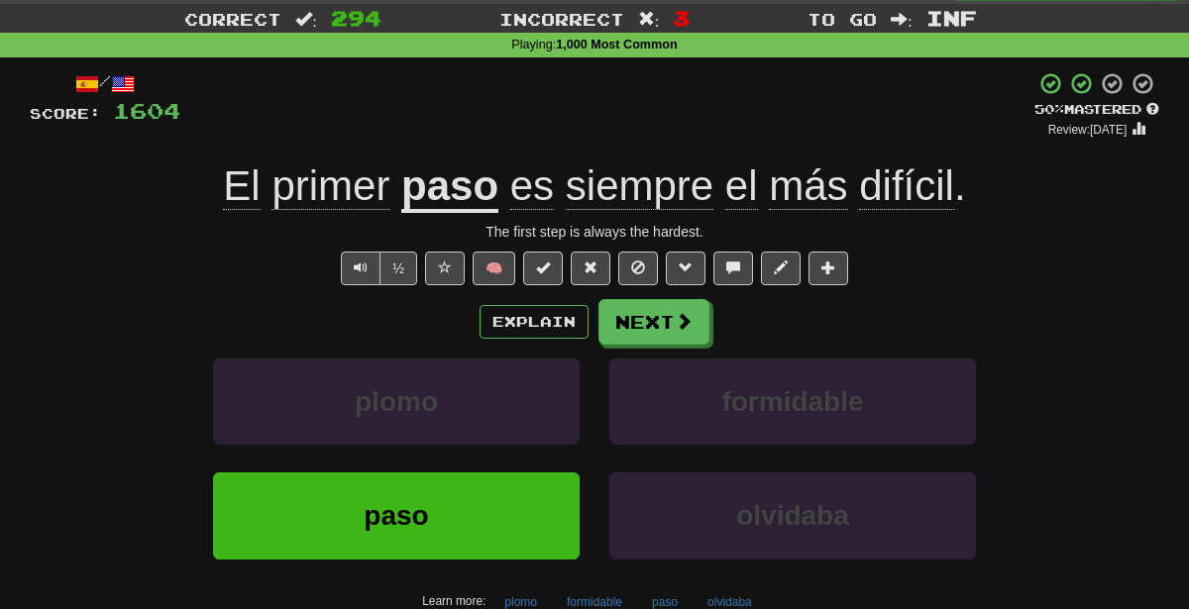
click at [683, 295] on div "/ Score: 1604 + 8 50 % Mastered Review: [DATE] El primer paso es siempre el más…" at bounding box center [594, 381] width 1129 height 621
click at [681, 308] on button "Next" at bounding box center [654, 323] width 111 height 46
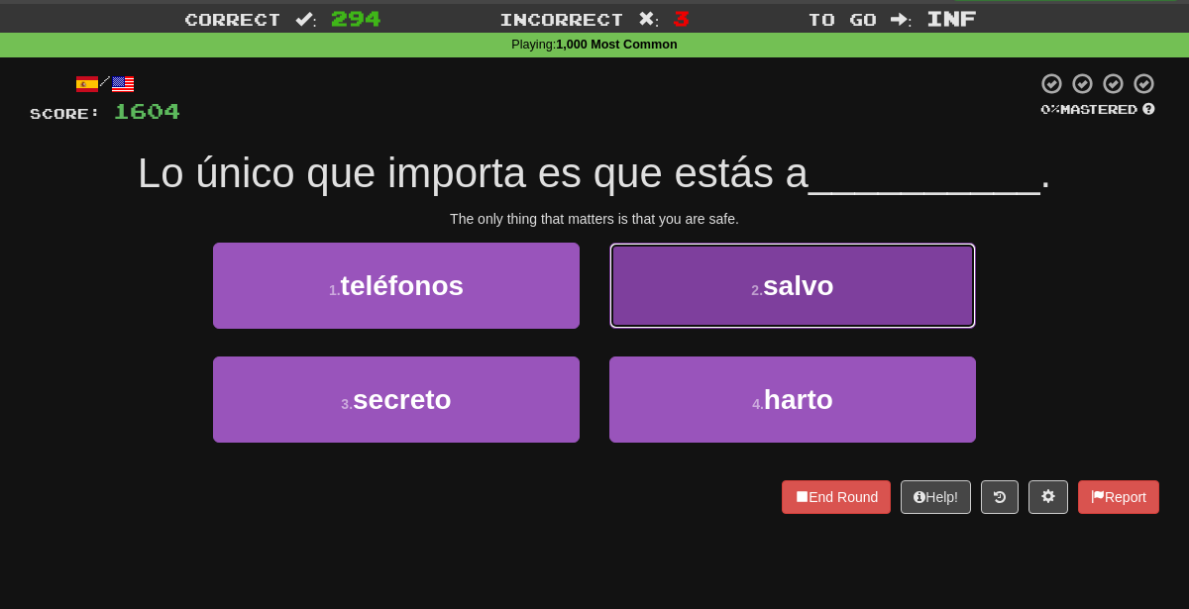
click at [683, 302] on button "2 . salvo" at bounding box center [792, 286] width 367 height 86
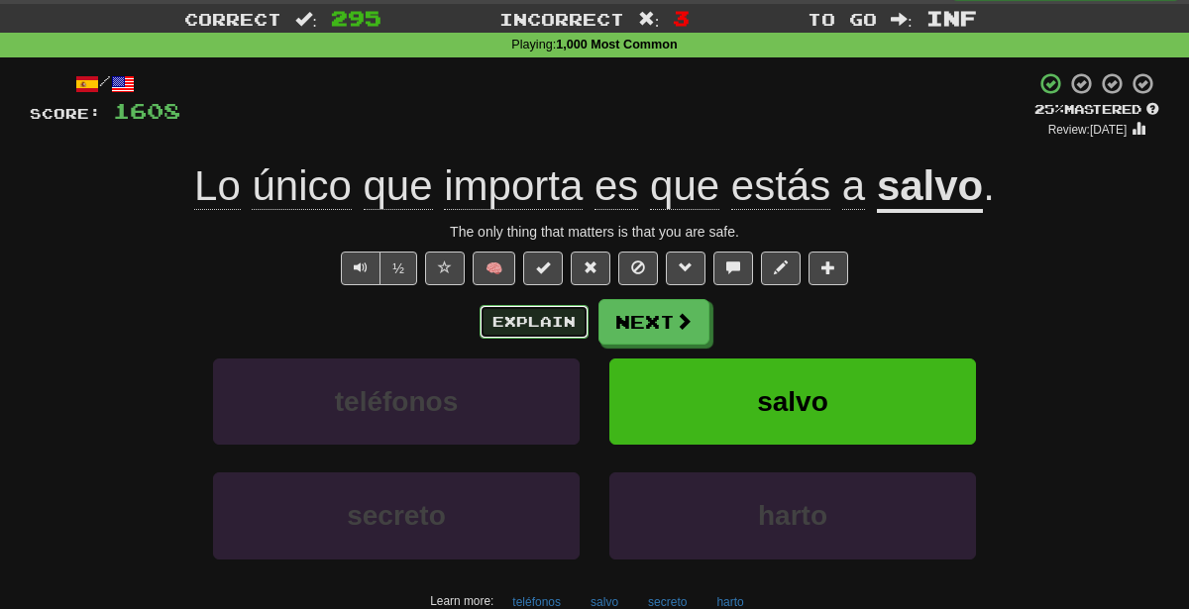
click at [567, 327] on button "Explain" at bounding box center [534, 322] width 109 height 34
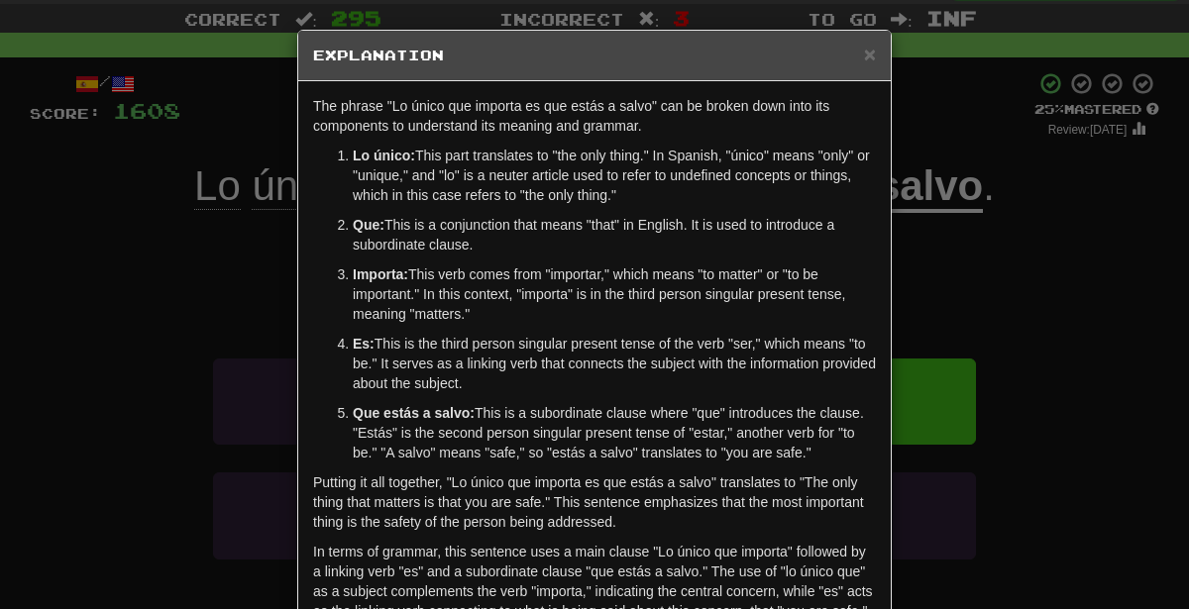
click at [942, 294] on div "× Explanation The phrase "Lo único que importa es que estás a salvo" can be bro…" at bounding box center [594, 304] width 1189 height 609
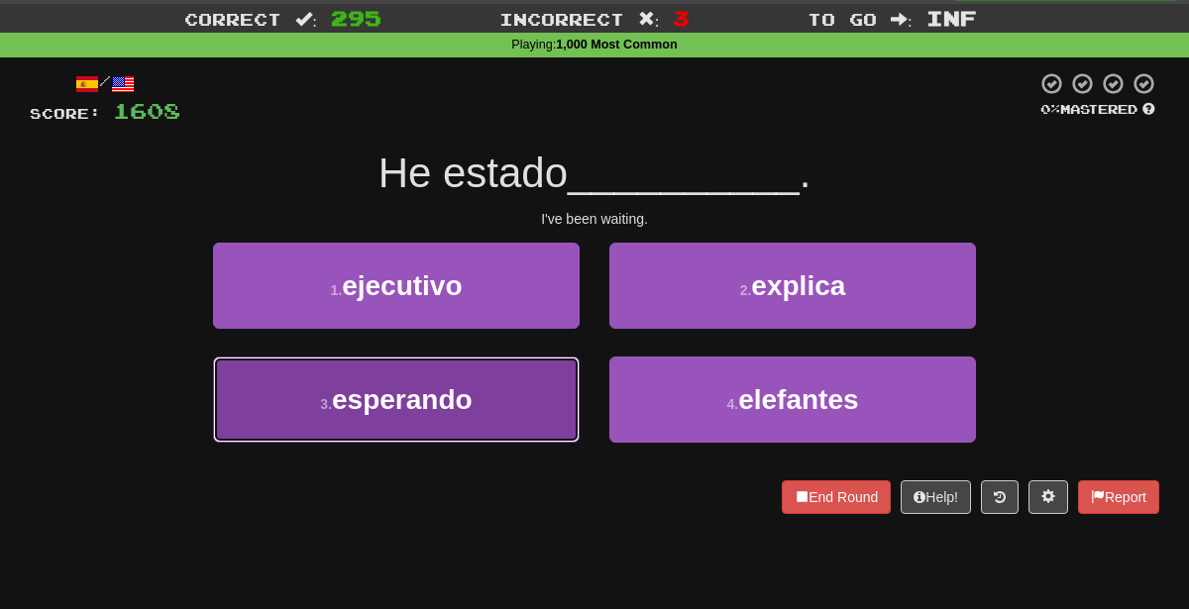
click at [482, 393] on button "3 . esperando" at bounding box center [396, 400] width 367 height 86
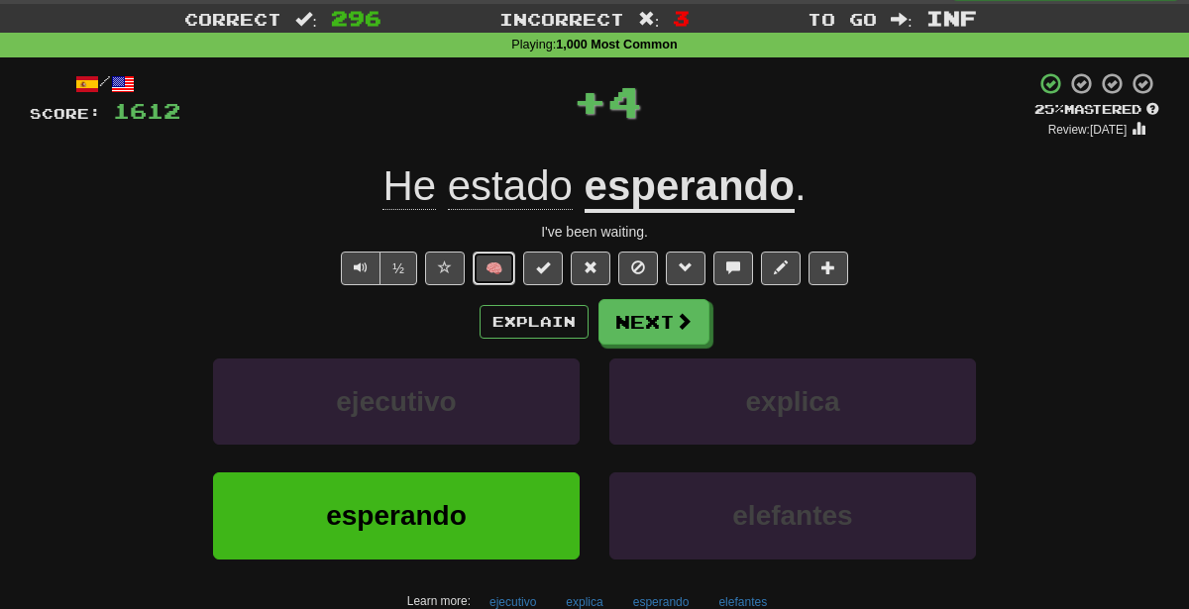
click at [488, 269] on button "🧠" at bounding box center [494, 269] width 43 height 34
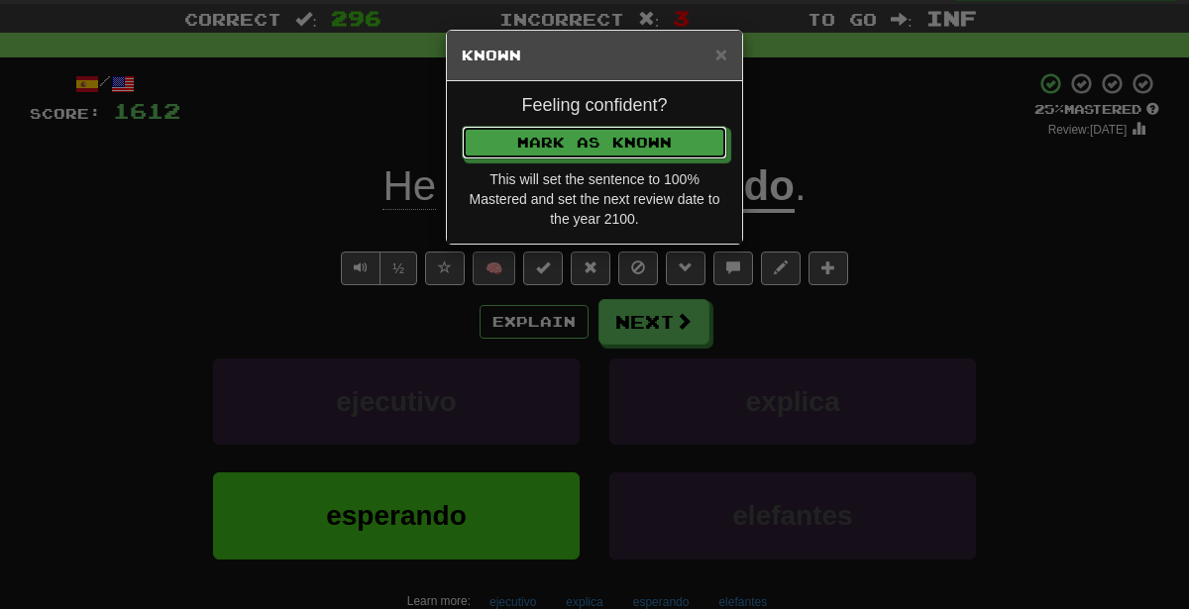
click at [462, 126] on button "Mark as Known" at bounding box center [595, 143] width 266 height 34
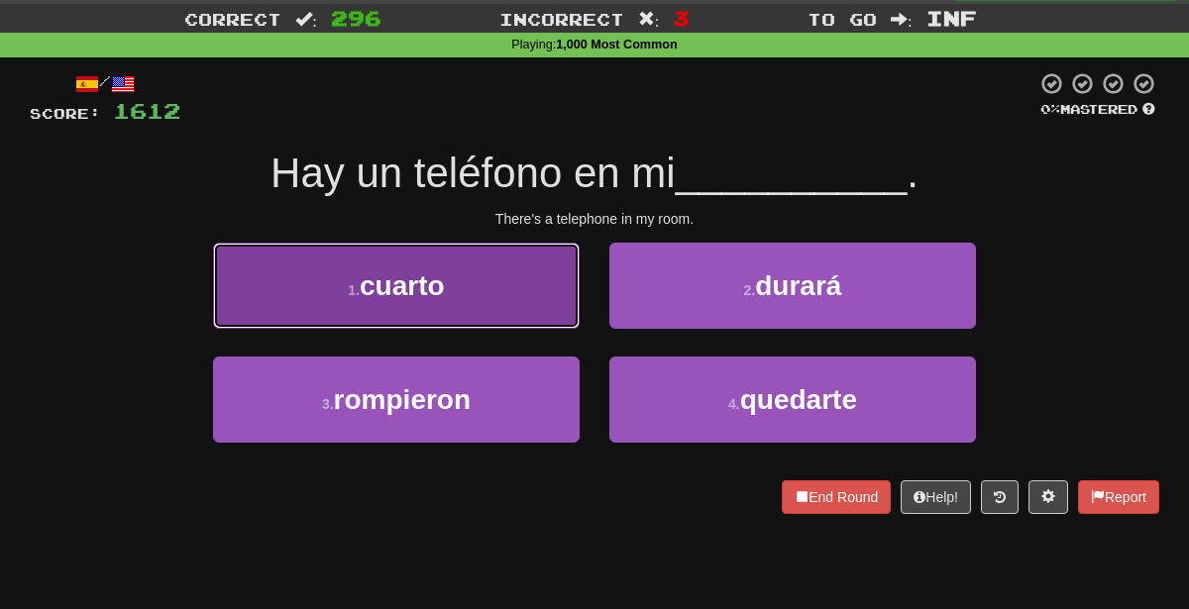
click at [513, 311] on button "1 . cuarto" at bounding box center [396, 286] width 367 height 86
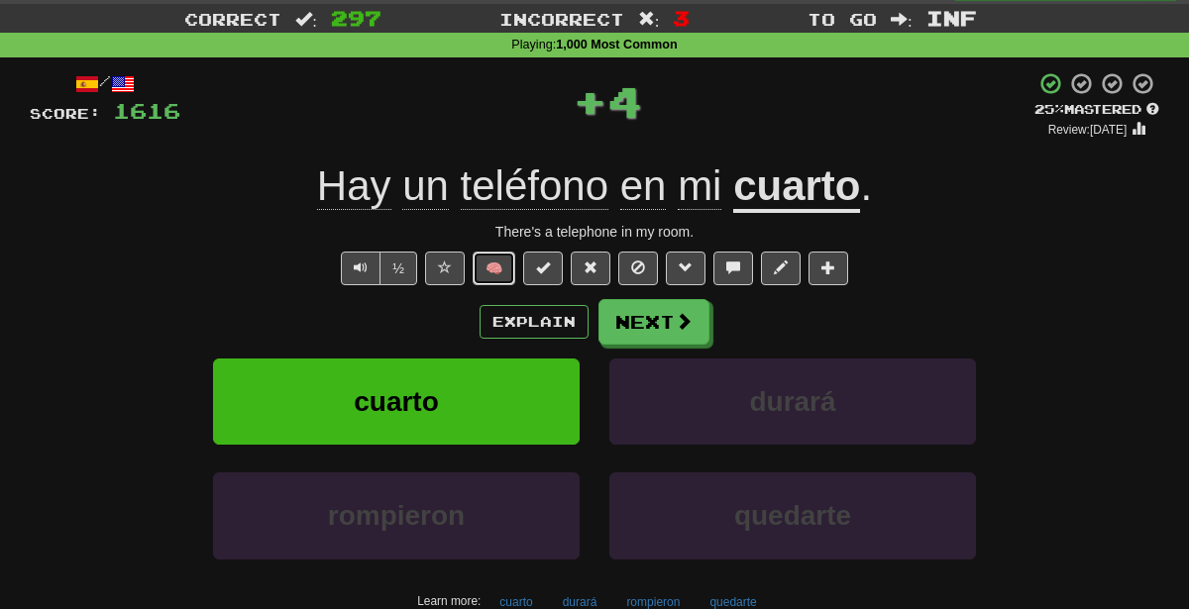
click at [499, 264] on button "🧠" at bounding box center [494, 269] width 43 height 34
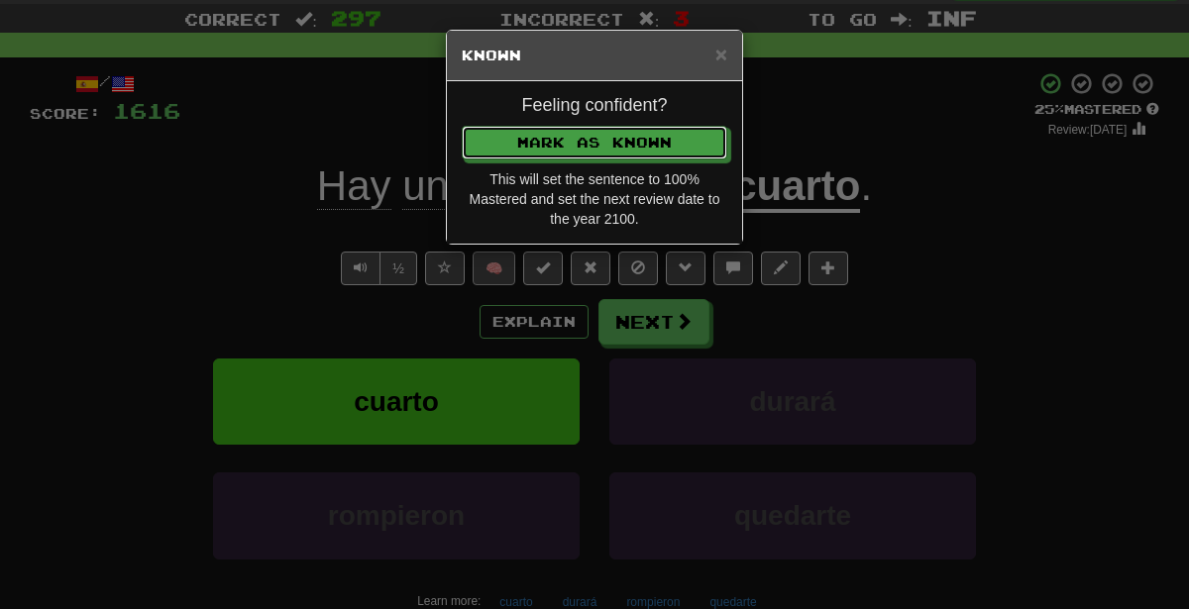
click at [462, 126] on button "Mark as Known" at bounding box center [595, 143] width 266 height 34
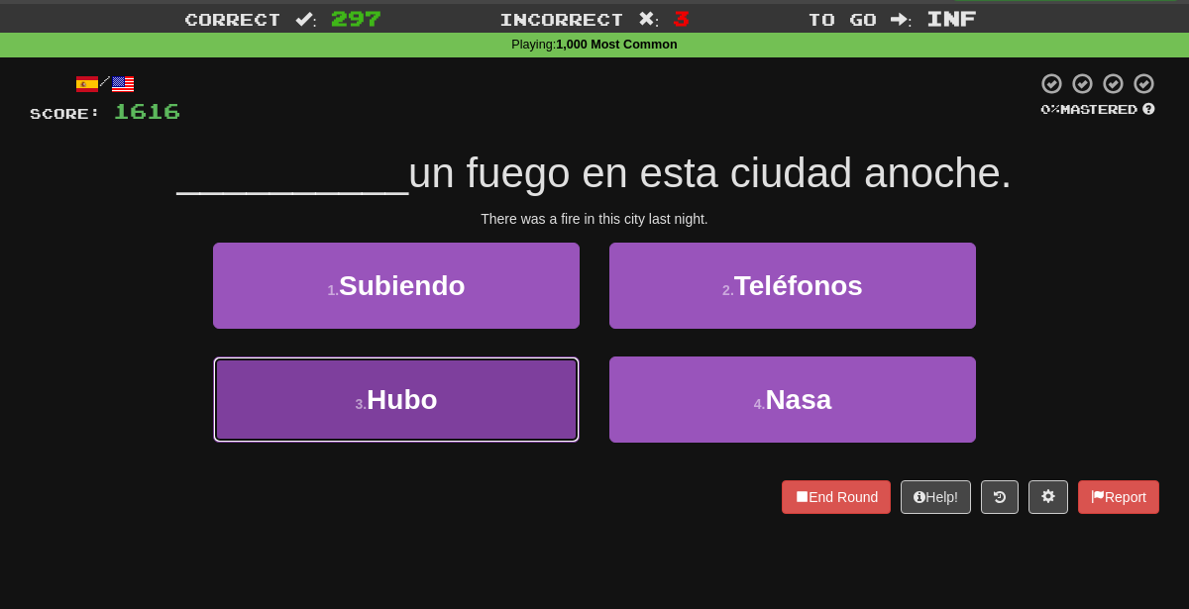
click at [518, 392] on button "3 . [GEOGRAPHIC_DATA]" at bounding box center [396, 400] width 367 height 86
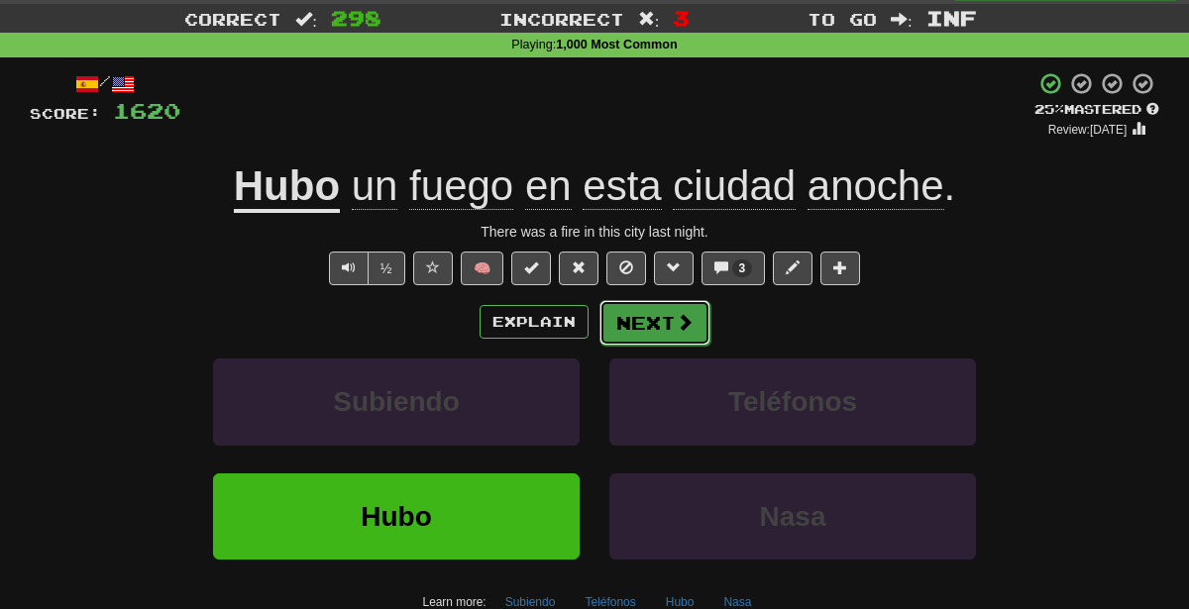
click at [638, 304] on button "Next" at bounding box center [654, 323] width 111 height 46
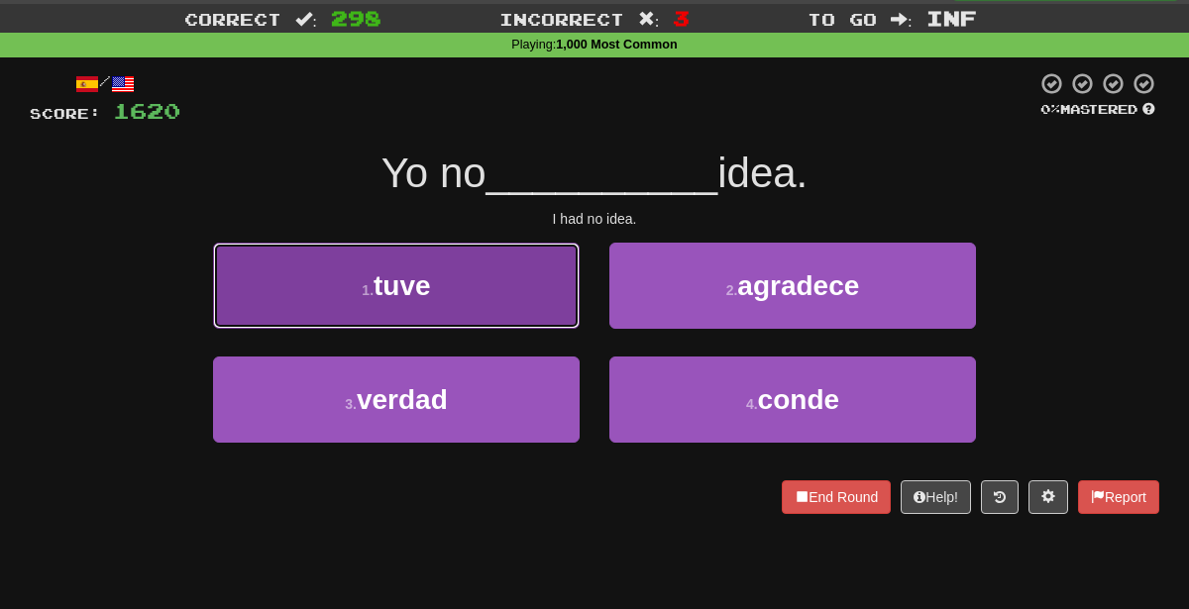
click at [479, 286] on button "1 . tuve" at bounding box center [396, 286] width 367 height 86
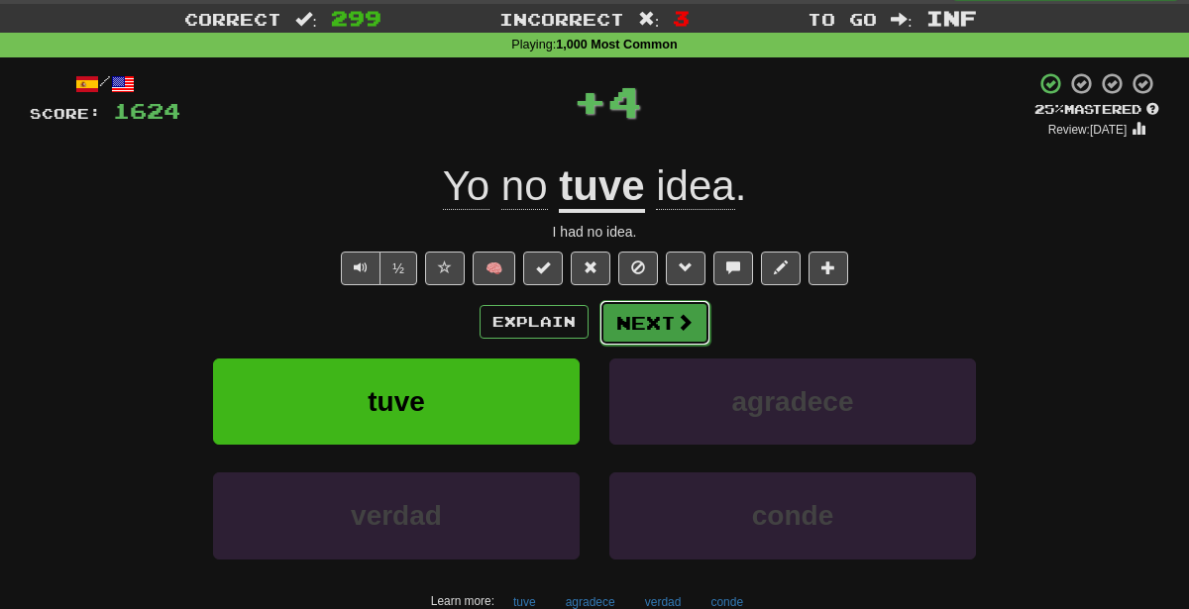
click at [676, 325] on span at bounding box center [685, 322] width 18 height 18
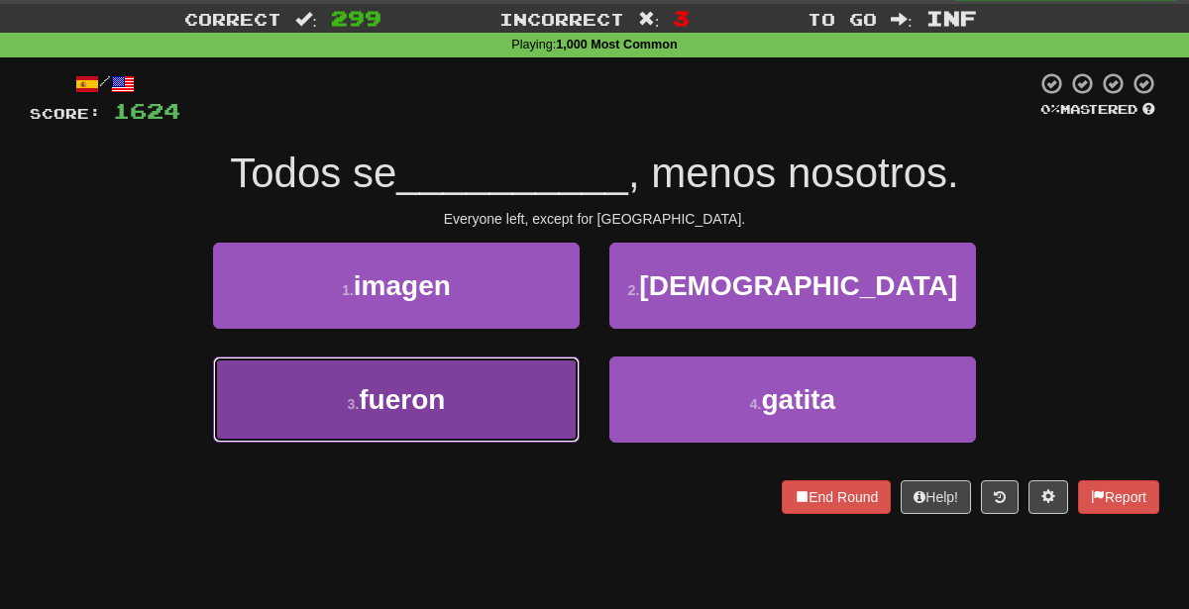
click at [551, 425] on button "3 . fueron" at bounding box center [396, 400] width 367 height 86
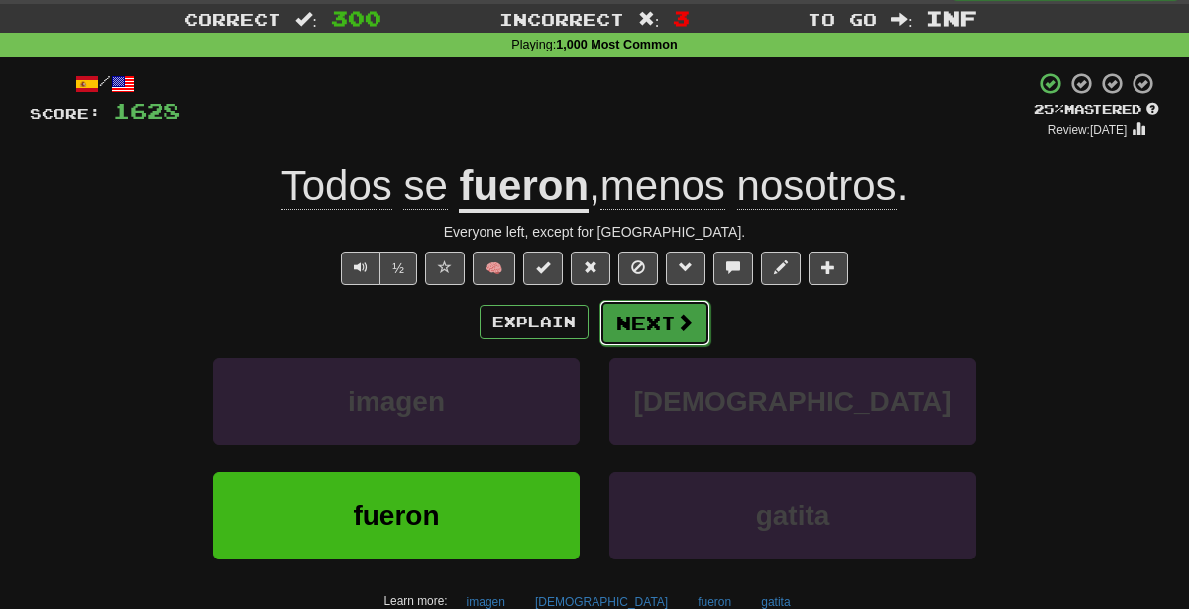
click at [676, 330] on span at bounding box center [685, 322] width 18 height 18
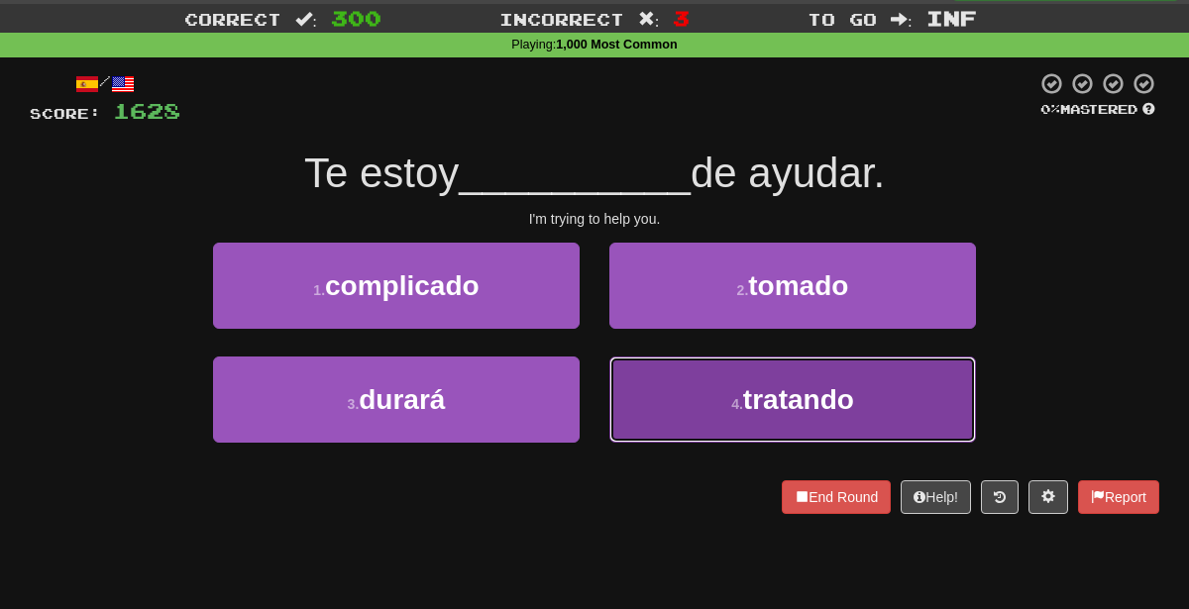
click at [697, 396] on button "4 . tratando" at bounding box center [792, 400] width 367 height 86
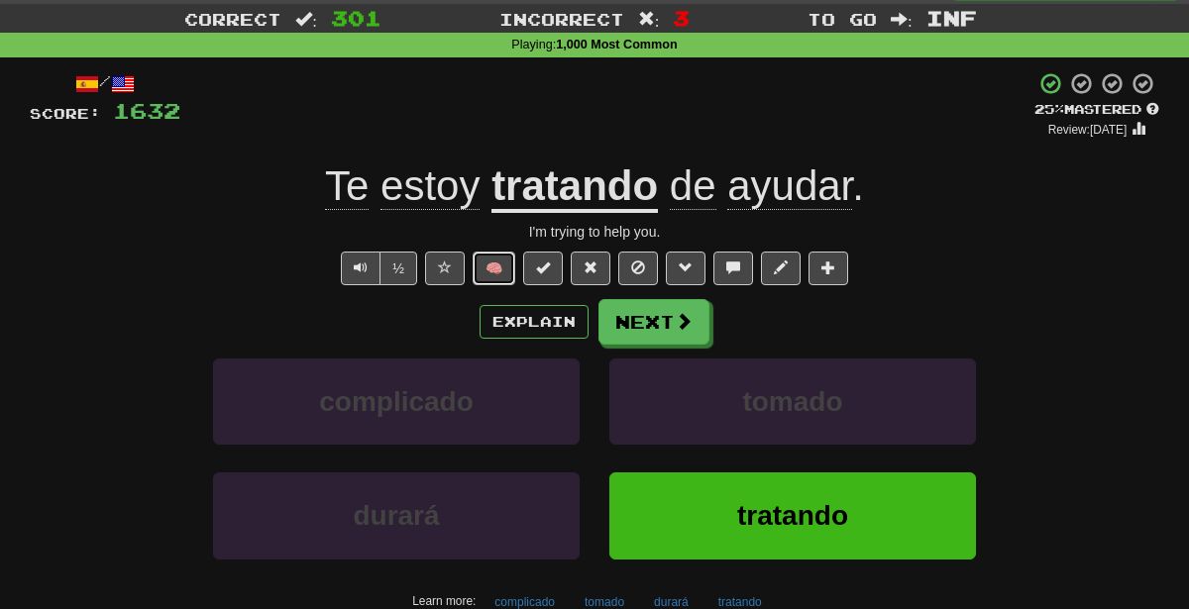
click at [481, 264] on button "🧠" at bounding box center [494, 269] width 43 height 34
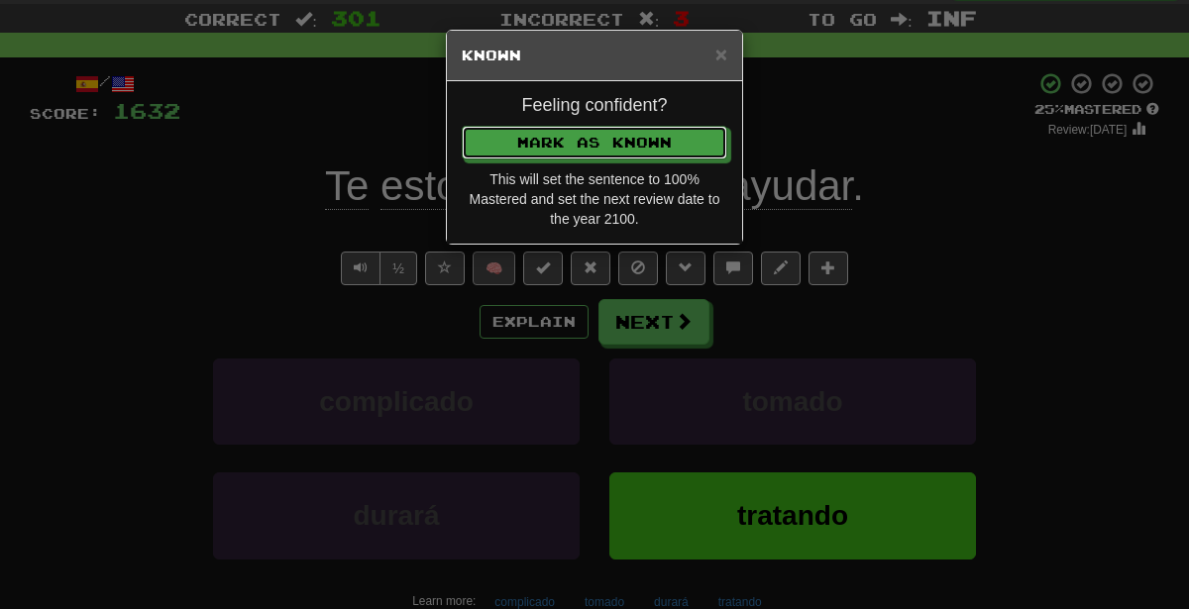
click at [462, 126] on button "Mark as Known" at bounding box center [595, 143] width 266 height 34
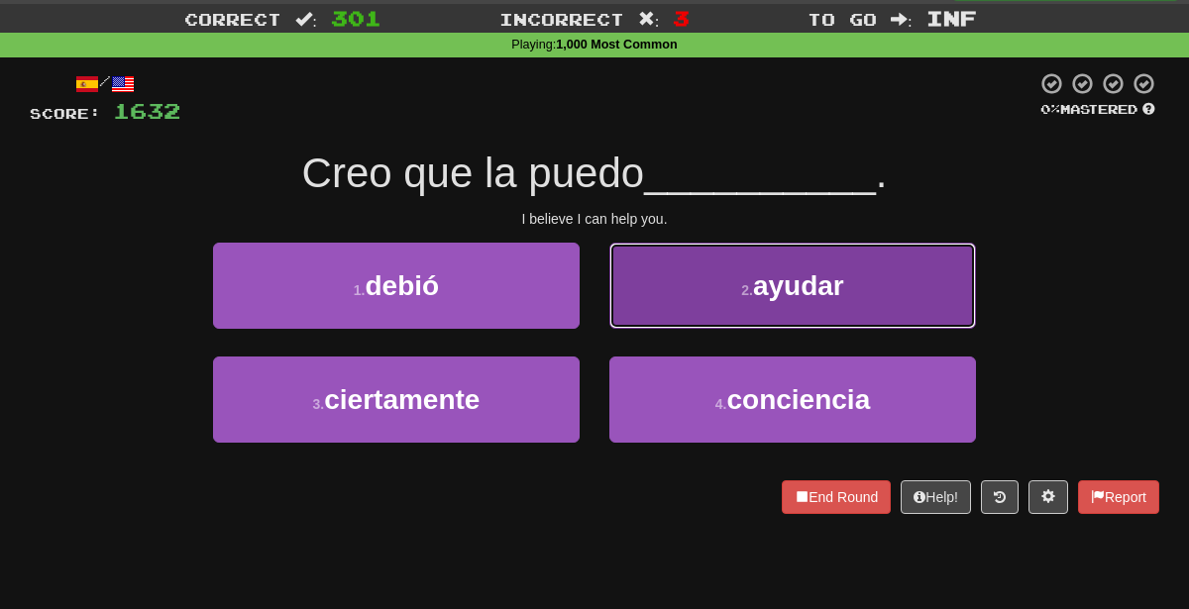
click at [680, 305] on button "2 . ayudar" at bounding box center [792, 286] width 367 height 86
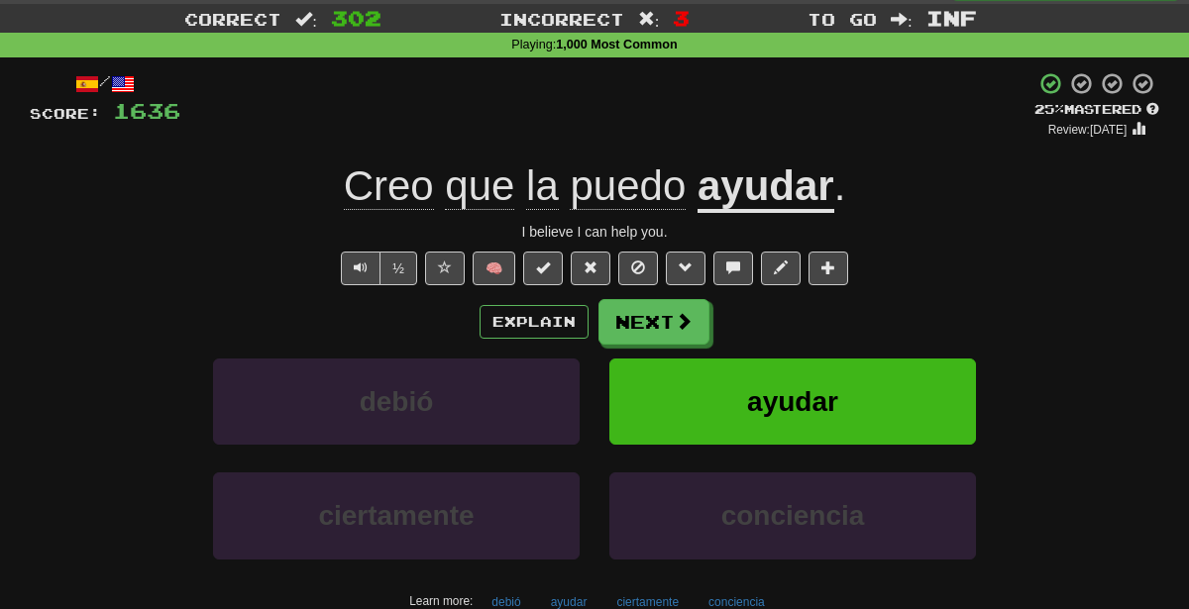
click at [590, 181] on span "puedo" at bounding box center [628, 186] width 116 height 48
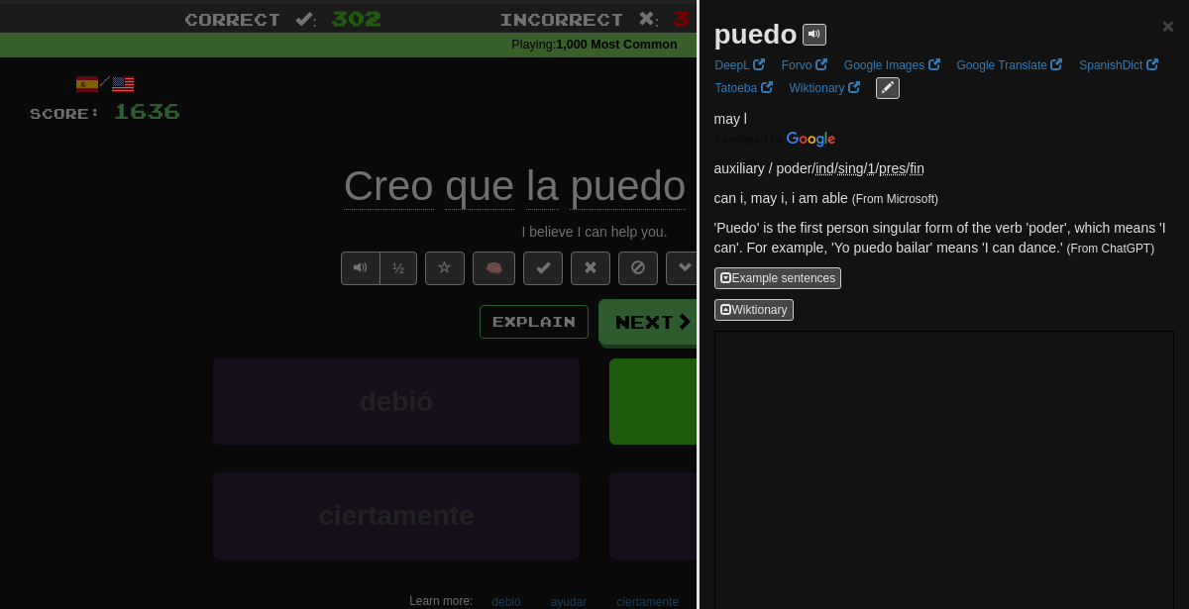
click at [590, 181] on div at bounding box center [594, 304] width 1189 height 609
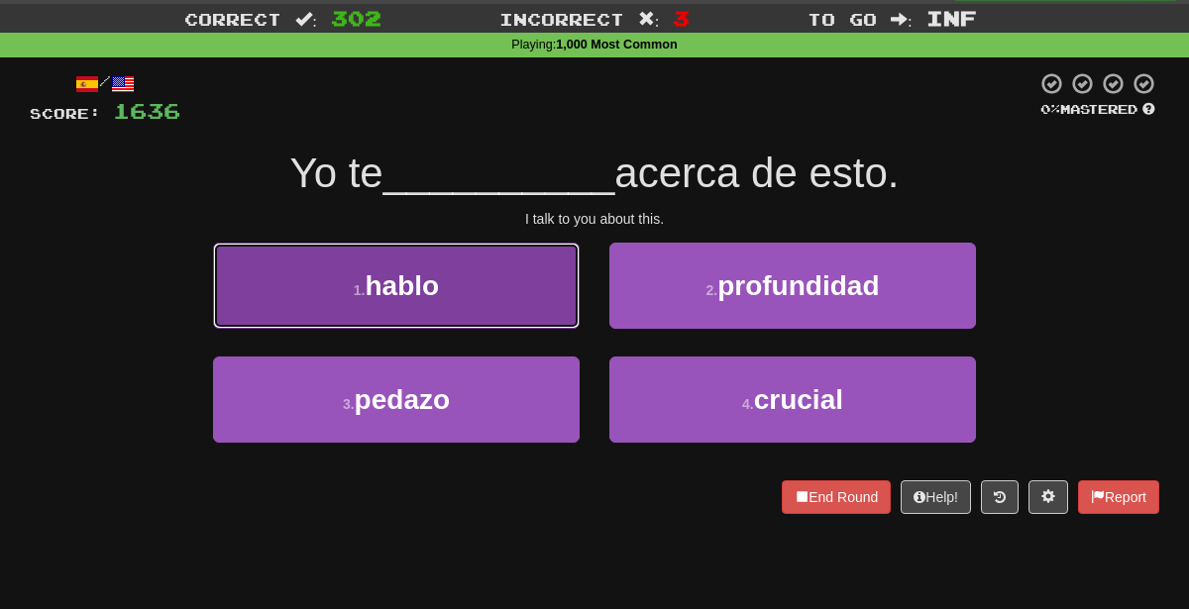
click at [529, 278] on button "1 . [GEOGRAPHIC_DATA]" at bounding box center [396, 286] width 367 height 86
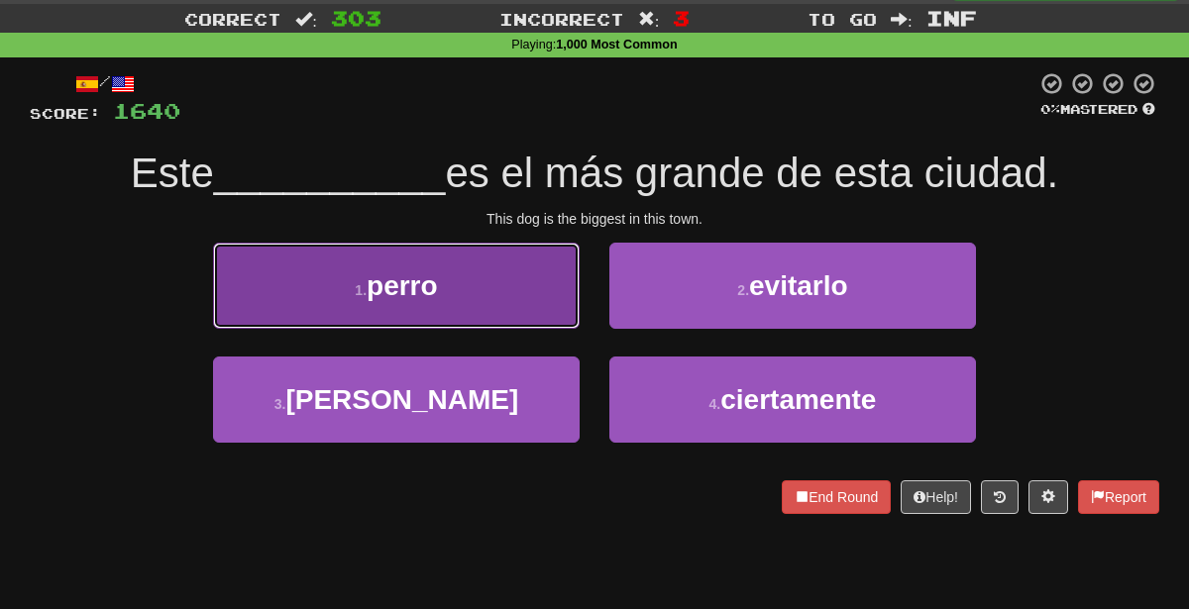
click at [489, 271] on button "1 . perro" at bounding box center [396, 286] width 367 height 86
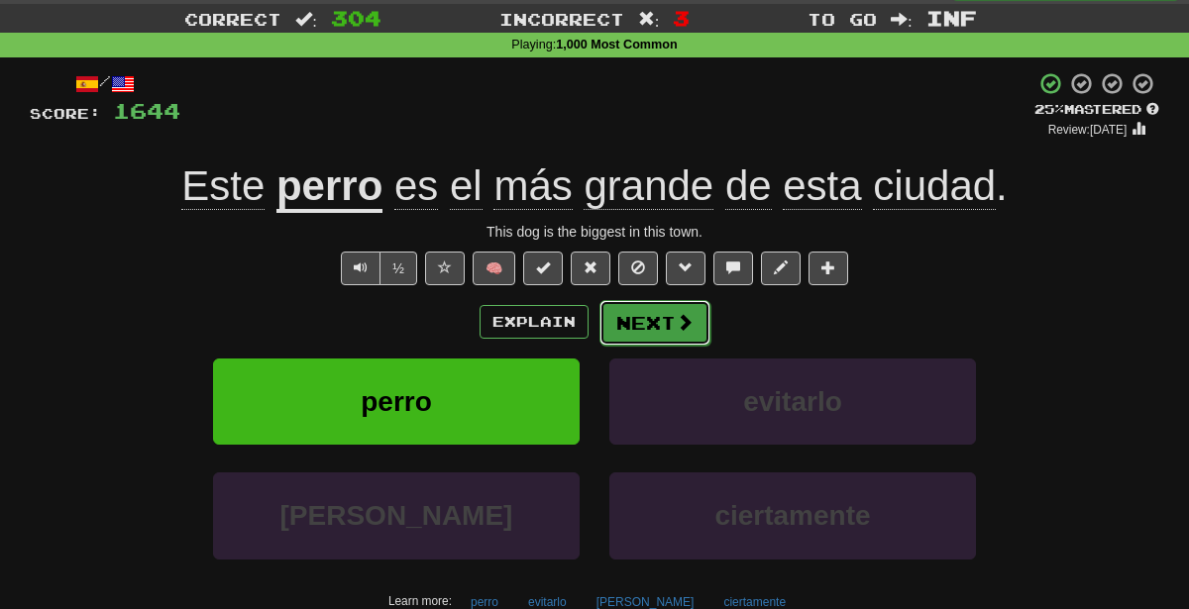
click at [638, 318] on button "Next" at bounding box center [654, 323] width 111 height 46
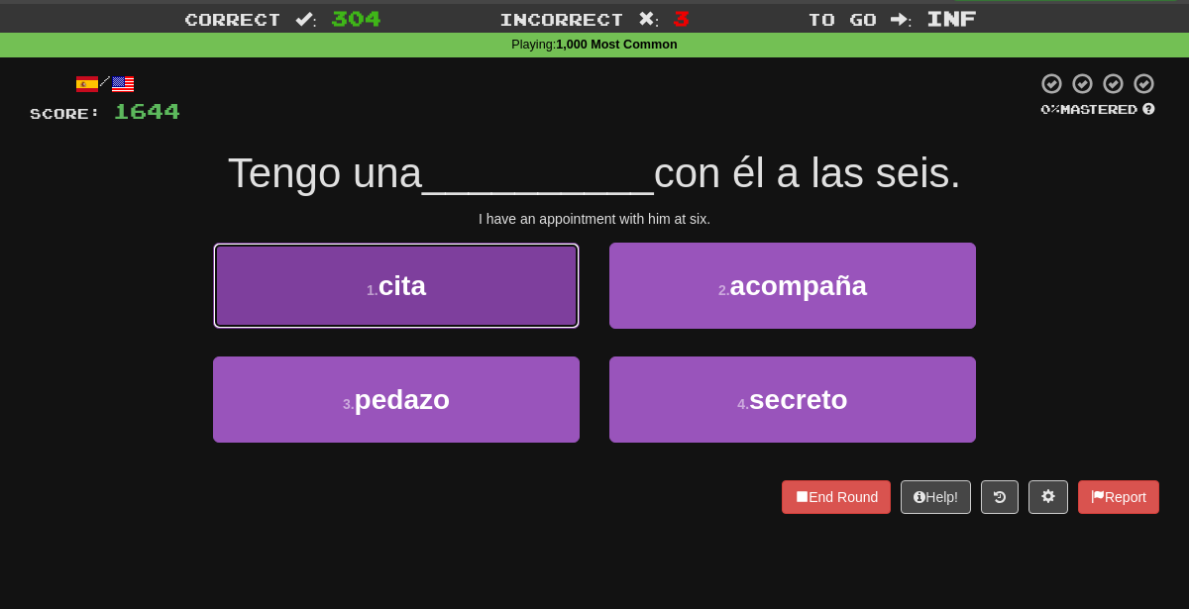
click at [509, 294] on button "1 . cita" at bounding box center [396, 286] width 367 height 86
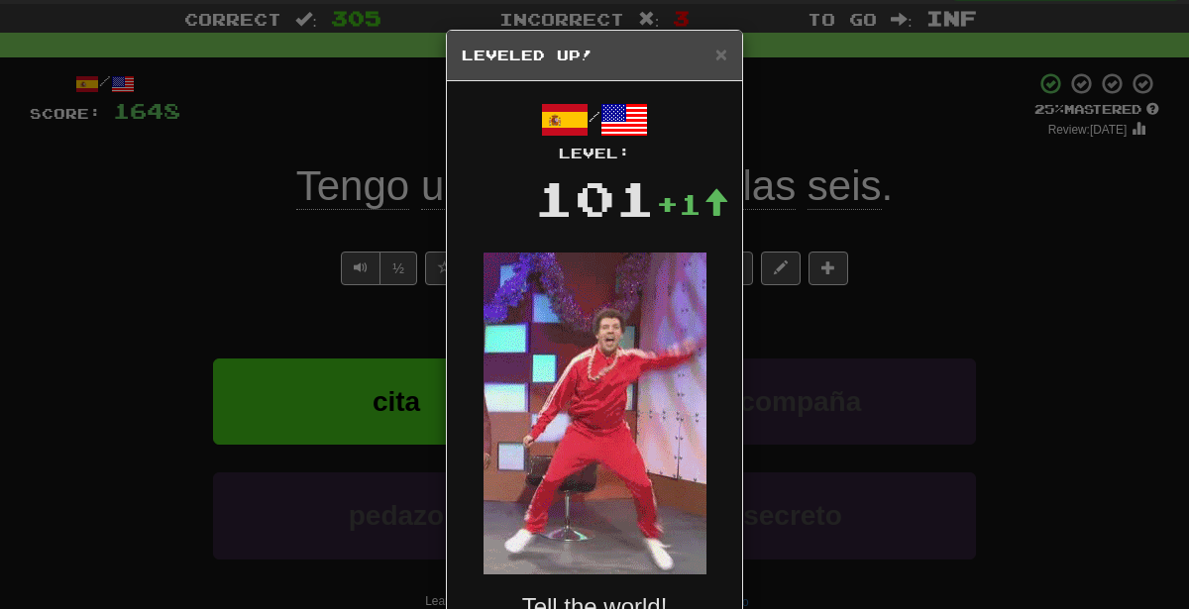
click at [879, 206] on div "× Leveled Up! / Level: 101 +1 Tell the world! Share Post Close" at bounding box center [594, 304] width 1189 height 609
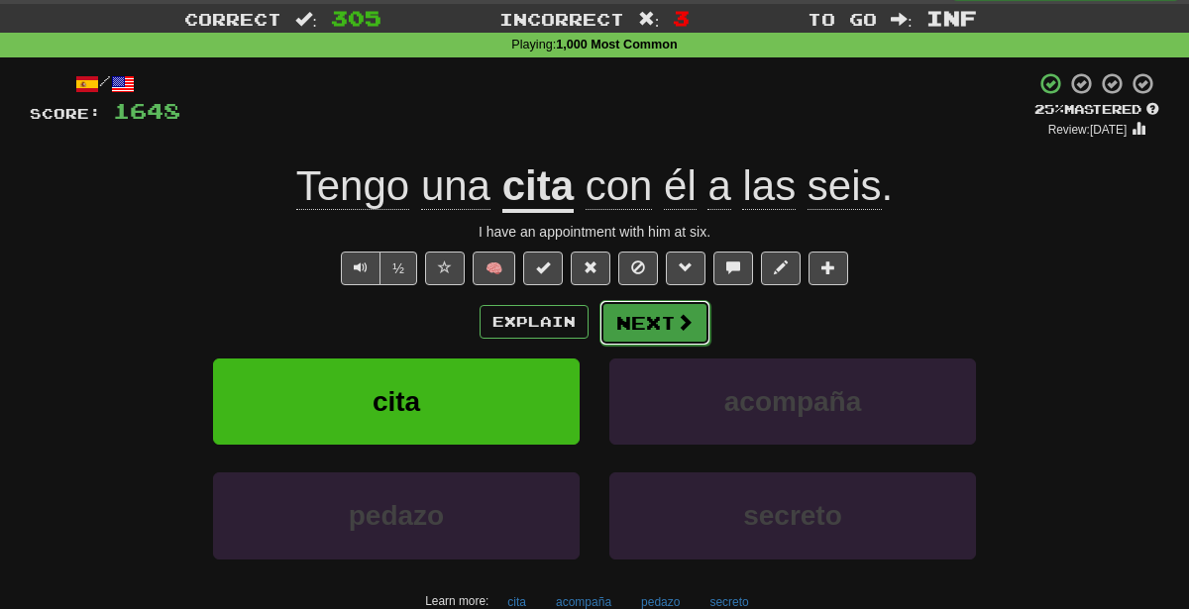
click at [701, 327] on button "Next" at bounding box center [654, 323] width 111 height 46
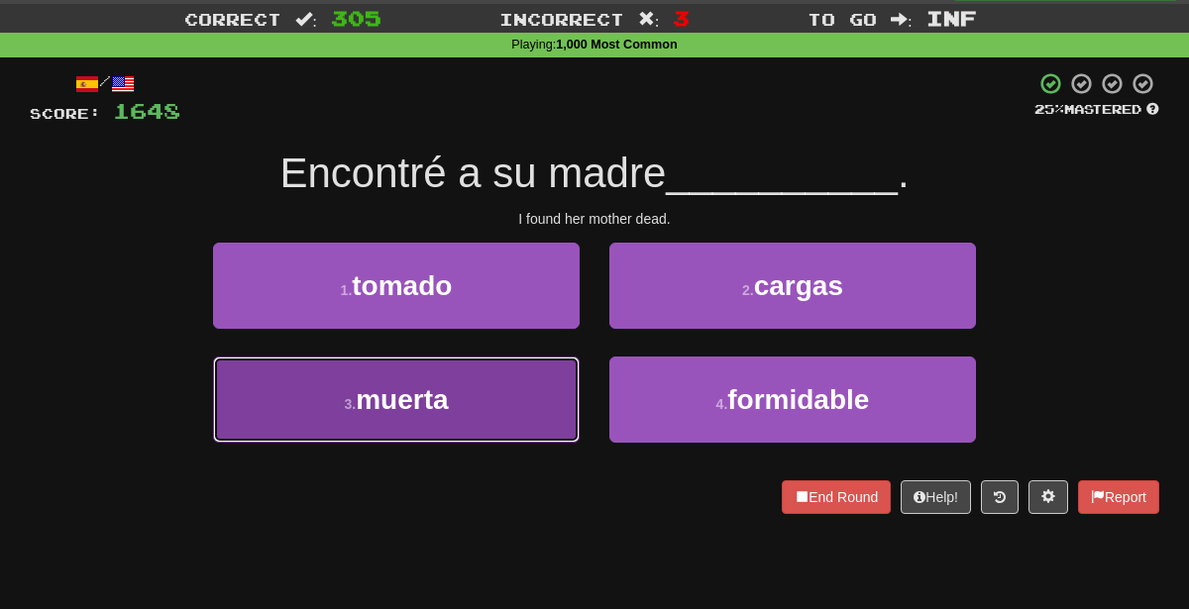
click at [457, 423] on button "3 . muerta" at bounding box center [396, 400] width 367 height 86
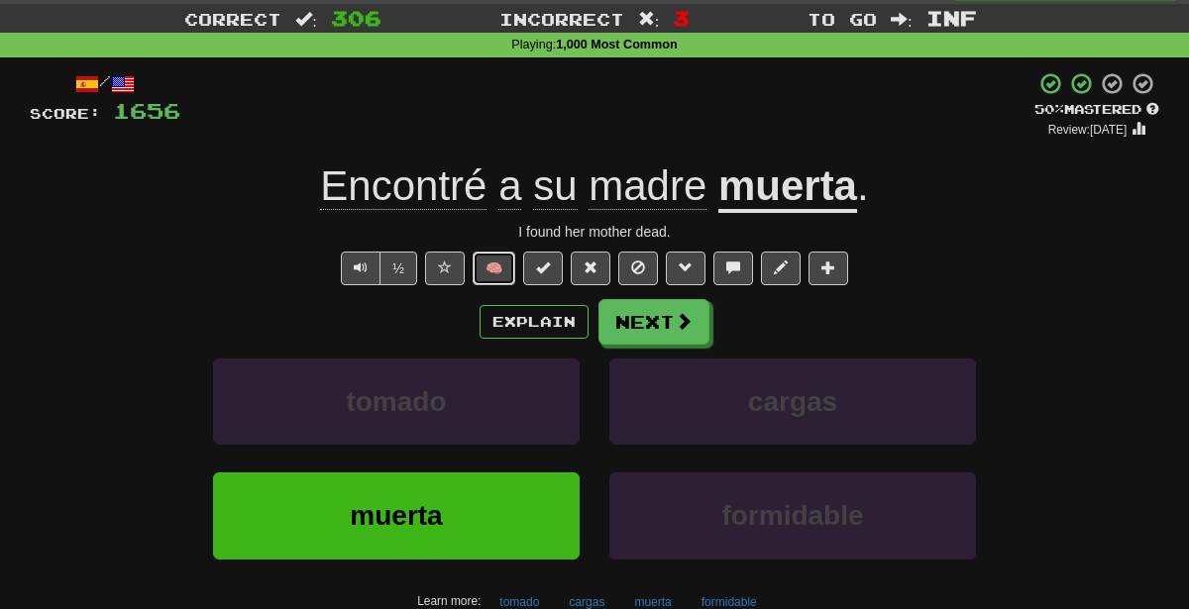
click at [487, 256] on button "🧠" at bounding box center [494, 269] width 43 height 34
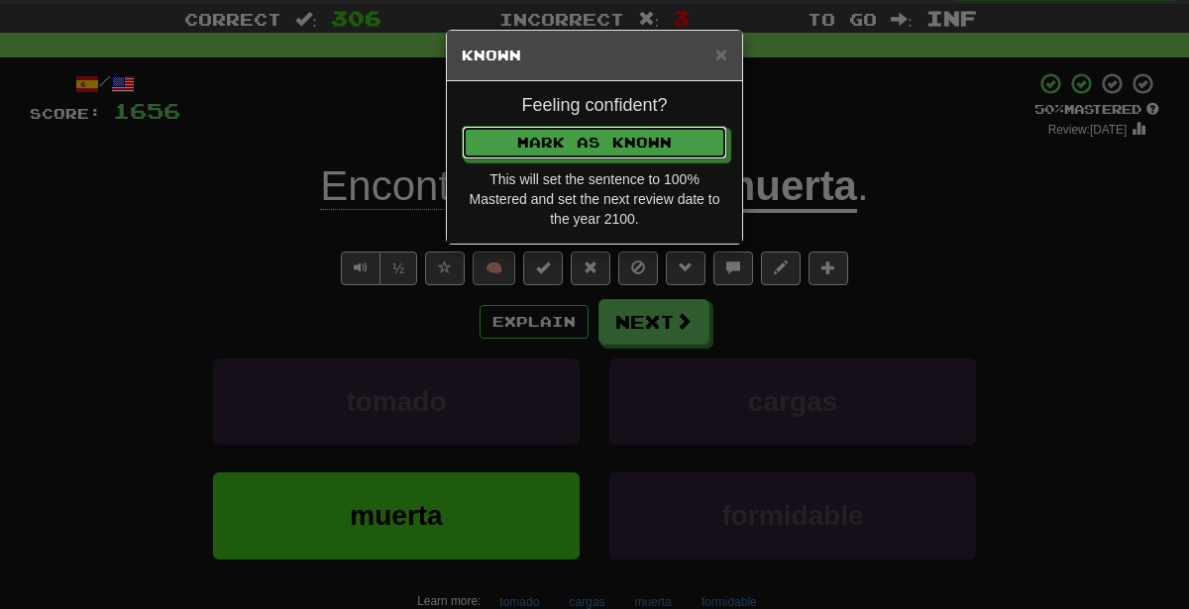
click at [462, 126] on button "Mark as Known" at bounding box center [595, 143] width 266 height 34
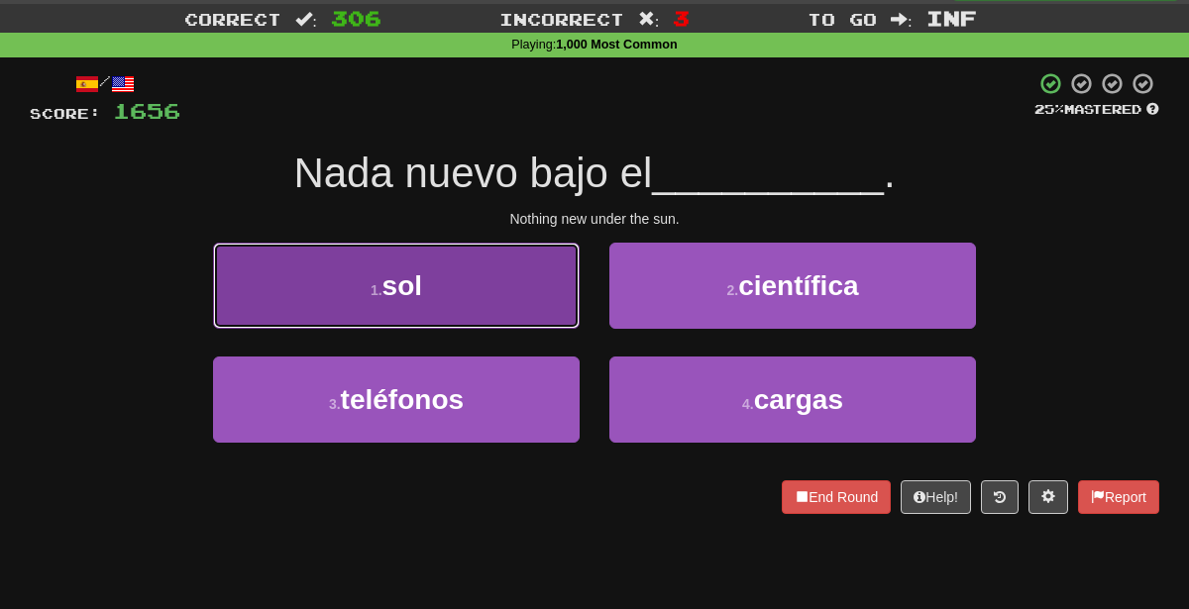
click at [508, 279] on button "1 . sol" at bounding box center [396, 286] width 367 height 86
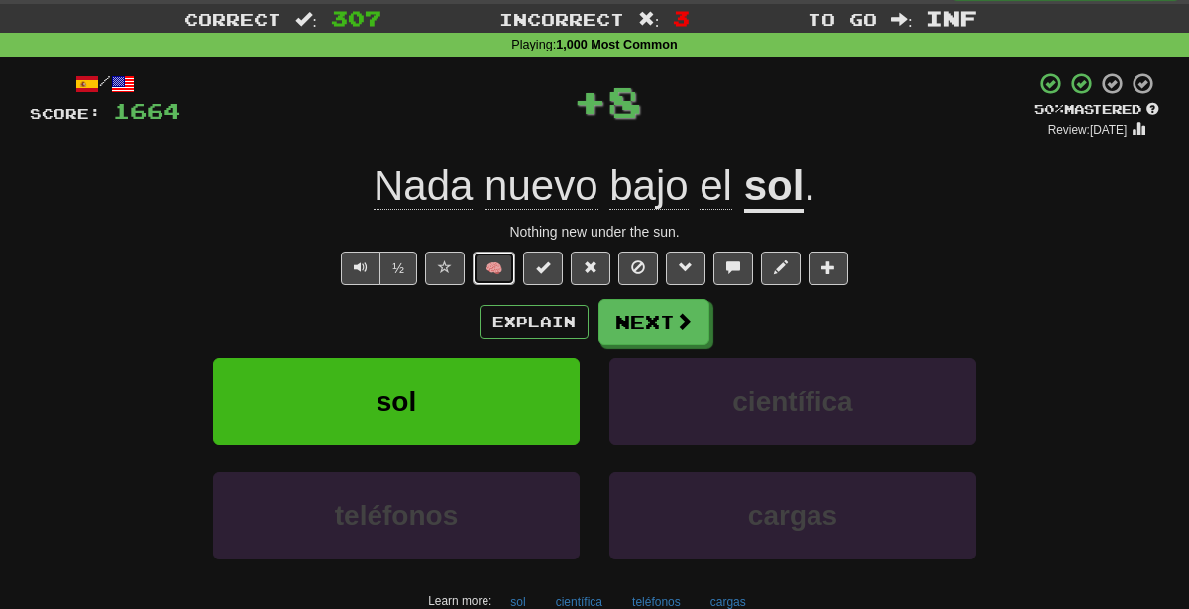
click at [498, 270] on button "🧠" at bounding box center [494, 269] width 43 height 34
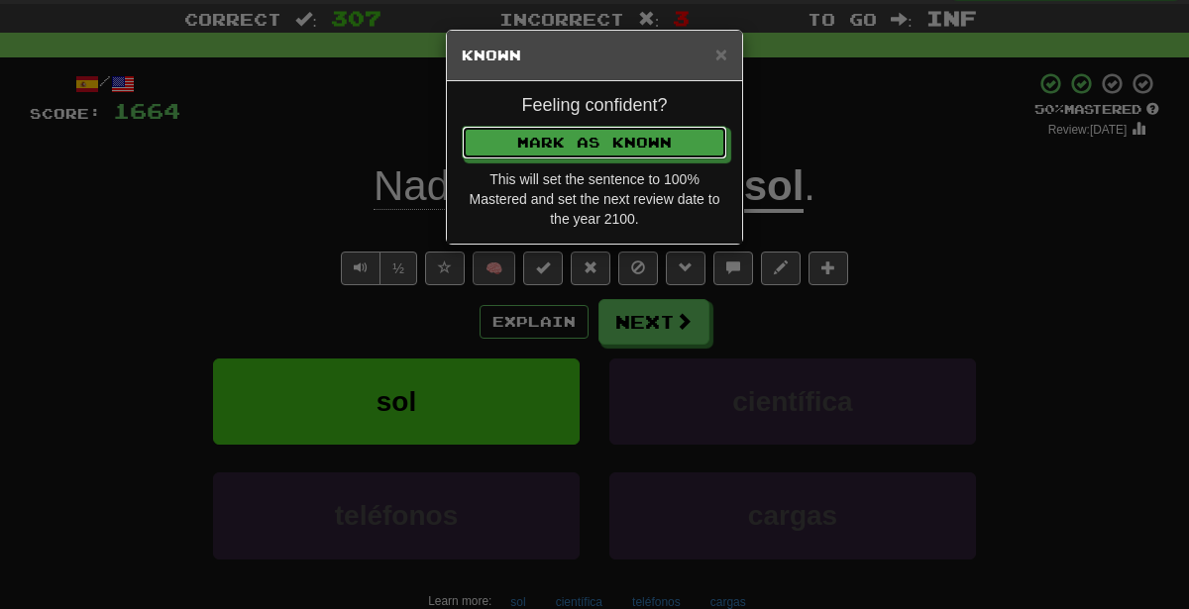
click at [462, 126] on button "Mark as Known" at bounding box center [595, 143] width 266 height 34
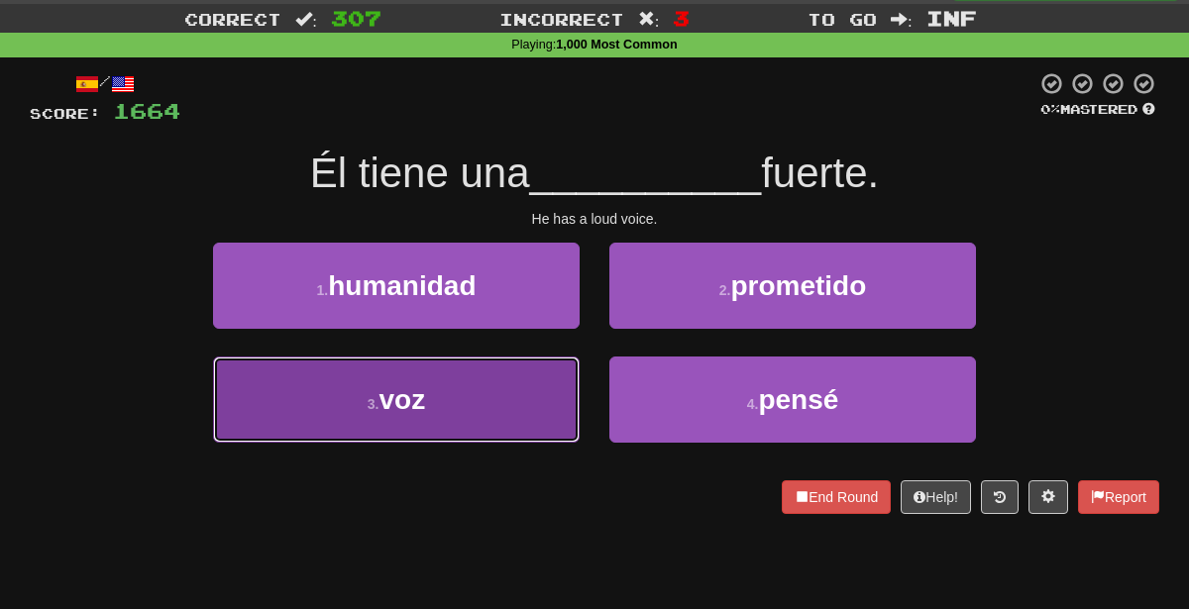
click at [493, 404] on button "3 . voz" at bounding box center [396, 400] width 367 height 86
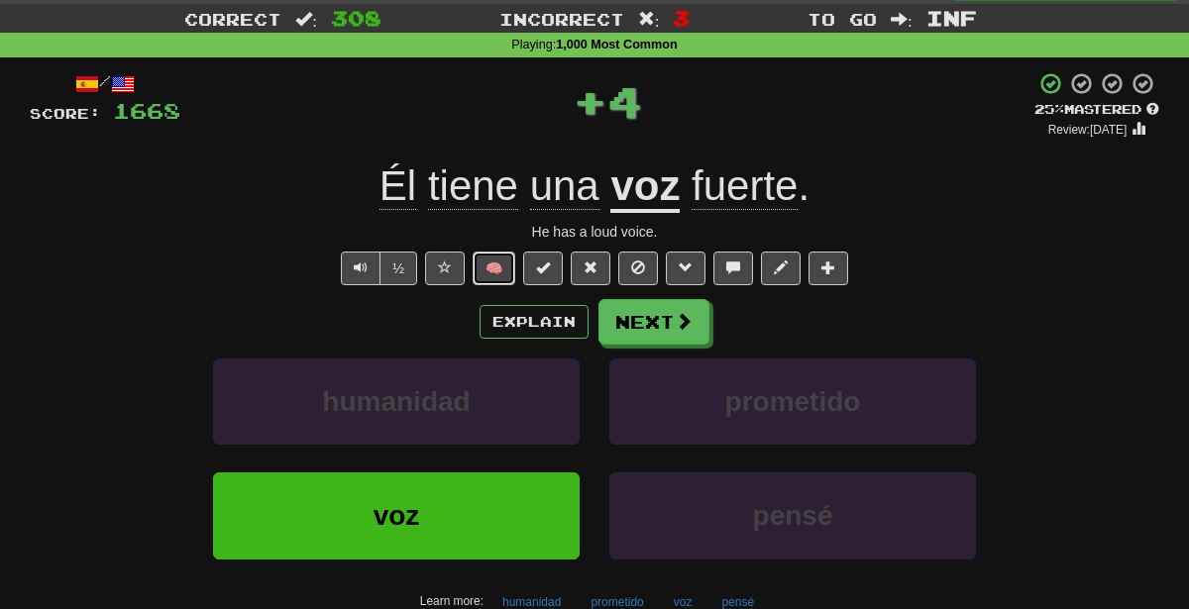
click at [512, 273] on button "🧠" at bounding box center [494, 269] width 43 height 34
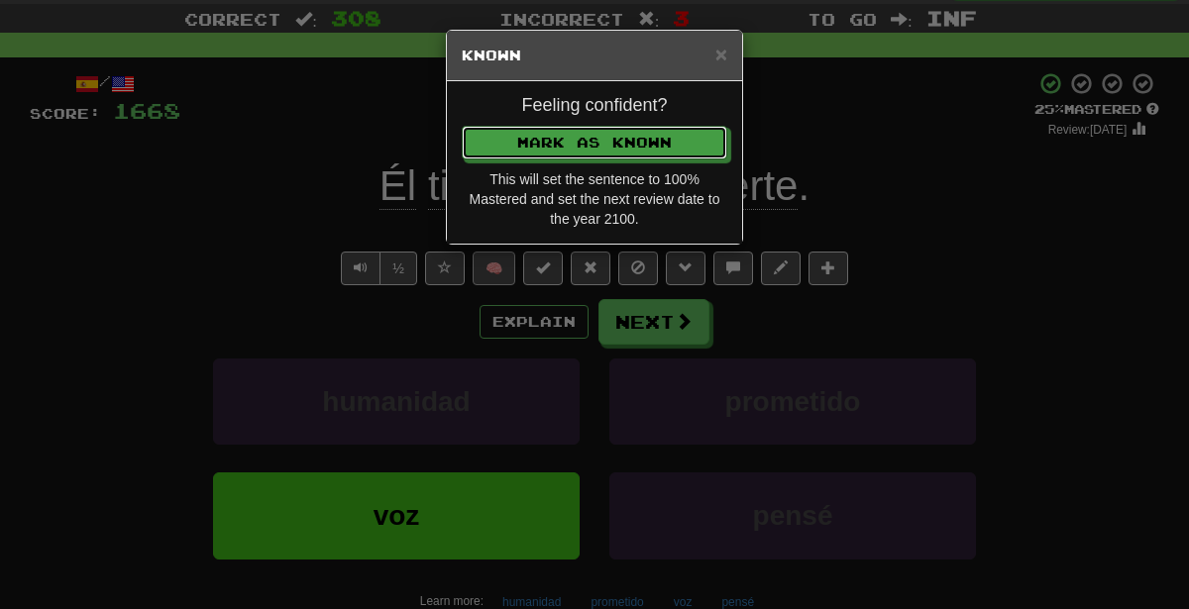
click at [462, 126] on button "Mark as Known" at bounding box center [595, 143] width 266 height 34
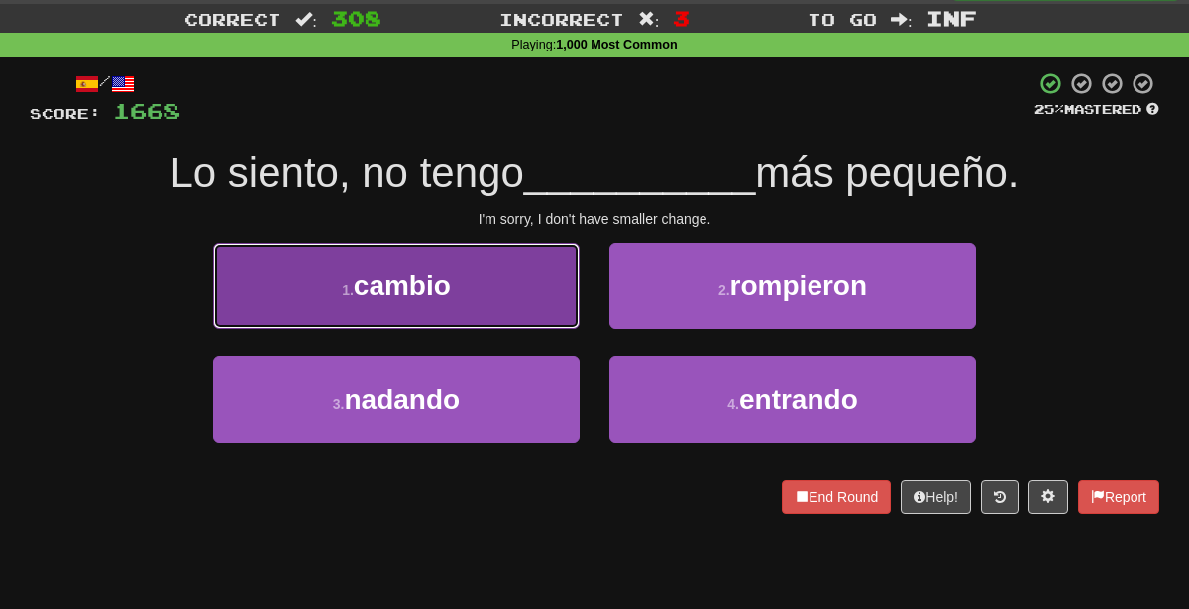
click at [524, 301] on button "1 . cambio" at bounding box center [396, 286] width 367 height 86
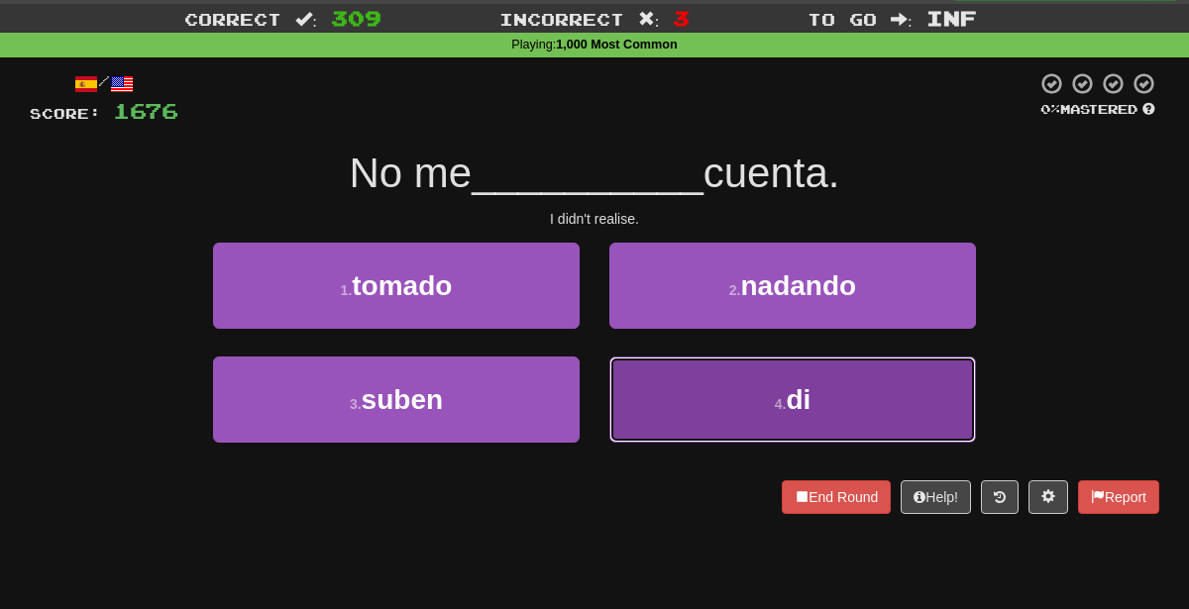
click at [687, 421] on button "4 . di" at bounding box center [792, 400] width 367 height 86
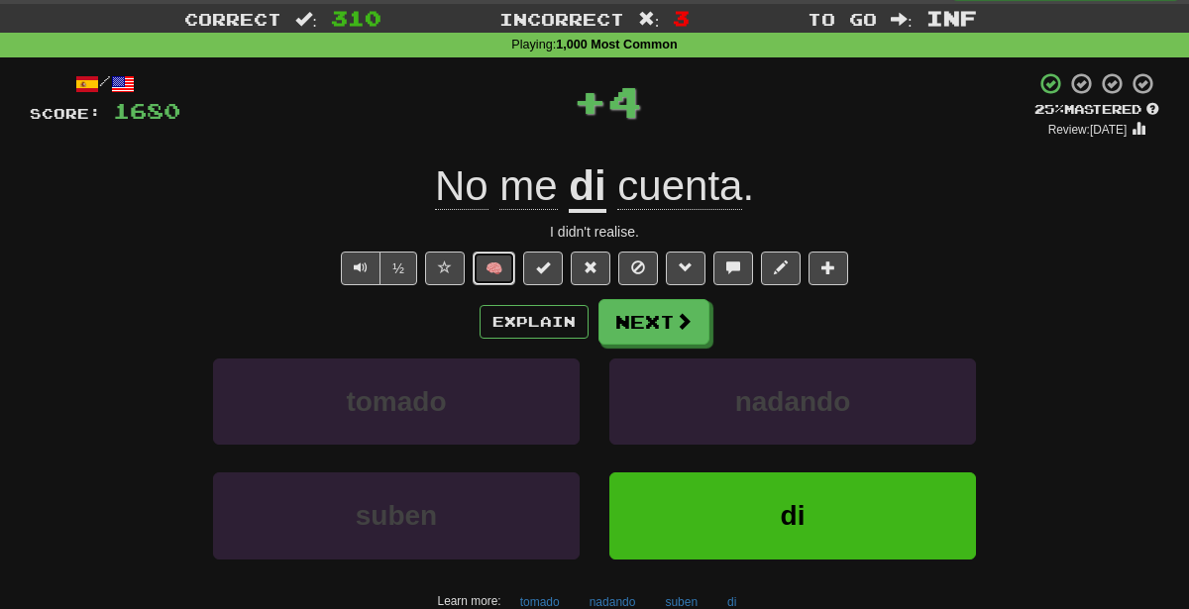
click at [485, 271] on button "🧠" at bounding box center [494, 269] width 43 height 34
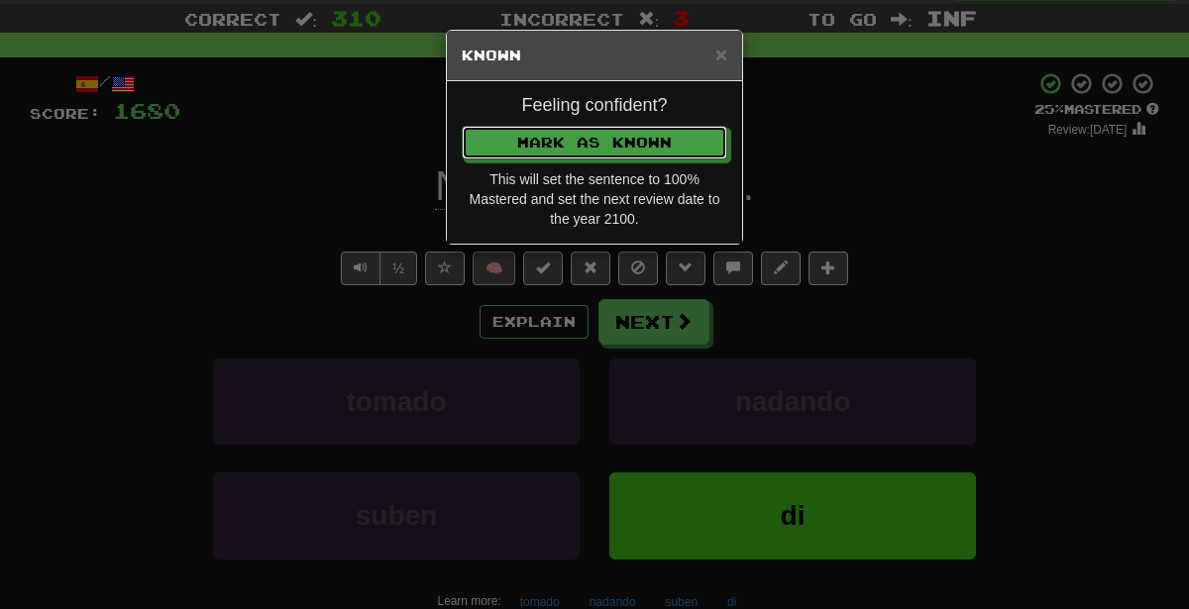
click at [462, 126] on button "Mark as Known" at bounding box center [595, 143] width 266 height 34
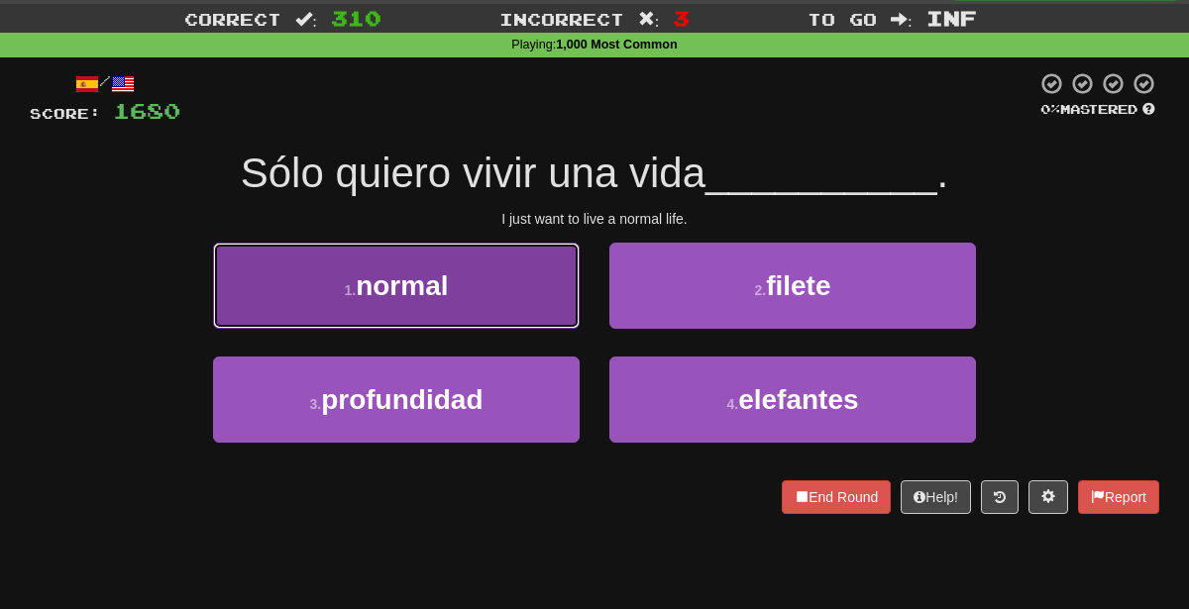
click at [486, 270] on button "1 . normal" at bounding box center [396, 286] width 367 height 86
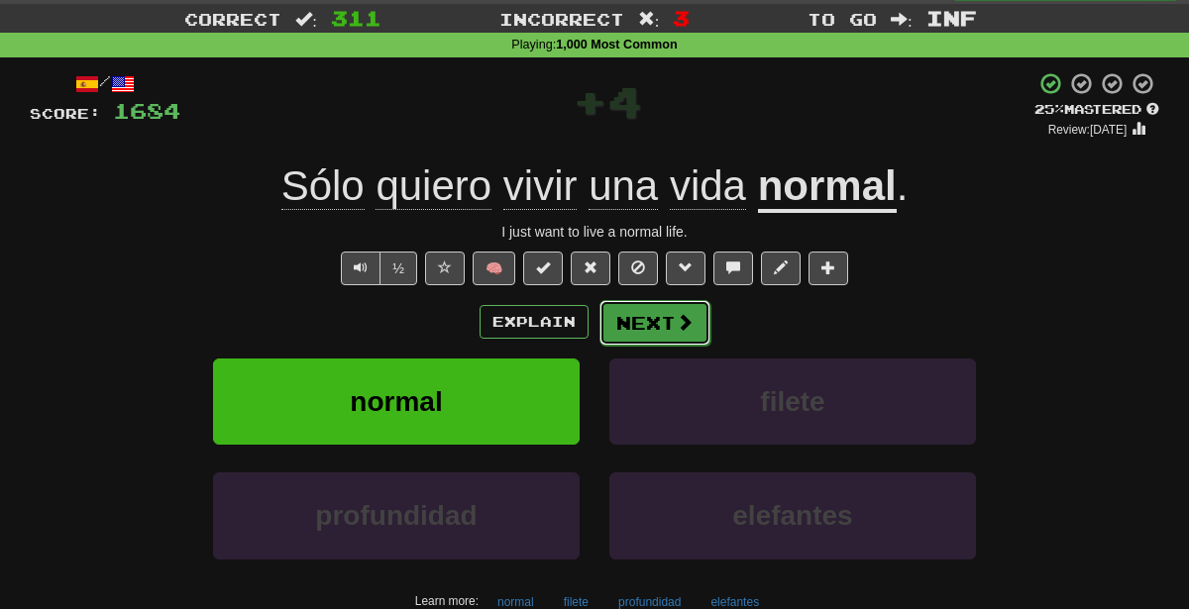
click at [626, 316] on button "Next" at bounding box center [654, 323] width 111 height 46
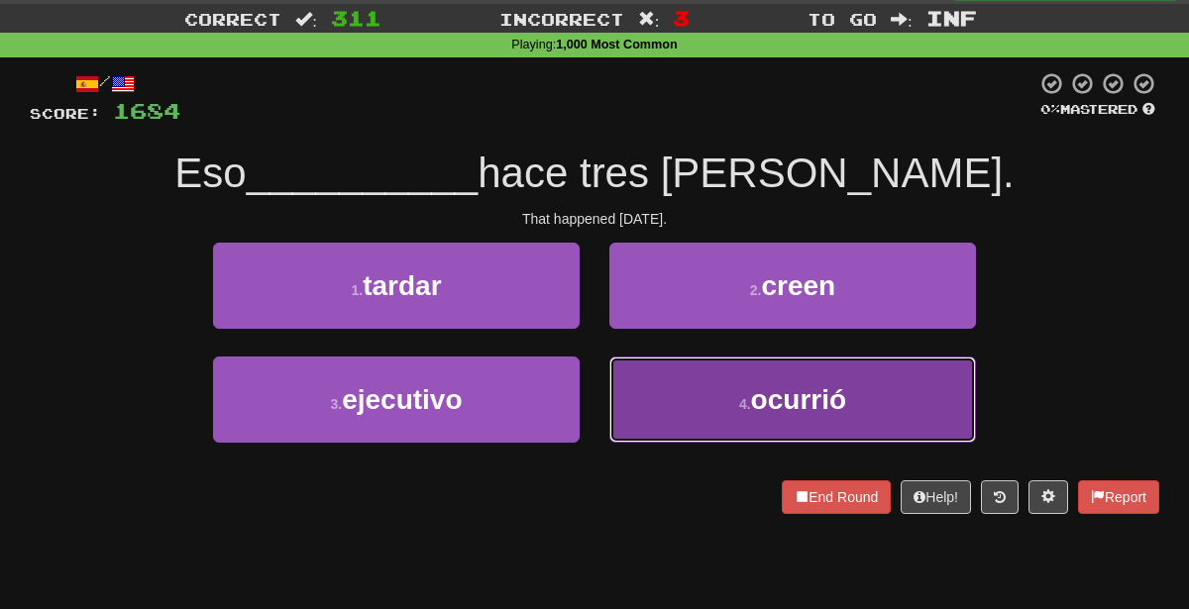
click at [645, 415] on button "4 . ocurrió" at bounding box center [792, 400] width 367 height 86
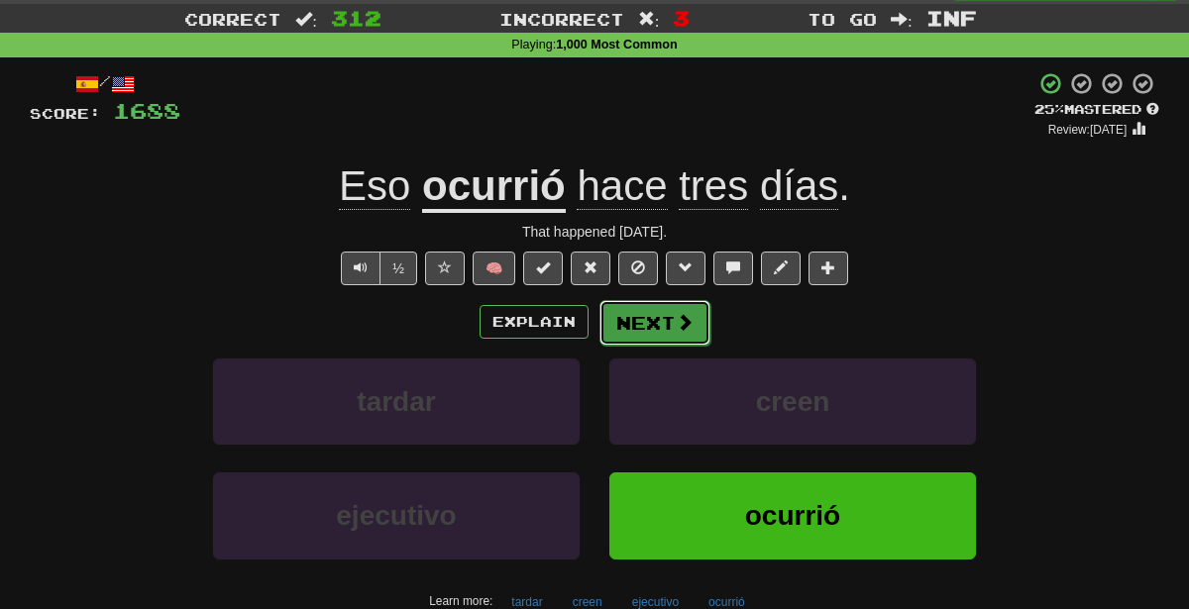
click at [602, 313] on button "Next" at bounding box center [654, 323] width 111 height 46
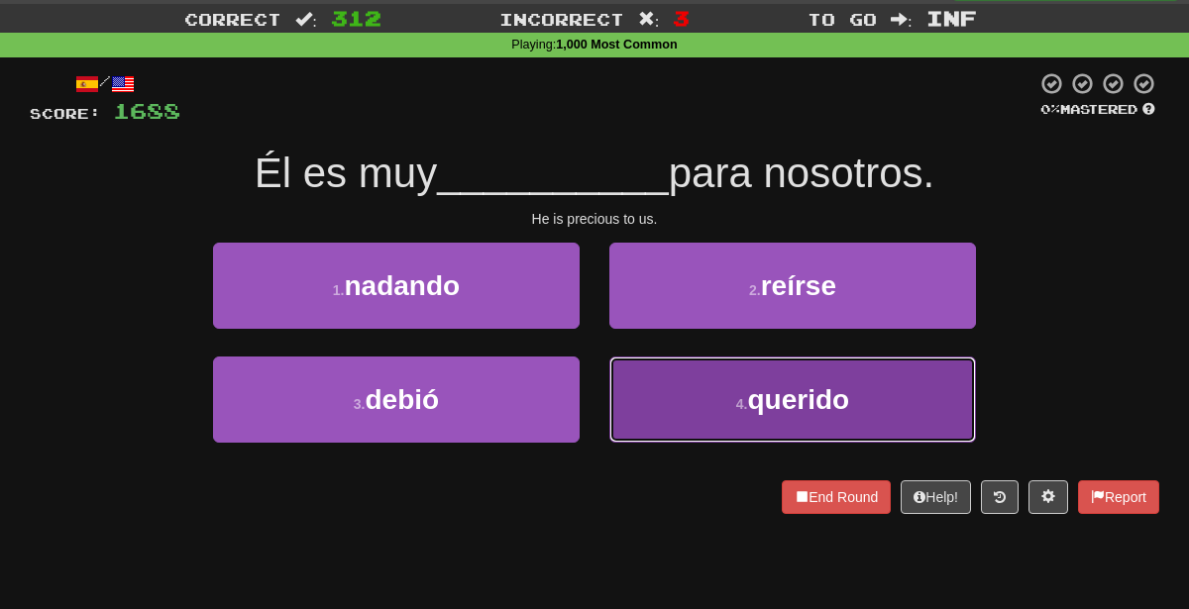
click at [660, 411] on button "4 . querido" at bounding box center [792, 400] width 367 height 86
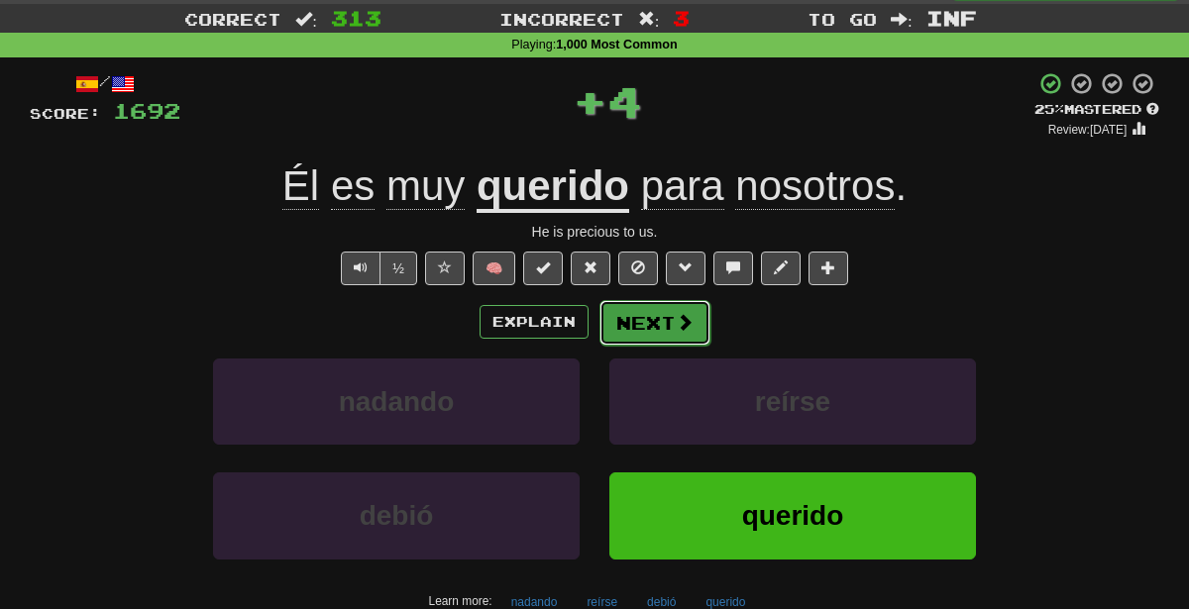
click at [650, 323] on button "Next" at bounding box center [654, 323] width 111 height 46
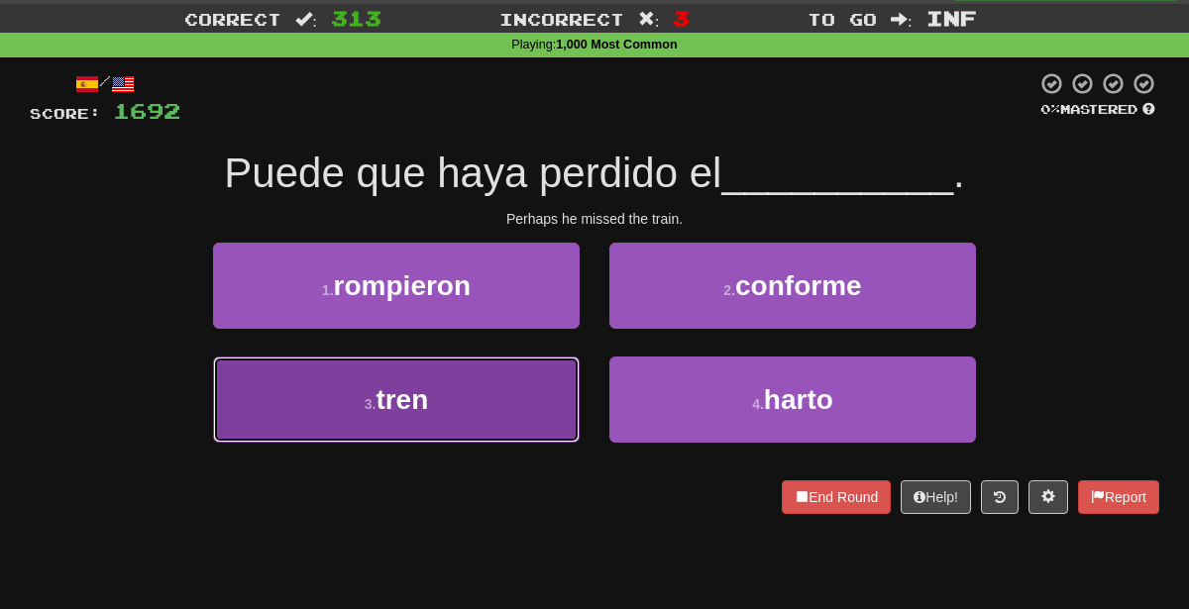
click at [485, 358] on button "3 . tren" at bounding box center [396, 400] width 367 height 86
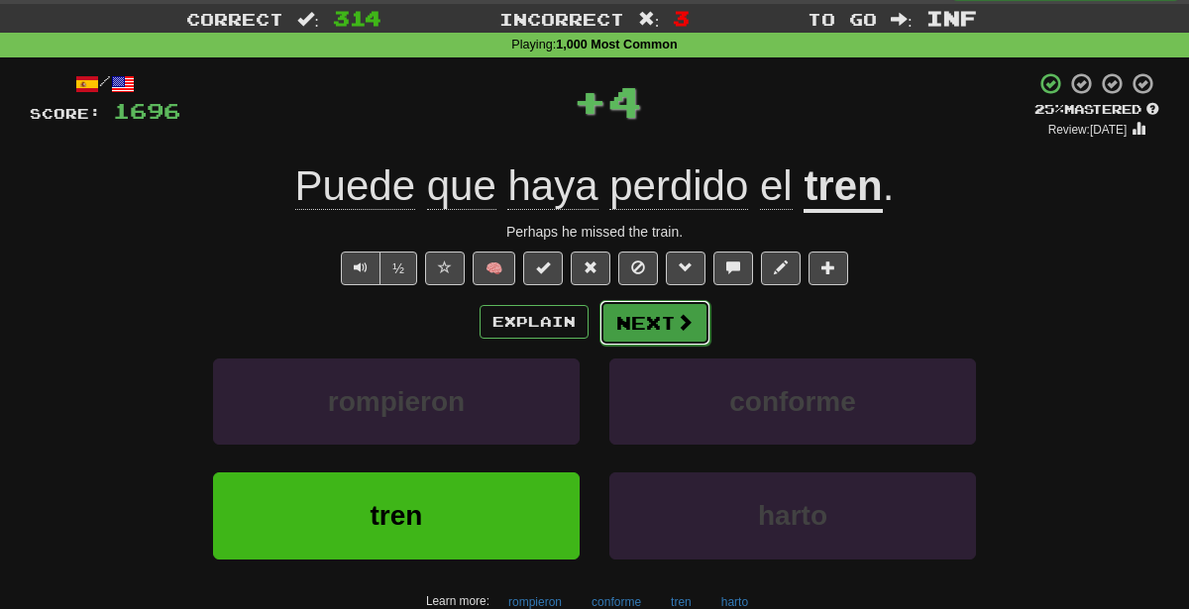
click at [648, 326] on button "Next" at bounding box center [654, 323] width 111 height 46
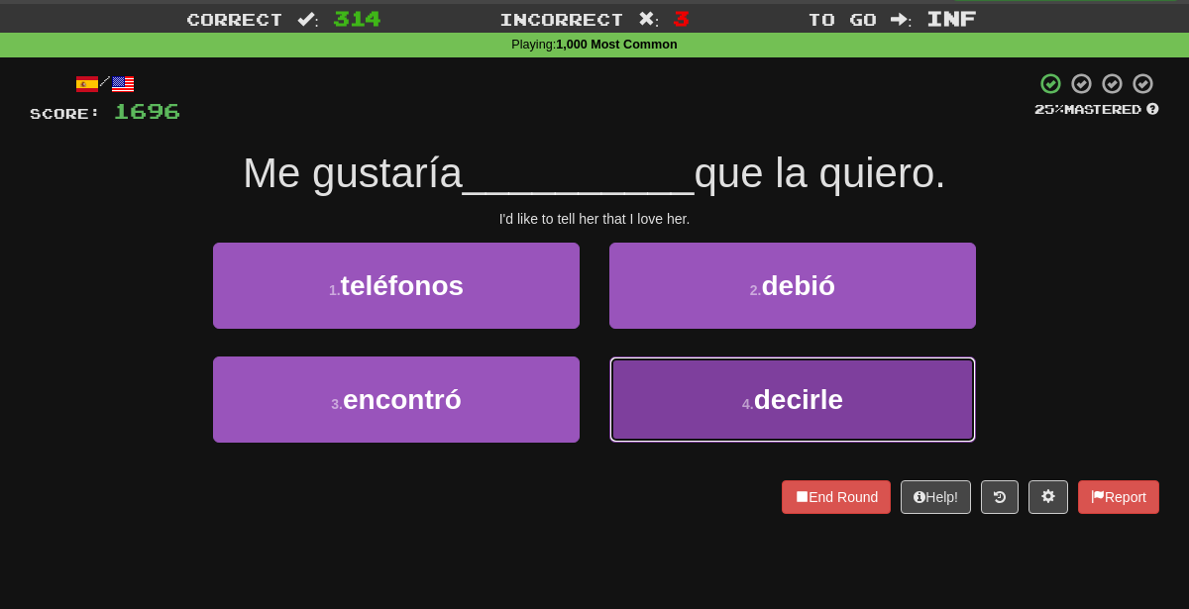
click at [609, 430] on button "4 . decirle" at bounding box center [792, 400] width 367 height 86
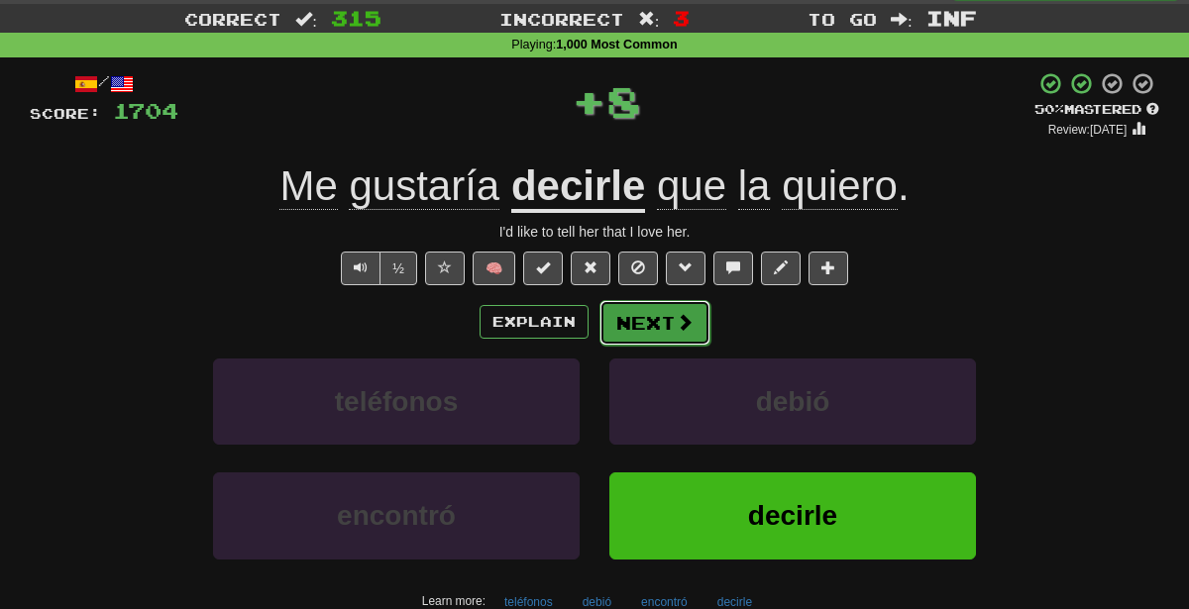
click at [625, 309] on button "Next" at bounding box center [654, 323] width 111 height 46
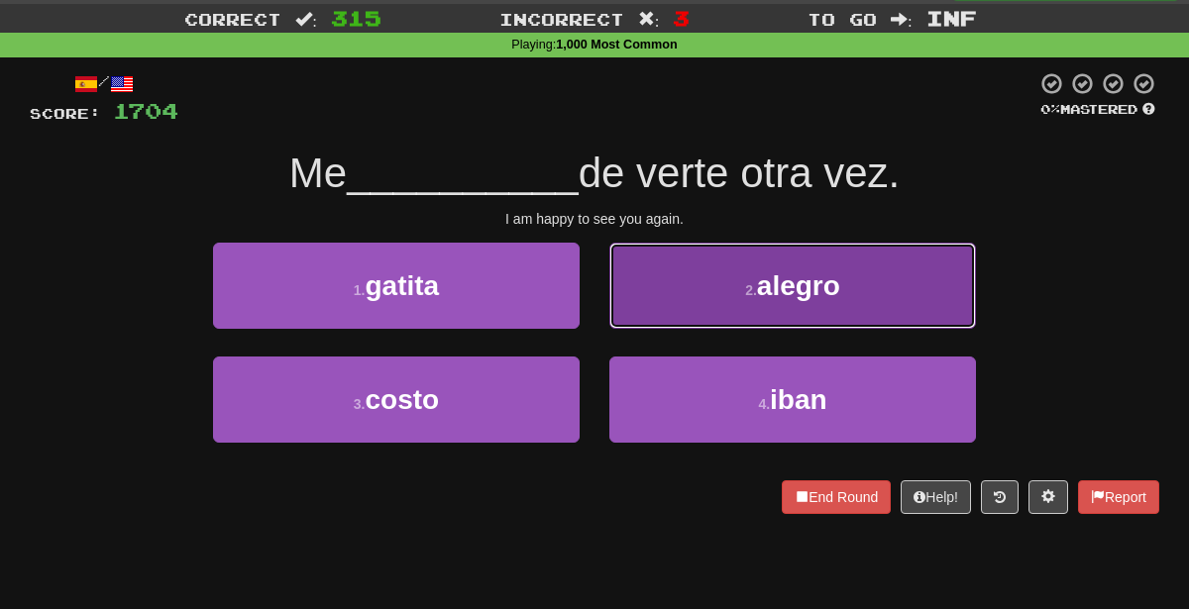
click at [703, 287] on button "2 . alegro" at bounding box center [792, 286] width 367 height 86
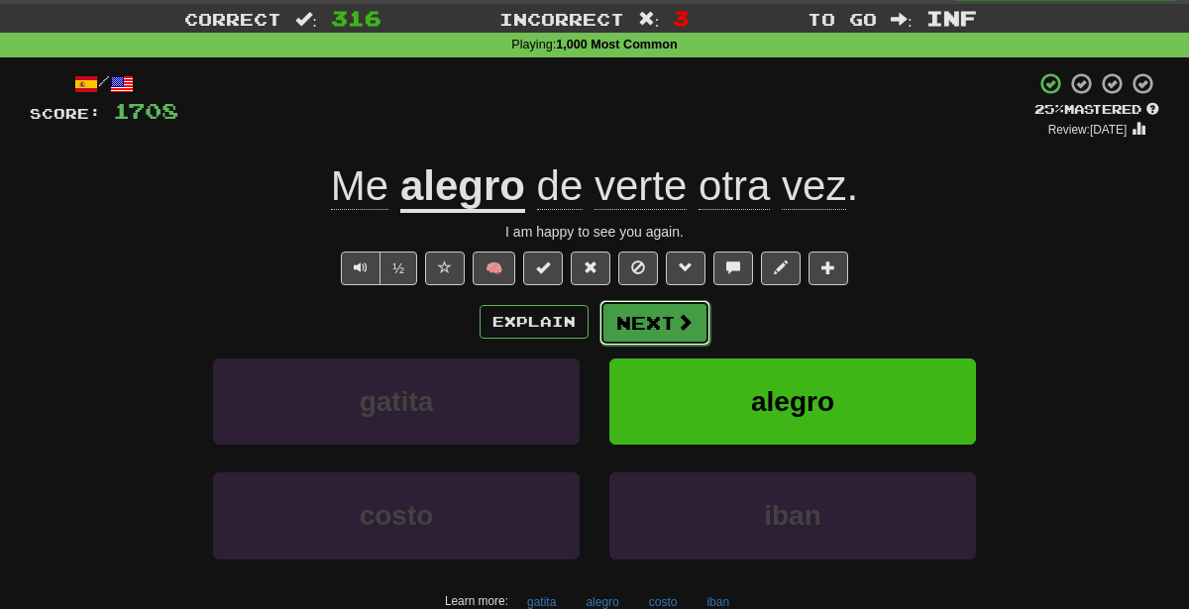
click at [663, 337] on button "Next" at bounding box center [654, 323] width 111 height 46
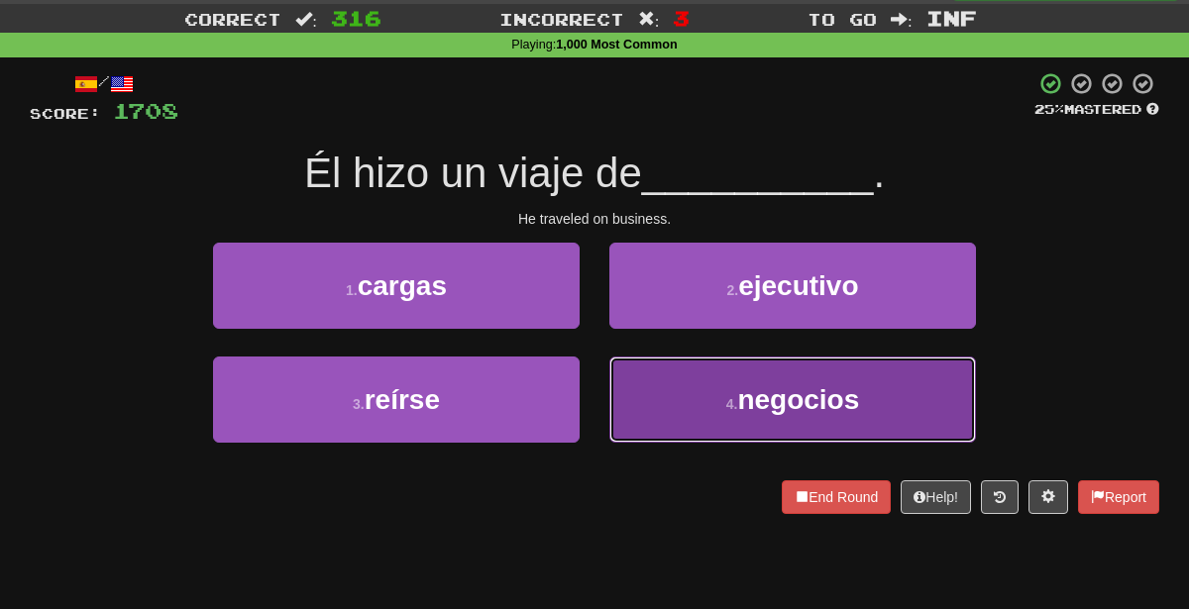
click at [778, 435] on button "4 . negocios" at bounding box center [792, 400] width 367 height 86
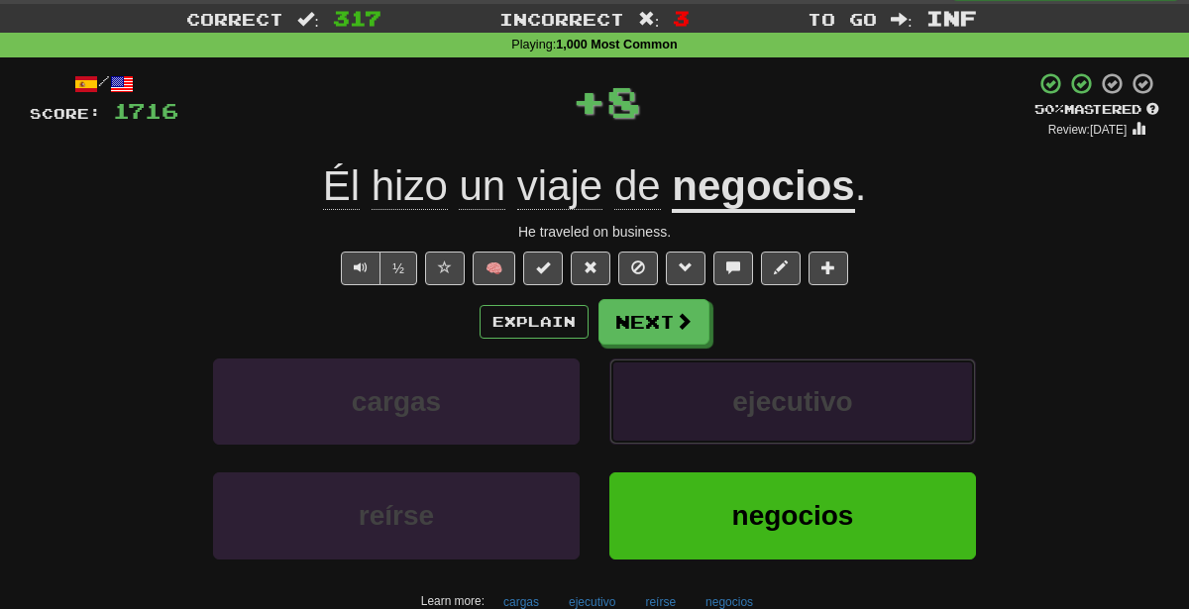
click at [776, 433] on button "ejecutivo" at bounding box center [792, 402] width 367 height 86
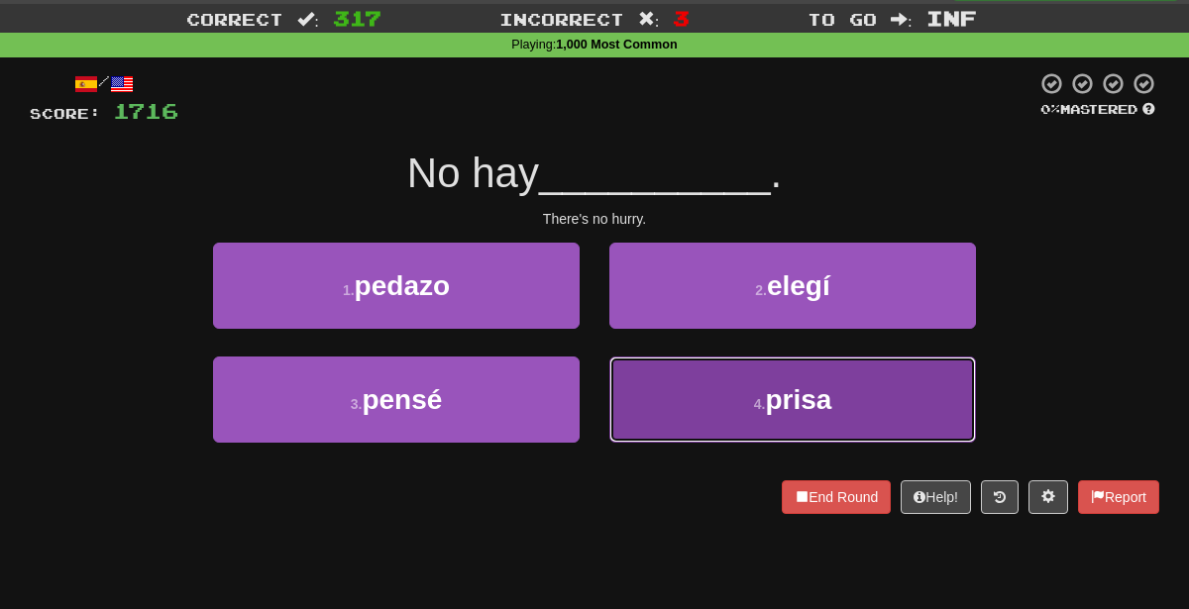
click at [810, 389] on span "prisa" at bounding box center [798, 399] width 66 height 31
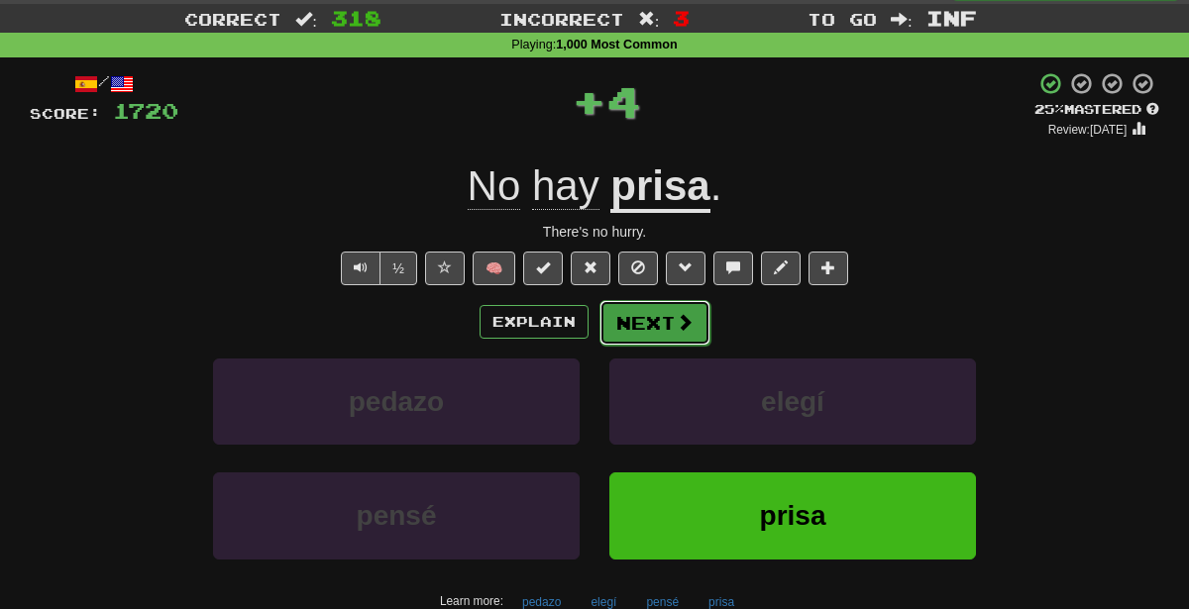
click at [630, 307] on button "Next" at bounding box center [654, 323] width 111 height 46
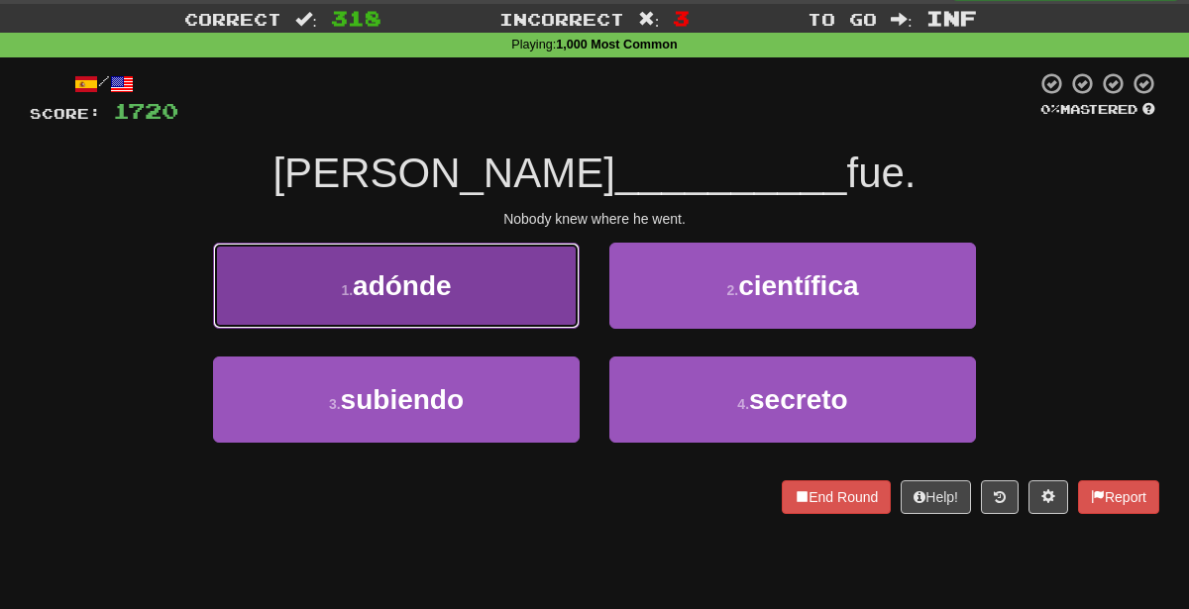
click at [534, 309] on button "1 . adónde" at bounding box center [396, 286] width 367 height 86
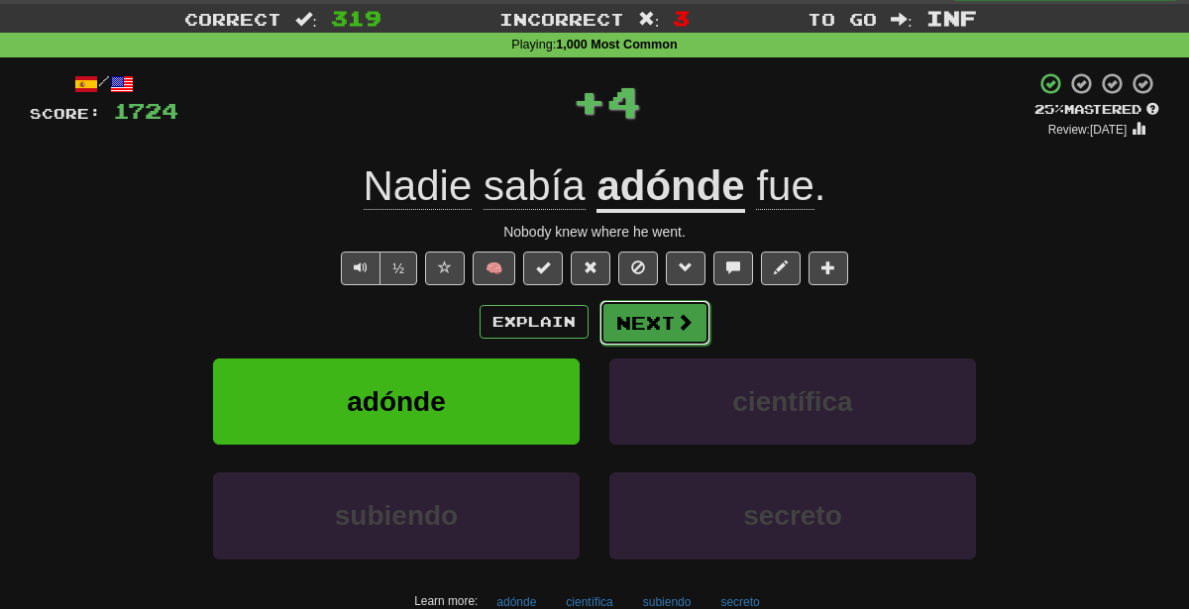
click at [627, 334] on button "Next" at bounding box center [654, 323] width 111 height 46
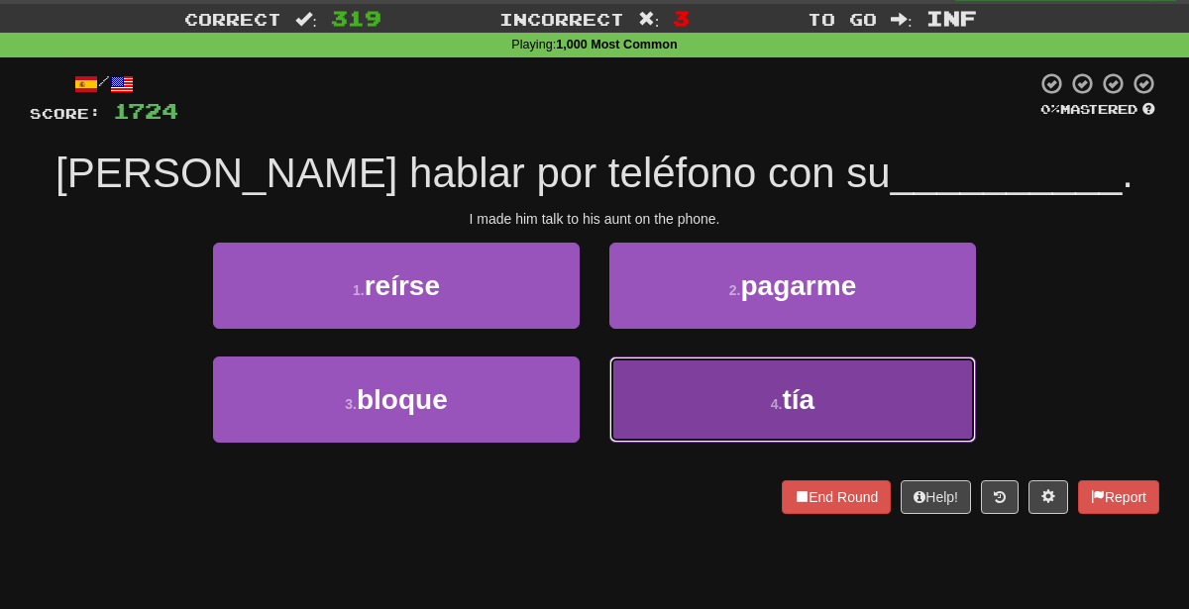
click at [720, 414] on button "4 . tía" at bounding box center [792, 400] width 367 height 86
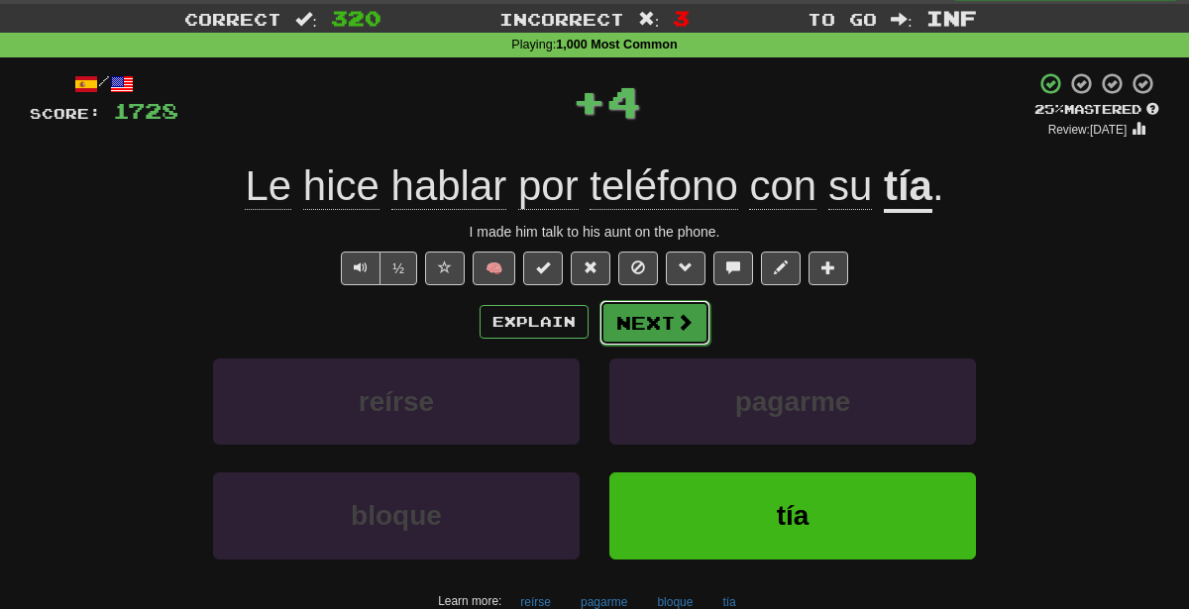
click at [652, 322] on button "Next" at bounding box center [654, 323] width 111 height 46
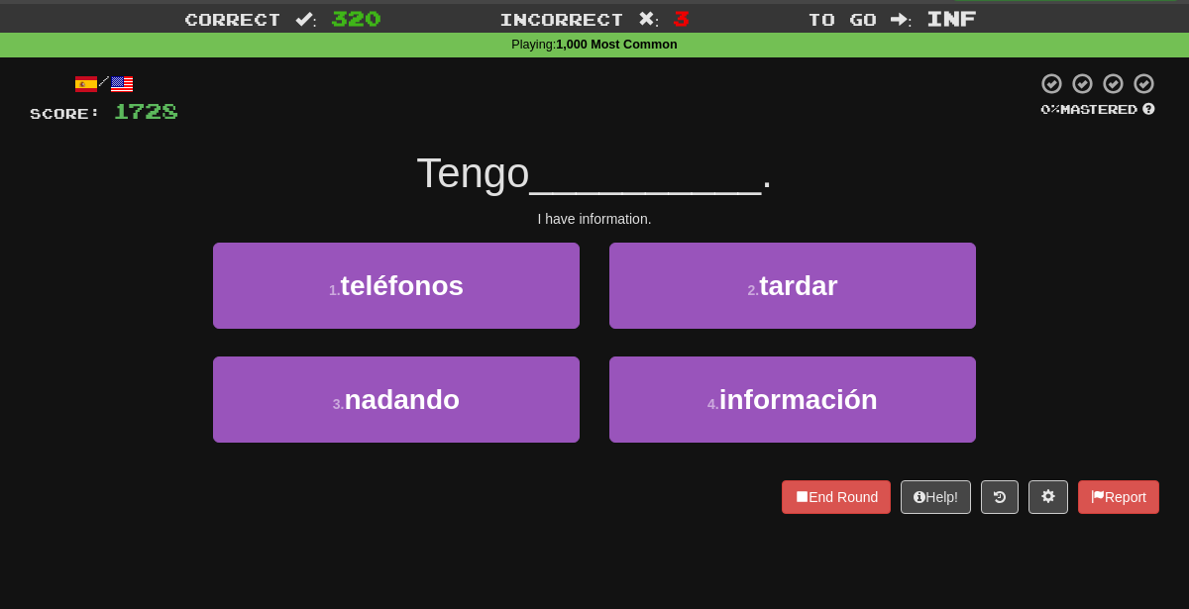
click at [717, 447] on div "4 . información" at bounding box center [792, 414] width 396 height 114
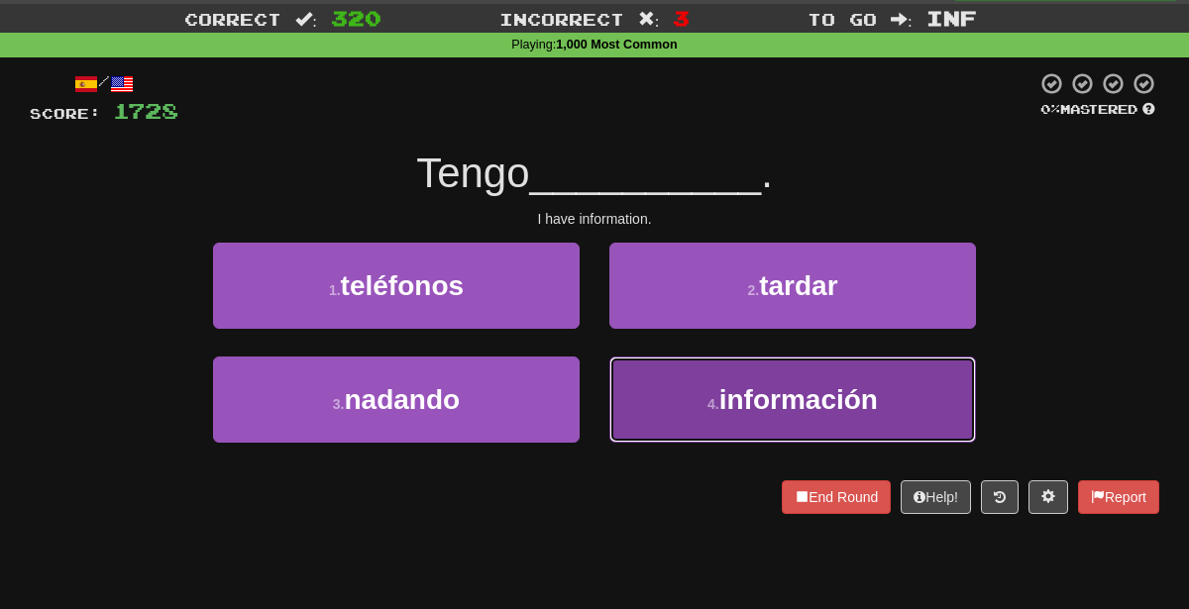
click at [709, 412] on button "4 . información" at bounding box center [792, 400] width 367 height 86
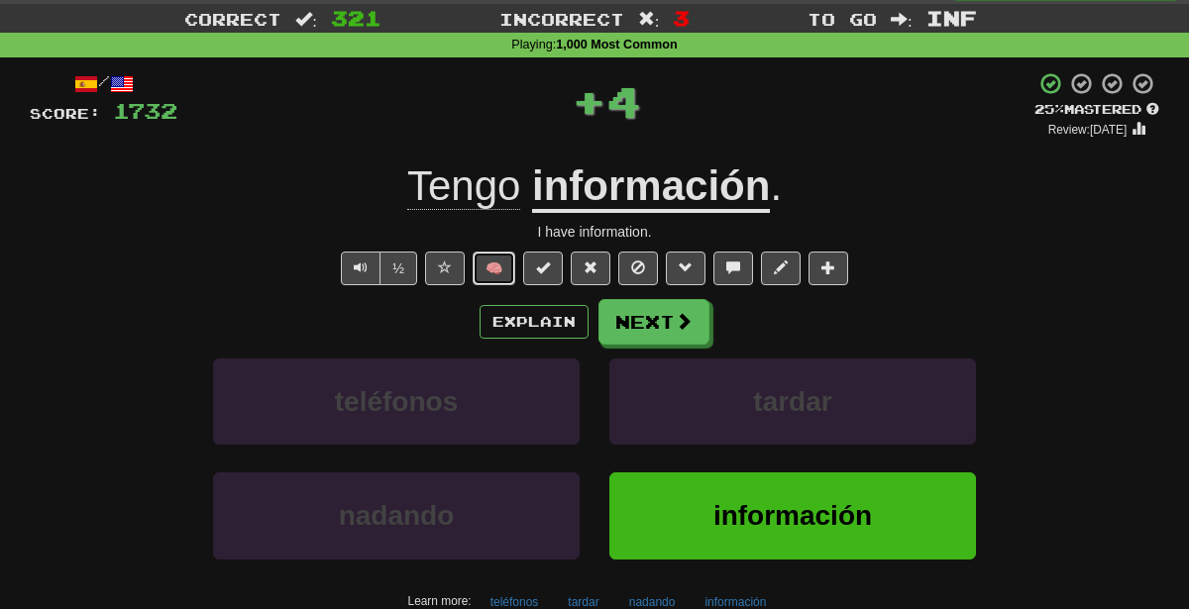
click at [507, 262] on button "🧠" at bounding box center [494, 269] width 43 height 34
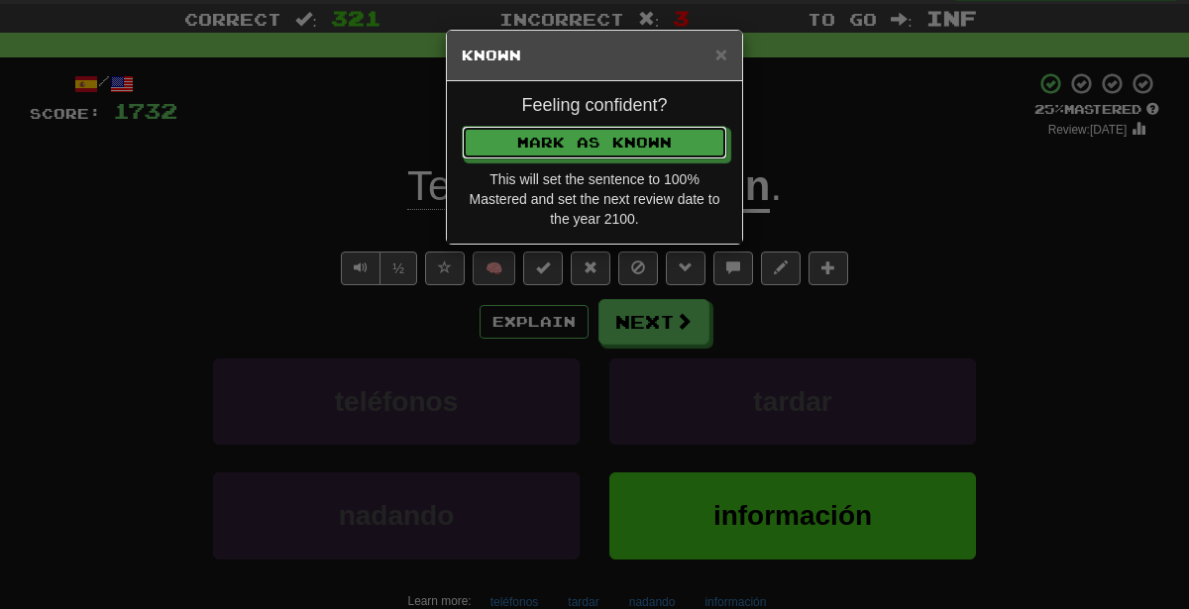
click at [462, 126] on button "Mark as Known" at bounding box center [595, 143] width 266 height 34
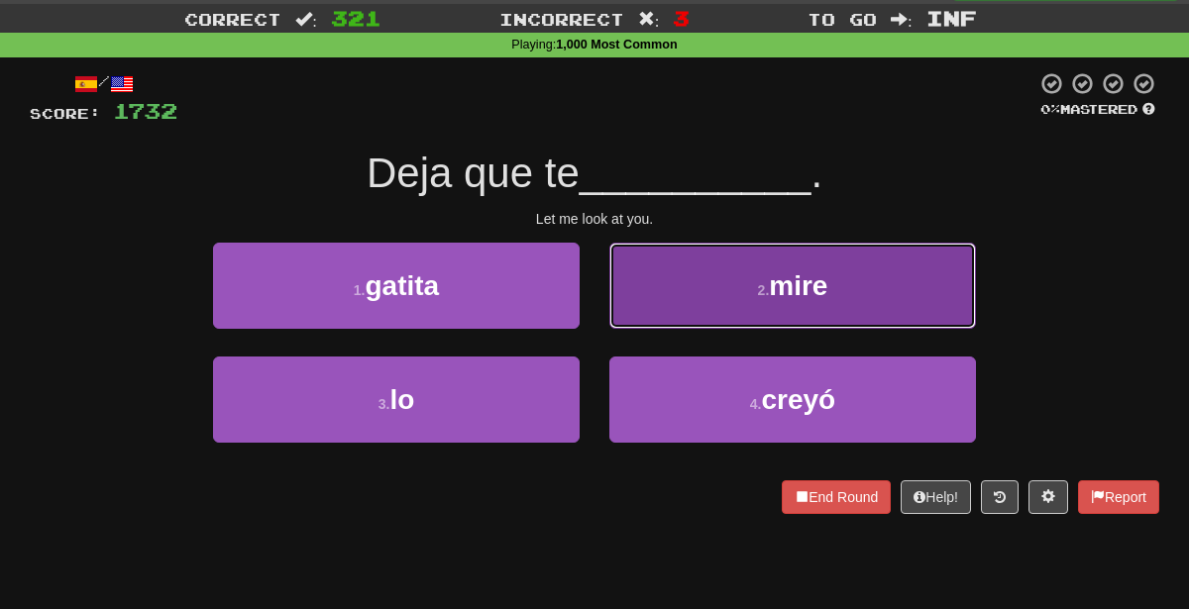
click at [707, 313] on button "2 . [PERSON_NAME]" at bounding box center [792, 286] width 367 height 86
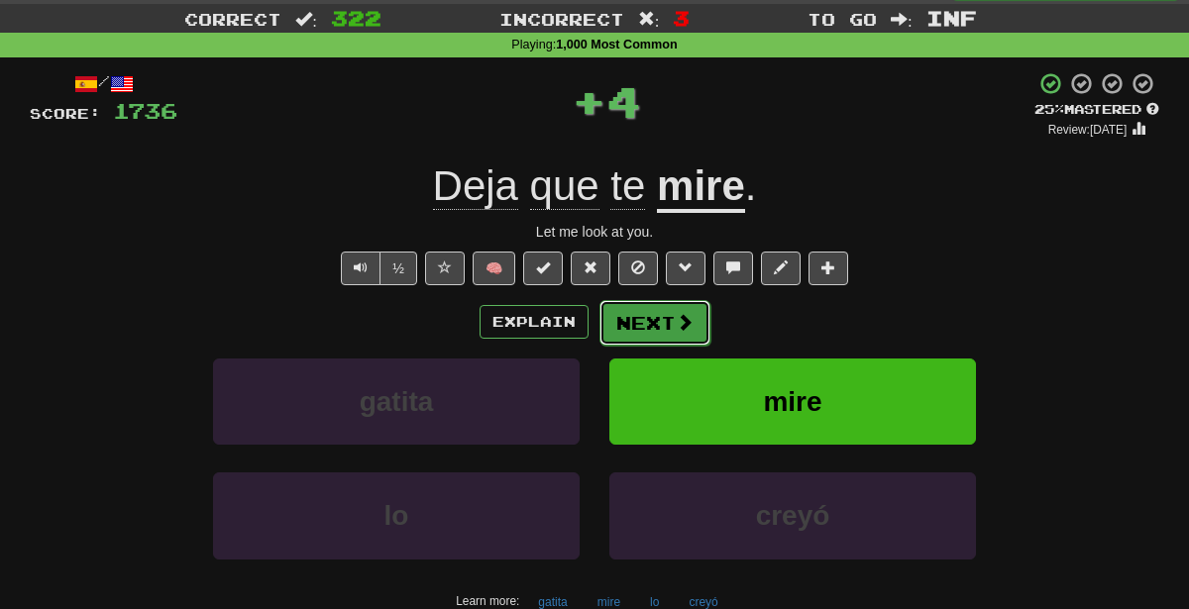
click at [627, 325] on button "Next" at bounding box center [654, 323] width 111 height 46
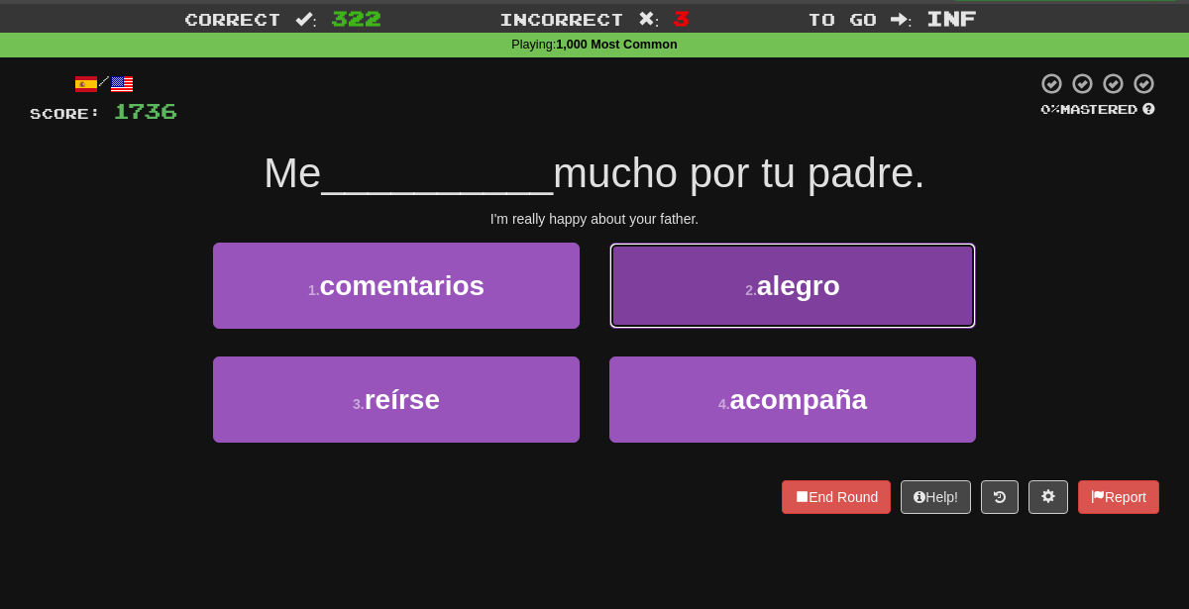
click at [691, 269] on button "2 . alegro" at bounding box center [792, 286] width 367 height 86
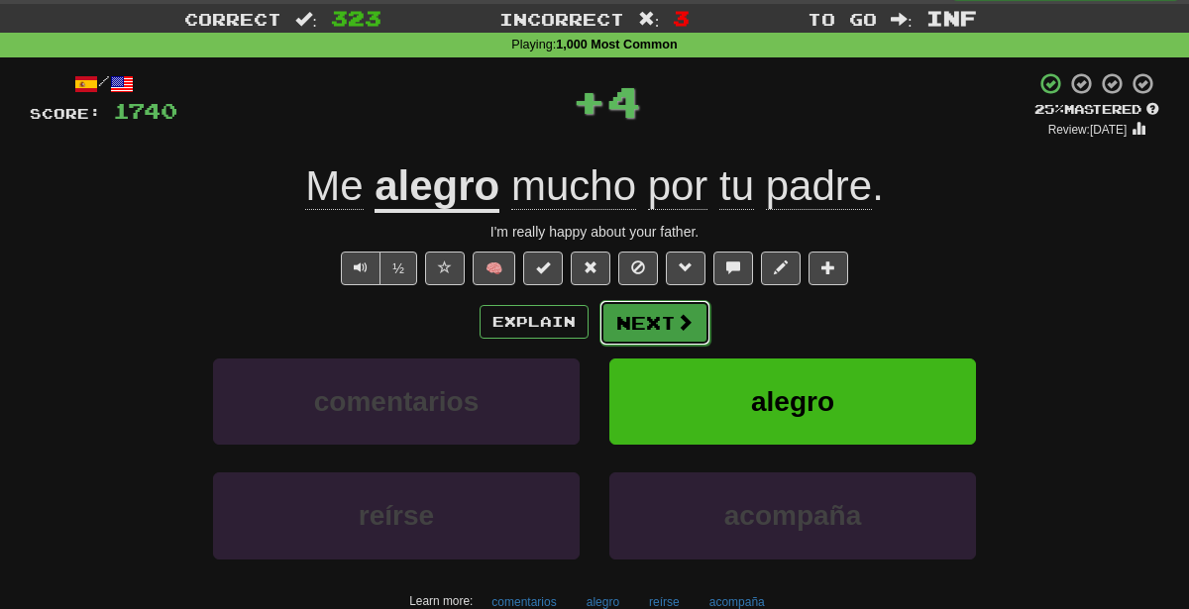
click at [668, 314] on button "Next" at bounding box center [654, 323] width 111 height 46
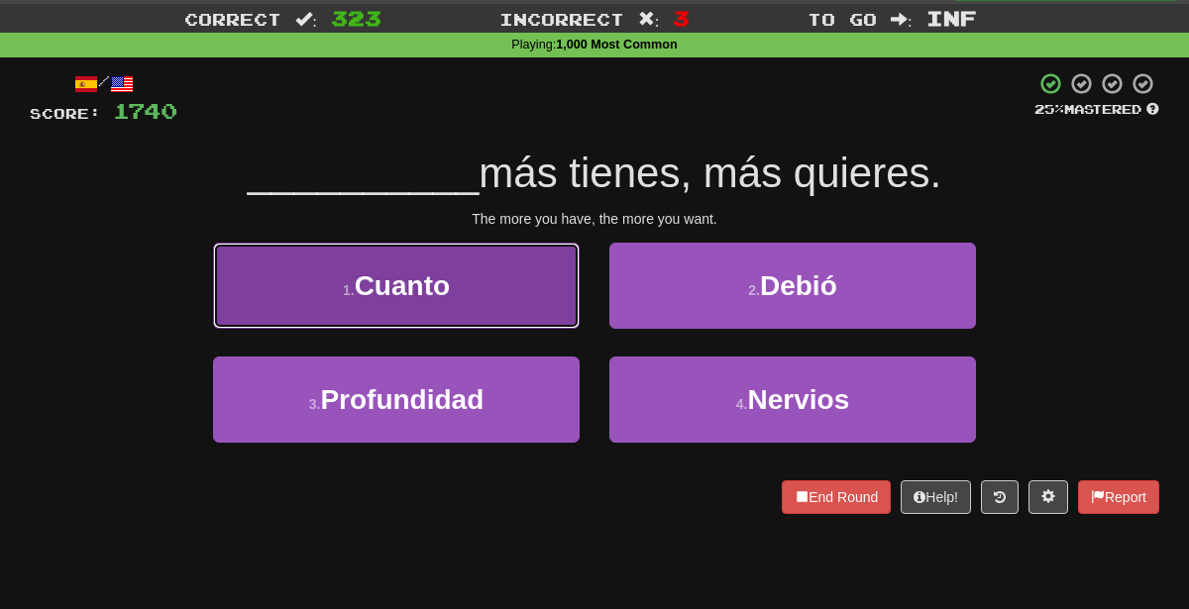
click at [527, 260] on button "1 . Cuanto" at bounding box center [396, 286] width 367 height 86
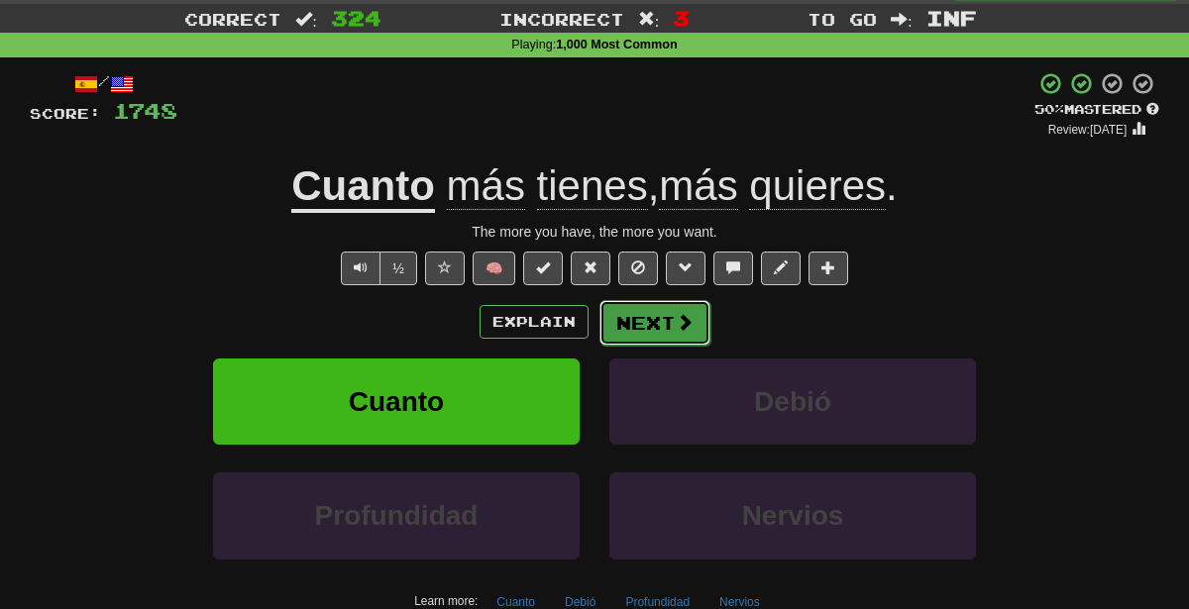
click at [670, 324] on button "Next" at bounding box center [654, 323] width 111 height 46
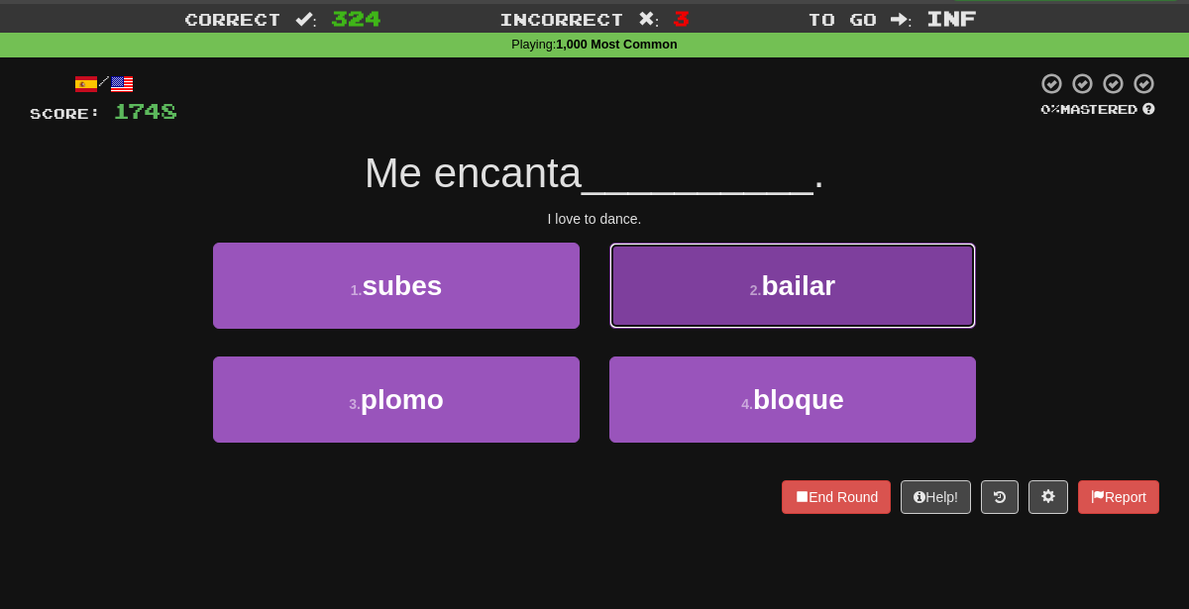
click at [703, 304] on button "2 . bailar" at bounding box center [792, 286] width 367 height 86
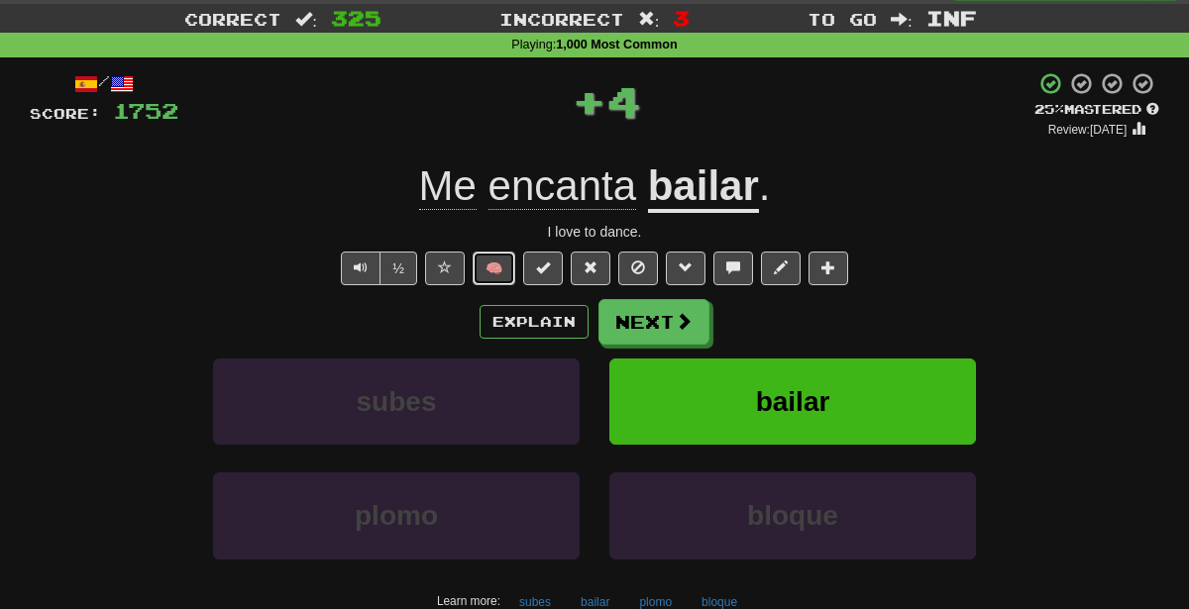
click at [490, 273] on button "🧠" at bounding box center [494, 269] width 43 height 34
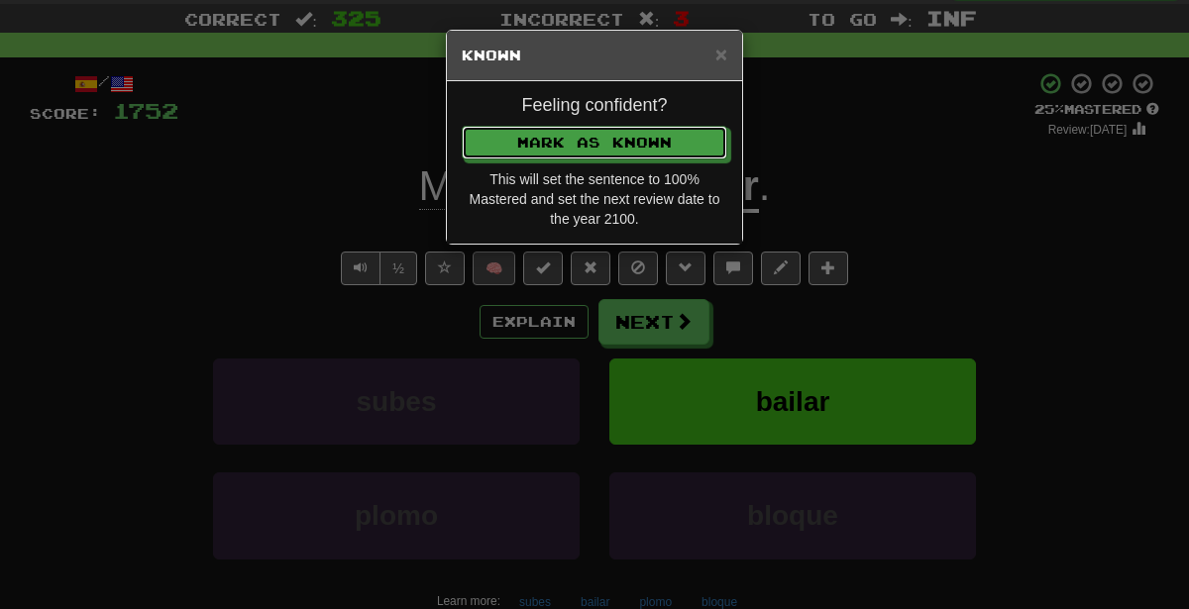
click at [462, 126] on button "Mark as Known" at bounding box center [595, 143] width 266 height 34
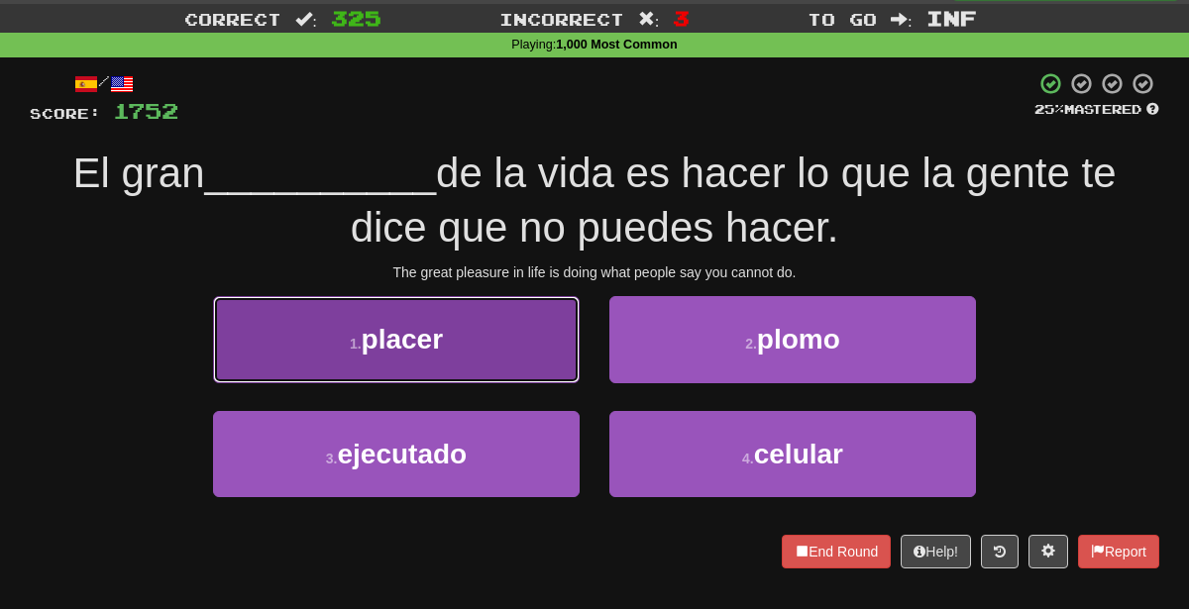
click at [507, 325] on button "1 . placer" at bounding box center [396, 339] width 367 height 86
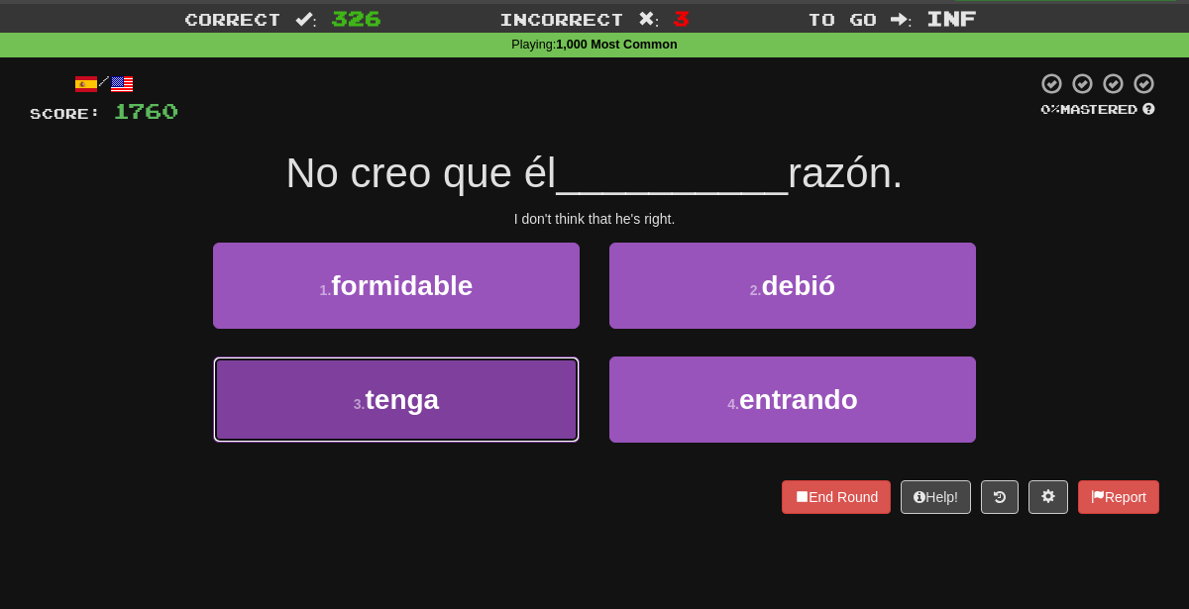
click at [467, 434] on button "3 . tenga" at bounding box center [396, 400] width 367 height 86
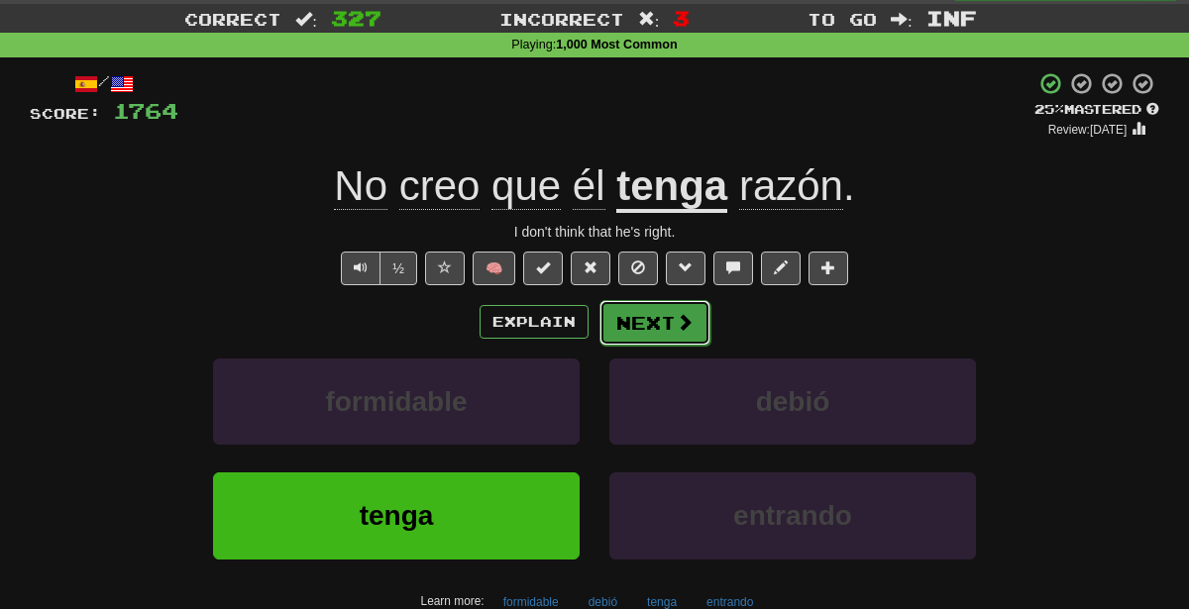
click at [663, 324] on button "Next" at bounding box center [654, 323] width 111 height 46
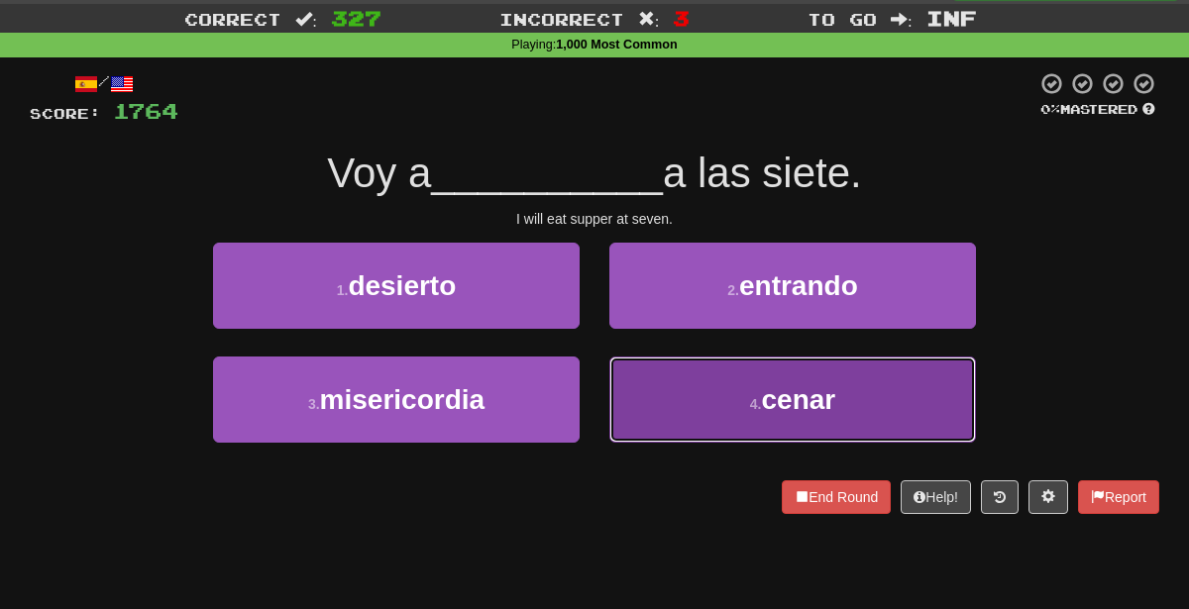
click at [671, 393] on button "4 . cenar" at bounding box center [792, 400] width 367 height 86
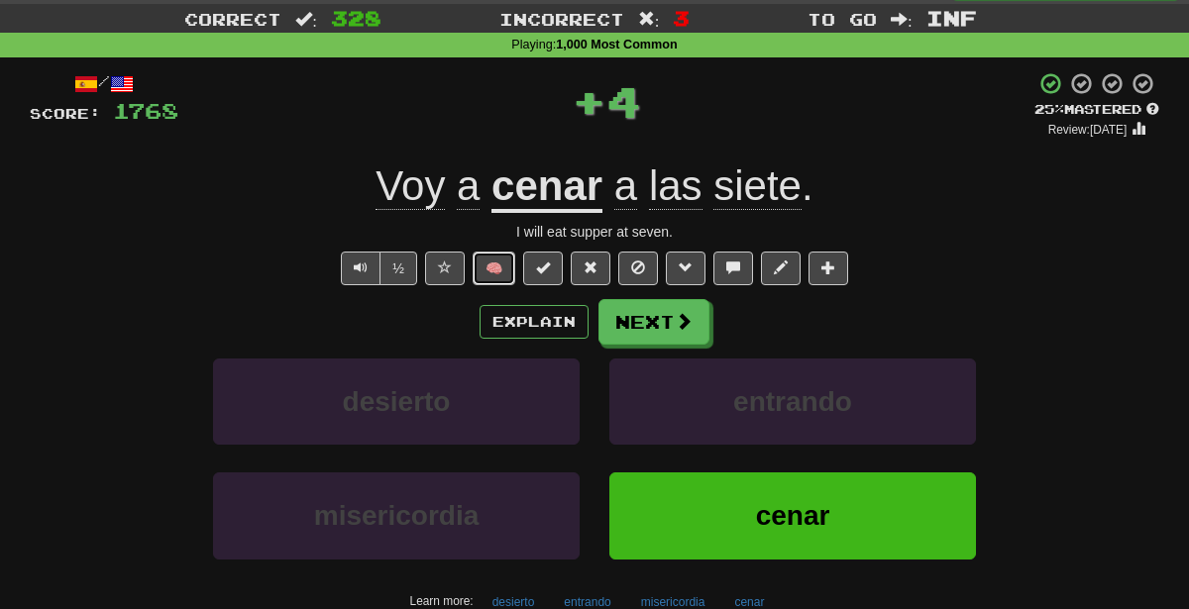
click at [505, 273] on button "🧠" at bounding box center [494, 269] width 43 height 34
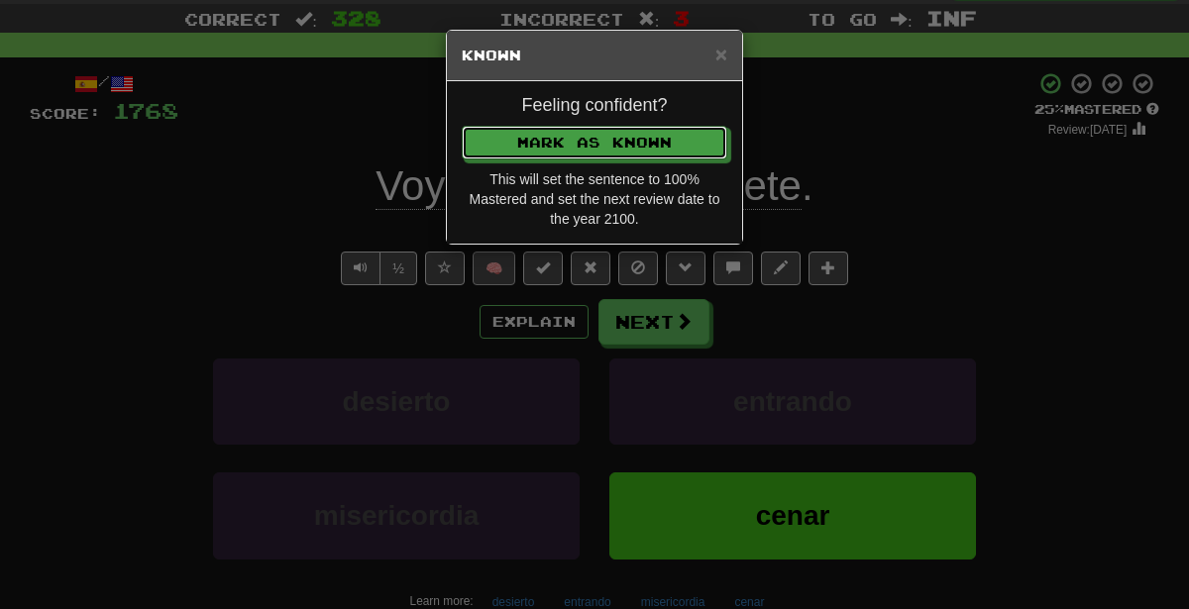
click at [462, 126] on button "Mark as Known" at bounding box center [595, 143] width 266 height 34
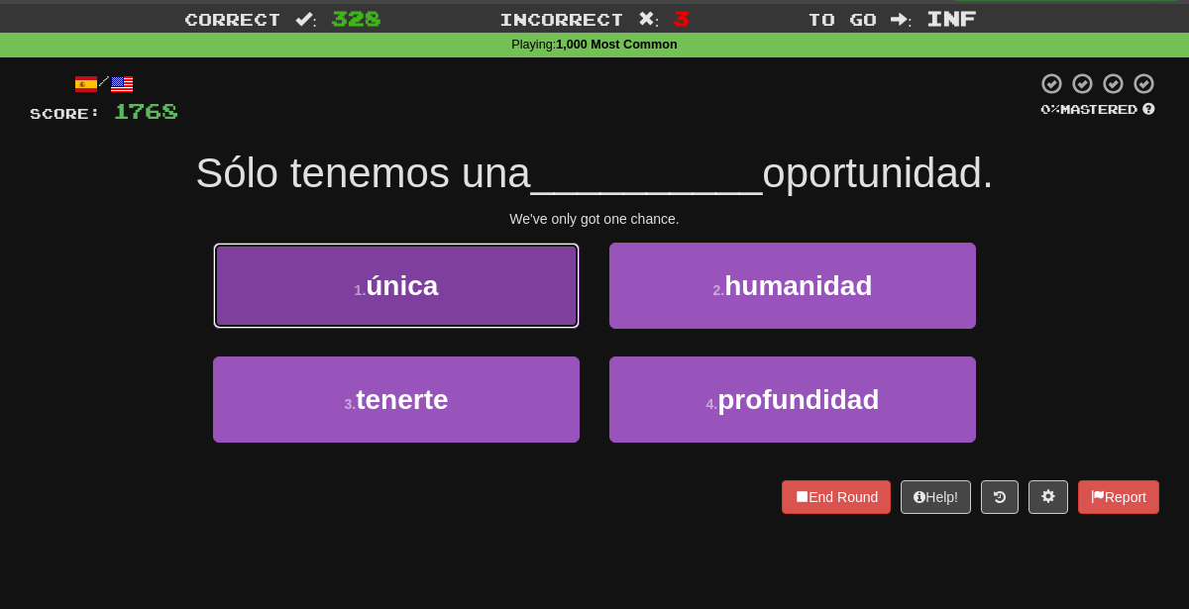
click at [558, 308] on button "1 . única" at bounding box center [396, 286] width 367 height 86
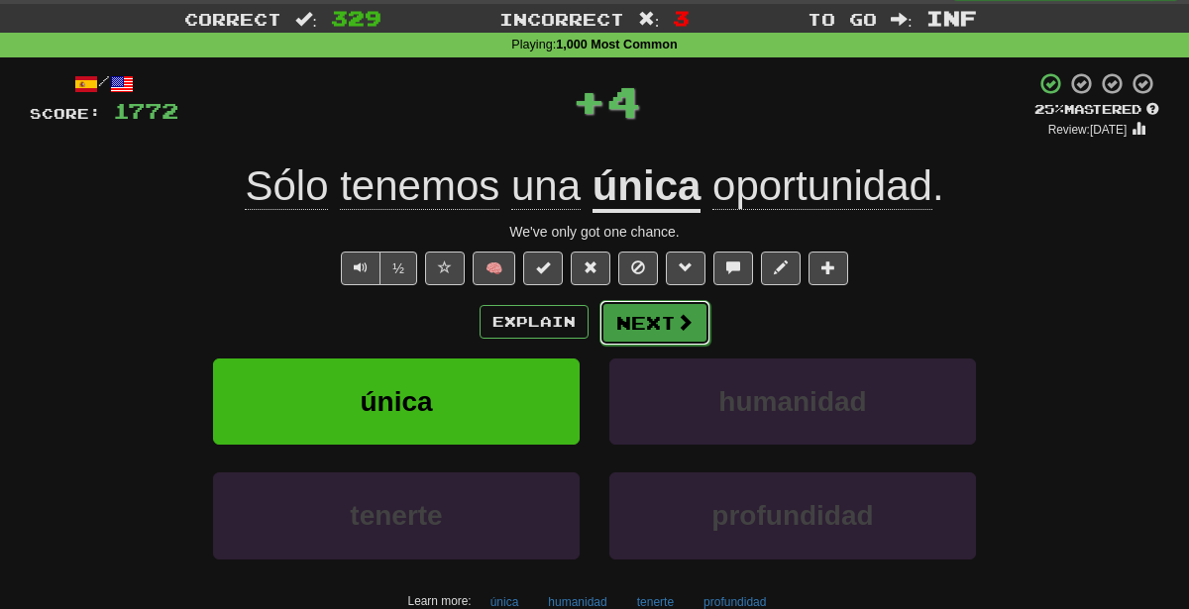
click at [676, 324] on span at bounding box center [685, 322] width 18 height 18
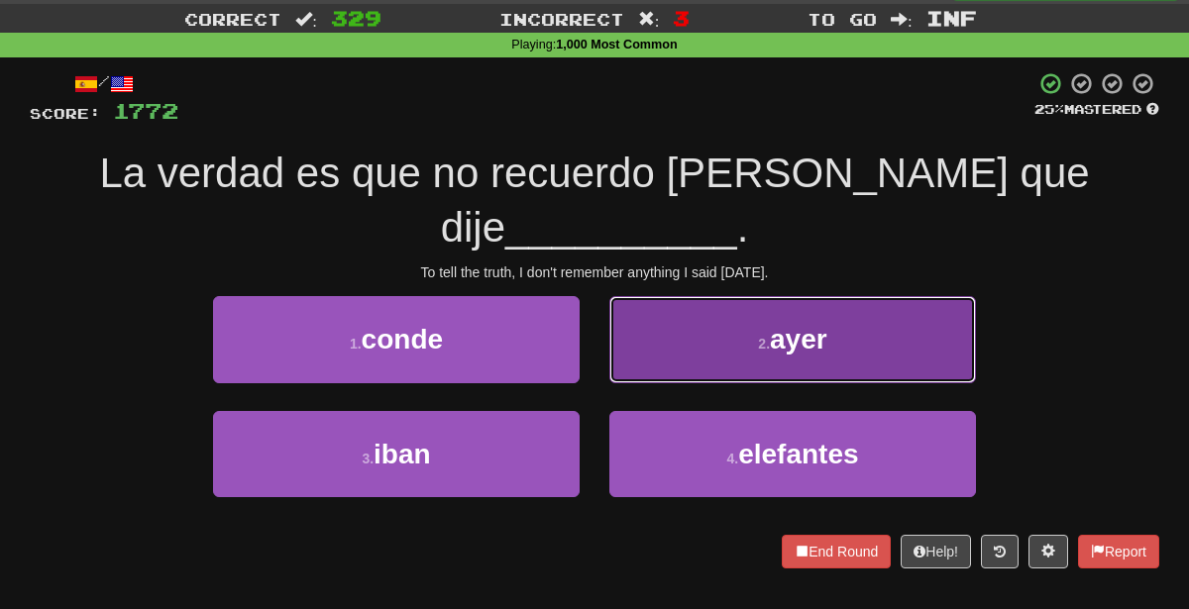
click at [748, 317] on button "2 . ayer" at bounding box center [792, 339] width 367 height 86
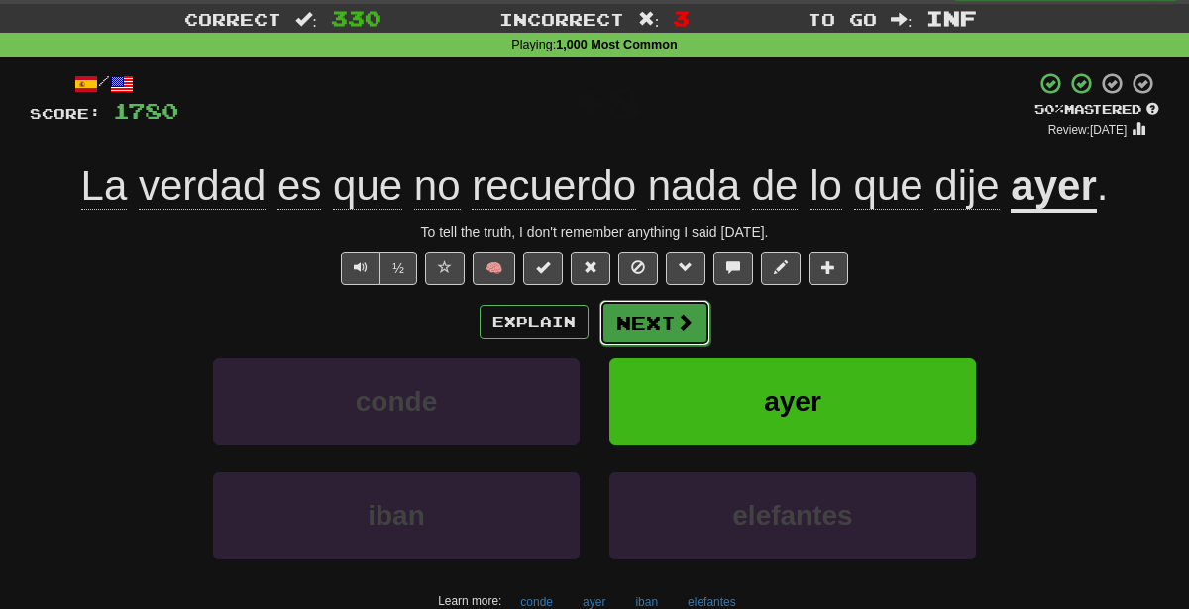
click at [672, 316] on button "Next" at bounding box center [654, 323] width 111 height 46
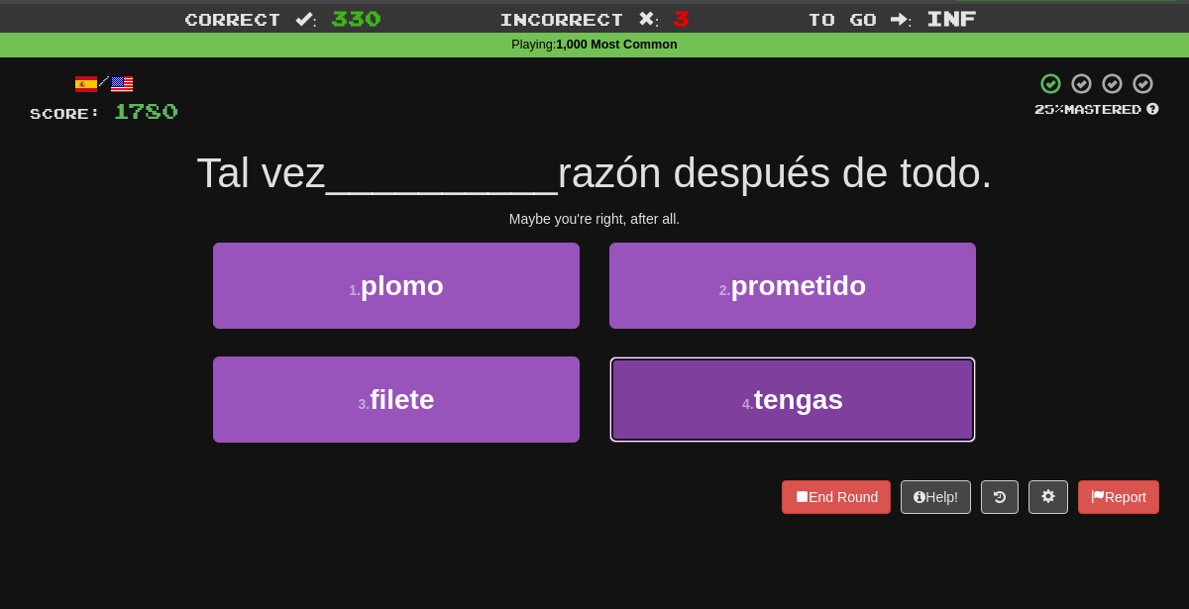
click at [713, 376] on button "4 . tengas" at bounding box center [792, 400] width 367 height 86
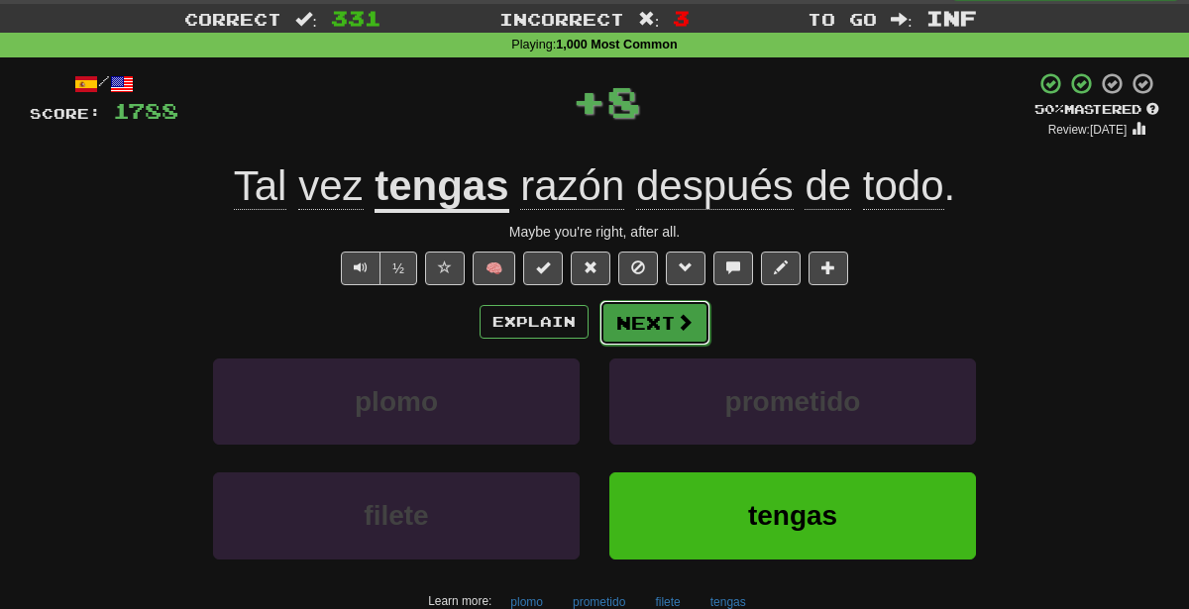
click at [642, 322] on button "Next" at bounding box center [654, 323] width 111 height 46
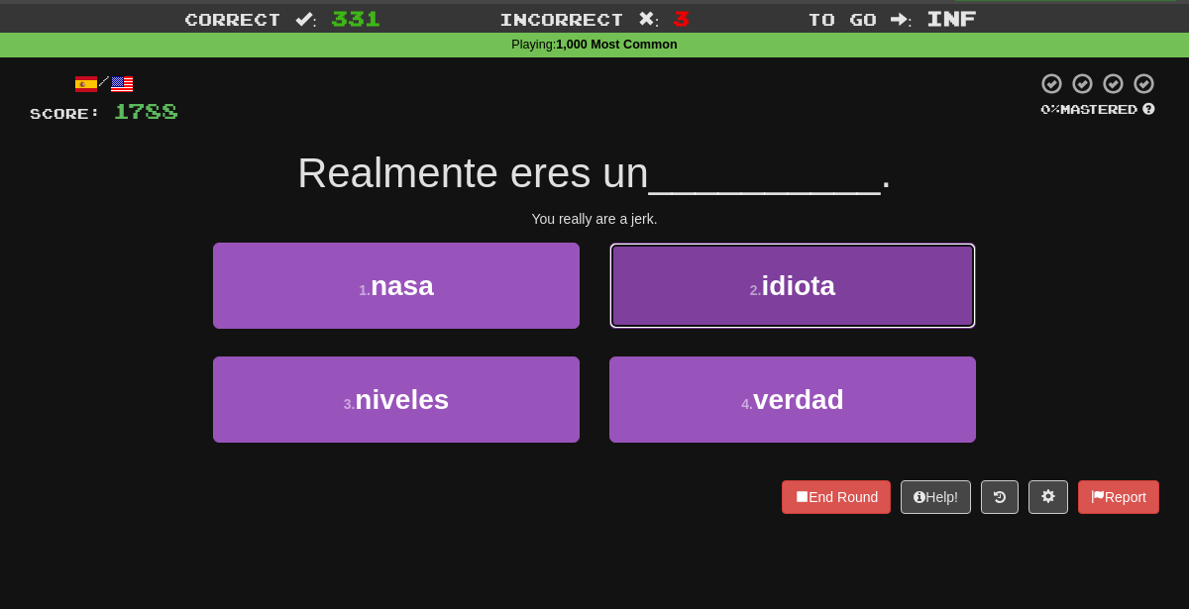
click at [653, 299] on button "2 . idiota" at bounding box center [792, 286] width 367 height 86
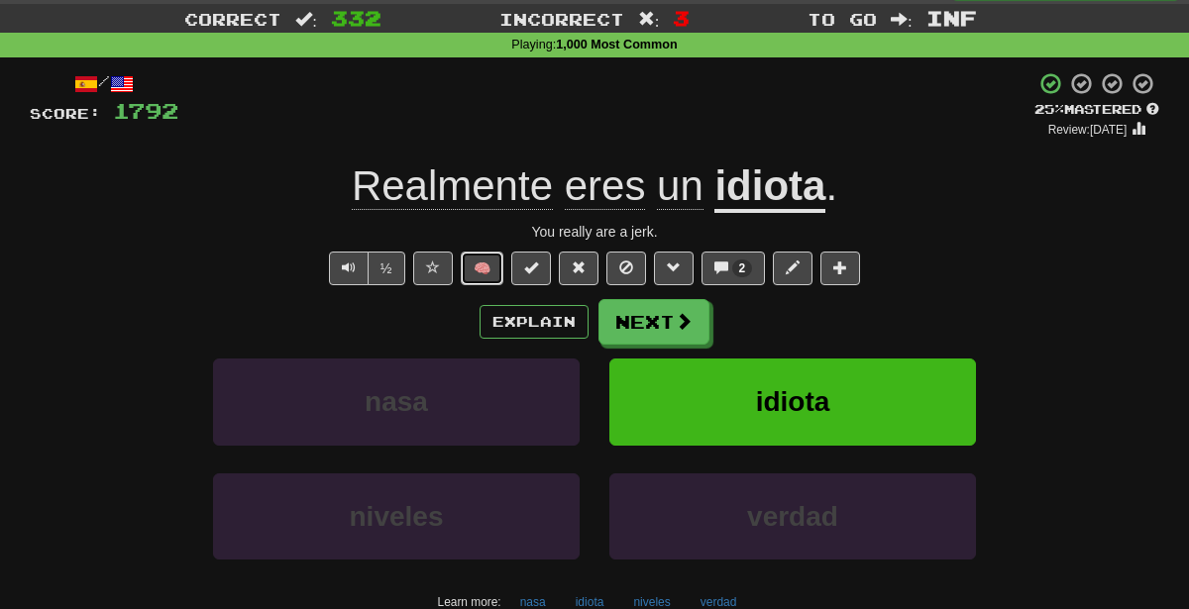
click at [496, 270] on button "🧠" at bounding box center [482, 269] width 43 height 34
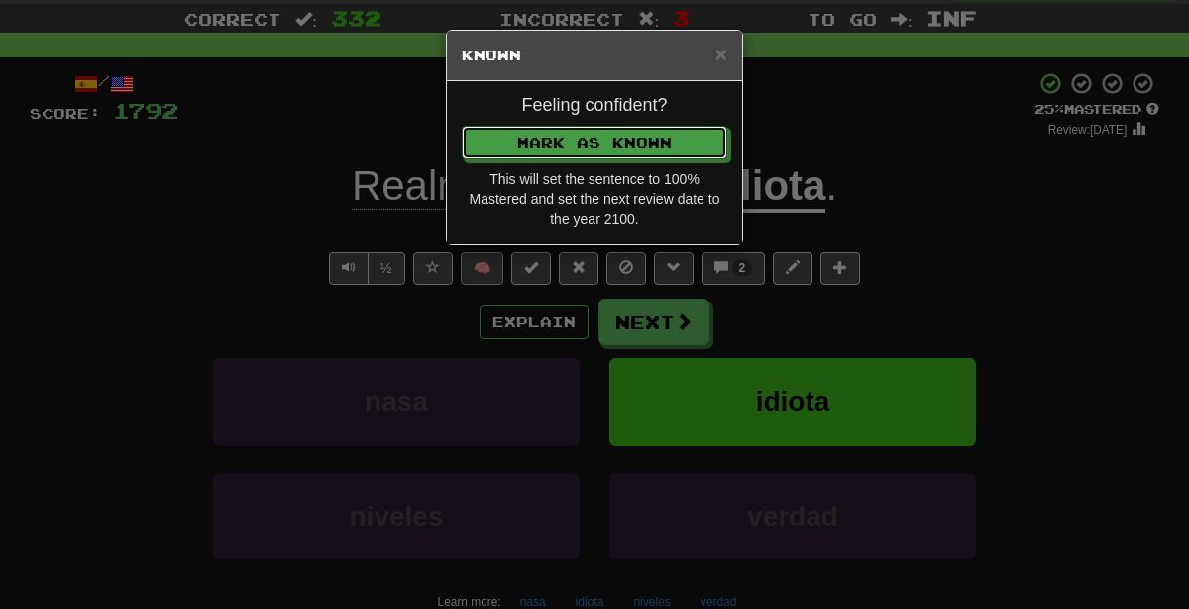
click at [462, 126] on button "Mark as Known" at bounding box center [595, 143] width 266 height 34
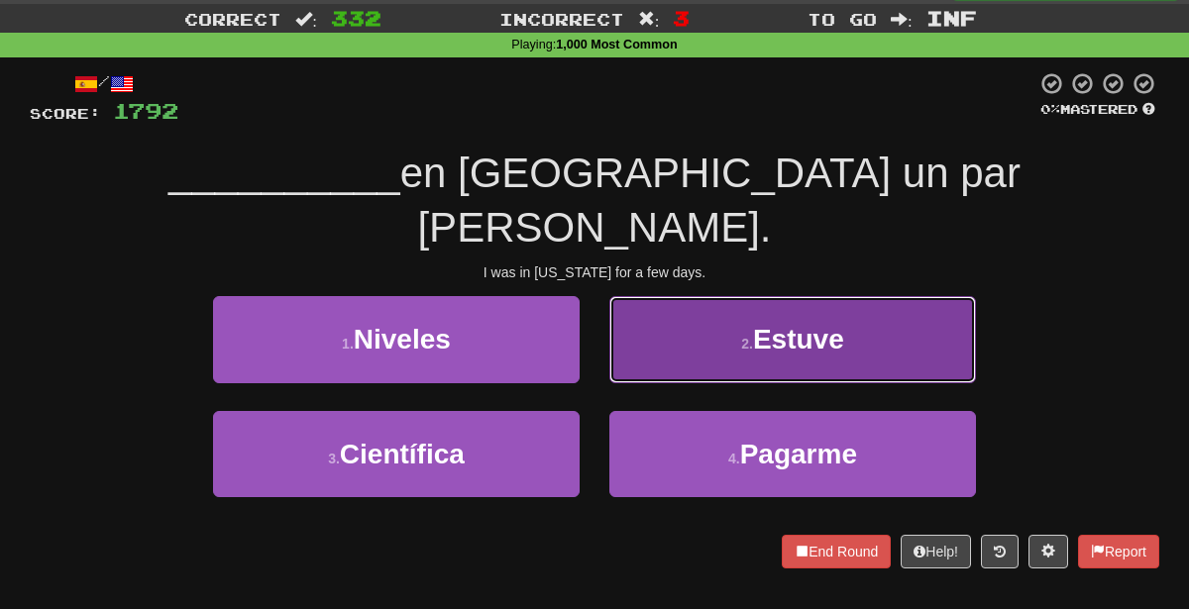
click at [720, 296] on button "2 . Estuve" at bounding box center [792, 339] width 367 height 86
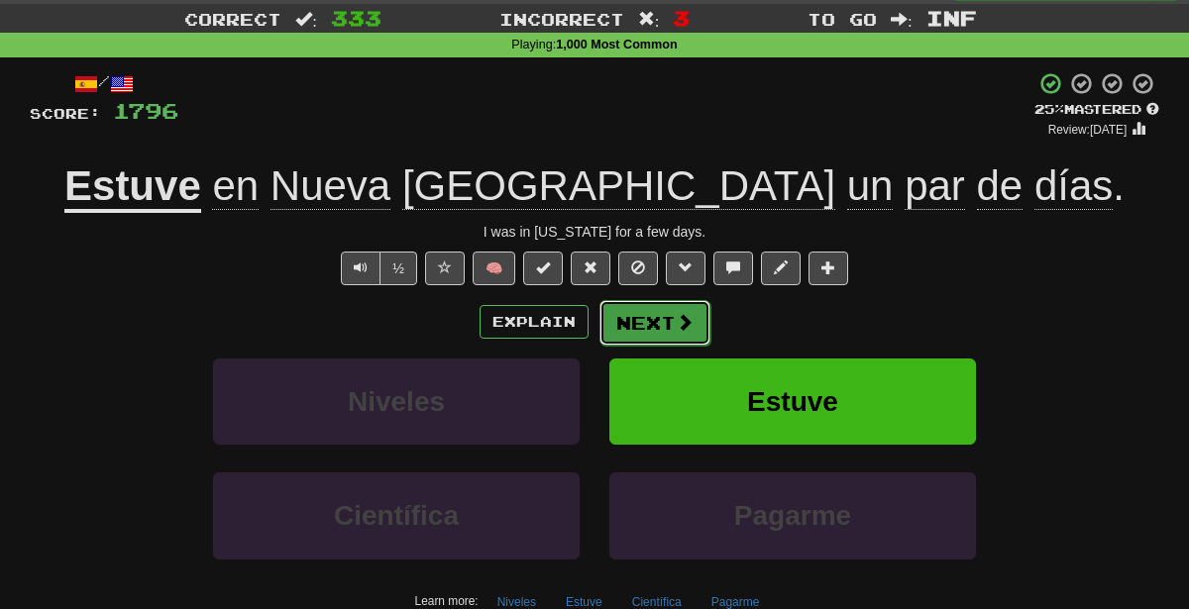
click at [684, 309] on button "Next" at bounding box center [654, 323] width 111 height 46
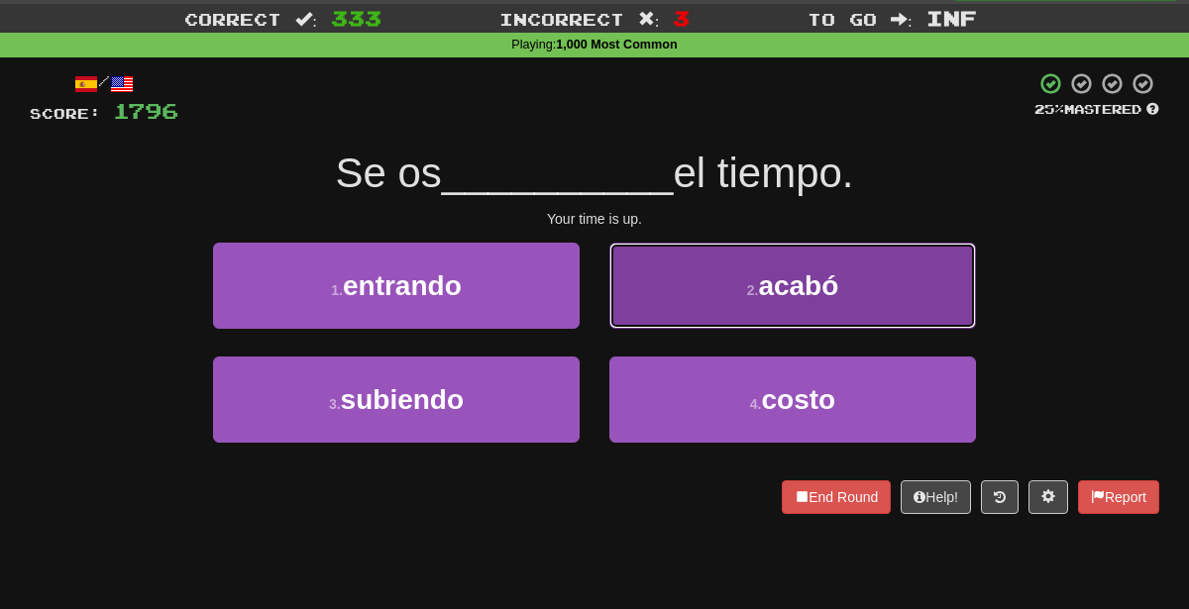
click at [693, 287] on button "2 . acabó" at bounding box center [792, 286] width 367 height 86
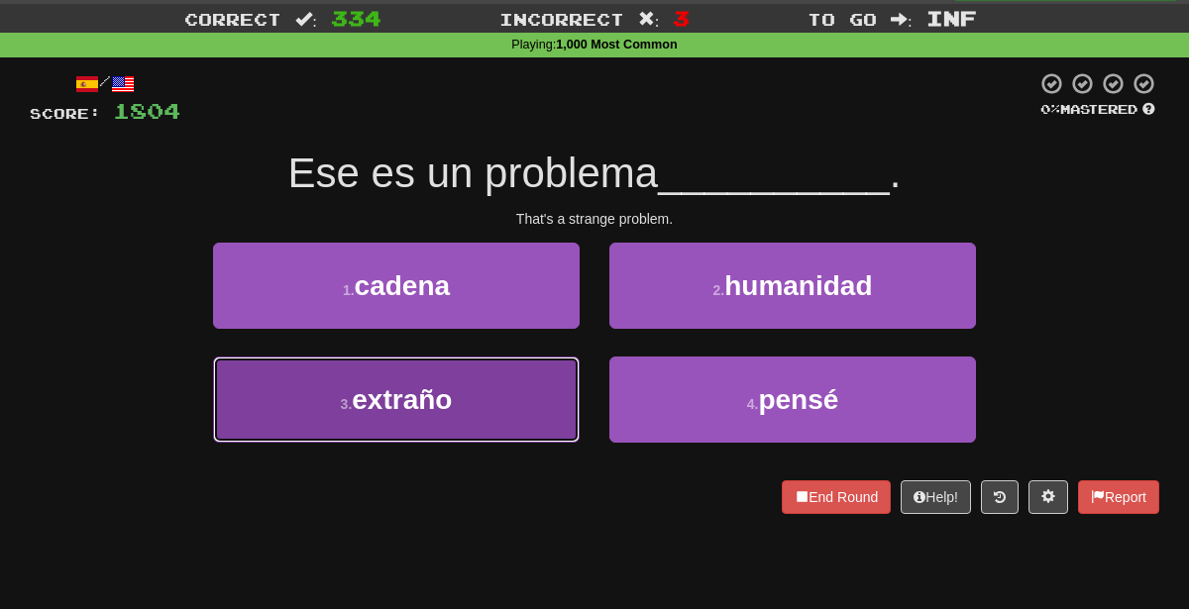
click at [488, 390] on button "3 . extraño" at bounding box center [396, 400] width 367 height 86
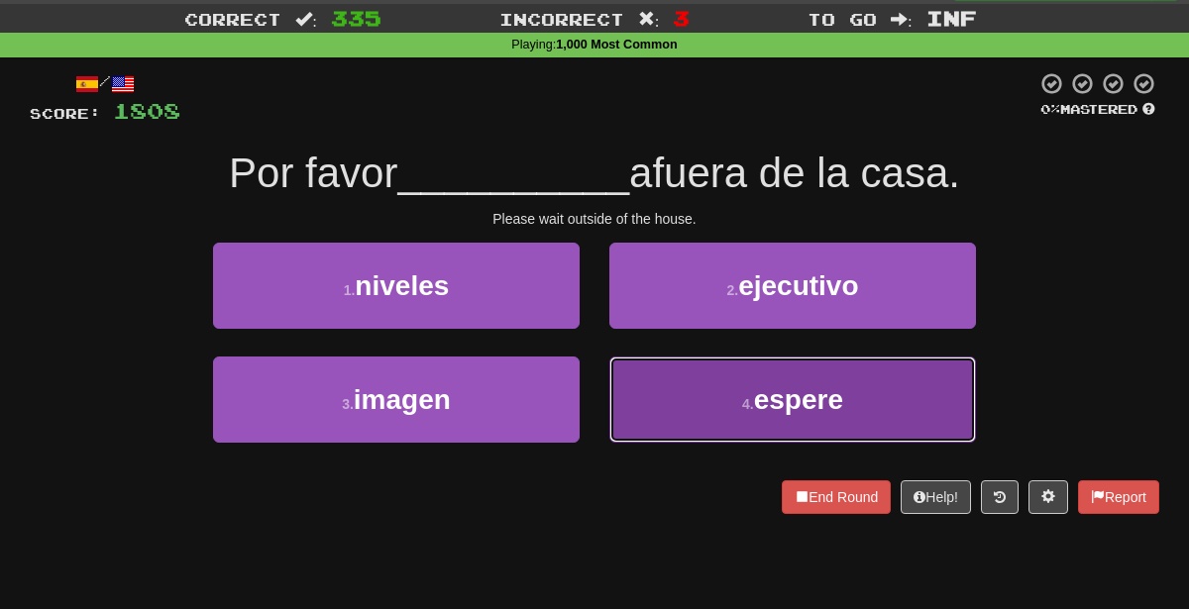
click at [667, 385] on button "4 . [GEOGRAPHIC_DATA]" at bounding box center [792, 400] width 367 height 86
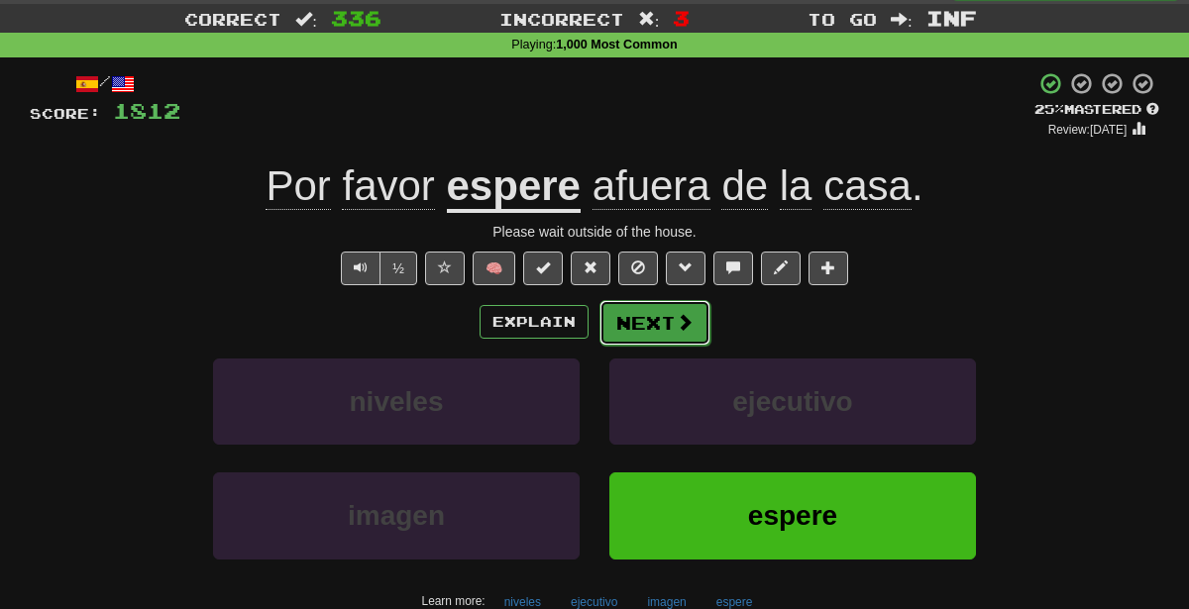
click at [645, 305] on button "Next" at bounding box center [654, 323] width 111 height 46
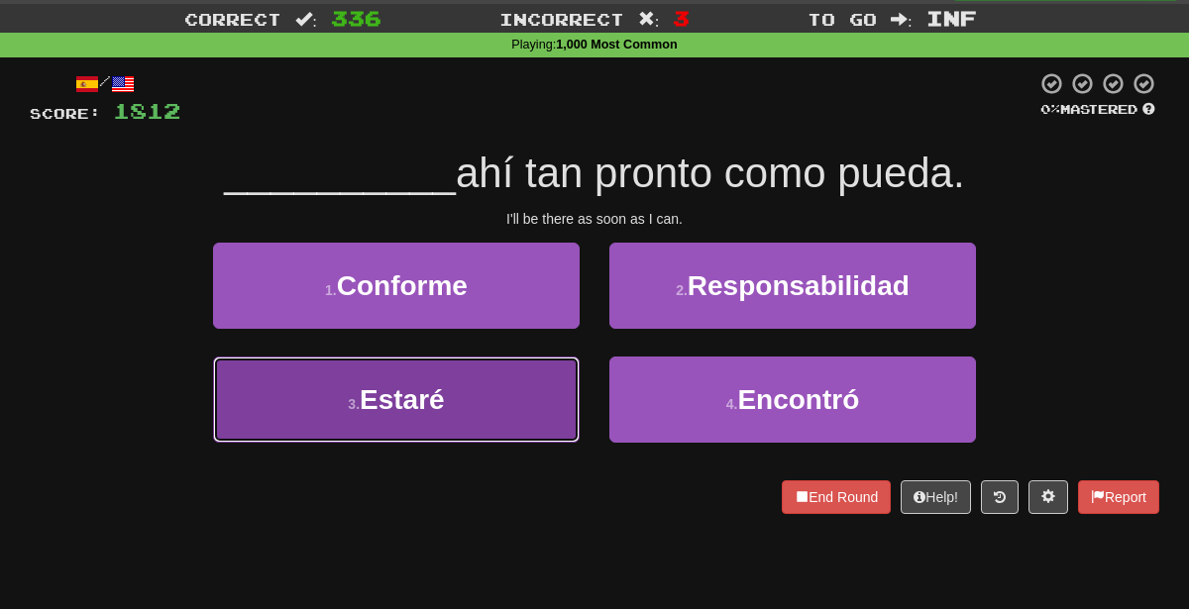
click at [487, 405] on button "3 . Estaré" at bounding box center [396, 400] width 367 height 86
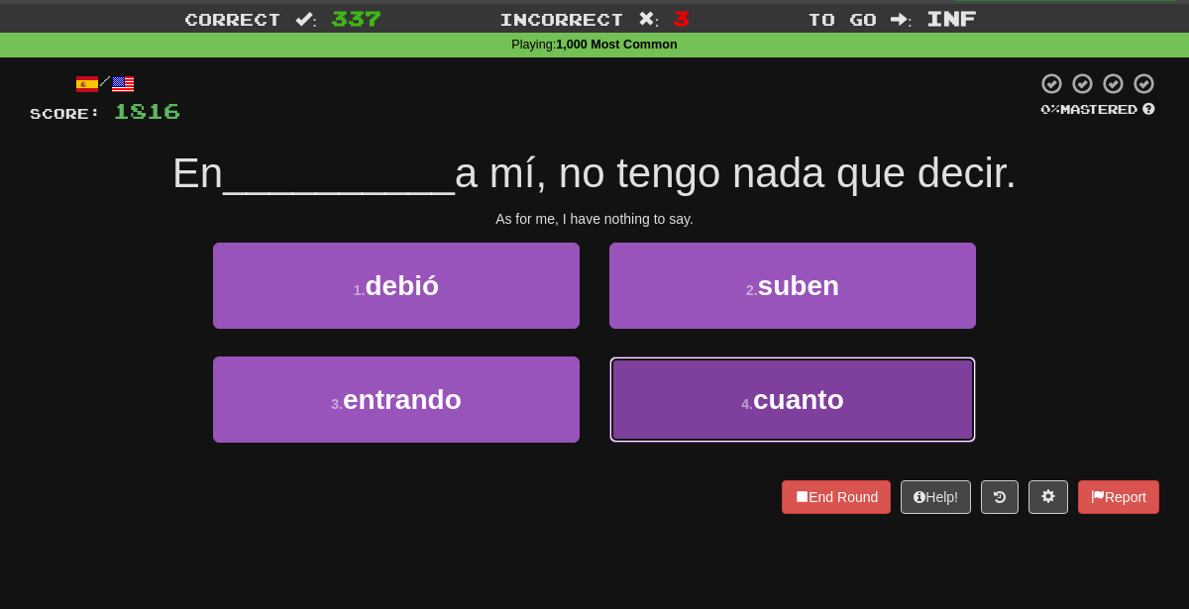
click at [728, 418] on button "4 . cuanto" at bounding box center [792, 400] width 367 height 86
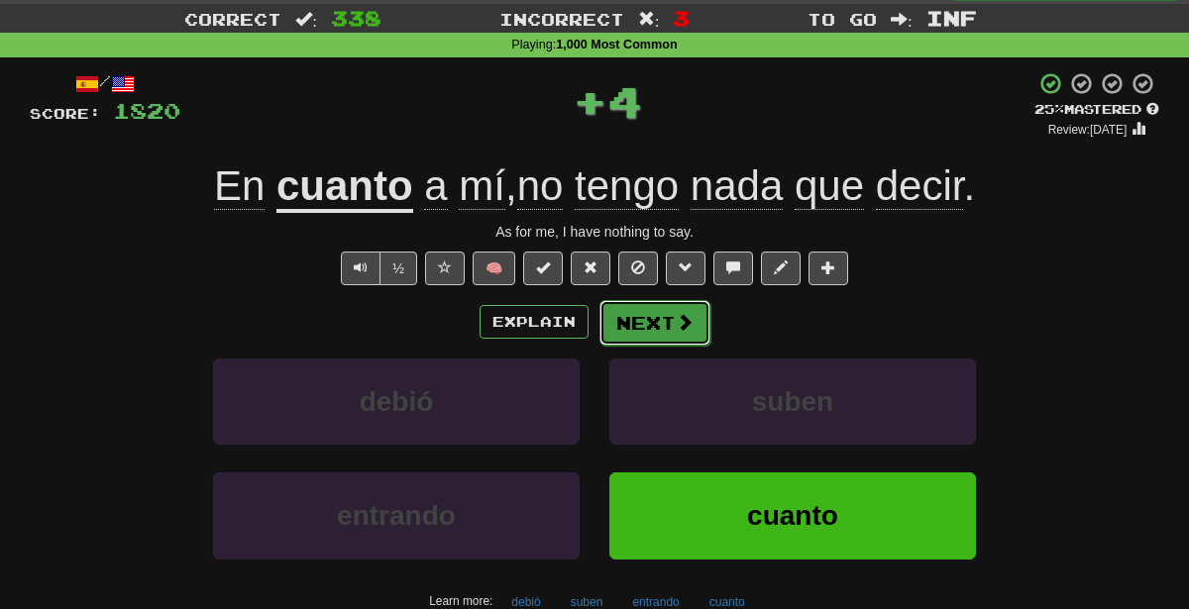
click at [676, 305] on button "Next" at bounding box center [654, 323] width 111 height 46
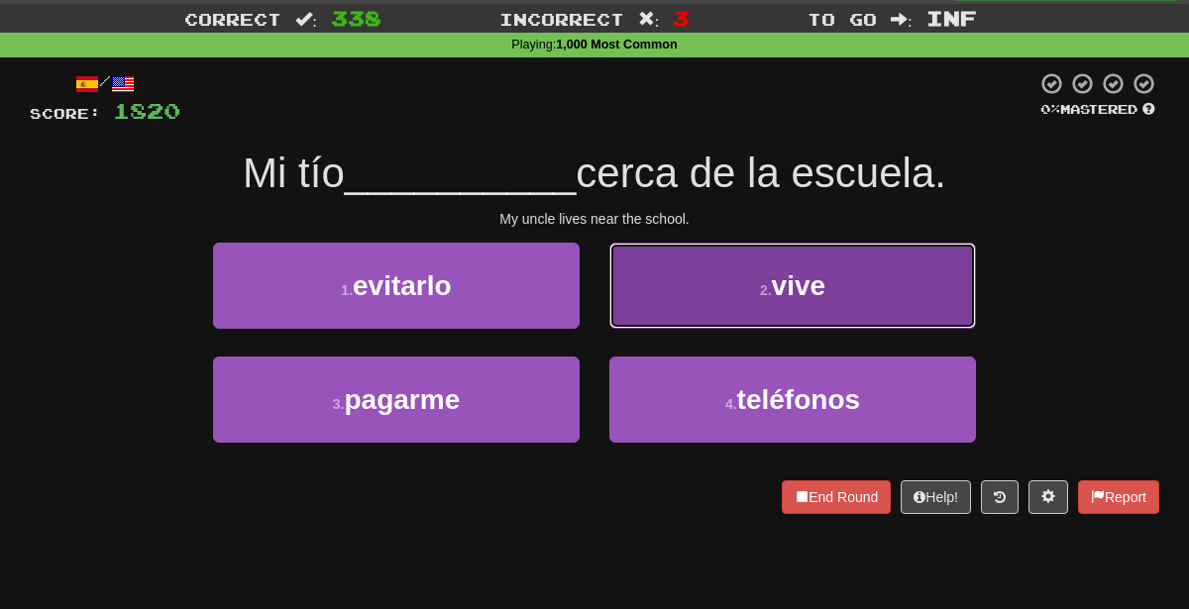
click at [676, 298] on button "2 . vive" at bounding box center [792, 286] width 367 height 86
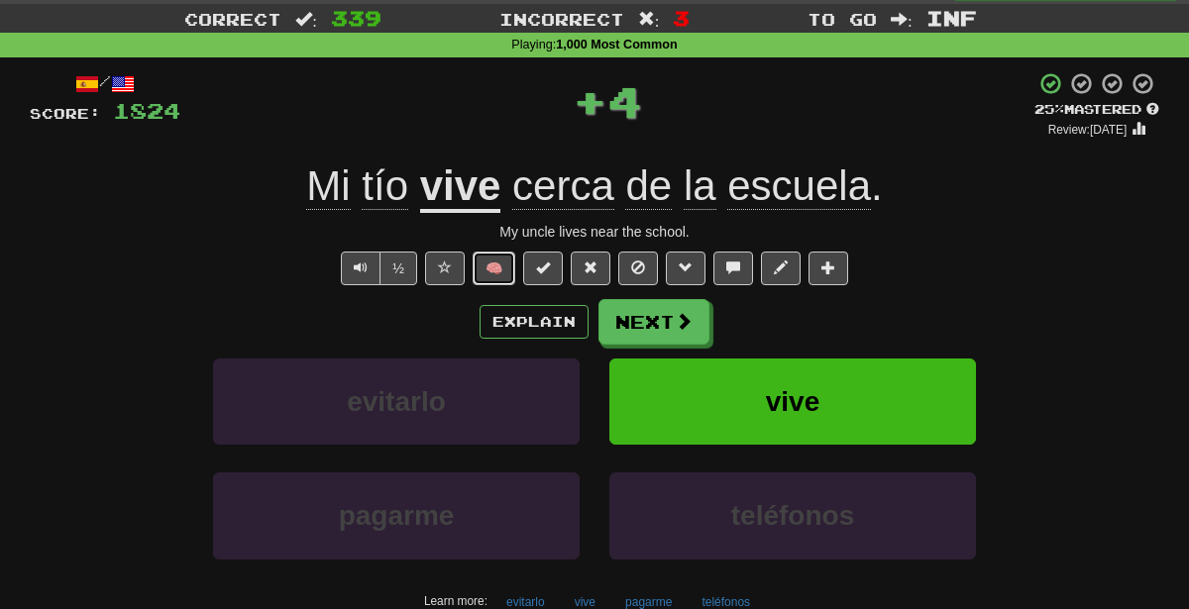
click at [499, 268] on button "🧠" at bounding box center [494, 269] width 43 height 34
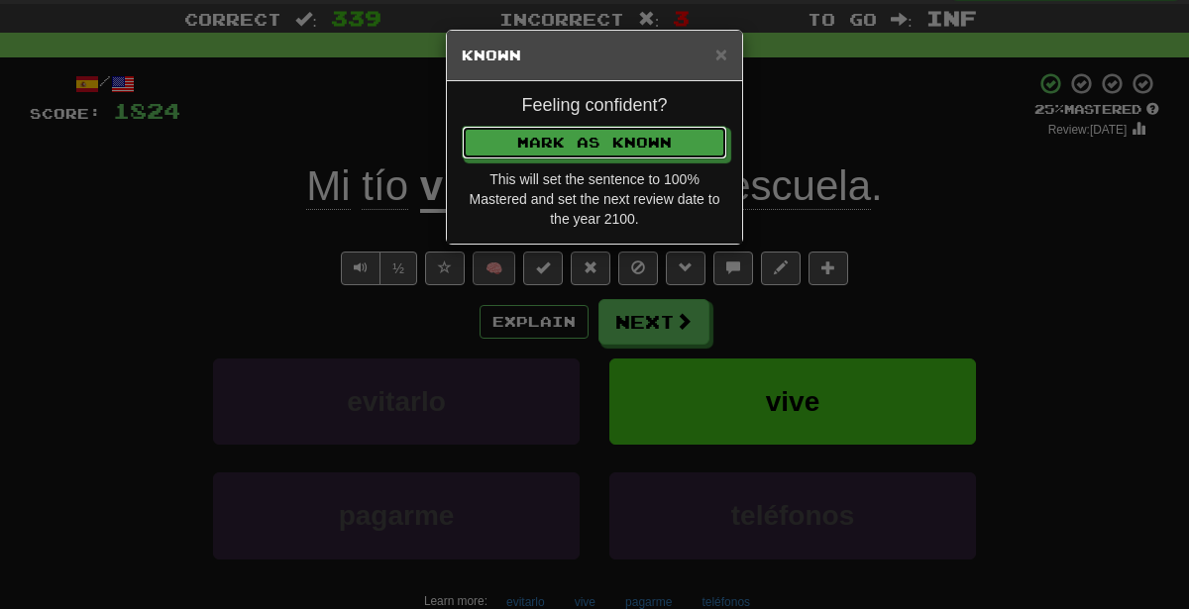
click at [462, 126] on button "Mark as Known" at bounding box center [595, 143] width 266 height 34
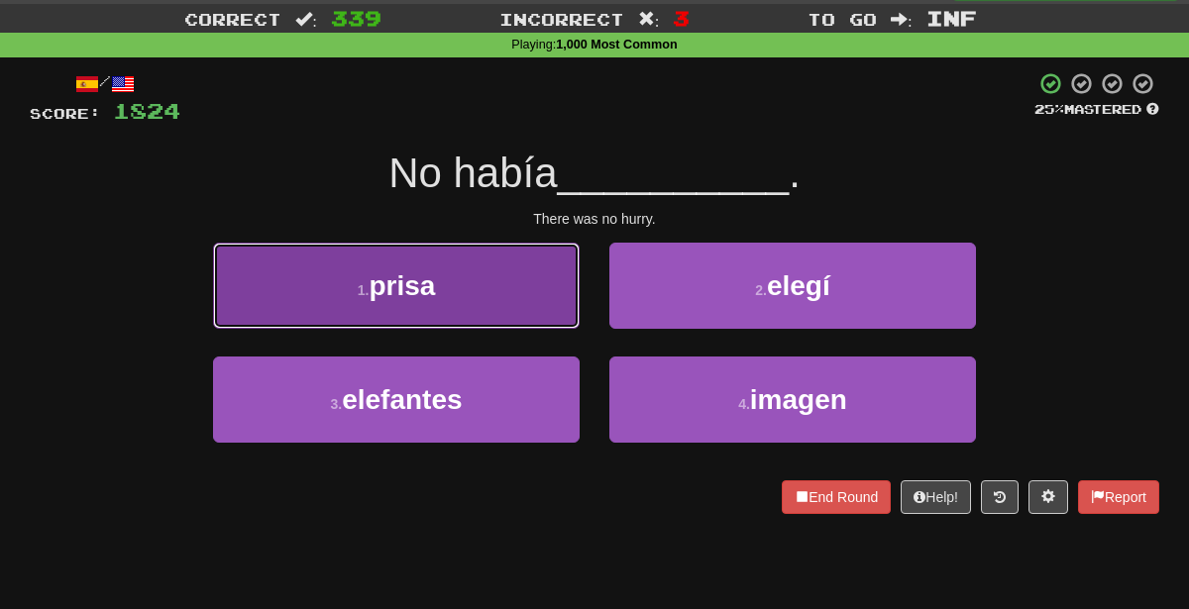
click at [540, 279] on button "1 . prisa" at bounding box center [396, 286] width 367 height 86
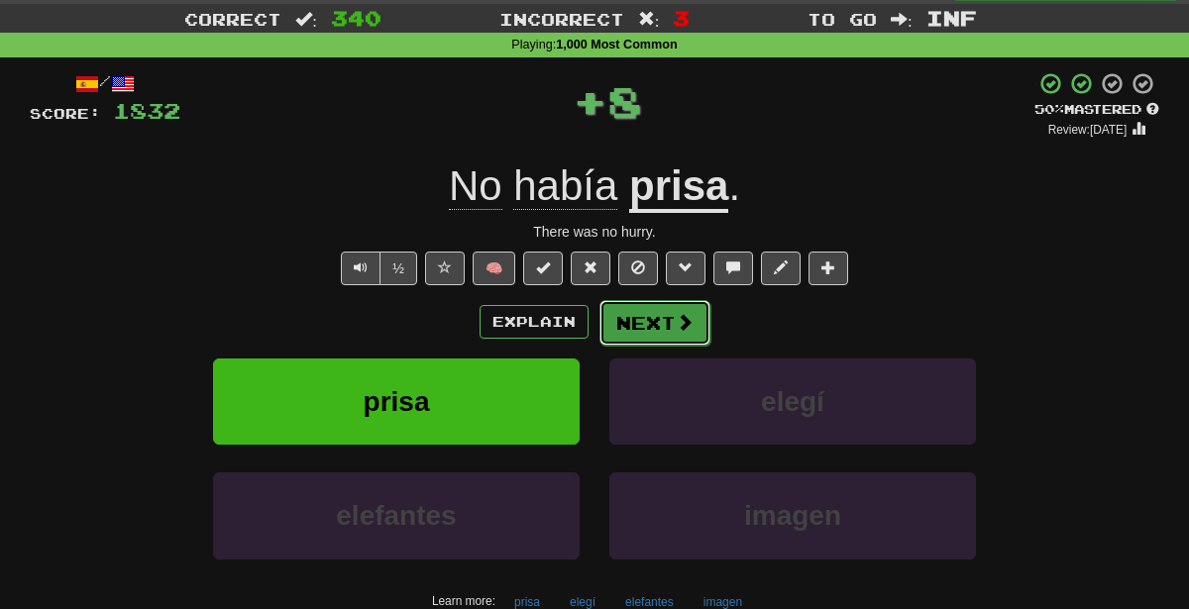
click at [646, 324] on button "Next" at bounding box center [654, 323] width 111 height 46
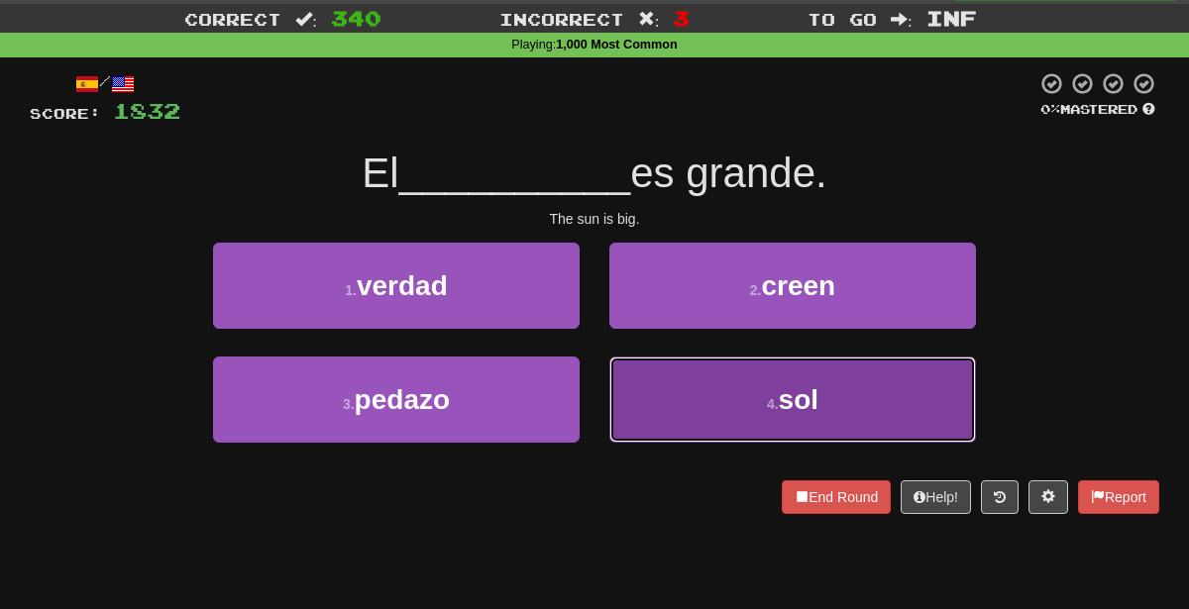
click at [689, 396] on button "4 . sol" at bounding box center [792, 400] width 367 height 86
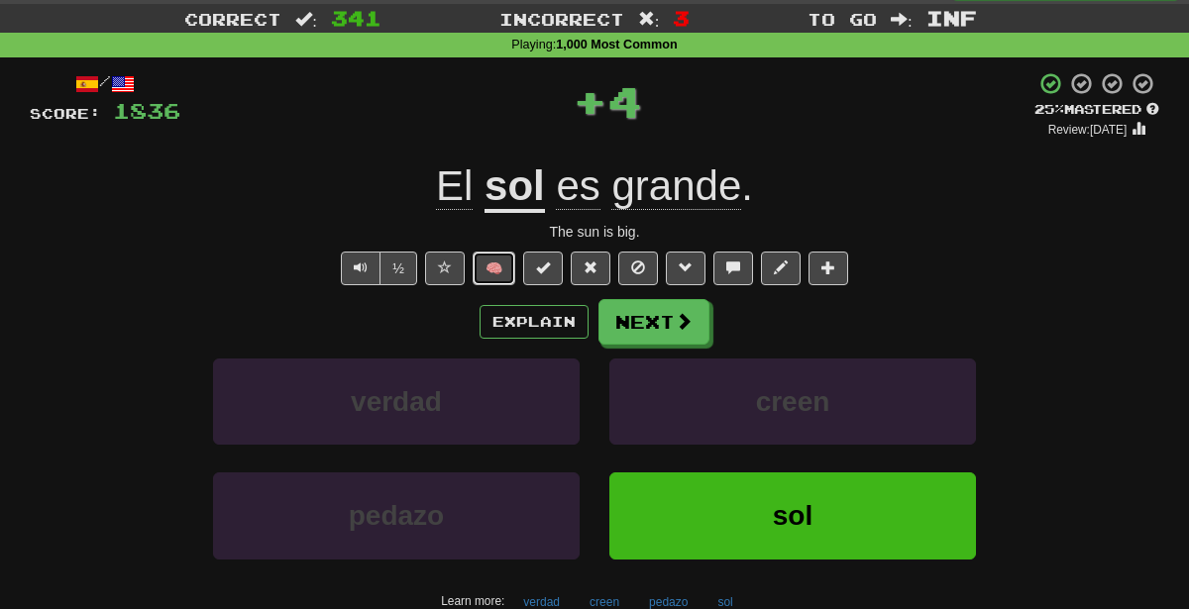
click at [505, 268] on button "🧠" at bounding box center [494, 269] width 43 height 34
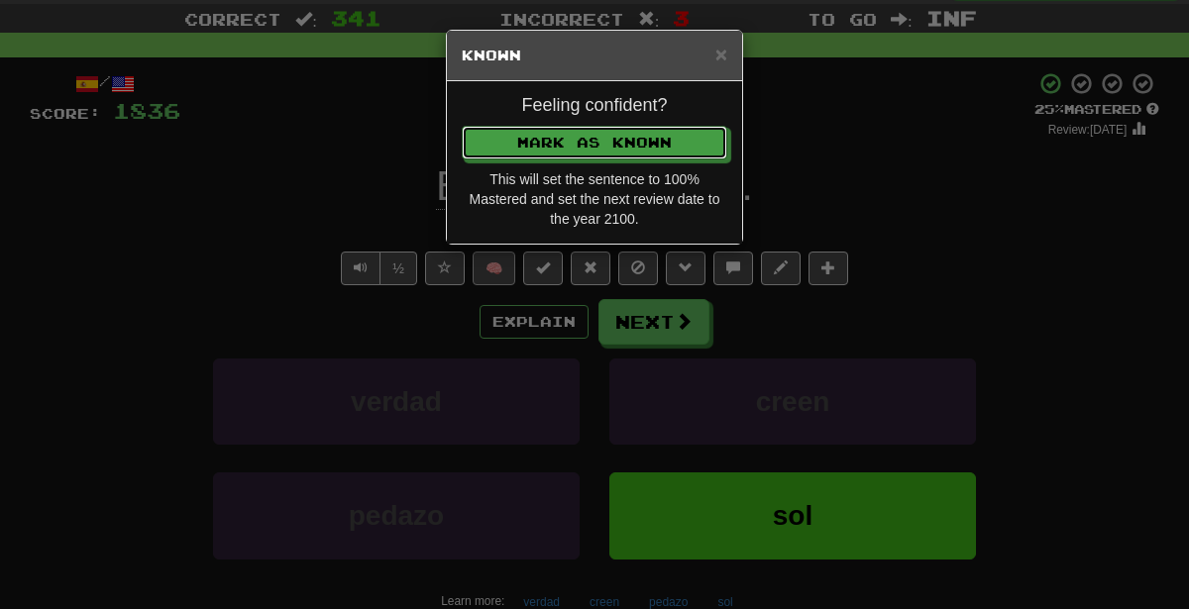
click at [462, 126] on button "Mark as Known" at bounding box center [595, 143] width 266 height 34
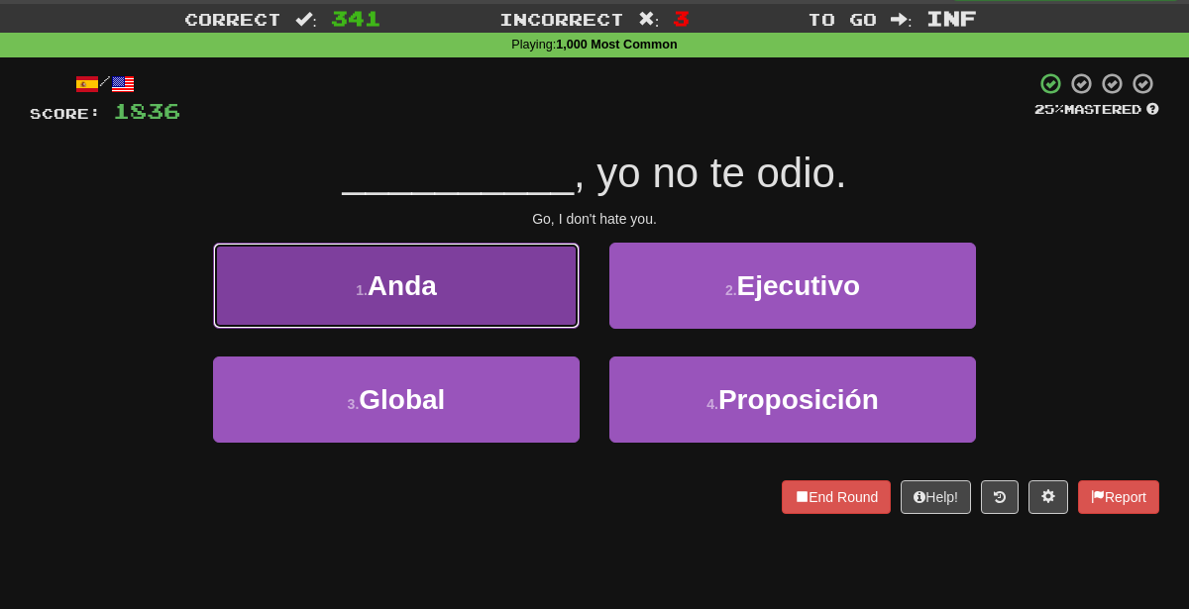
click at [505, 286] on button "1 . Anda" at bounding box center [396, 286] width 367 height 86
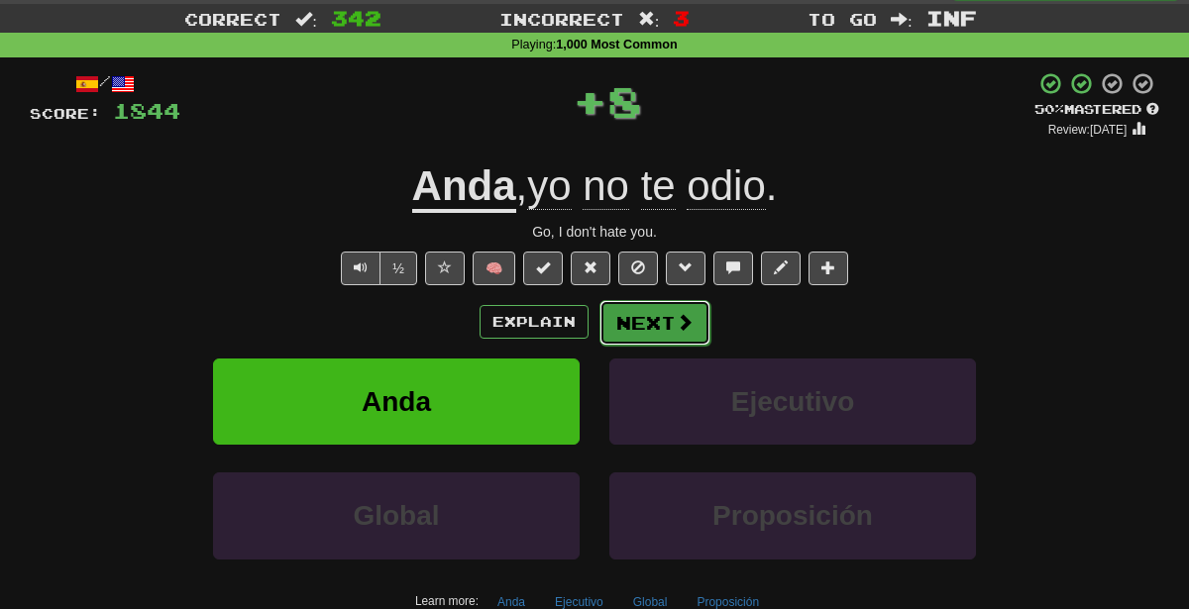
click at [681, 303] on button "Next" at bounding box center [654, 323] width 111 height 46
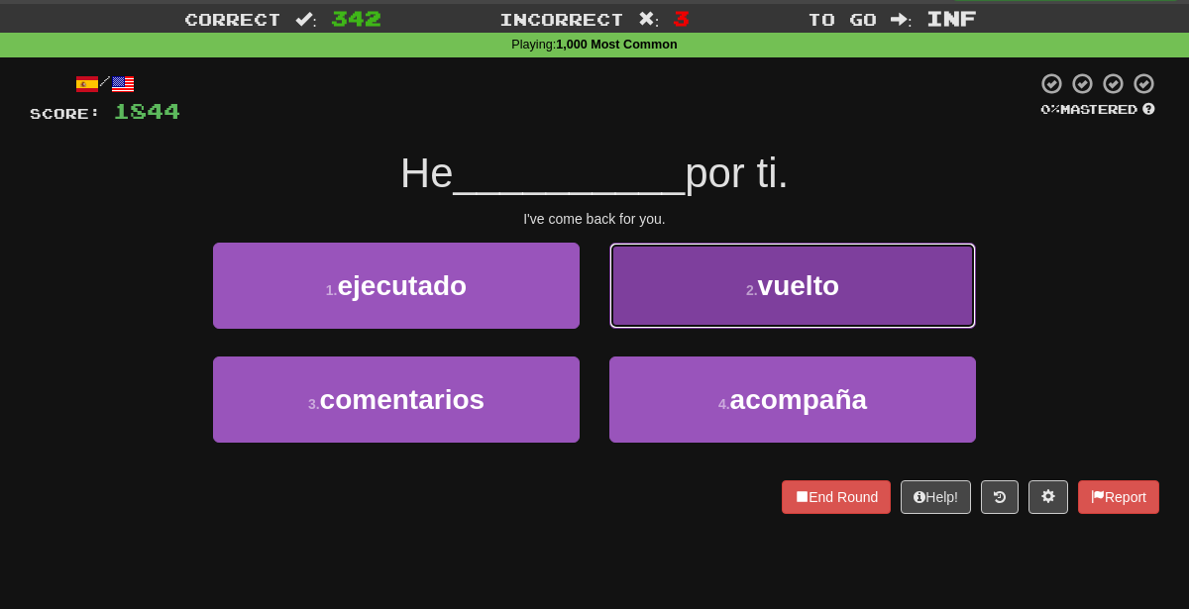
click at [694, 293] on button "2 . vuelto" at bounding box center [792, 286] width 367 height 86
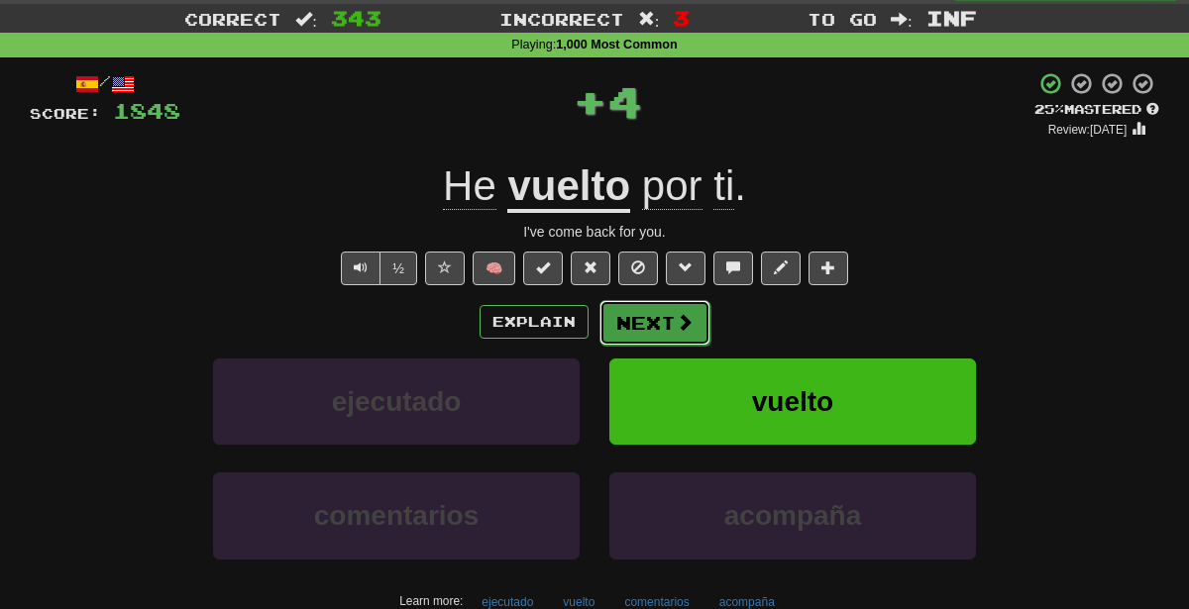
click at [662, 320] on button "Next" at bounding box center [654, 323] width 111 height 46
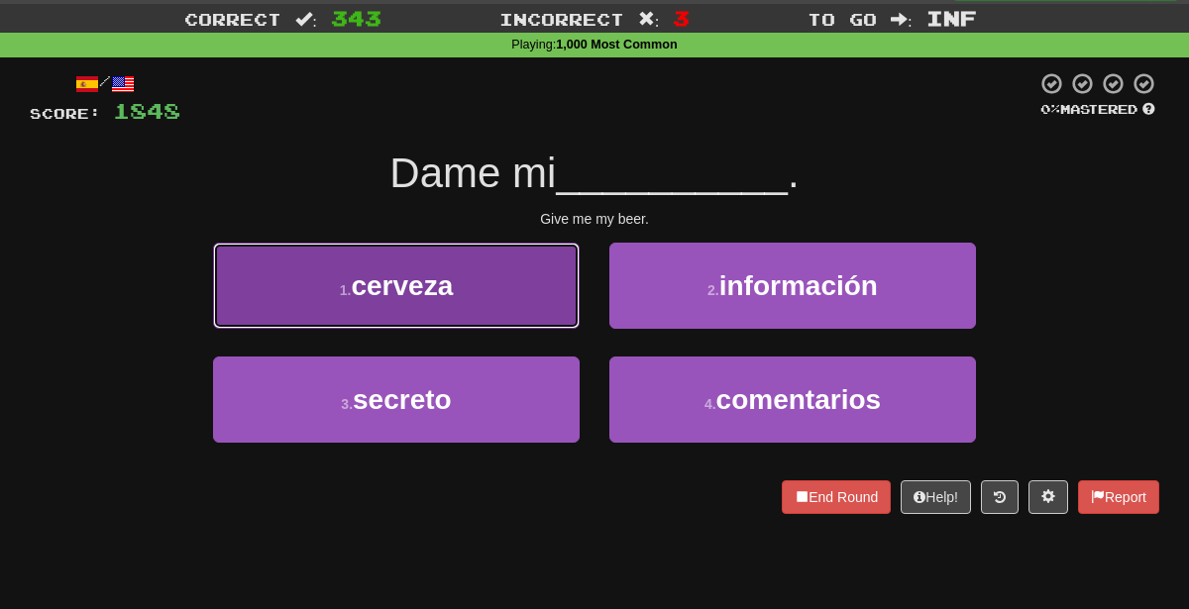
click at [398, 304] on button "1 . cerveza" at bounding box center [396, 286] width 367 height 86
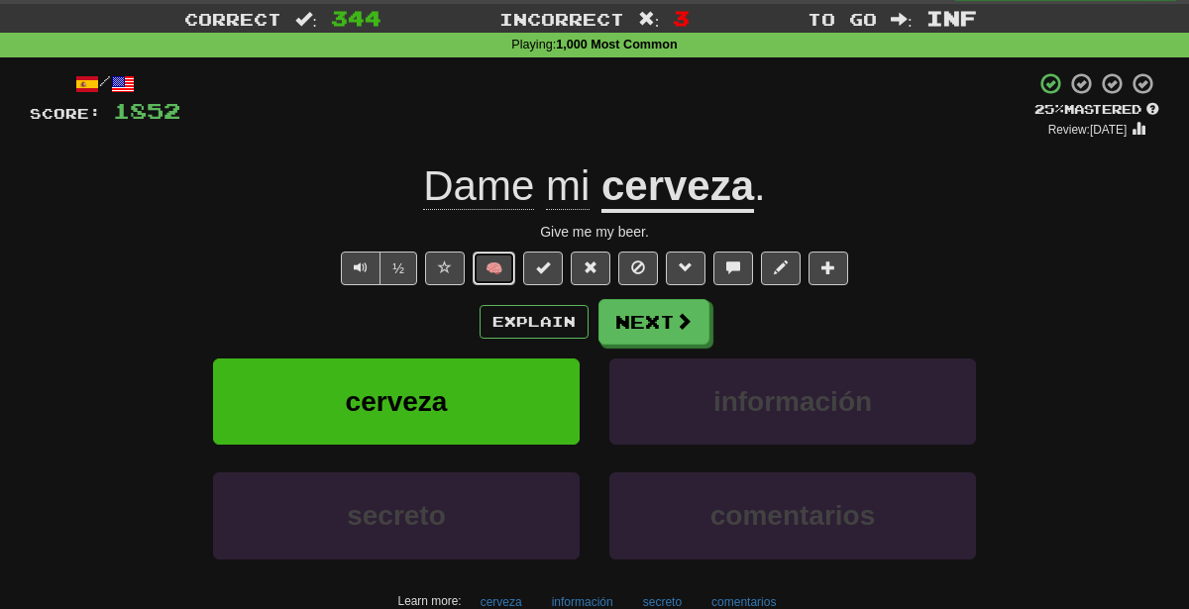
click at [485, 265] on button "🧠" at bounding box center [494, 269] width 43 height 34
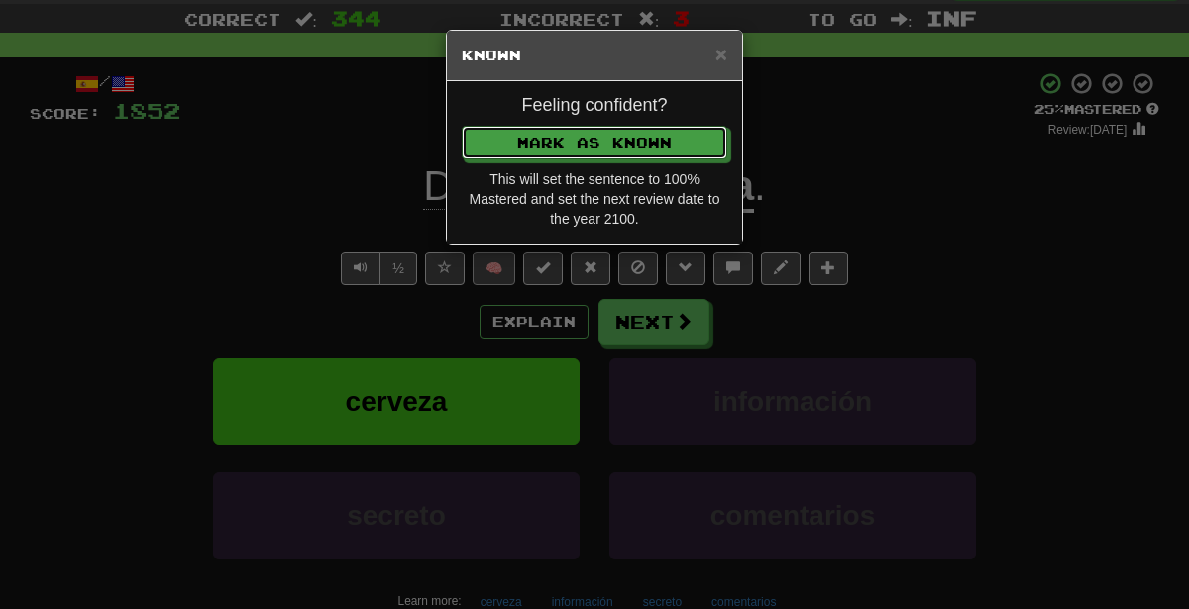
click at [462, 126] on button "Mark as Known" at bounding box center [595, 143] width 266 height 34
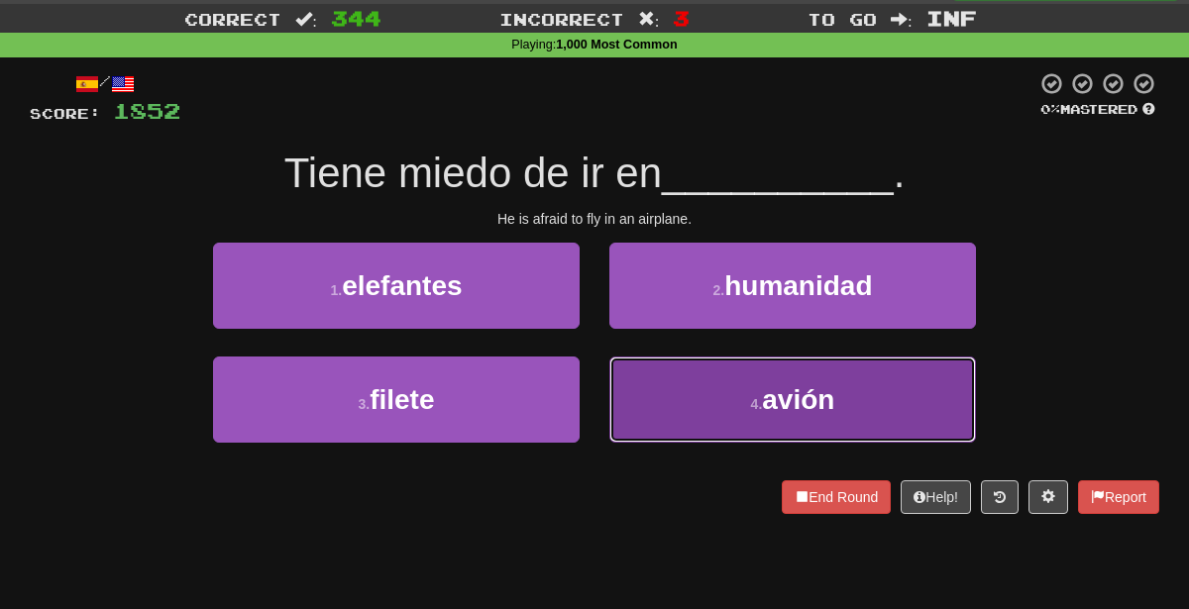
click at [677, 413] on button "4 . avión" at bounding box center [792, 400] width 367 height 86
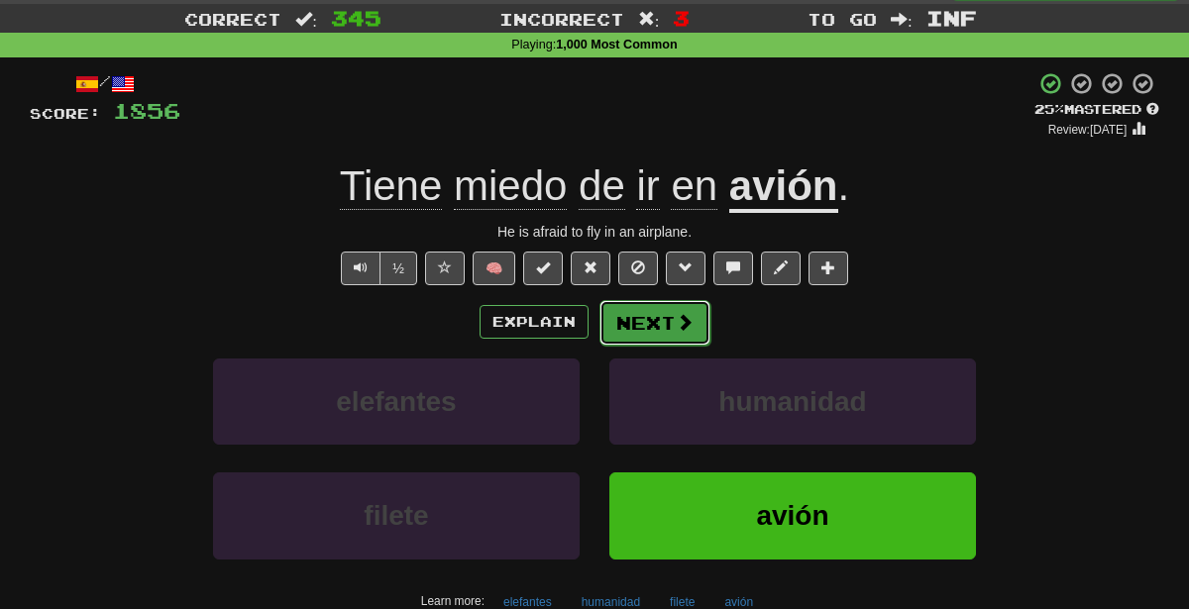
click at [631, 313] on button "Next" at bounding box center [654, 323] width 111 height 46
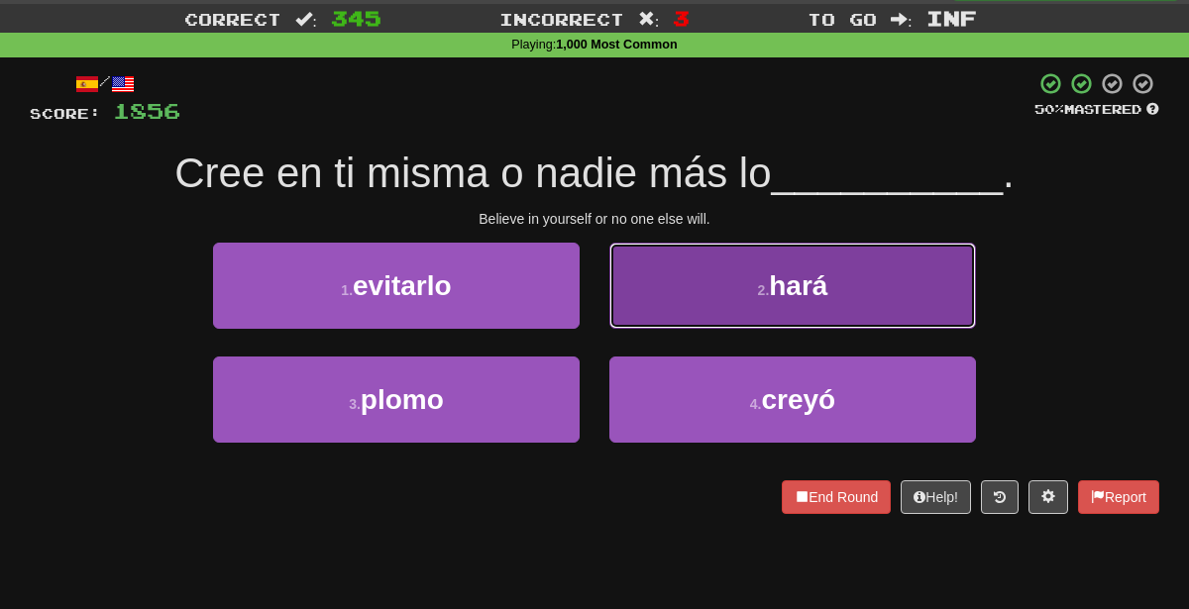
click at [760, 286] on small "2 ." at bounding box center [764, 290] width 12 height 16
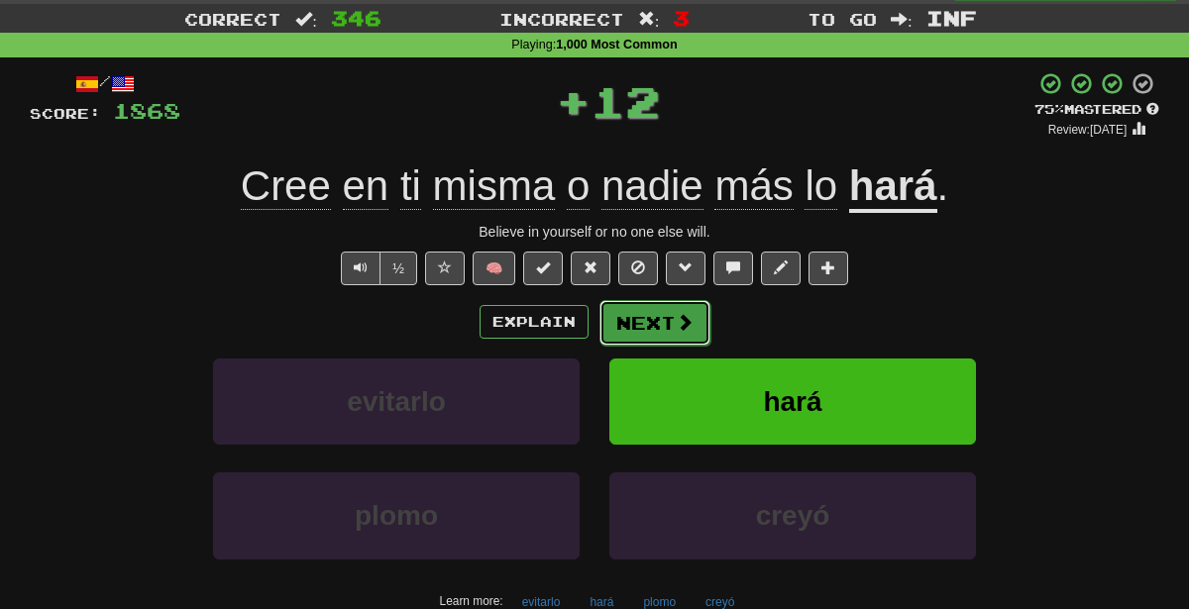
click at [676, 313] on span at bounding box center [685, 322] width 18 height 18
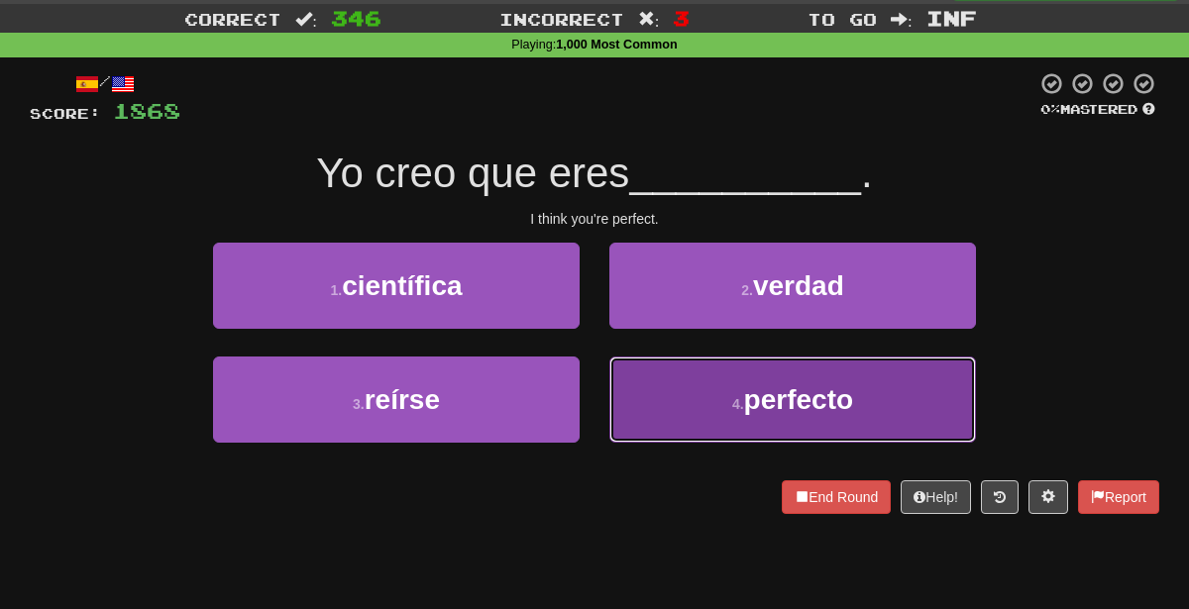
click at [670, 399] on button "4 . perfecto" at bounding box center [792, 400] width 367 height 86
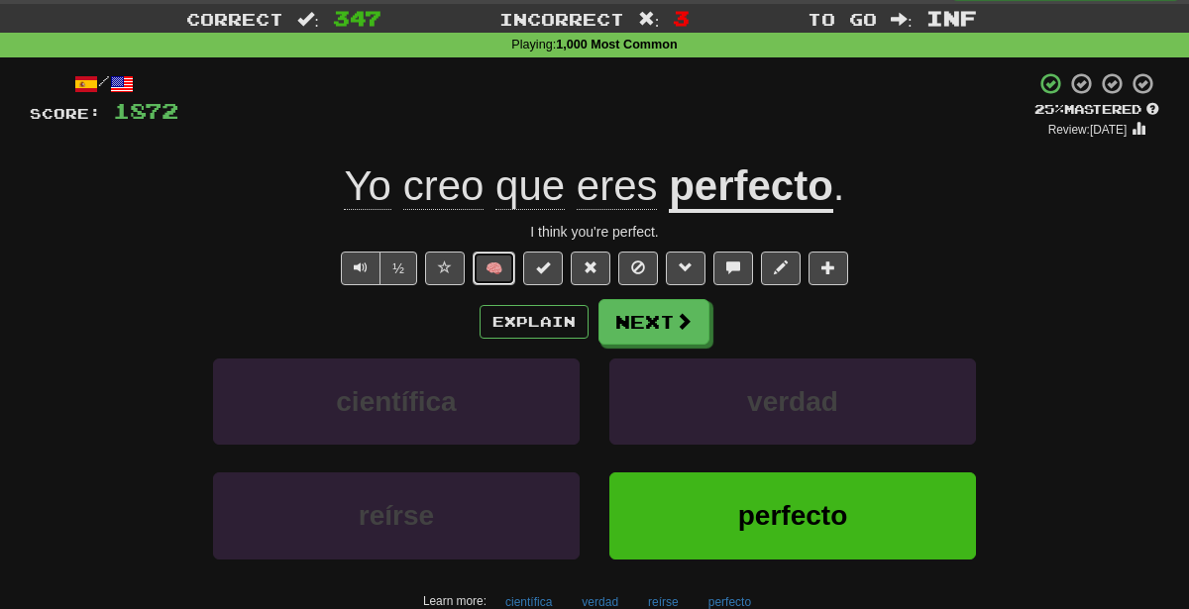
click at [499, 263] on button "🧠" at bounding box center [494, 269] width 43 height 34
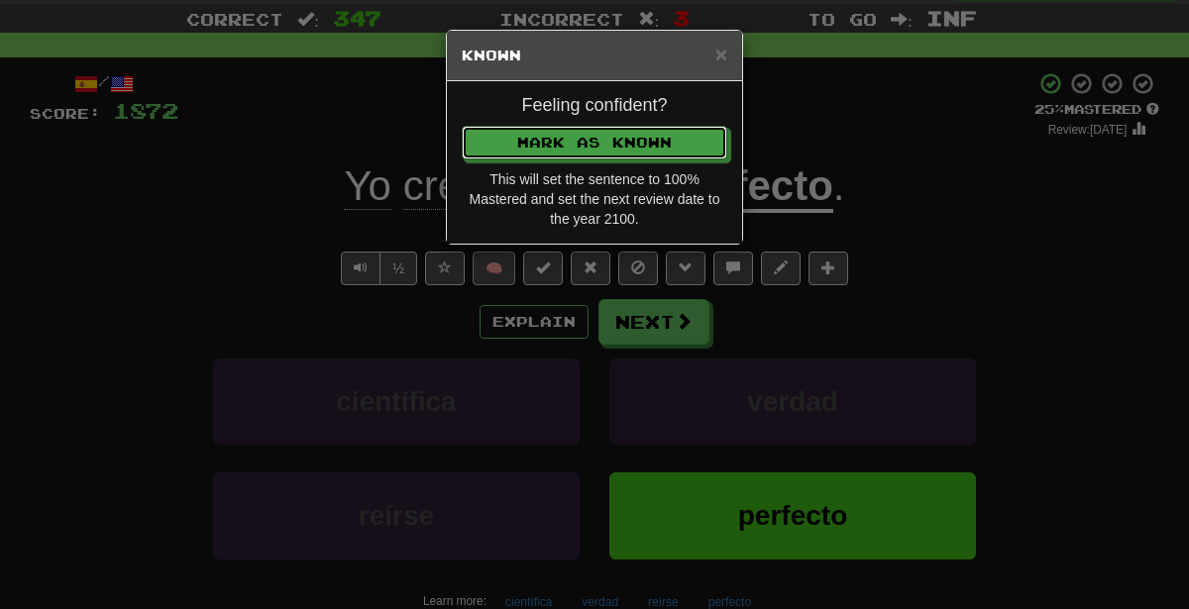
click at [462, 126] on button "Mark as Known" at bounding box center [595, 143] width 266 height 34
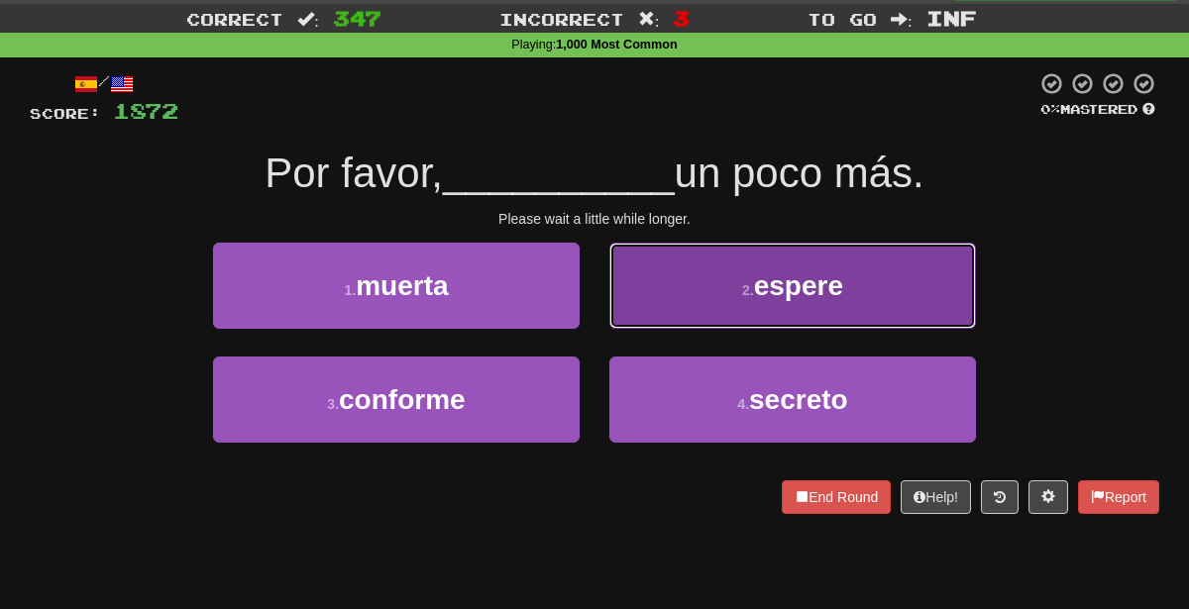
click at [672, 291] on button "2 . [GEOGRAPHIC_DATA]" at bounding box center [792, 286] width 367 height 86
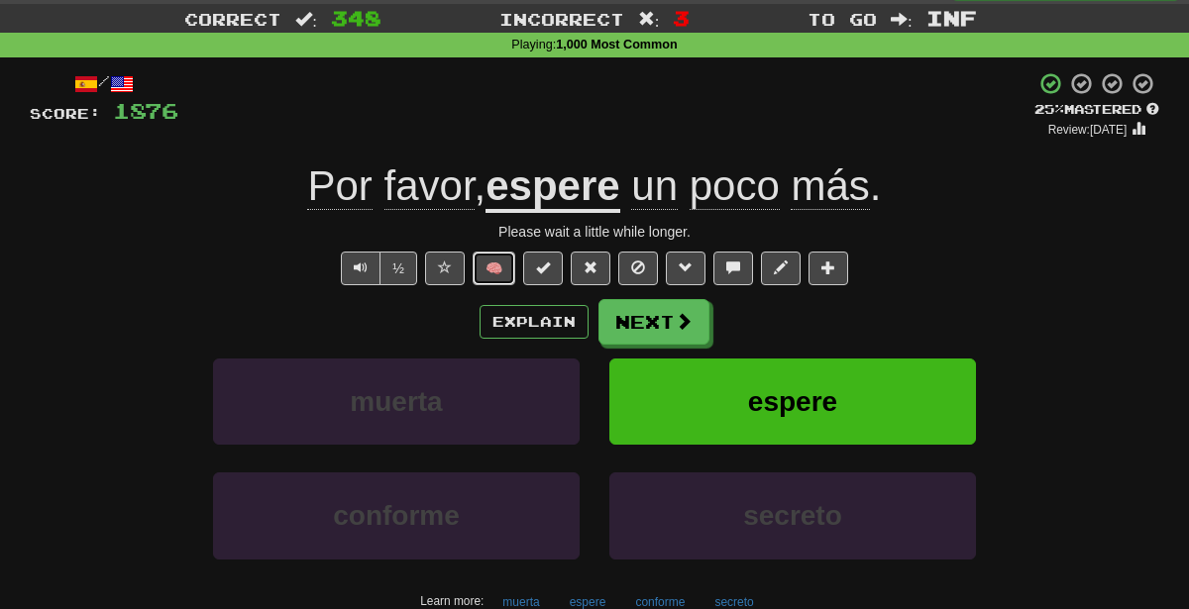
click at [499, 266] on button "🧠" at bounding box center [494, 269] width 43 height 34
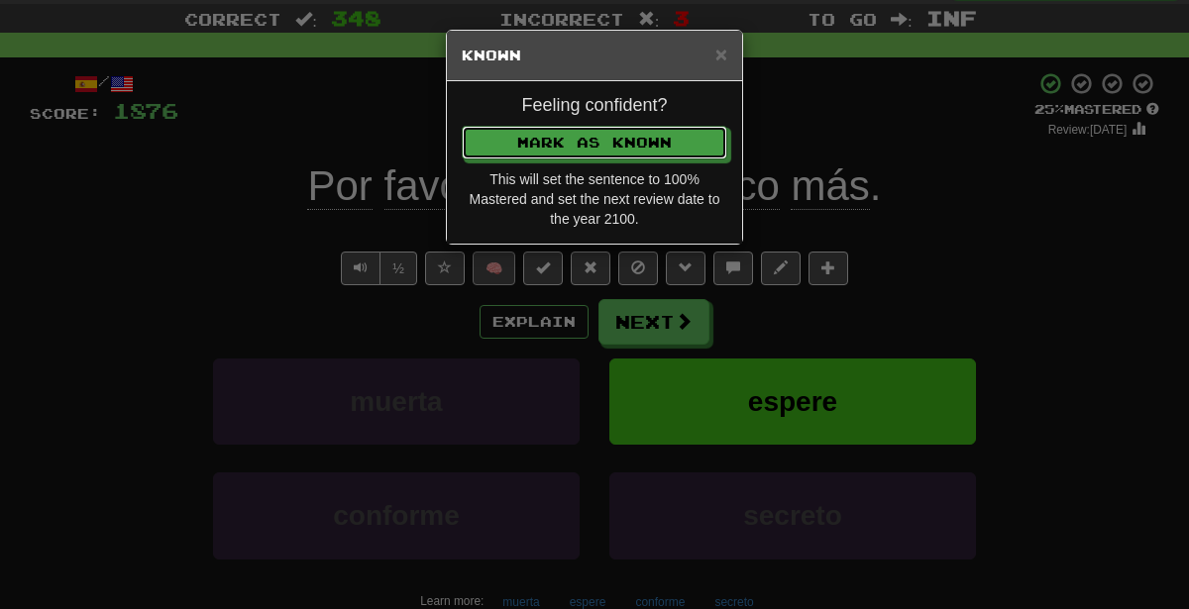
click at [462, 126] on button "Mark as Known" at bounding box center [595, 143] width 266 height 34
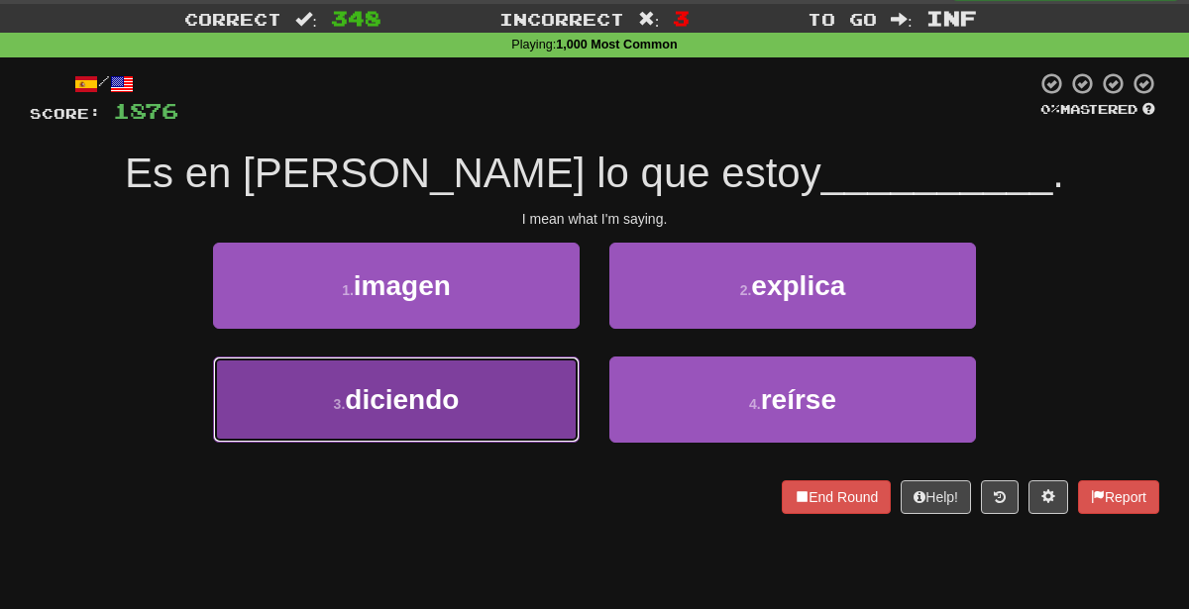
click at [500, 394] on button "3 . diciendo" at bounding box center [396, 400] width 367 height 86
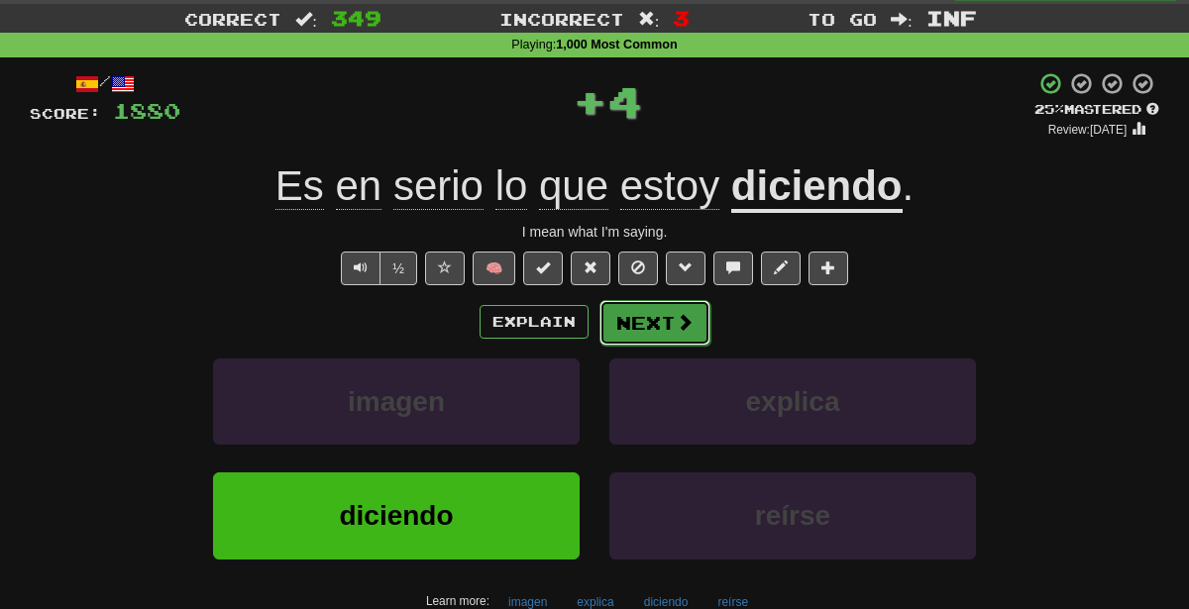
click at [645, 325] on button "Next" at bounding box center [654, 323] width 111 height 46
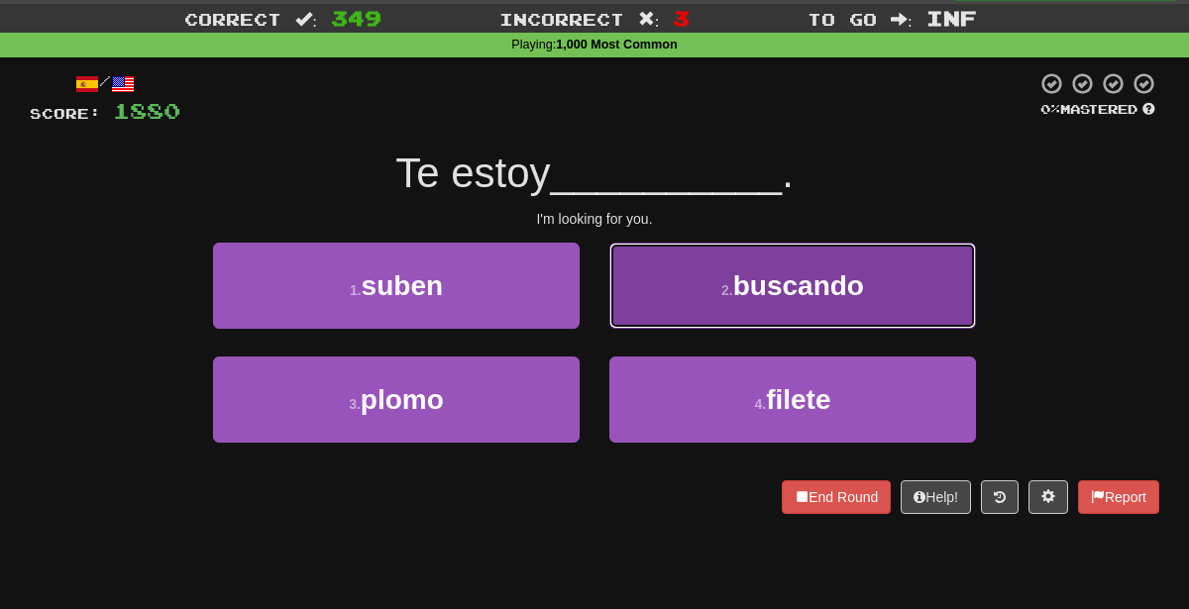
click at [696, 279] on button "2 . buscando" at bounding box center [792, 286] width 367 height 86
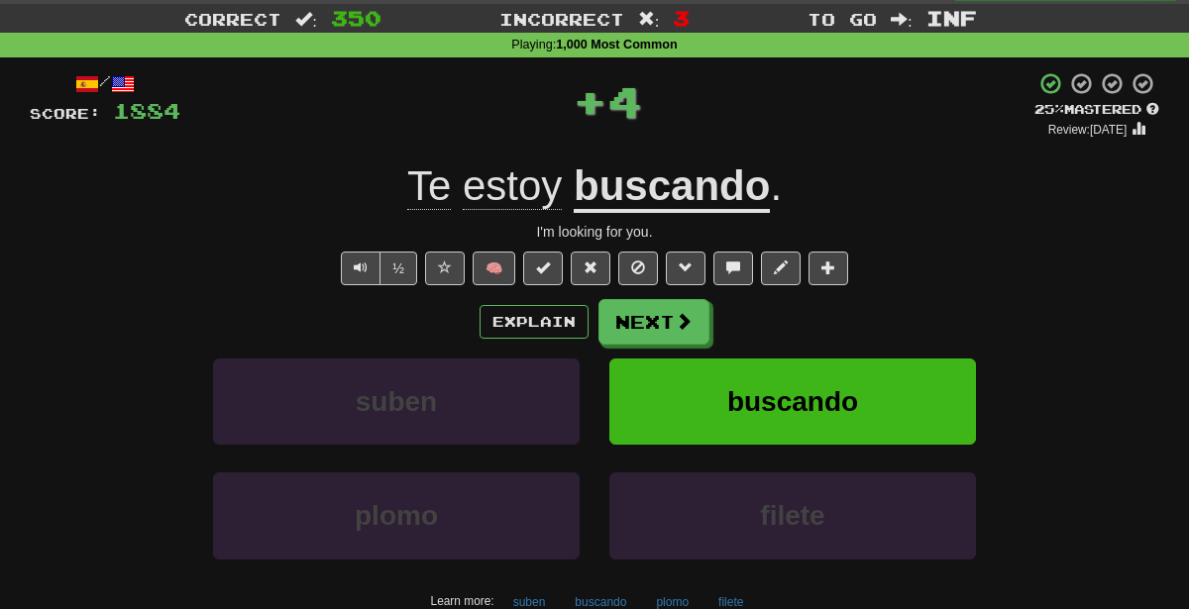
click at [516, 267] on span "🧠" at bounding box center [636, 268] width 431 height 16
click at [488, 263] on button "🧠" at bounding box center [494, 269] width 43 height 34
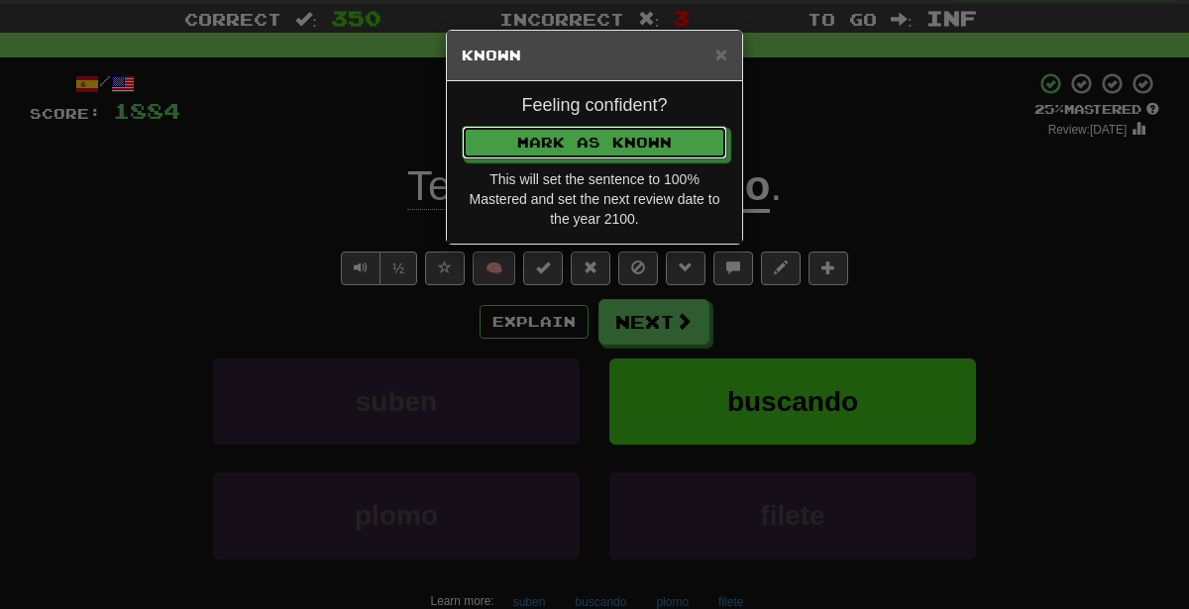
click at [462, 126] on button "Mark as Known" at bounding box center [595, 143] width 266 height 34
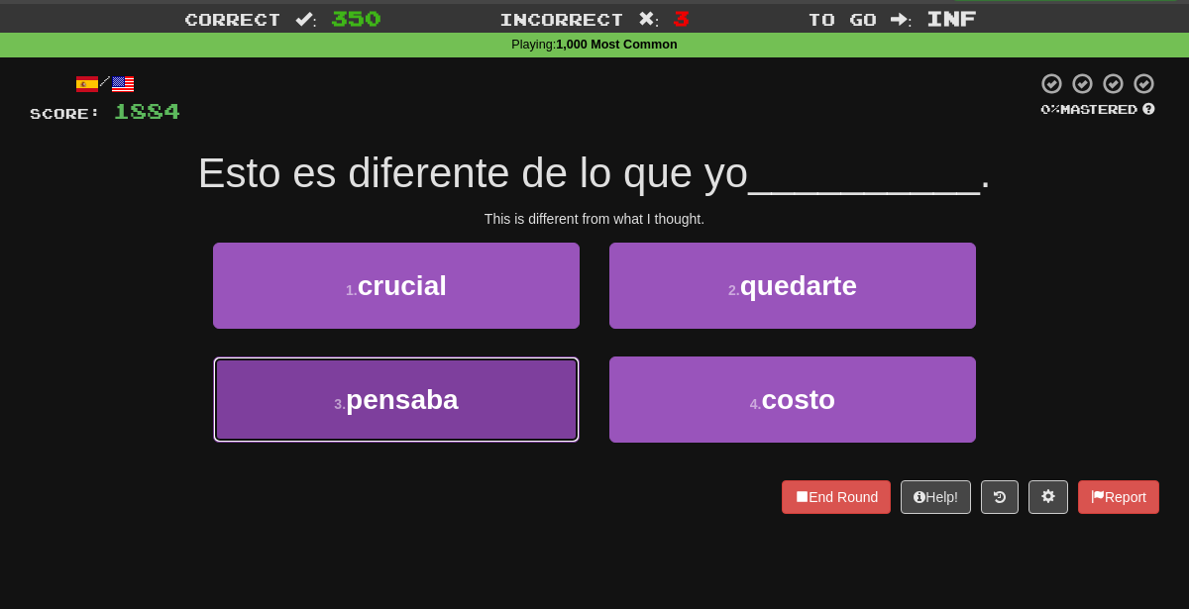
click at [477, 405] on button "3 . [GEOGRAPHIC_DATA]" at bounding box center [396, 400] width 367 height 86
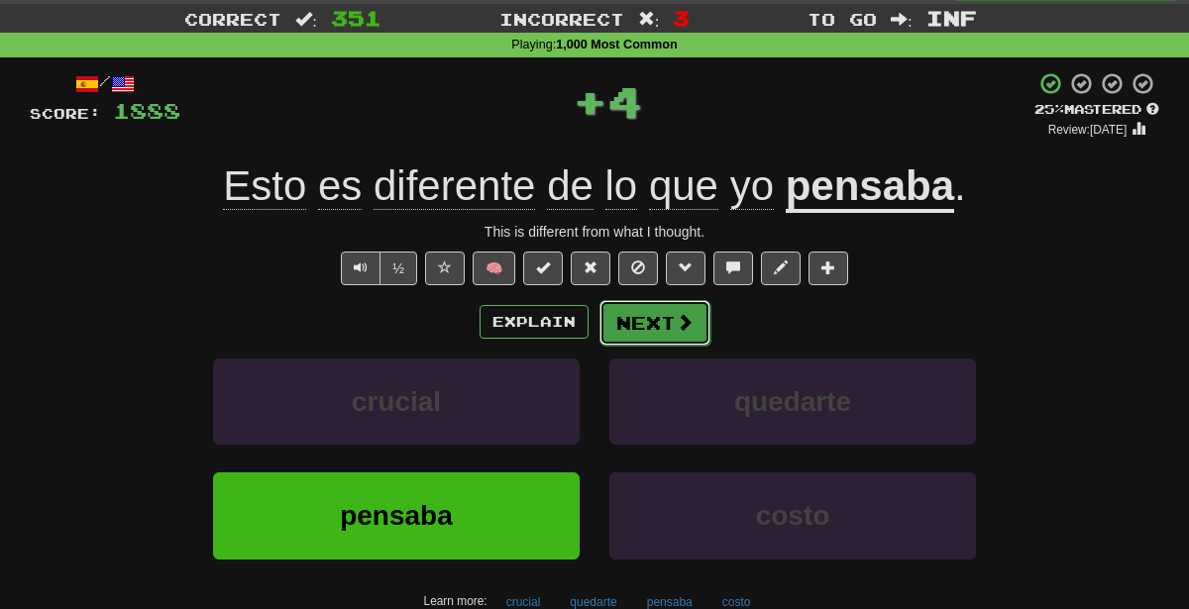
click at [651, 329] on button "Next" at bounding box center [654, 323] width 111 height 46
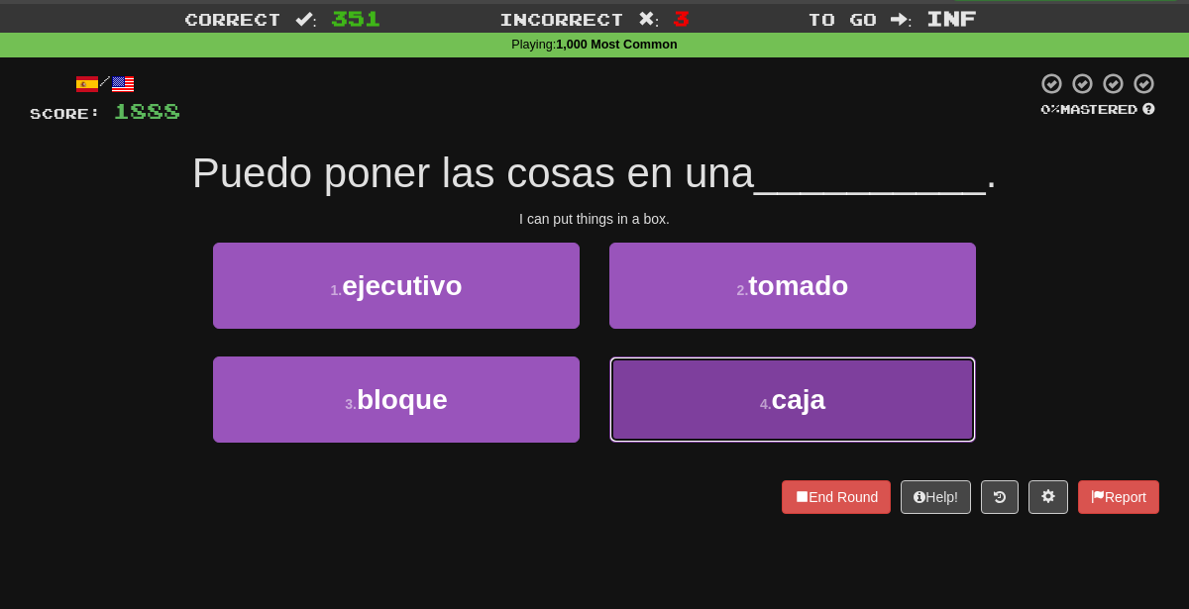
click at [671, 422] on button "4 . caja" at bounding box center [792, 400] width 367 height 86
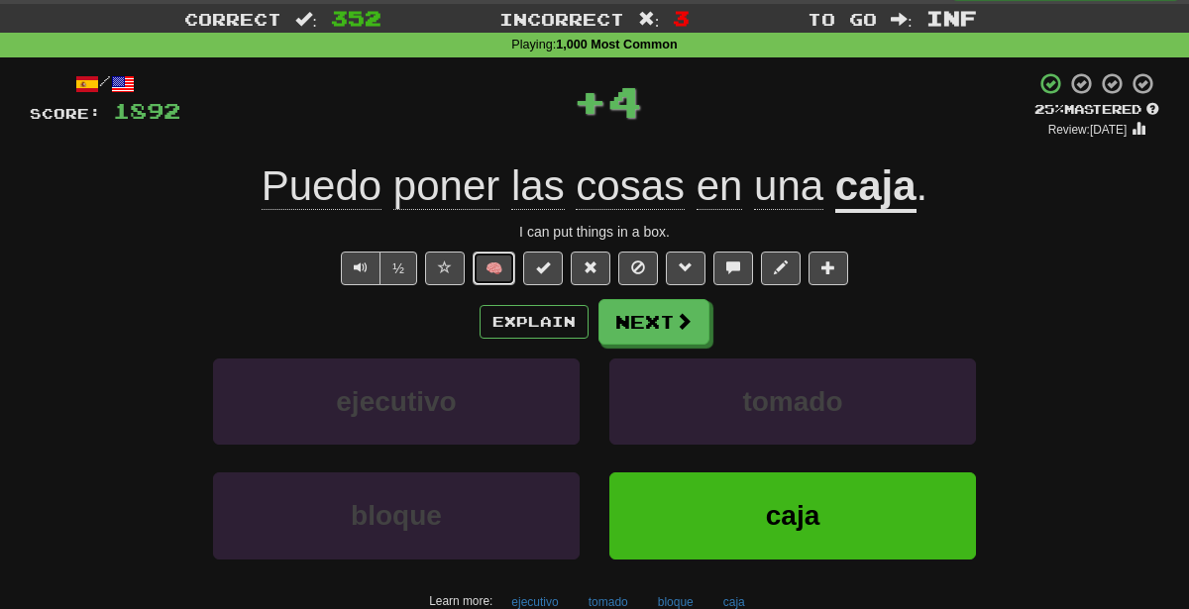
click at [497, 274] on button "🧠" at bounding box center [494, 269] width 43 height 34
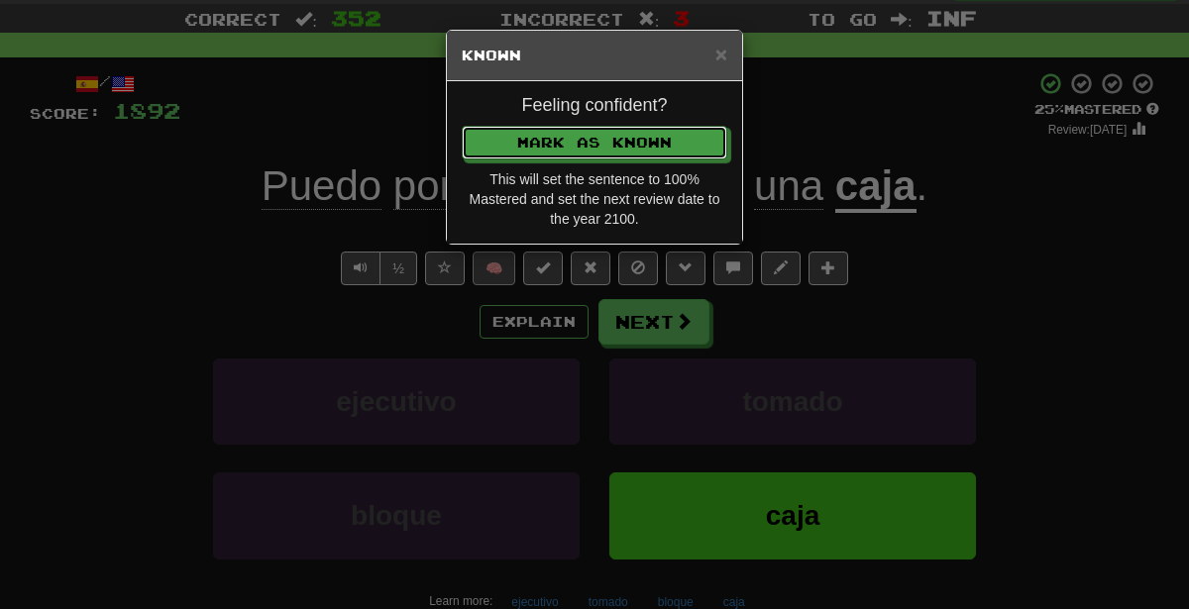
click at [462, 126] on button "Mark as Known" at bounding box center [595, 143] width 266 height 34
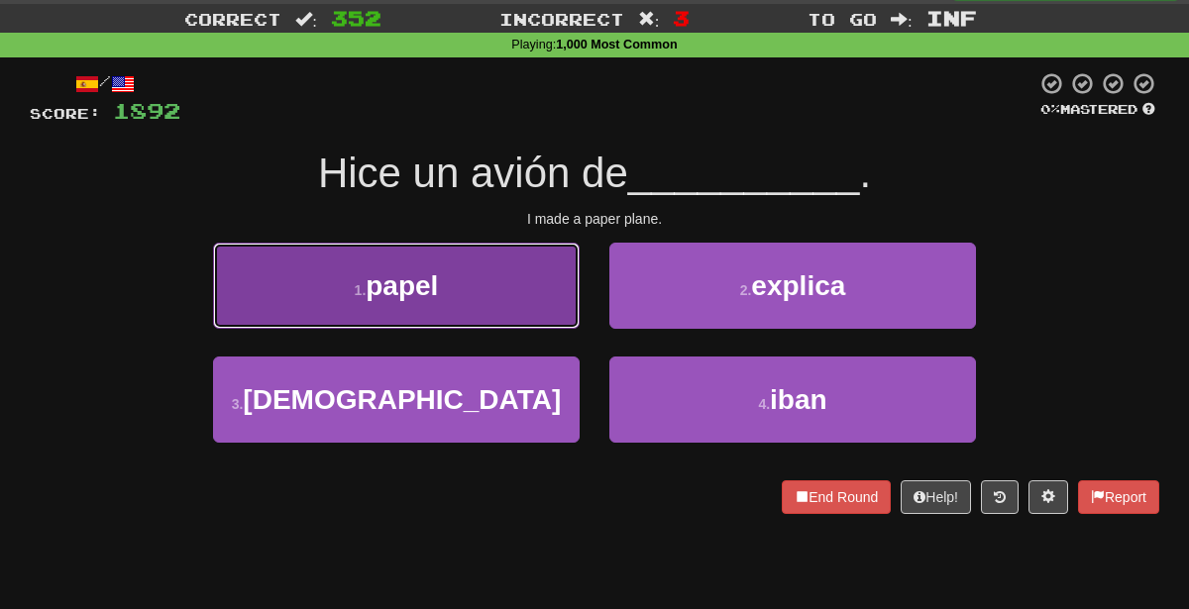
click at [497, 292] on button "1 . papel" at bounding box center [396, 286] width 367 height 86
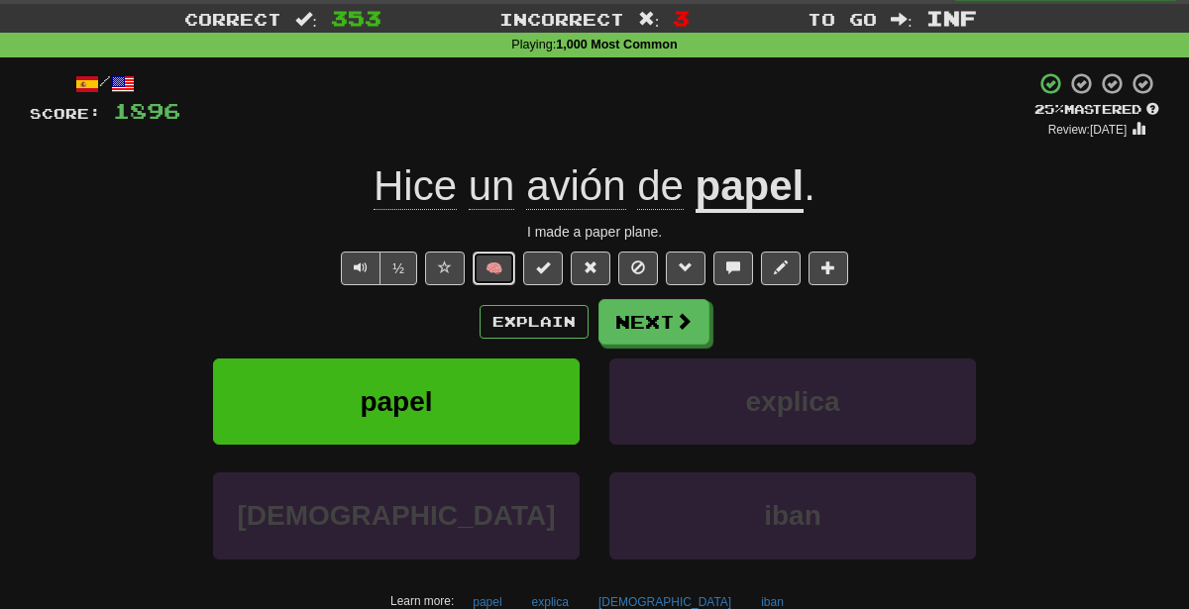
click at [496, 270] on button "🧠" at bounding box center [494, 269] width 43 height 34
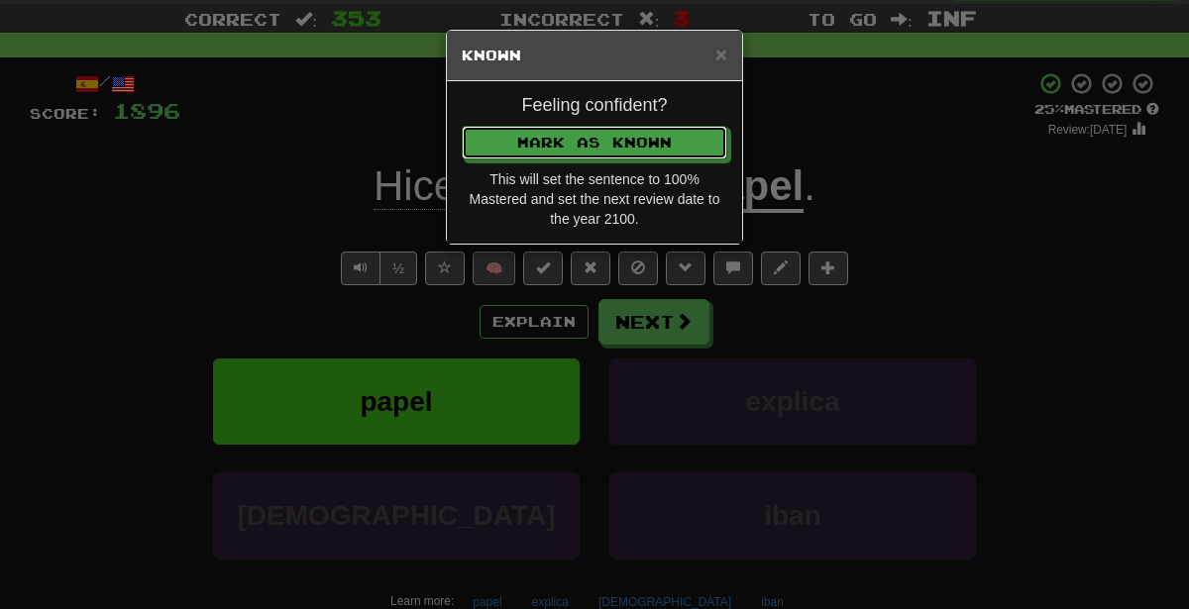
click at [462, 126] on button "Mark as Known" at bounding box center [595, 143] width 266 height 34
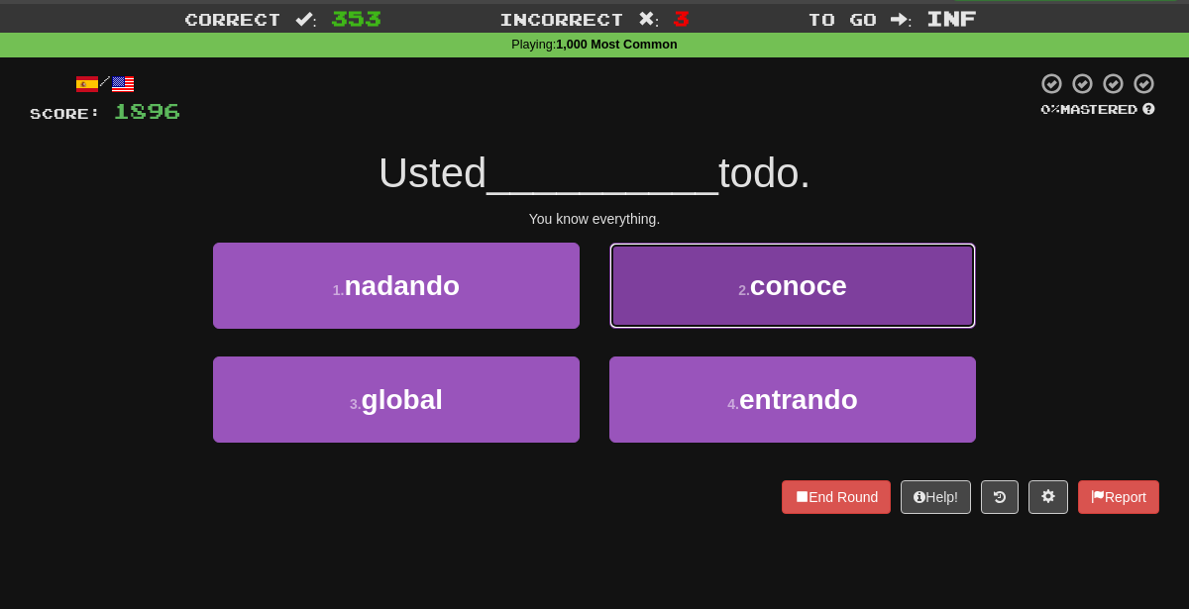
click at [782, 283] on span "conoce" at bounding box center [798, 285] width 97 height 31
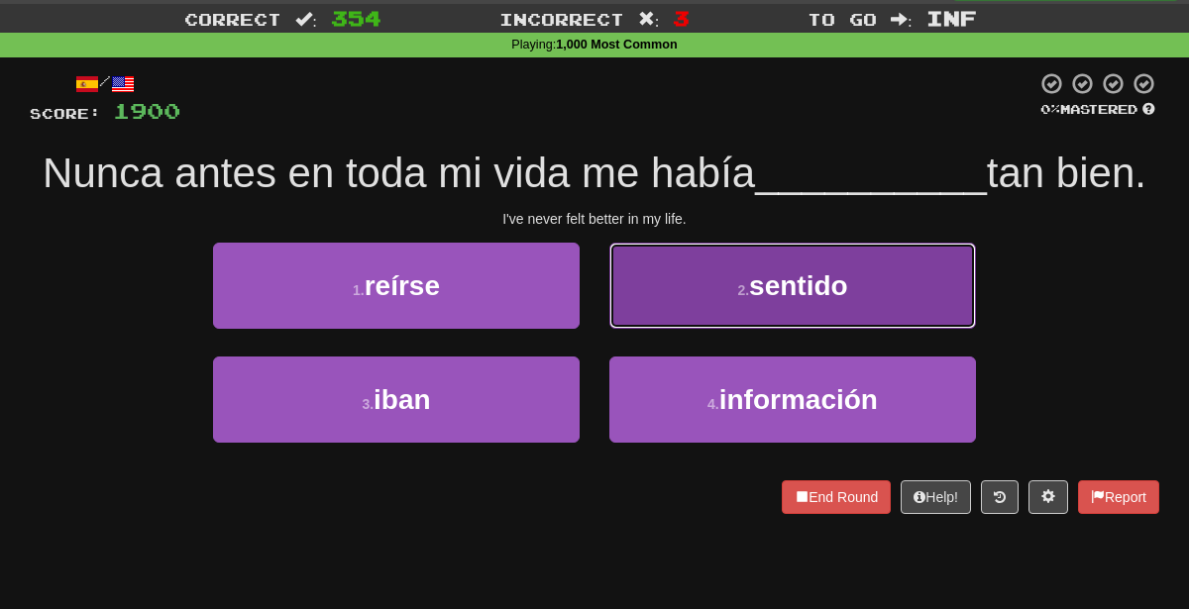
click at [661, 291] on button "2 . sentido" at bounding box center [792, 286] width 367 height 86
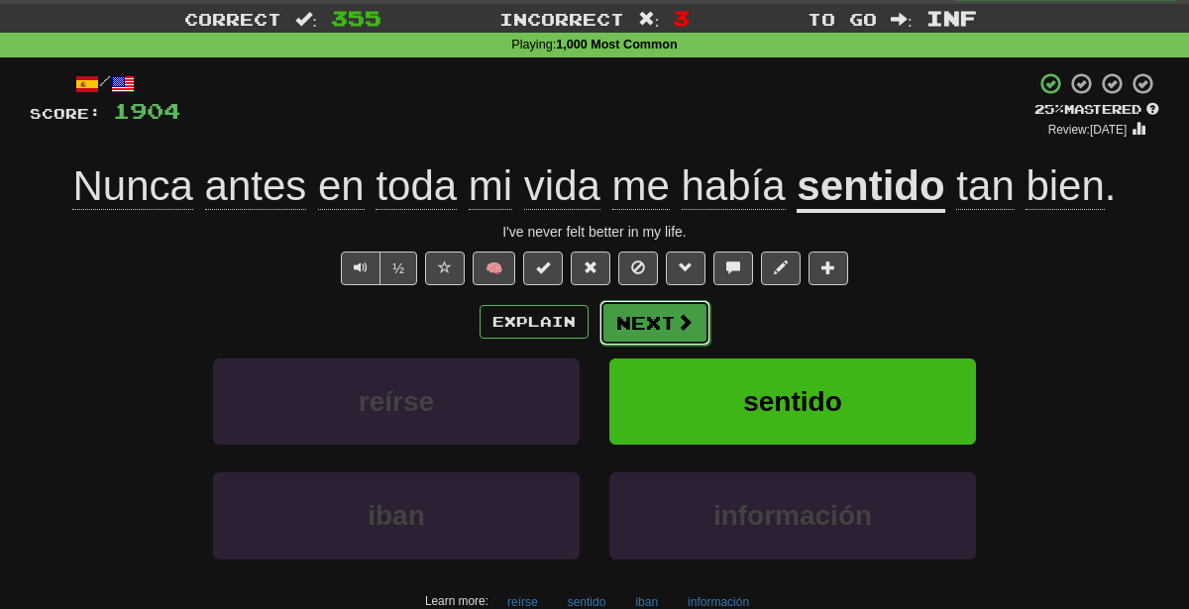
click at [627, 318] on button "Next" at bounding box center [654, 323] width 111 height 46
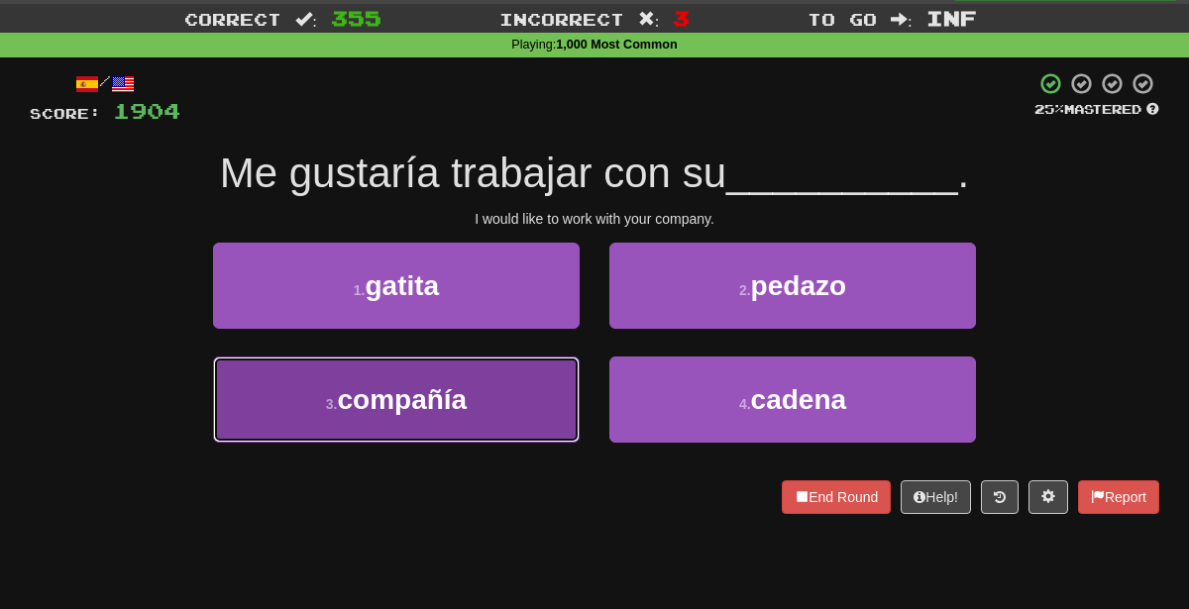
click at [476, 405] on button "3 . compañía" at bounding box center [396, 400] width 367 height 86
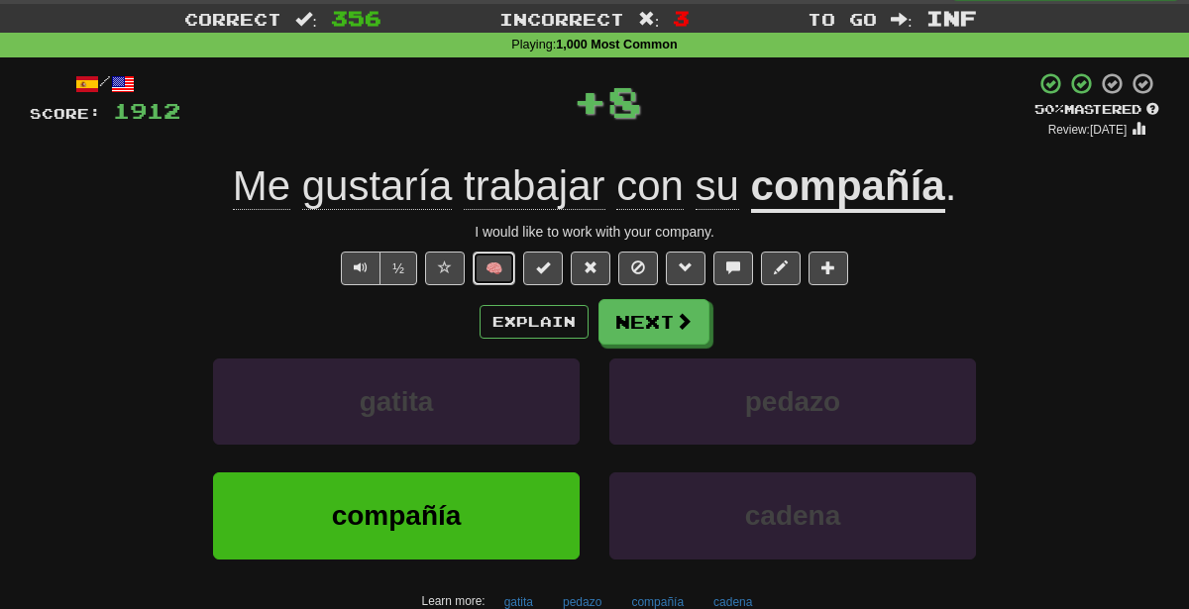
click at [502, 270] on button "🧠" at bounding box center [494, 269] width 43 height 34
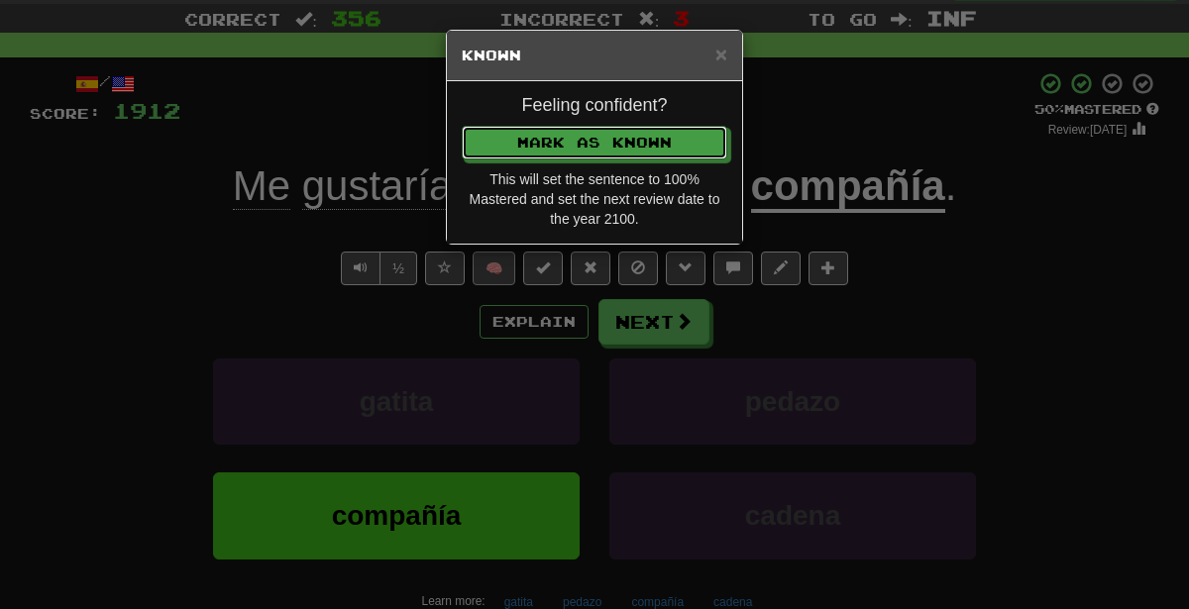
click at [462, 126] on button "Mark as Known" at bounding box center [595, 143] width 266 height 34
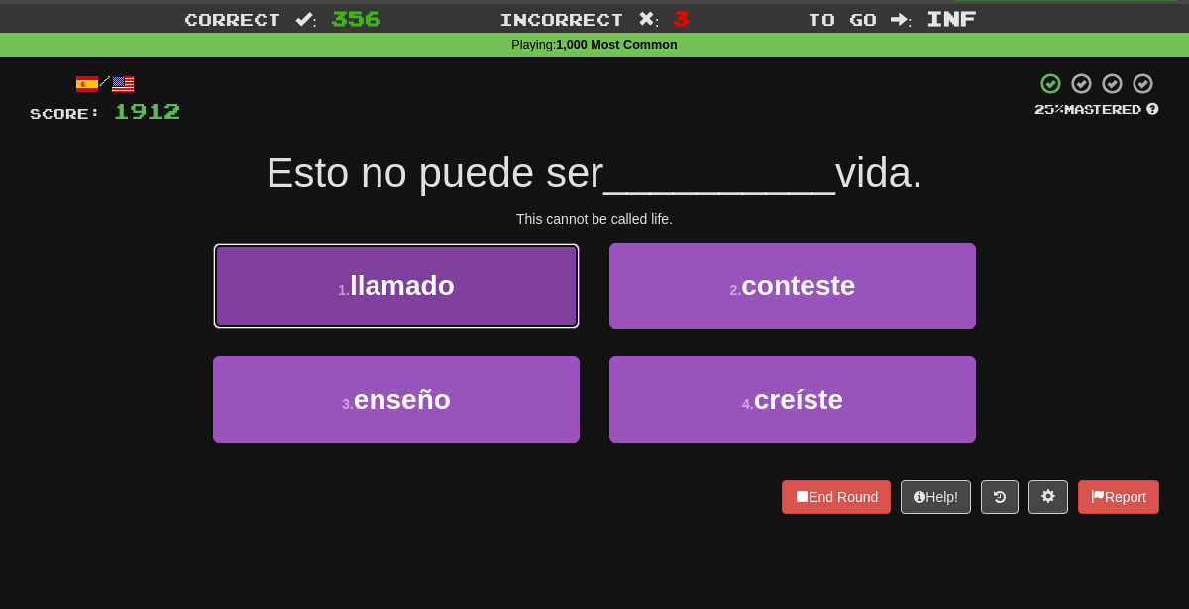
click at [496, 284] on button "1 . llamado" at bounding box center [396, 286] width 367 height 86
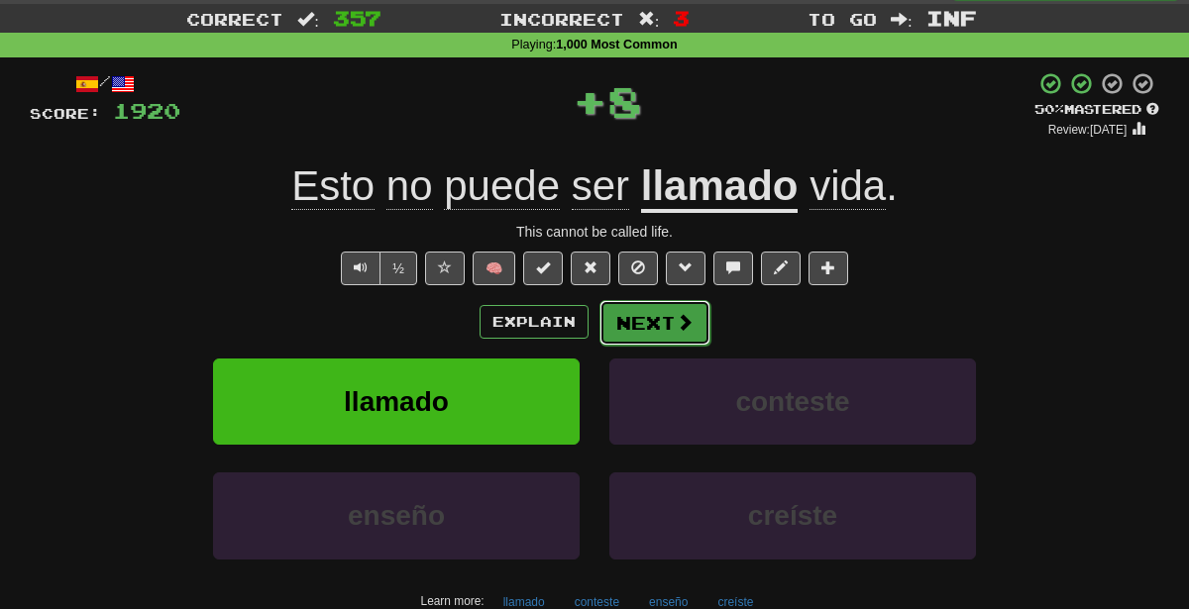
click at [676, 324] on span at bounding box center [685, 322] width 18 height 18
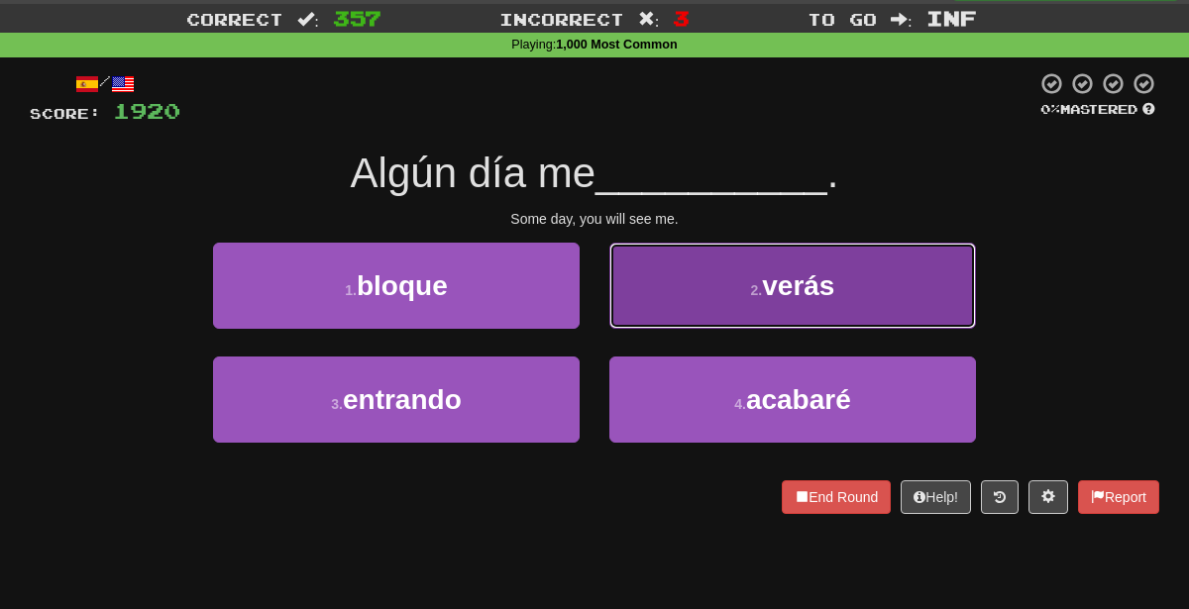
click at [700, 282] on button "2 . [PERSON_NAME]" at bounding box center [792, 286] width 367 height 86
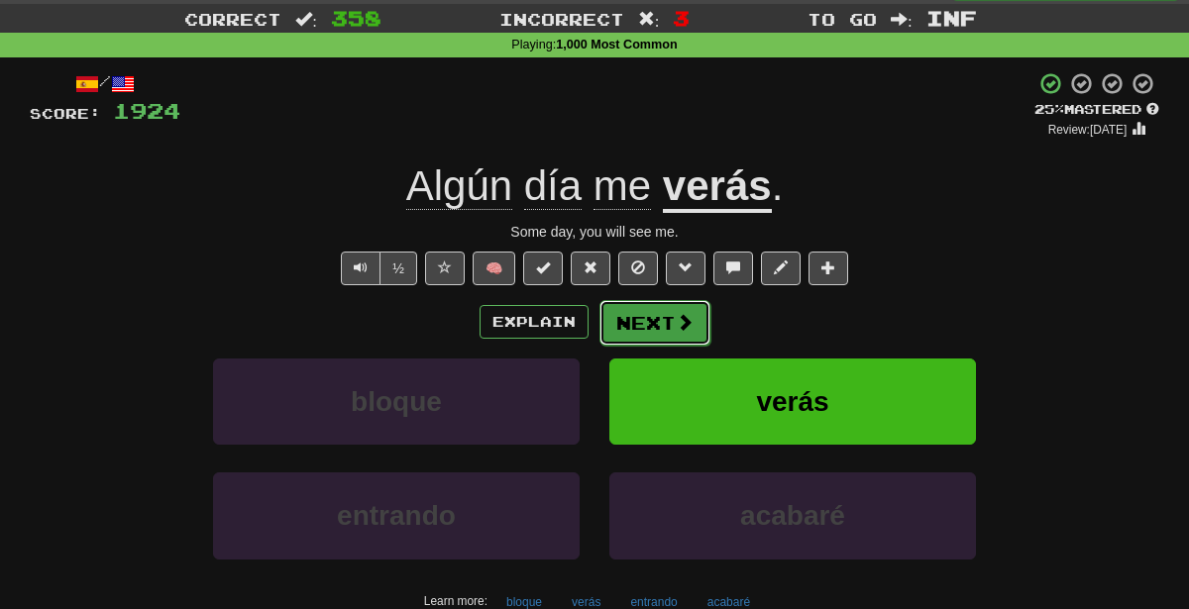
click at [691, 330] on span at bounding box center [685, 322] width 18 height 18
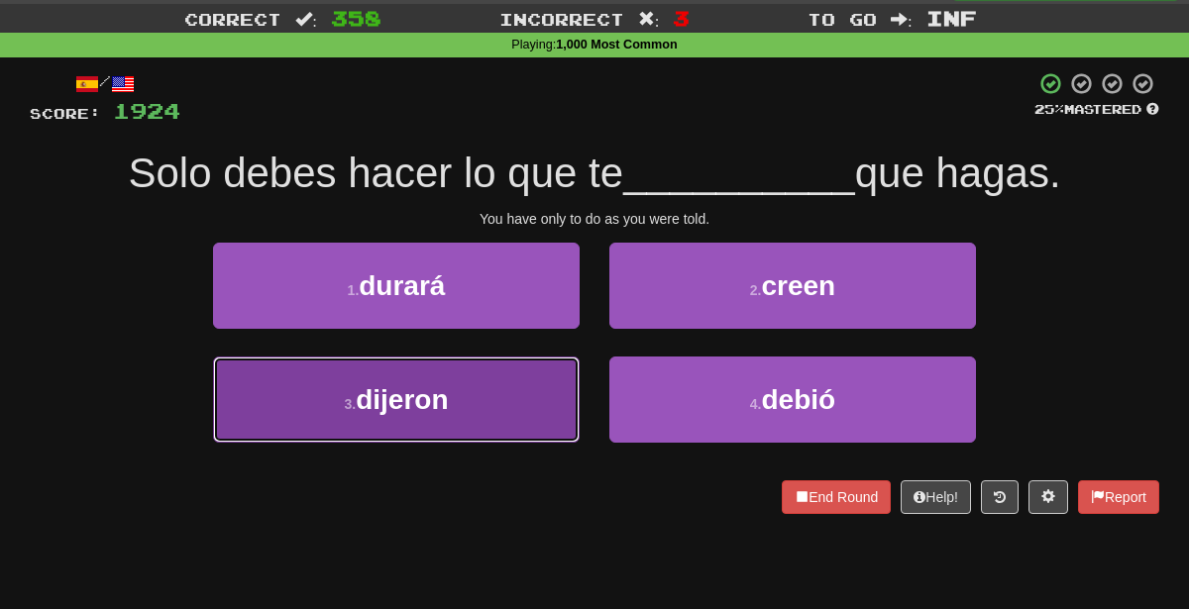
click at [465, 427] on button "3 . dijeron" at bounding box center [396, 400] width 367 height 86
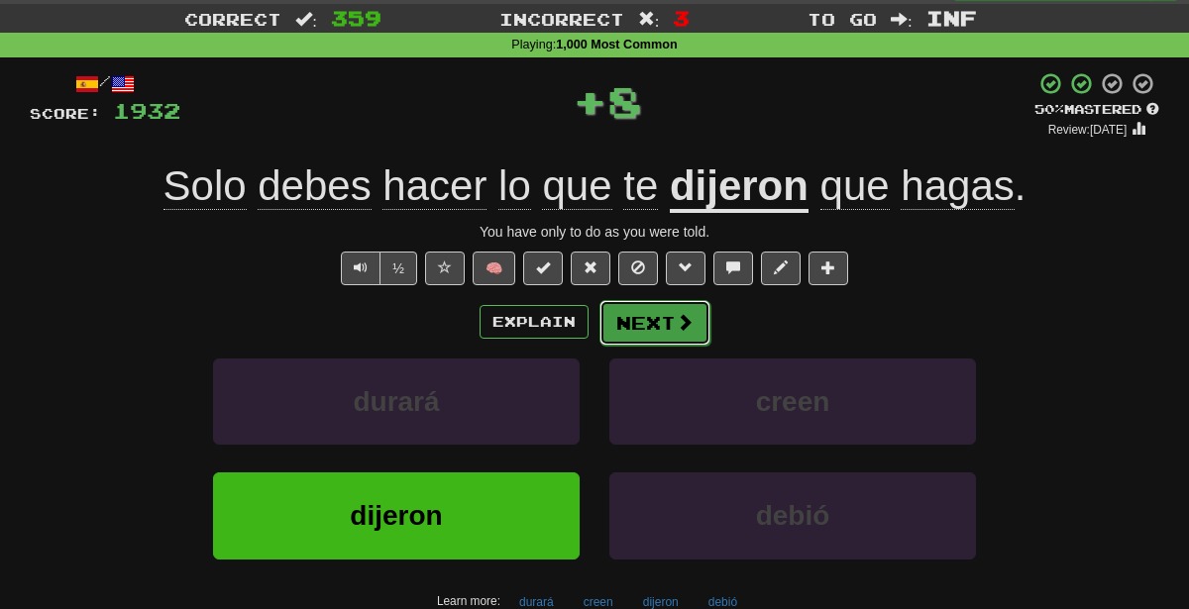
click at [673, 336] on button "Next" at bounding box center [654, 323] width 111 height 46
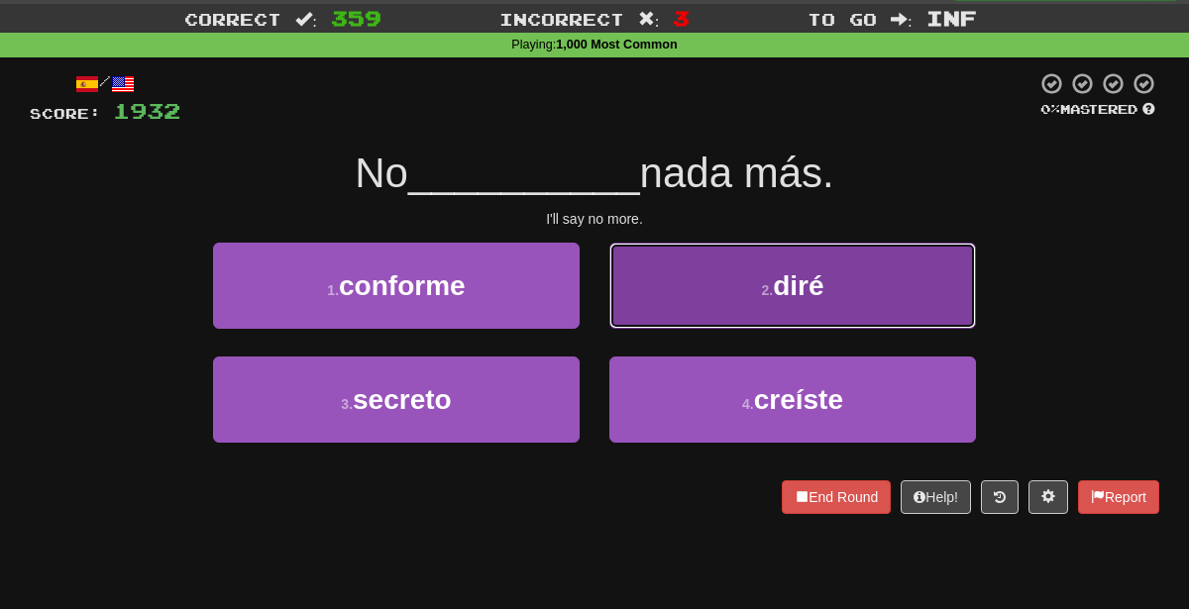
click at [700, 281] on button "2 . diré" at bounding box center [792, 286] width 367 height 86
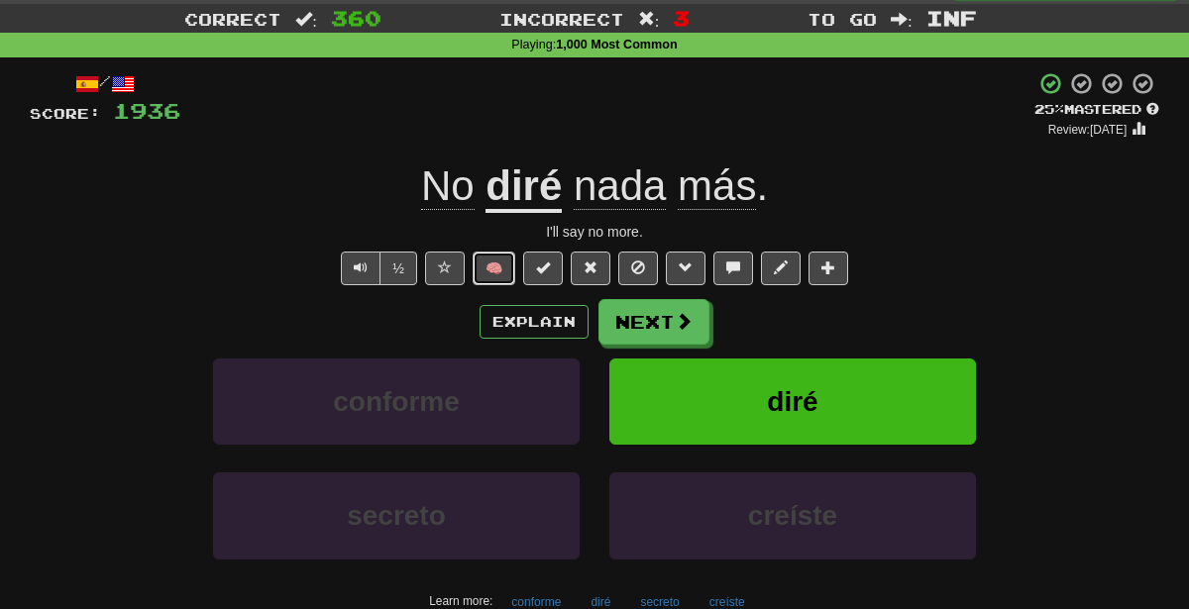
click at [503, 263] on button "🧠" at bounding box center [494, 269] width 43 height 34
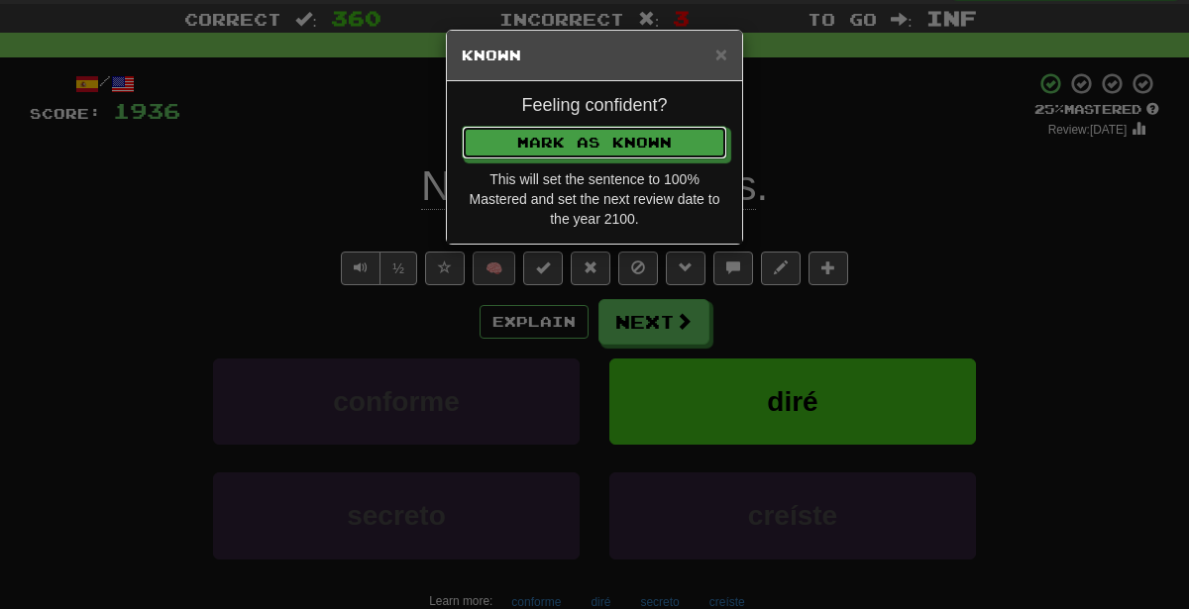
click at [462, 126] on button "Mark as Known" at bounding box center [595, 143] width 266 height 34
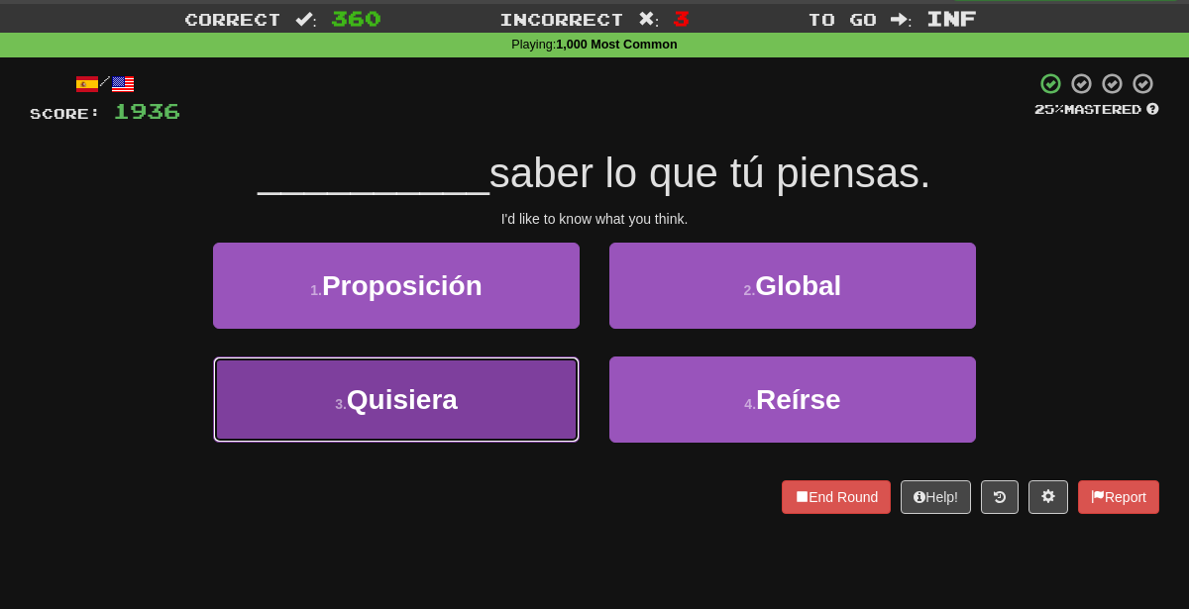
click at [482, 402] on button "3 . Quisiera" at bounding box center [396, 400] width 367 height 86
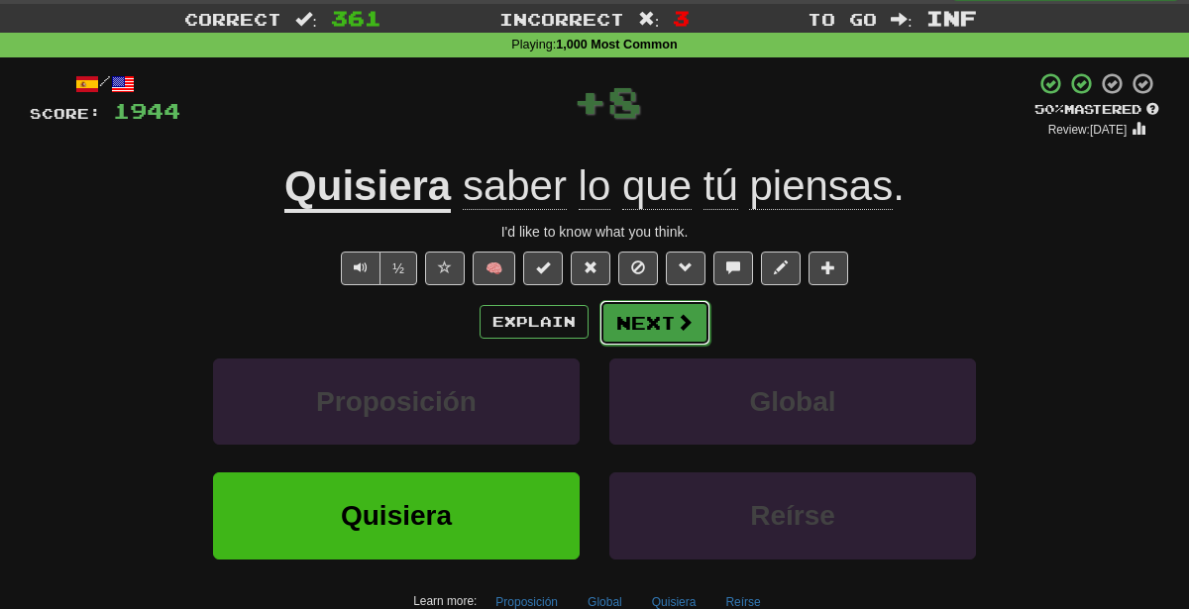
click at [689, 305] on button "Next" at bounding box center [654, 323] width 111 height 46
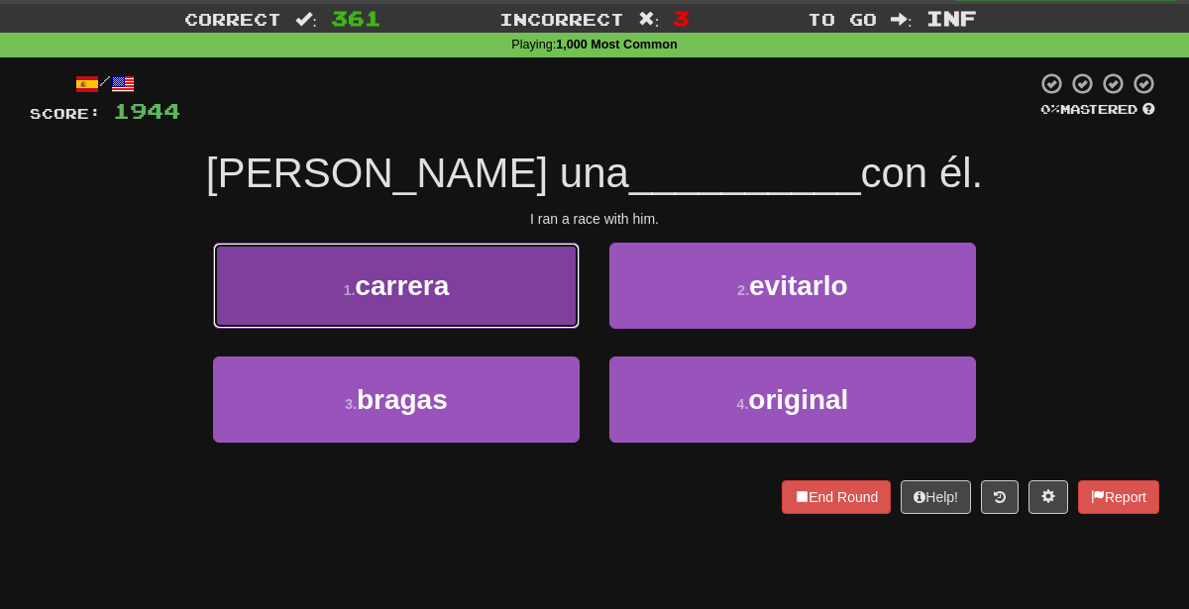
click at [487, 295] on button "1 . carrera" at bounding box center [396, 286] width 367 height 86
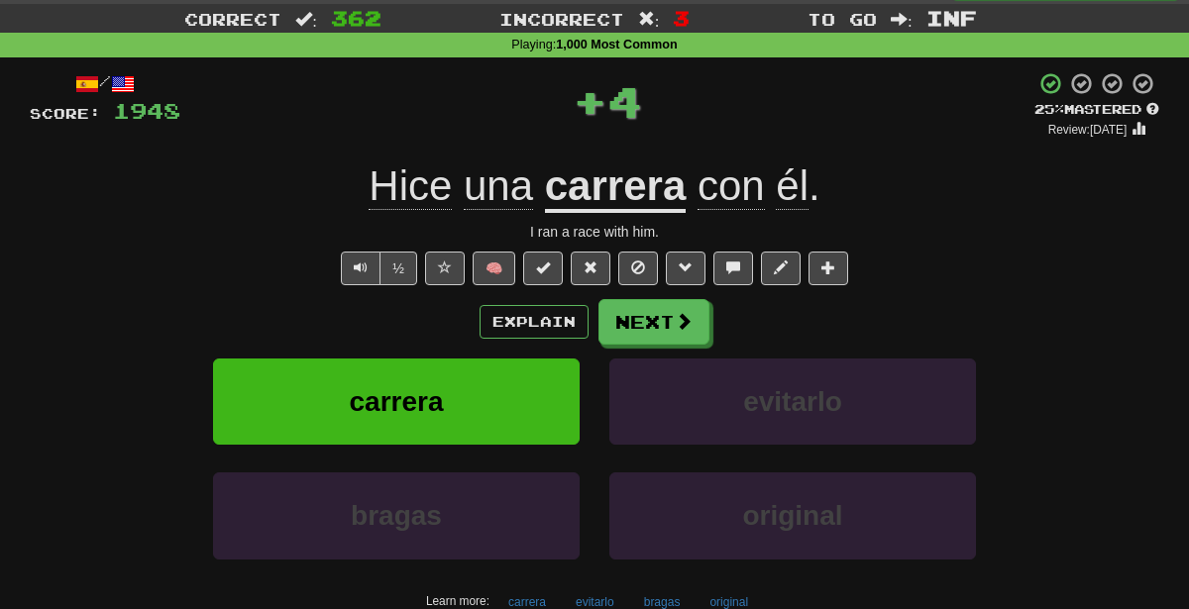
click at [711, 321] on div "Explain Next" at bounding box center [594, 322] width 1129 height 46
click at [659, 319] on button "Next" at bounding box center [654, 323] width 111 height 46
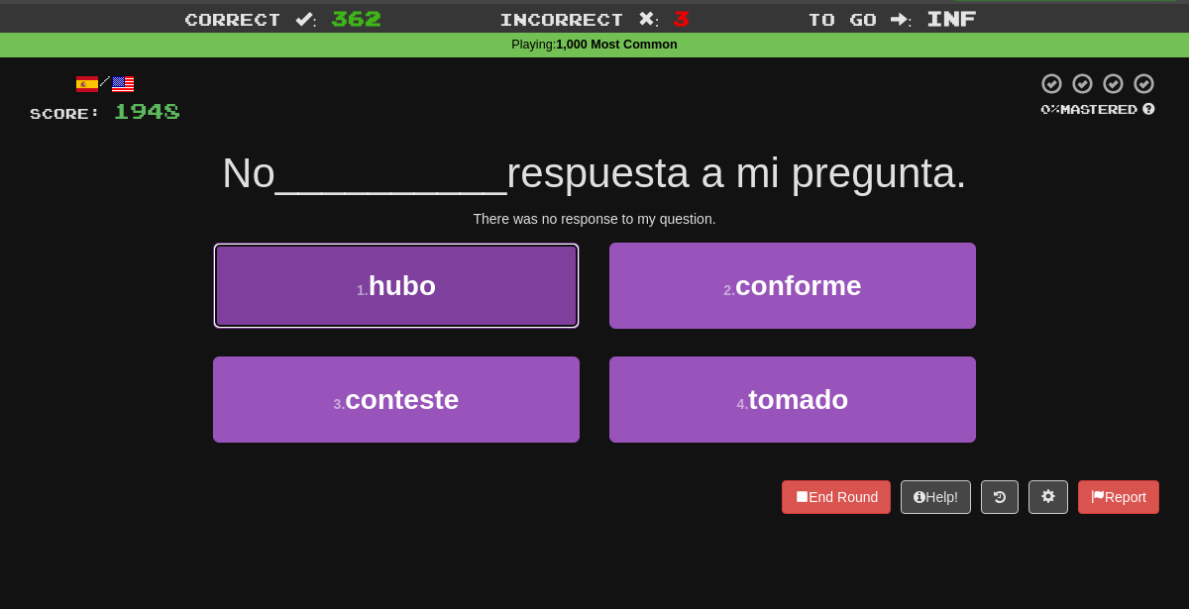
click at [501, 288] on button "1 . hubo" at bounding box center [396, 286] width 367 height 86
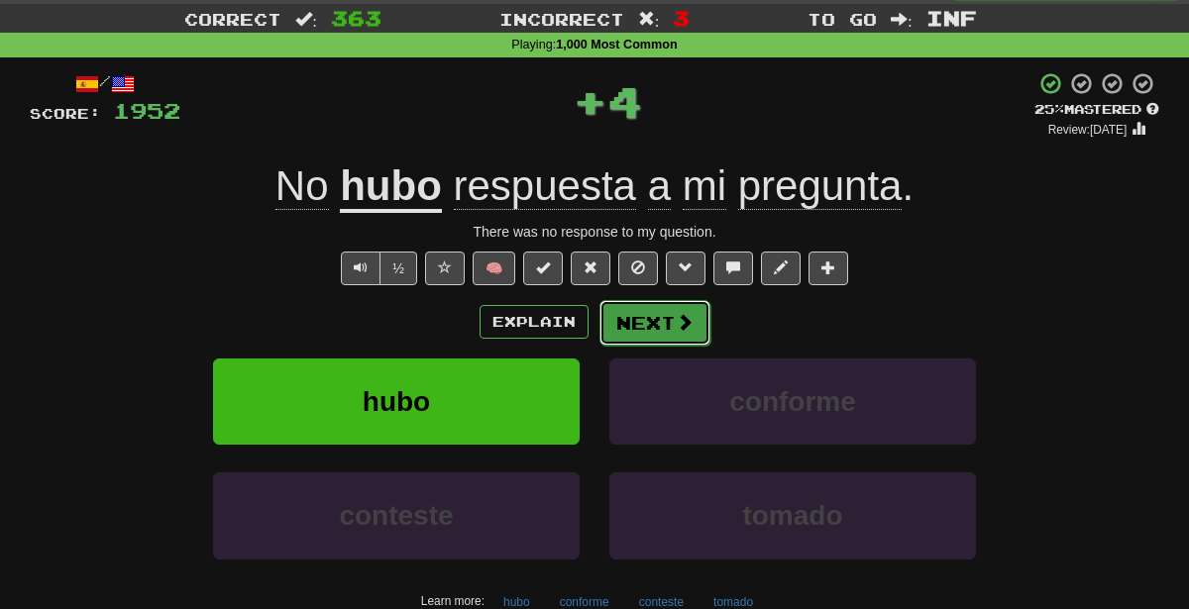
click at [652, 322] on button "Next" at bounding box center [654, 323] width 111 height 46
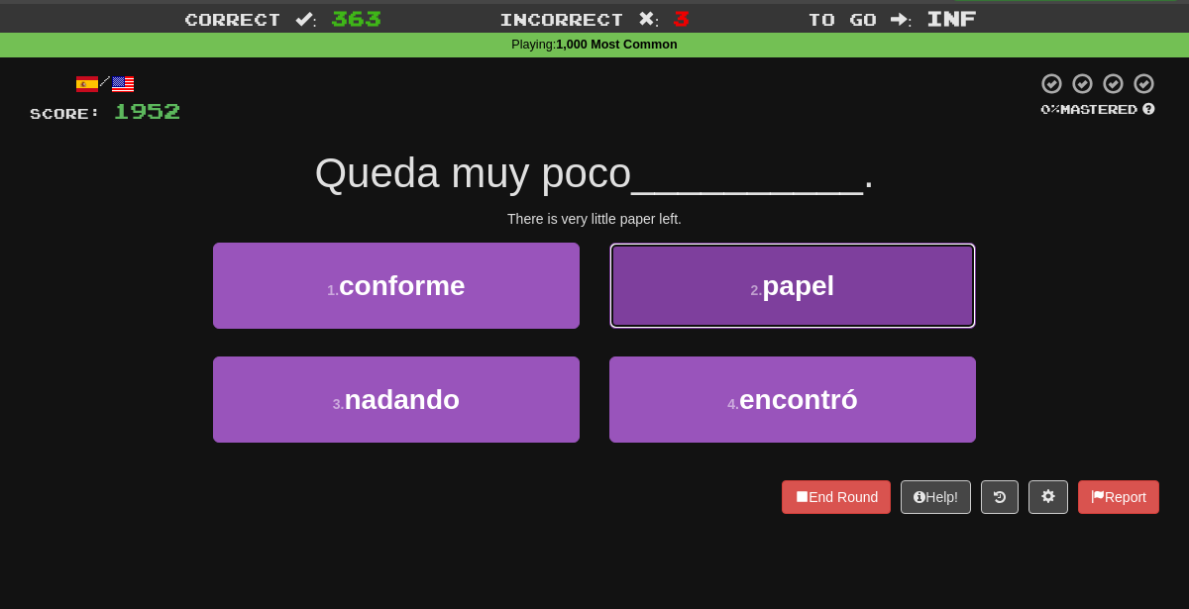
click at [693, 250] on button "2 . papel" at bounding box center [792, 286] width 367 height 86
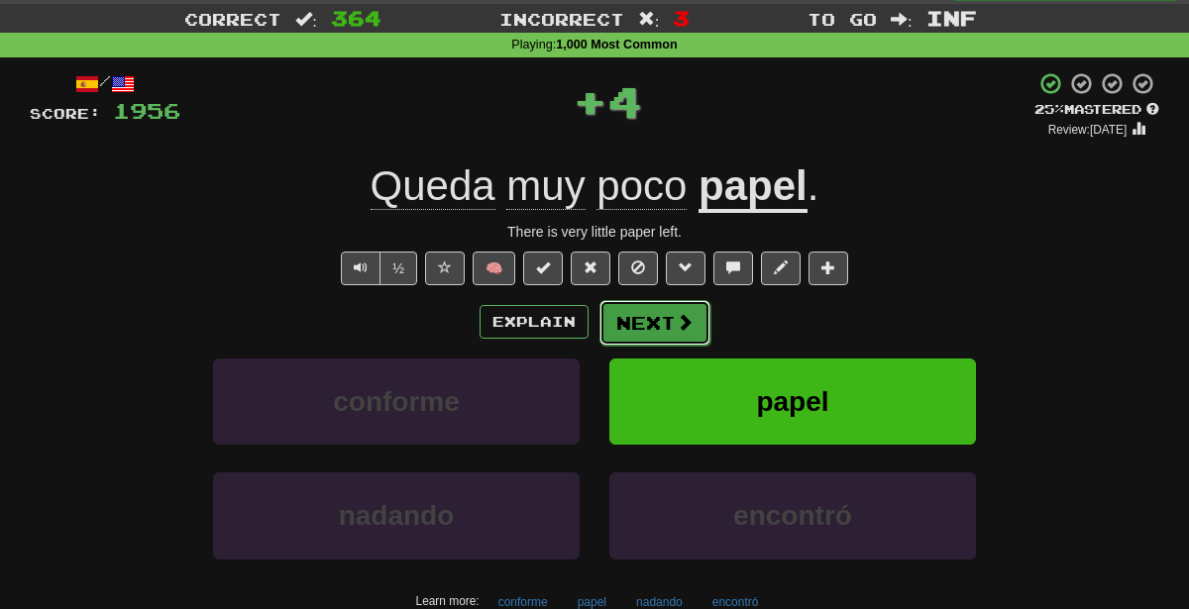
click at [666, 300] on button "Next" at bounding box center [654, 323] width 111 height 46
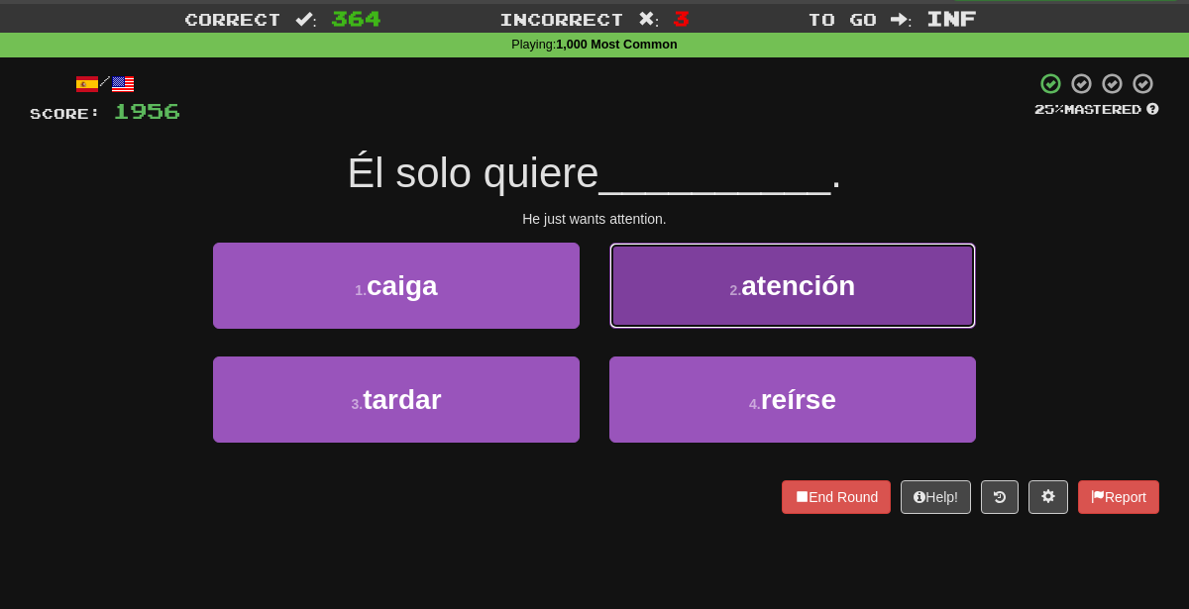
click at [700, 296] on button "2 . atención" at bounding box center [792, 286] width 367 height 86
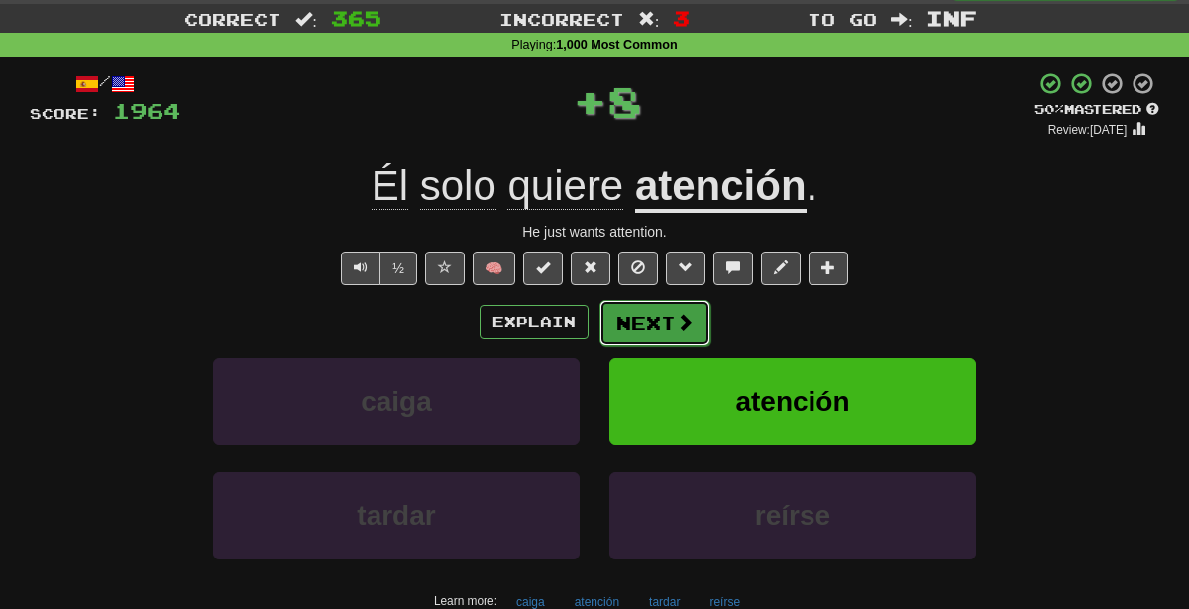
click at [681, 308] on button "Next" at bounding box center [654, 323] width 111 height 46
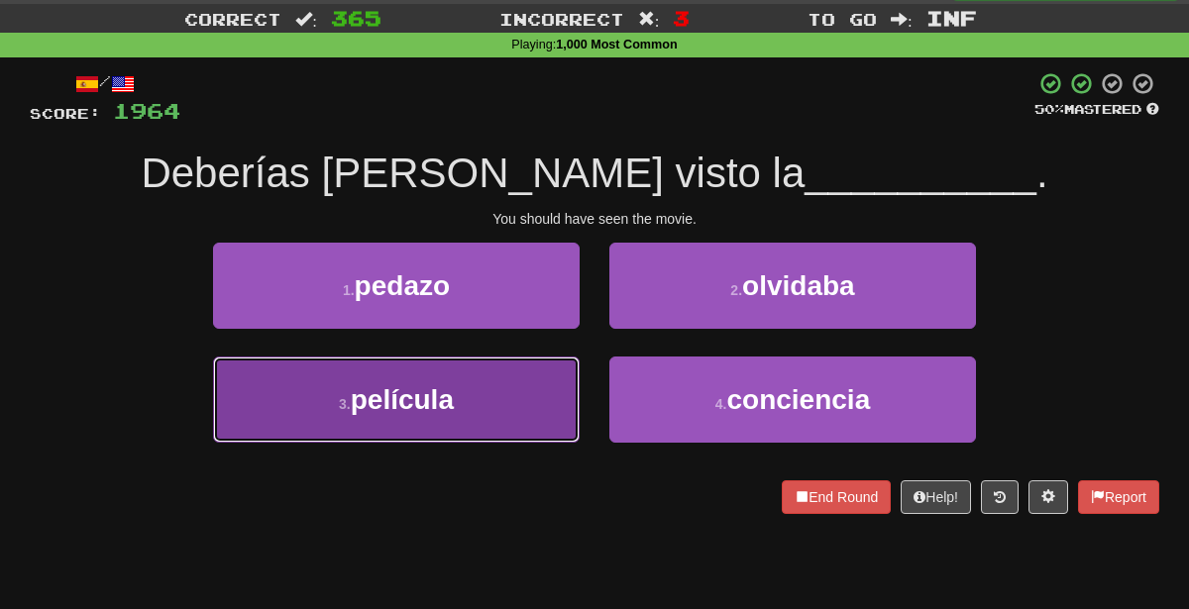
click at [509, 369] on button "3 . película" at bounding box center [396, 400] width 367 height 86
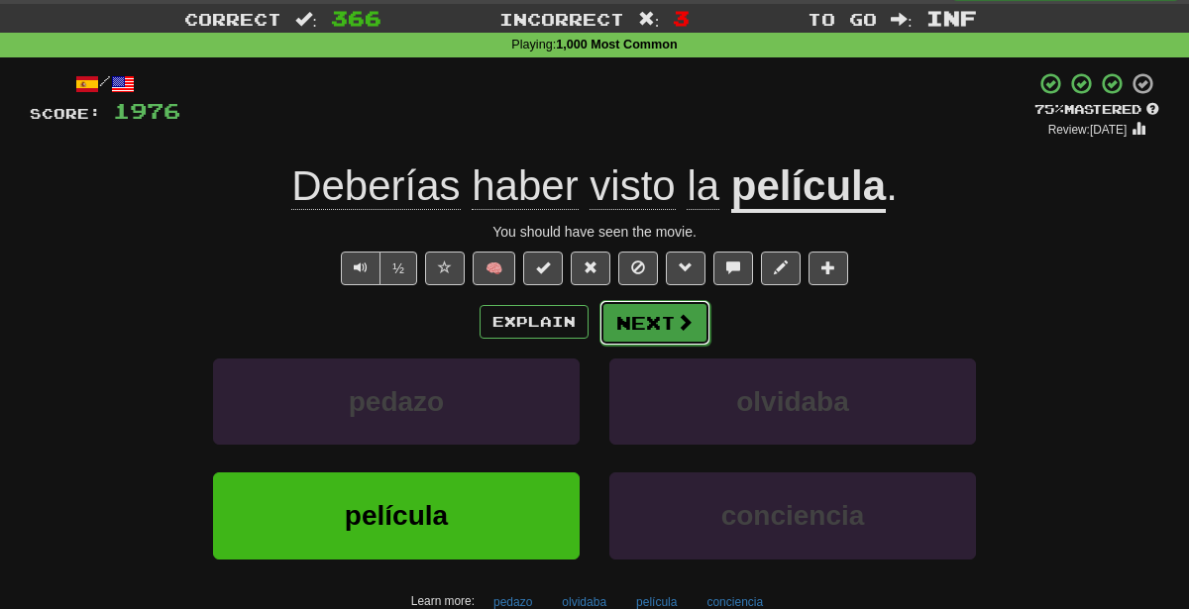
click at [643, 313] on button "Next" at bounding box center [654, 323] width 111 height 46
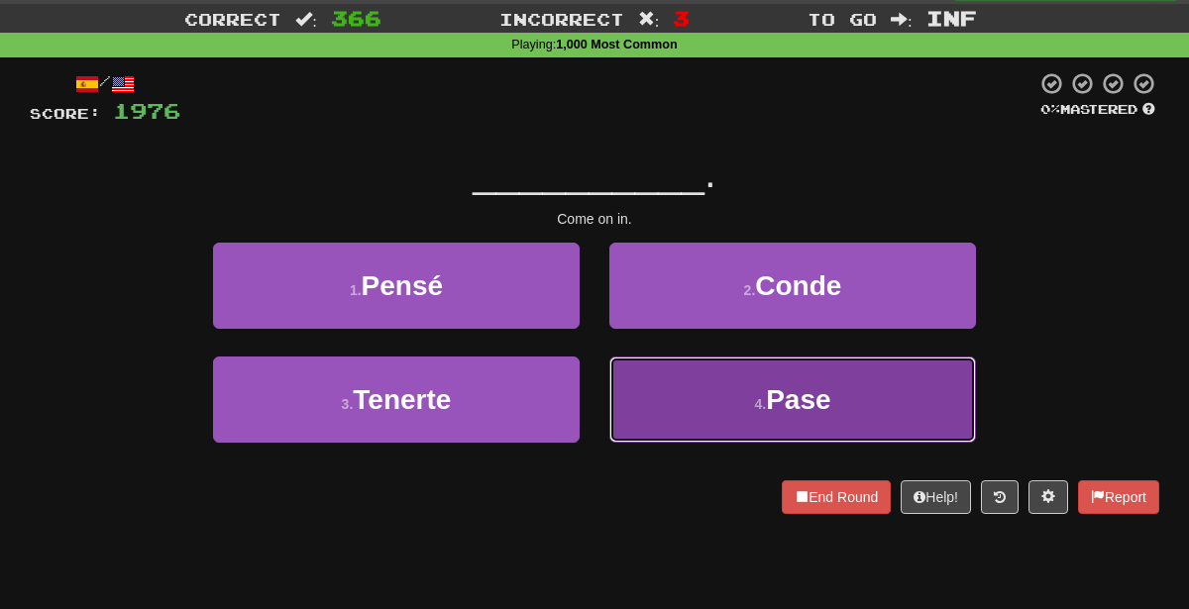
click at [759, 399] on small "4 ." at bounding box center [760, 404] width 12 height 16
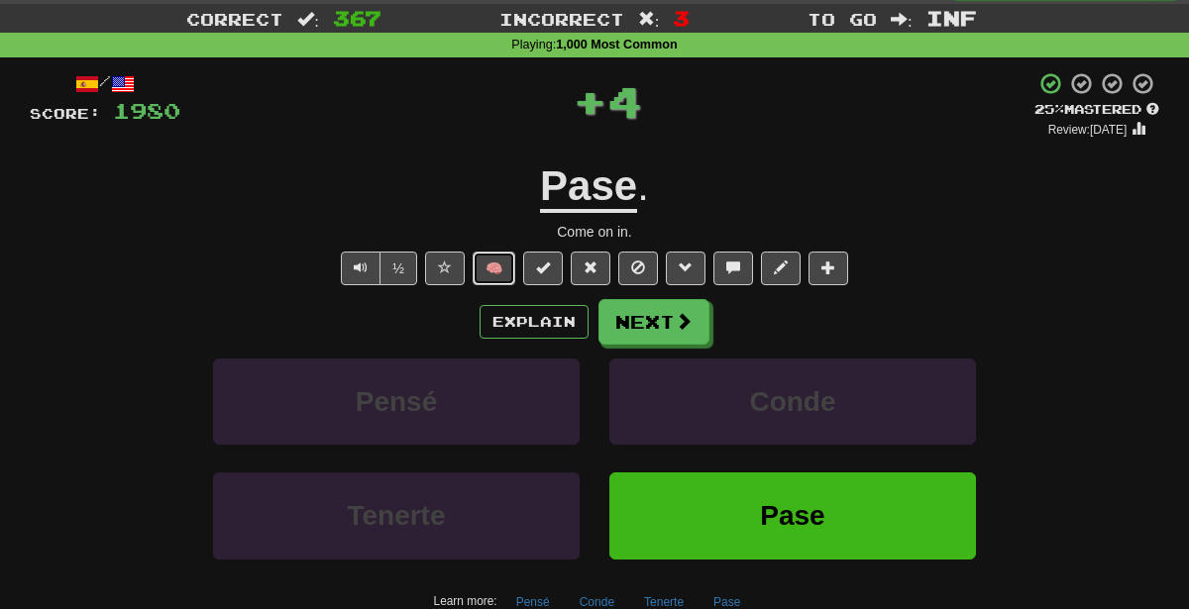
click at [501, 267] on button "🧠" at bounding box center [494, 269] width 43 height 34
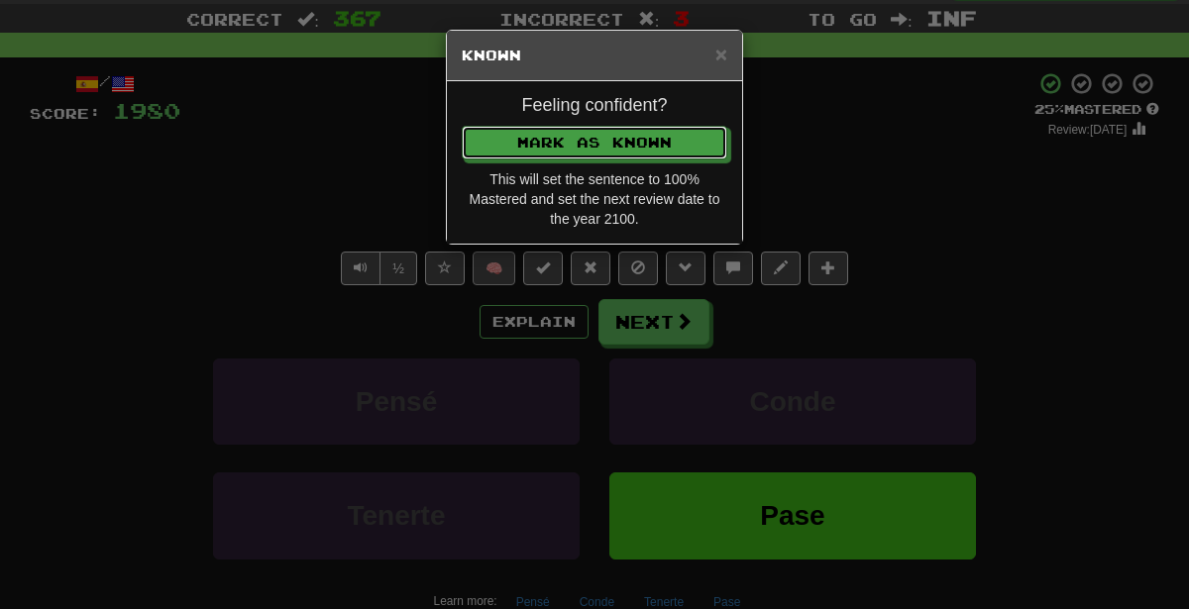
click at [462, 126] on button "Mark as Known" at bounding box center [595, 143] width 266 height 34
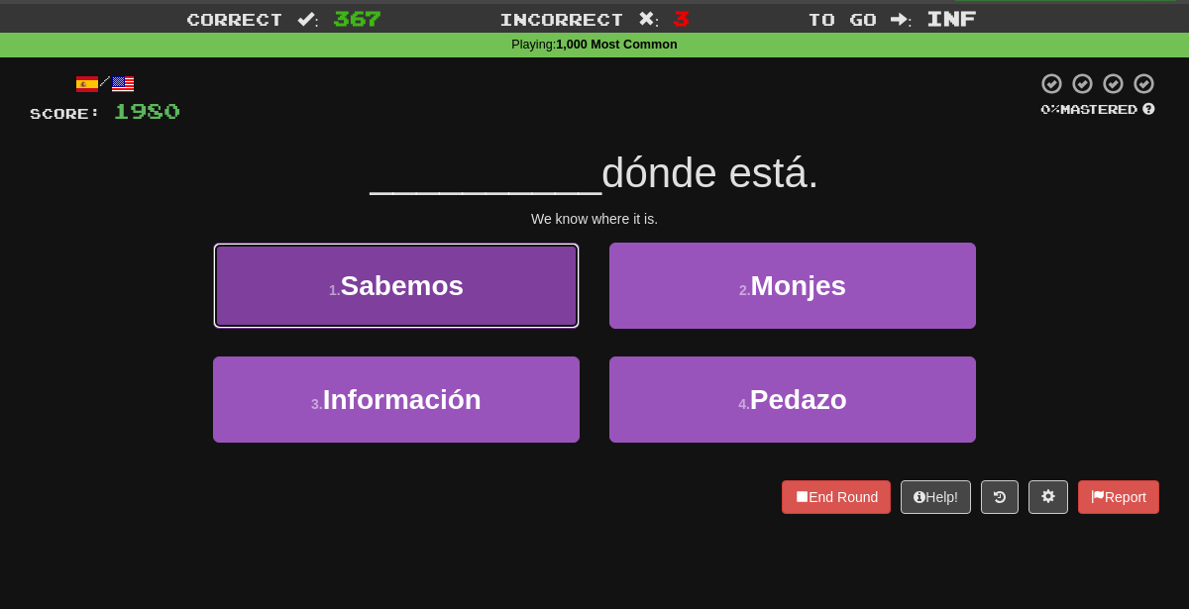
click at [490, 294] on button "1 . Sabemos" at bounding box center [396, 286] width 367 height 86
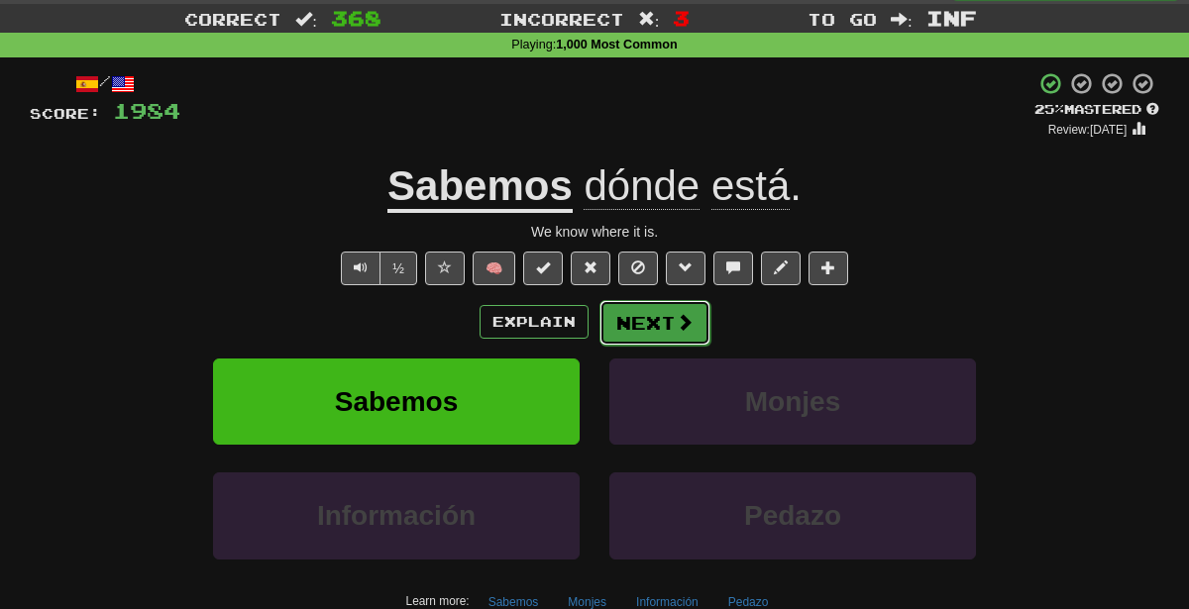
click at [676, 323] on span at bounding box center [685, 322] width 18 height 18
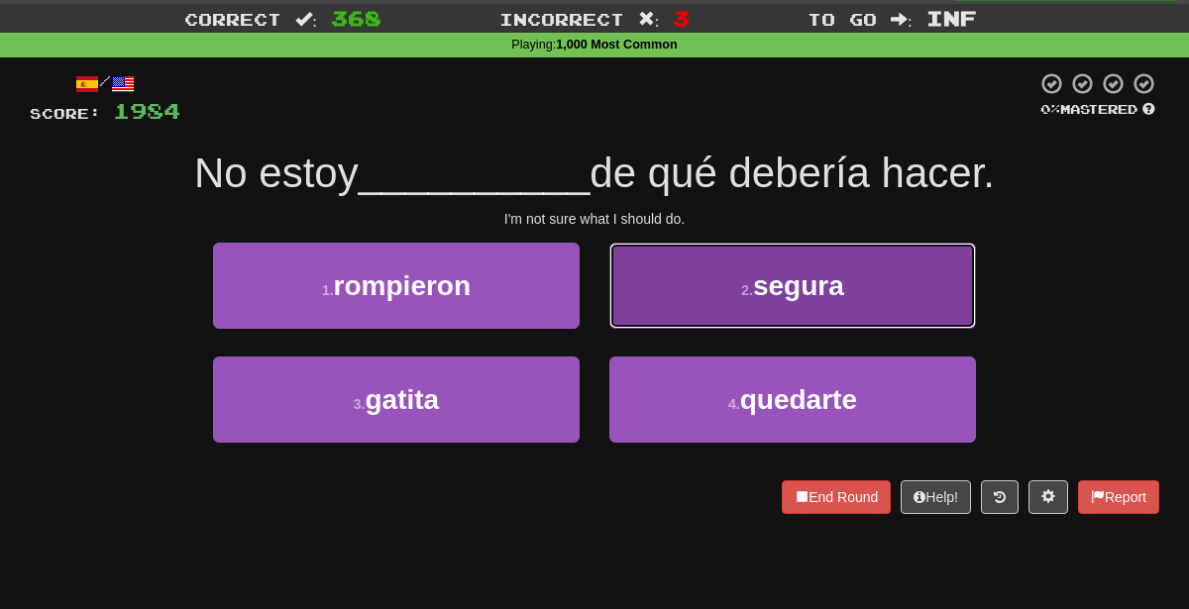
click at [696, 314] on button "2 . segura" at bounding box center [792, 286] width 367 height 86
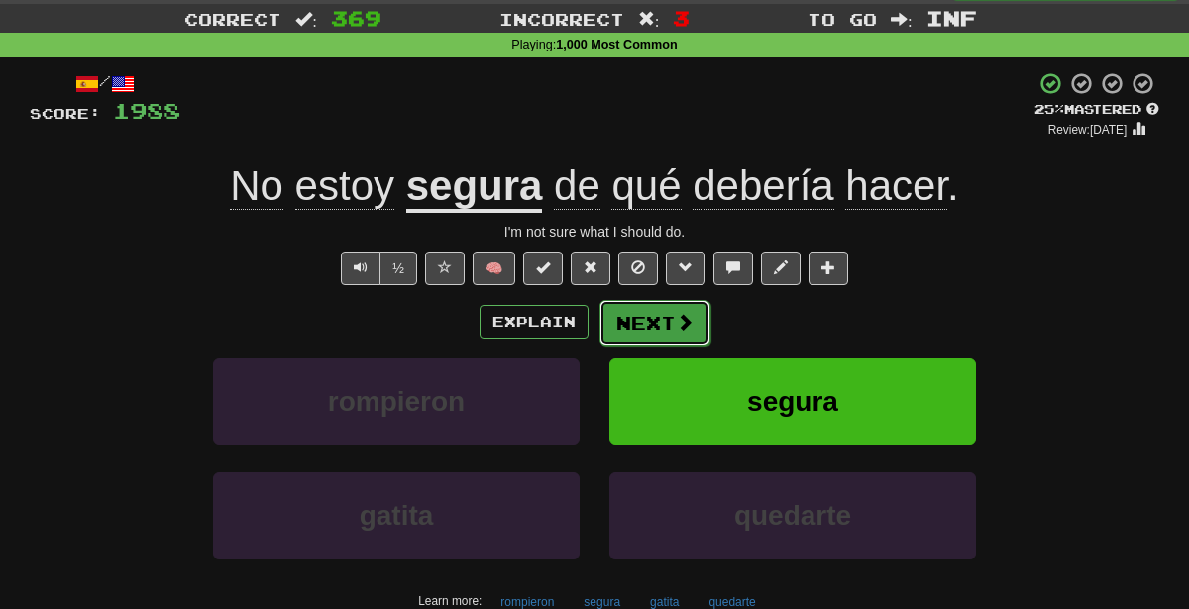
click at [624, 313] on button "Next" at bounding box center [654, 323] width 111 height 46
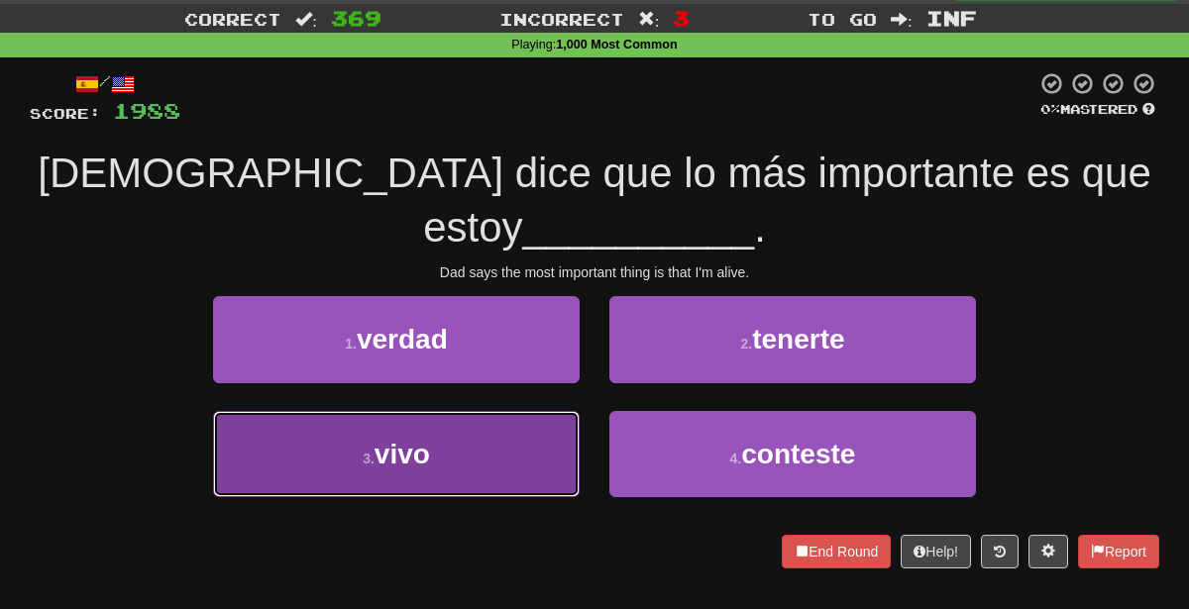
click at [449, 411] on button "3 . vivo" at bounding box center [396, 454] width 367 height 86
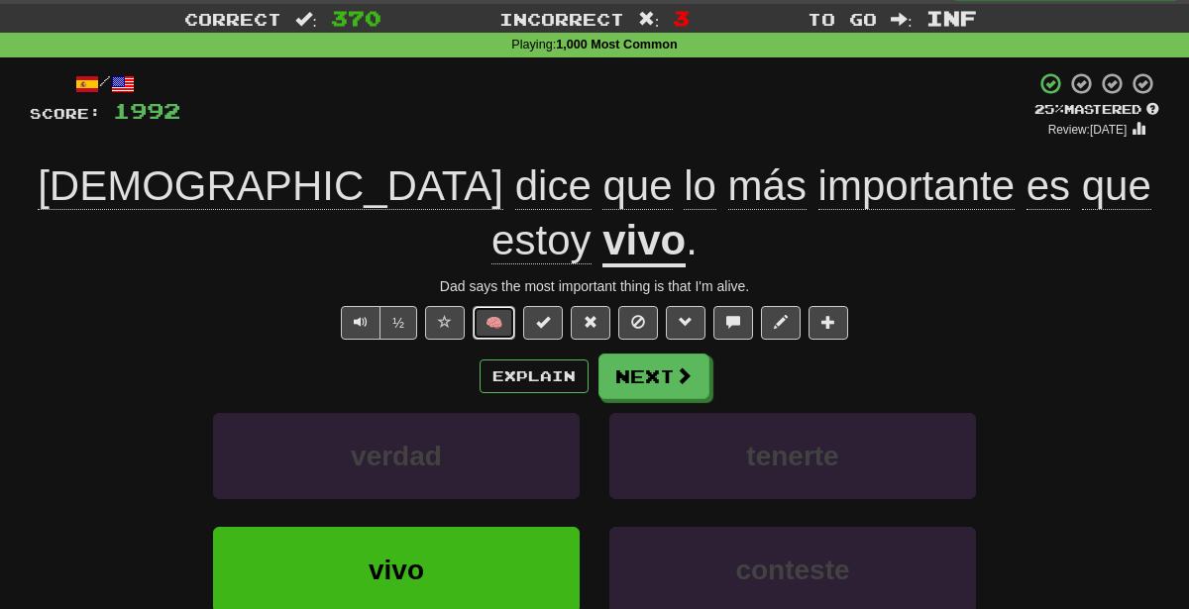
click at [501, 306] on button "🧠" at bounding box center [494, 323] width 43 height 34
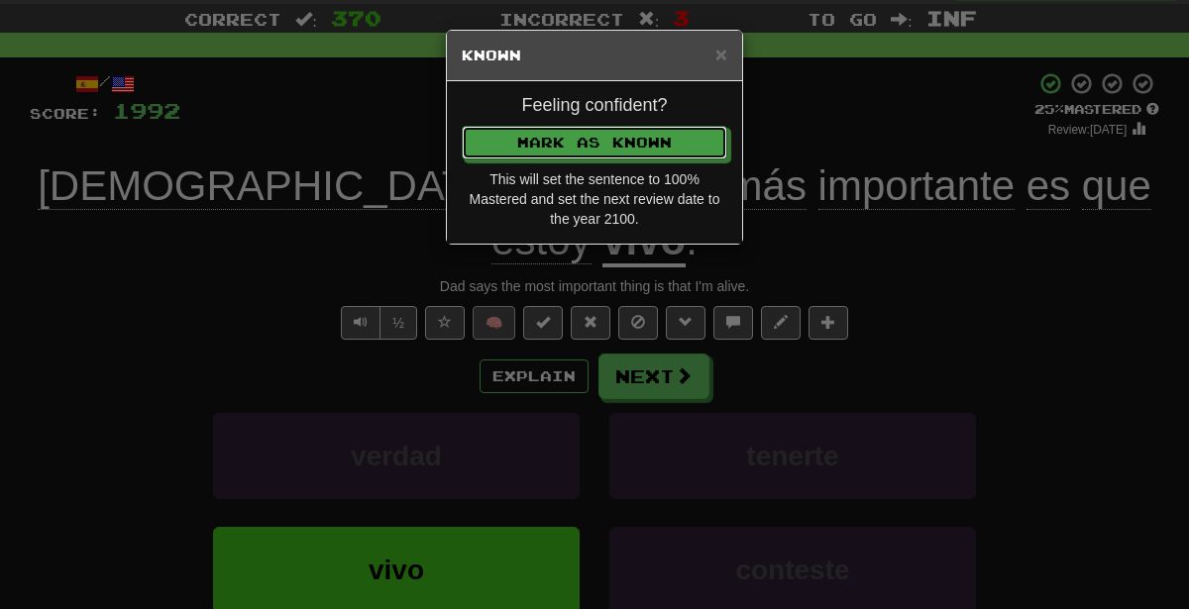
click at [462, 126] on button "Mark as Known" at bounding box center [595, 143] width 266 height 34
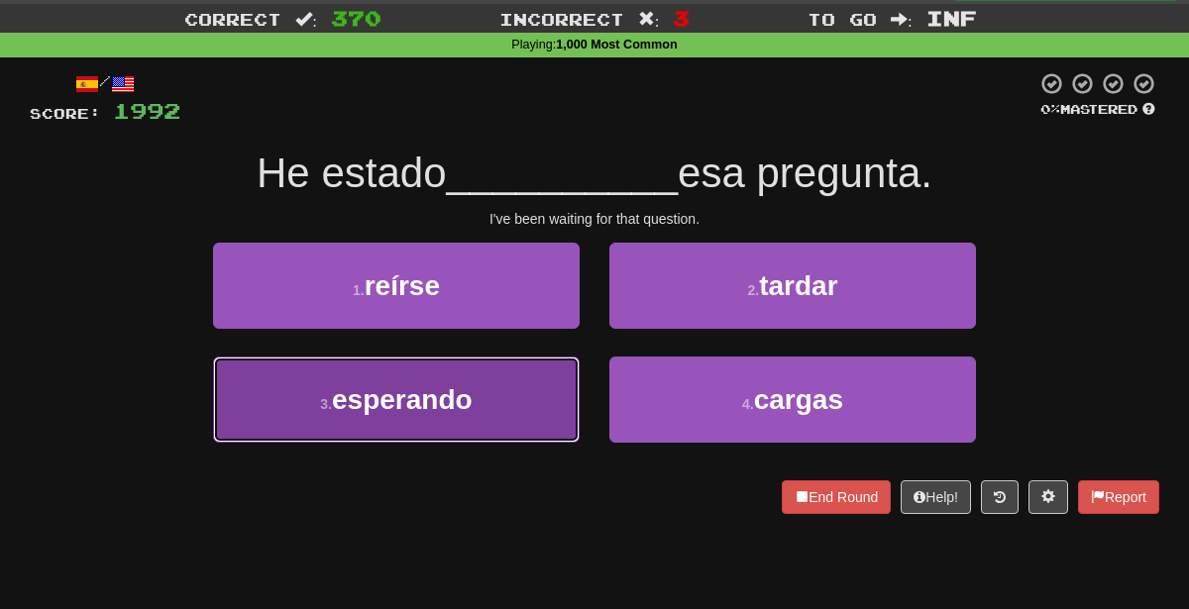
click at [462, 410] on span "esperando" at bounding box center [402, 399] width 141 height 31
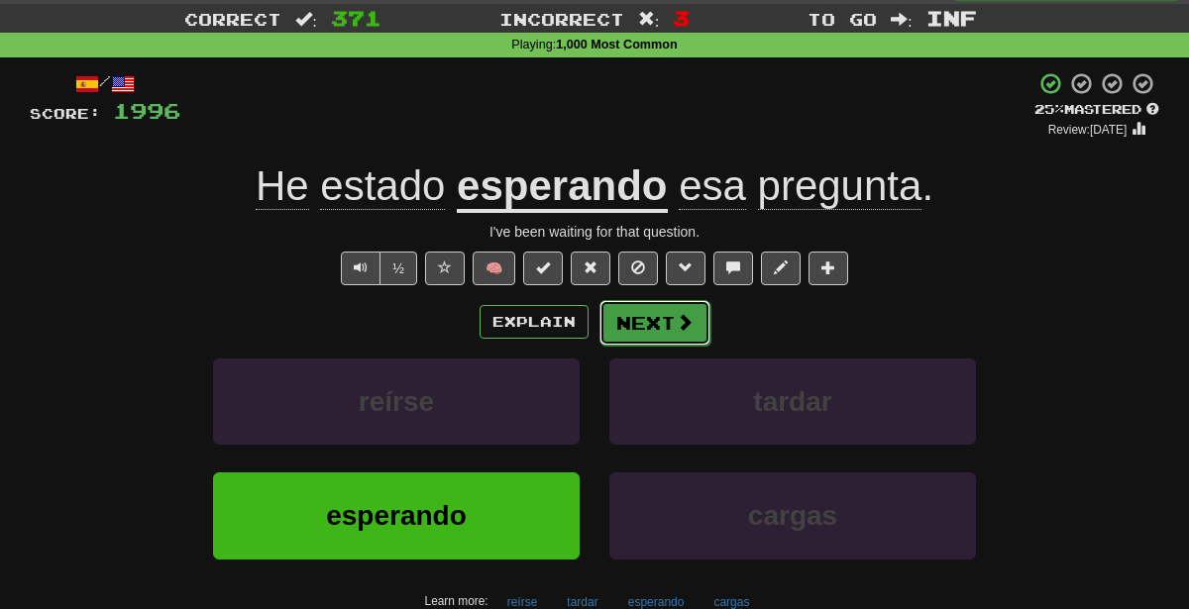
click at [635, 307] on button "Next" at bounding box center [654, 323] width 111 height 46
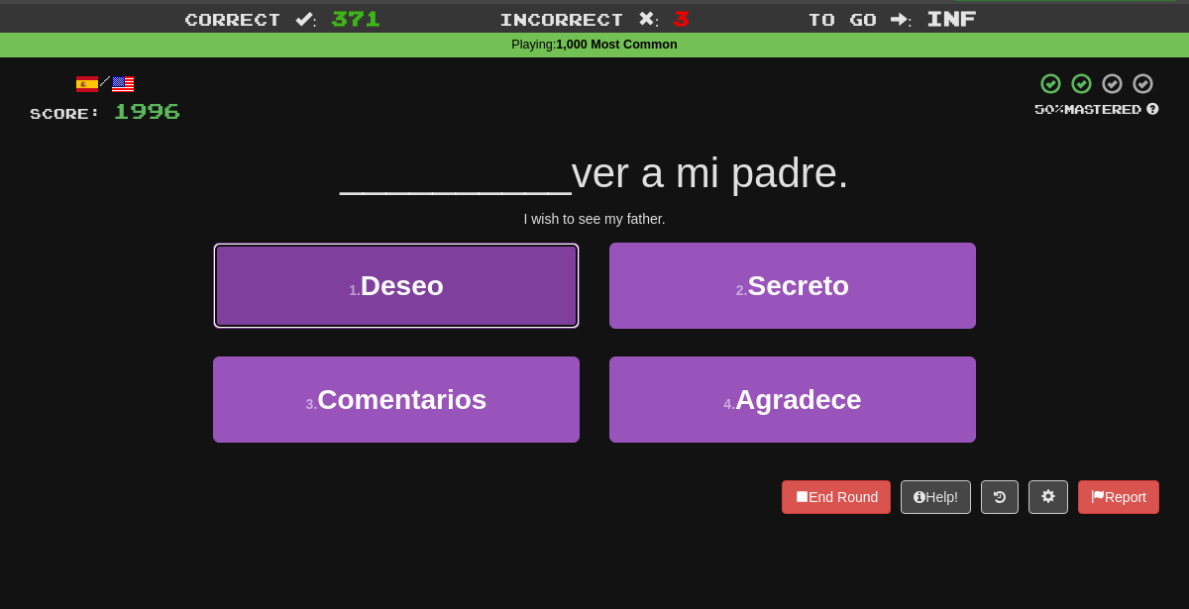
click at [472, 274] on button "1 . Deseo" at bounding box center [396, 286] width 367 height 86
